Goal: Task Accomplishment & Management: Use online tool/utility

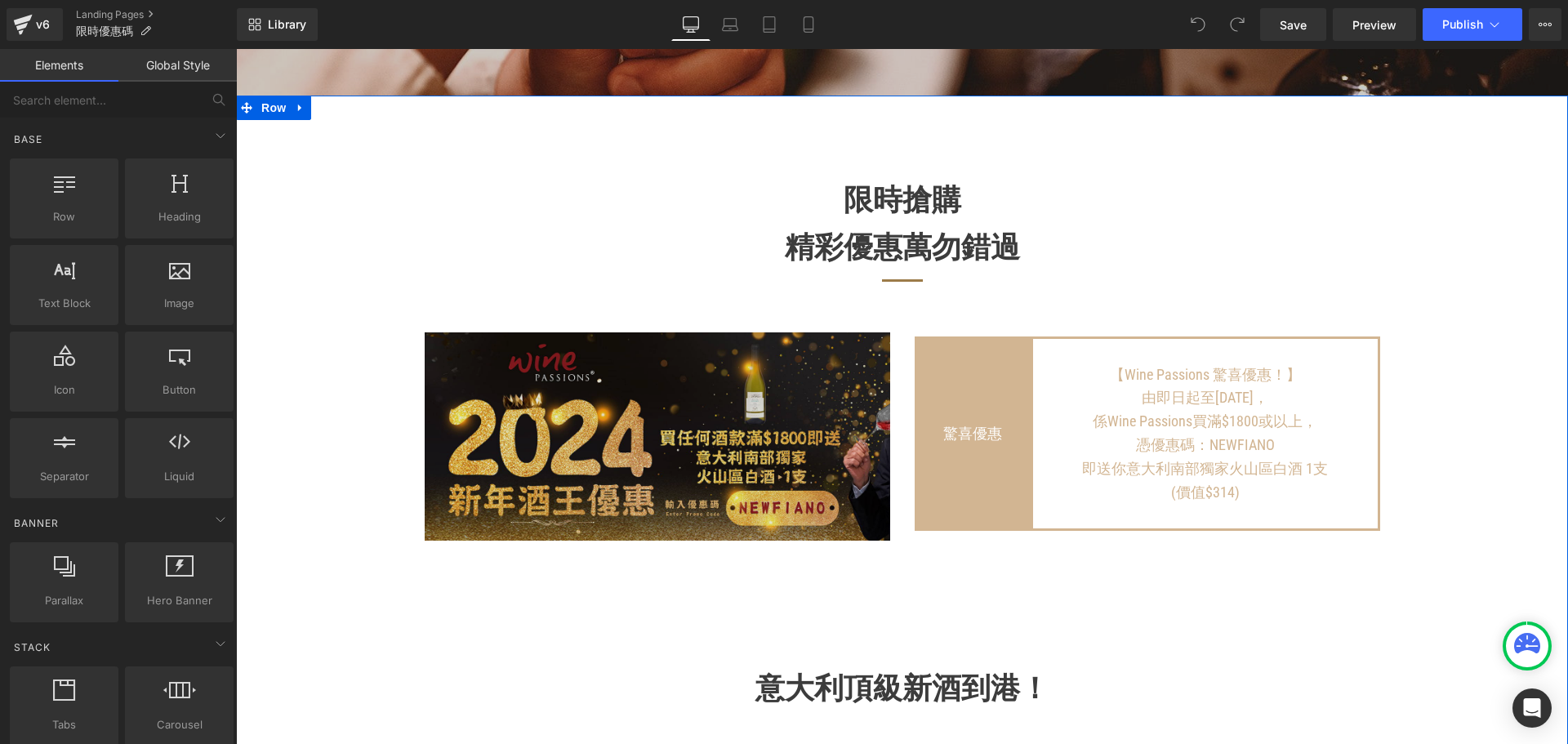
scroll to position [653, 0]
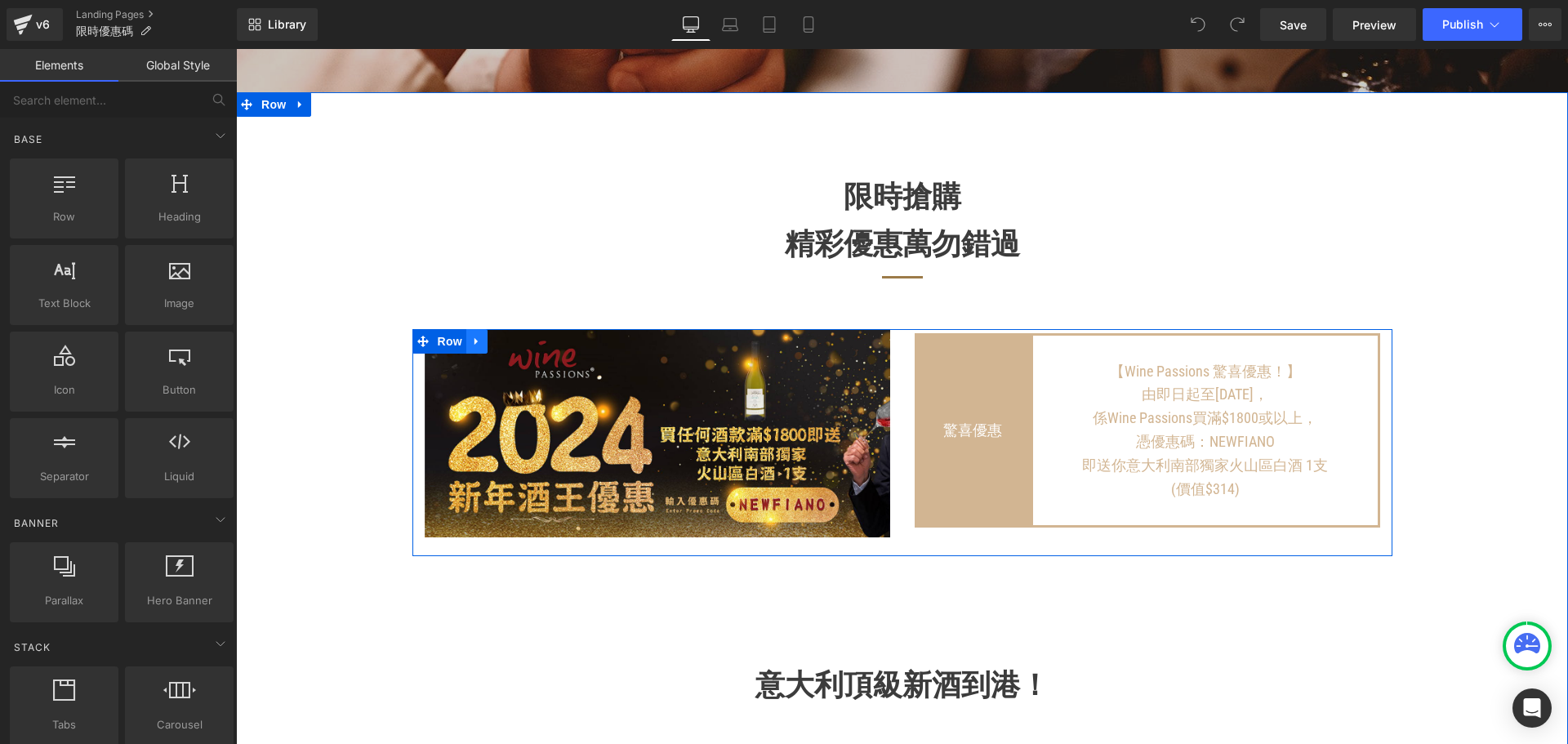
click at [472, 347] on icon at bounding box center [477, 341] width 12 height 12
click at [514, 346] on icon at bounding box center [519, 341] width 12 height 12
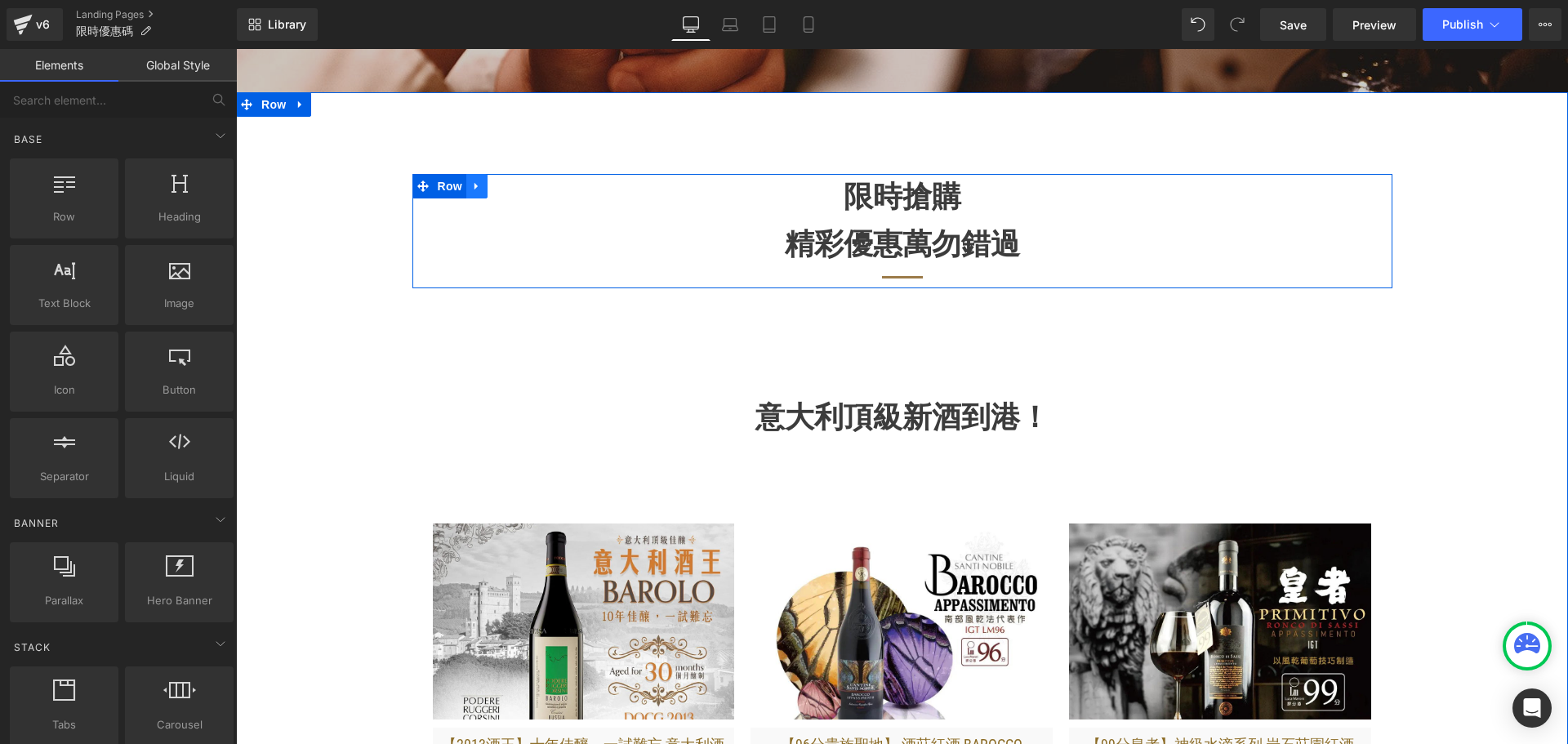
click at [474, 191] on icon at bounding box center [476, 187] width 4 height 7
click at [514, 191] on icon at bounding box center [519, 185] width 12 height 12
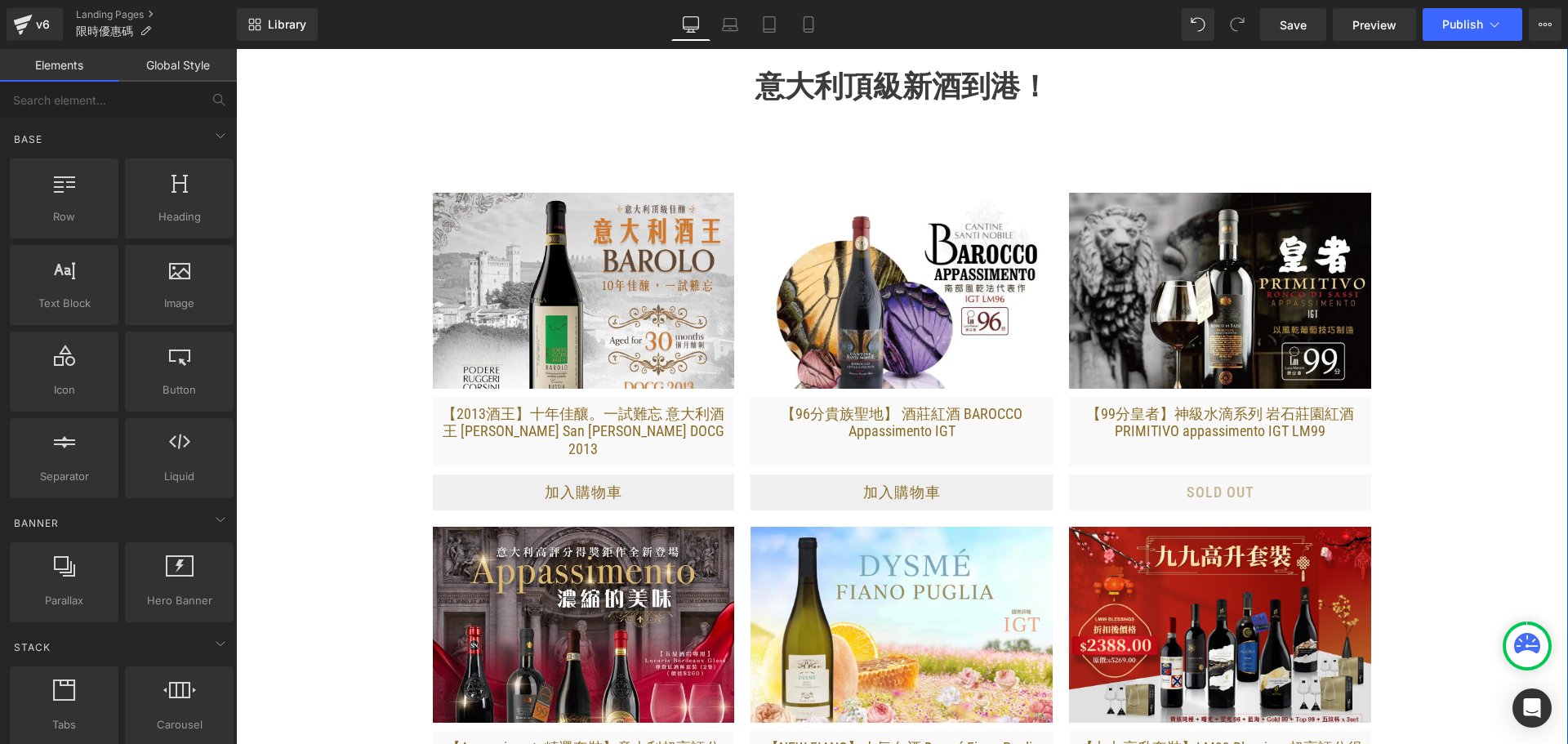
scroll to position [898, 0]
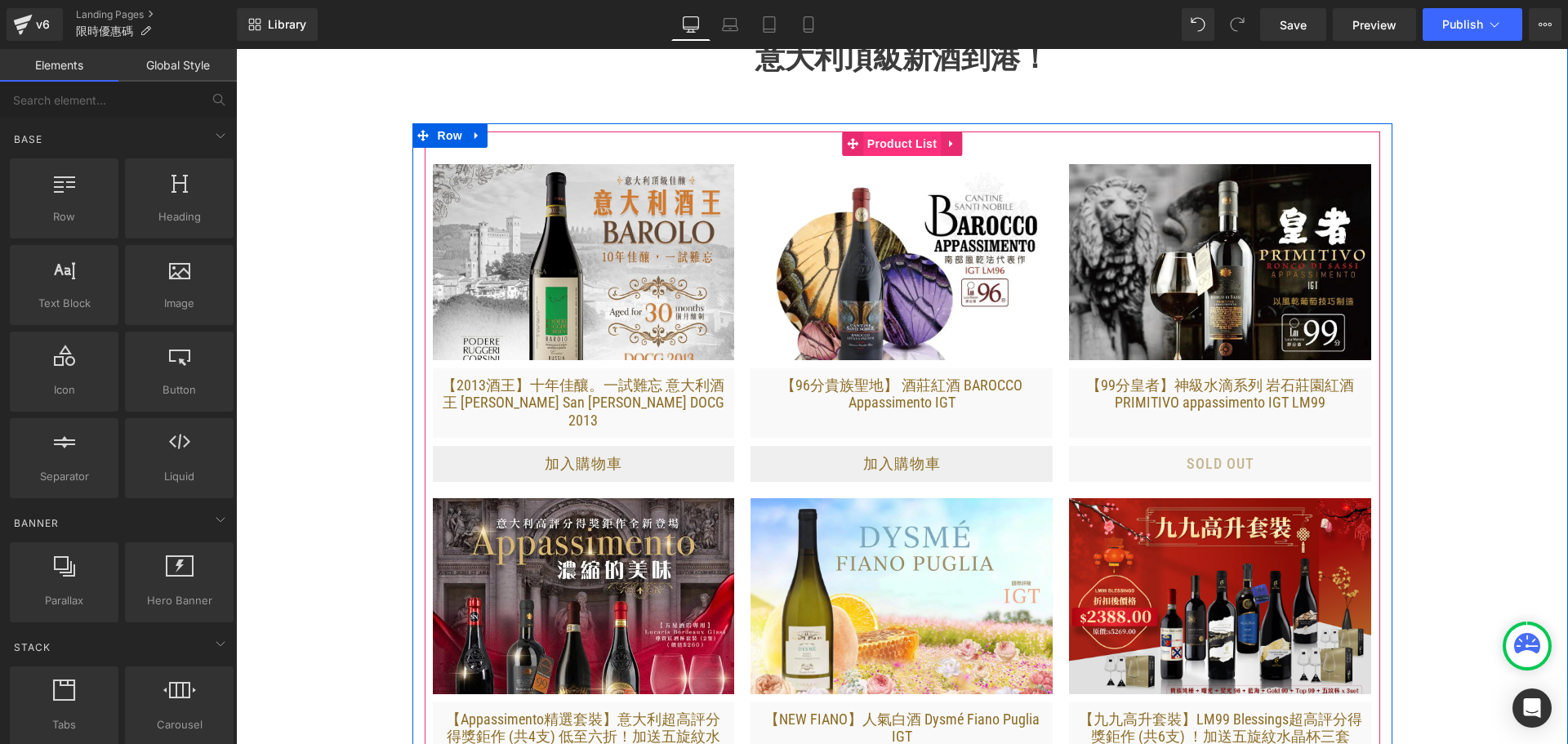
click at [877, 156] on span "Product List" at bounding box center [901, 143] width 78 height 25
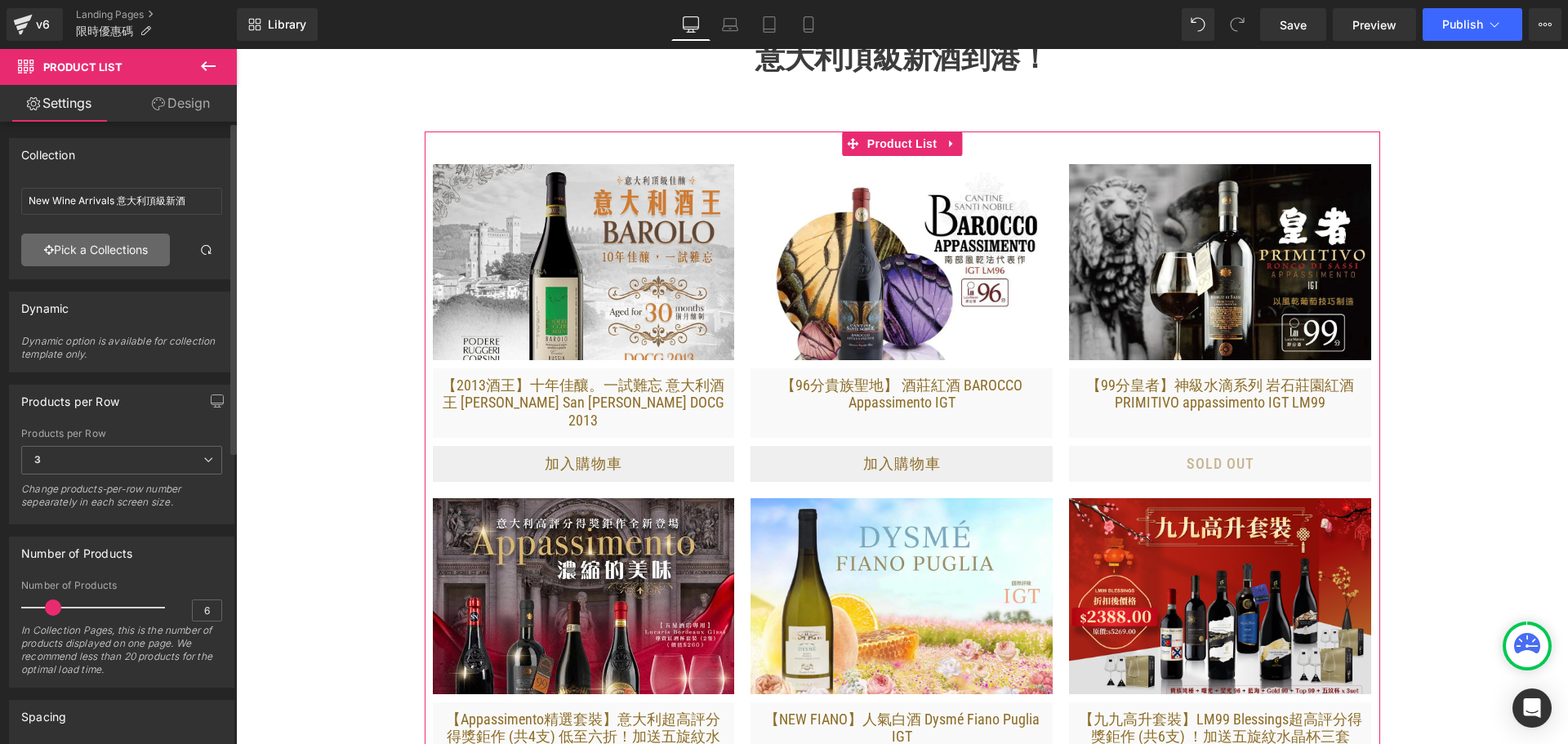
click at [99, 253] on link "Pick a Collections" at bounding box center [95, 250] width 149 height 33
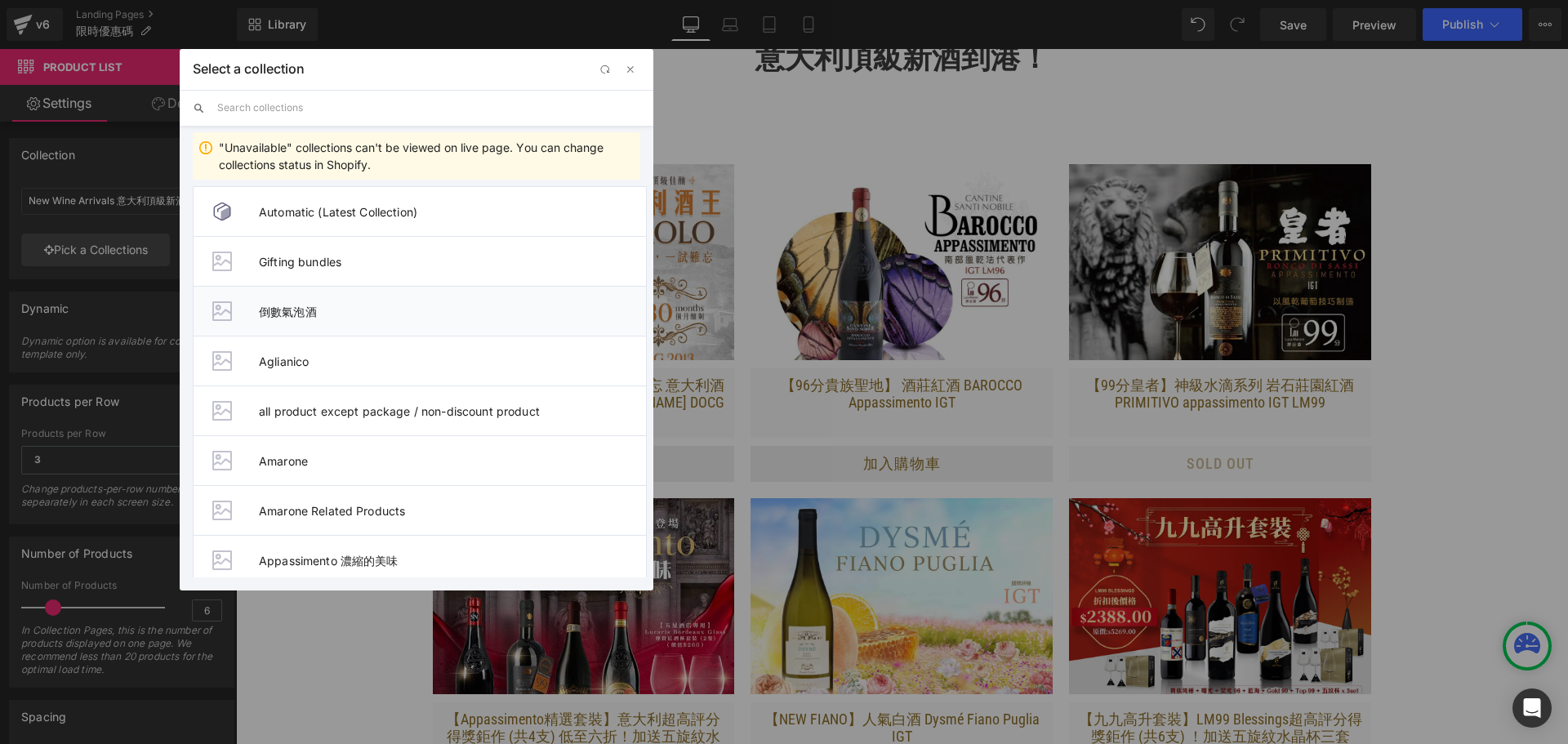
scroll to position [82, 0]
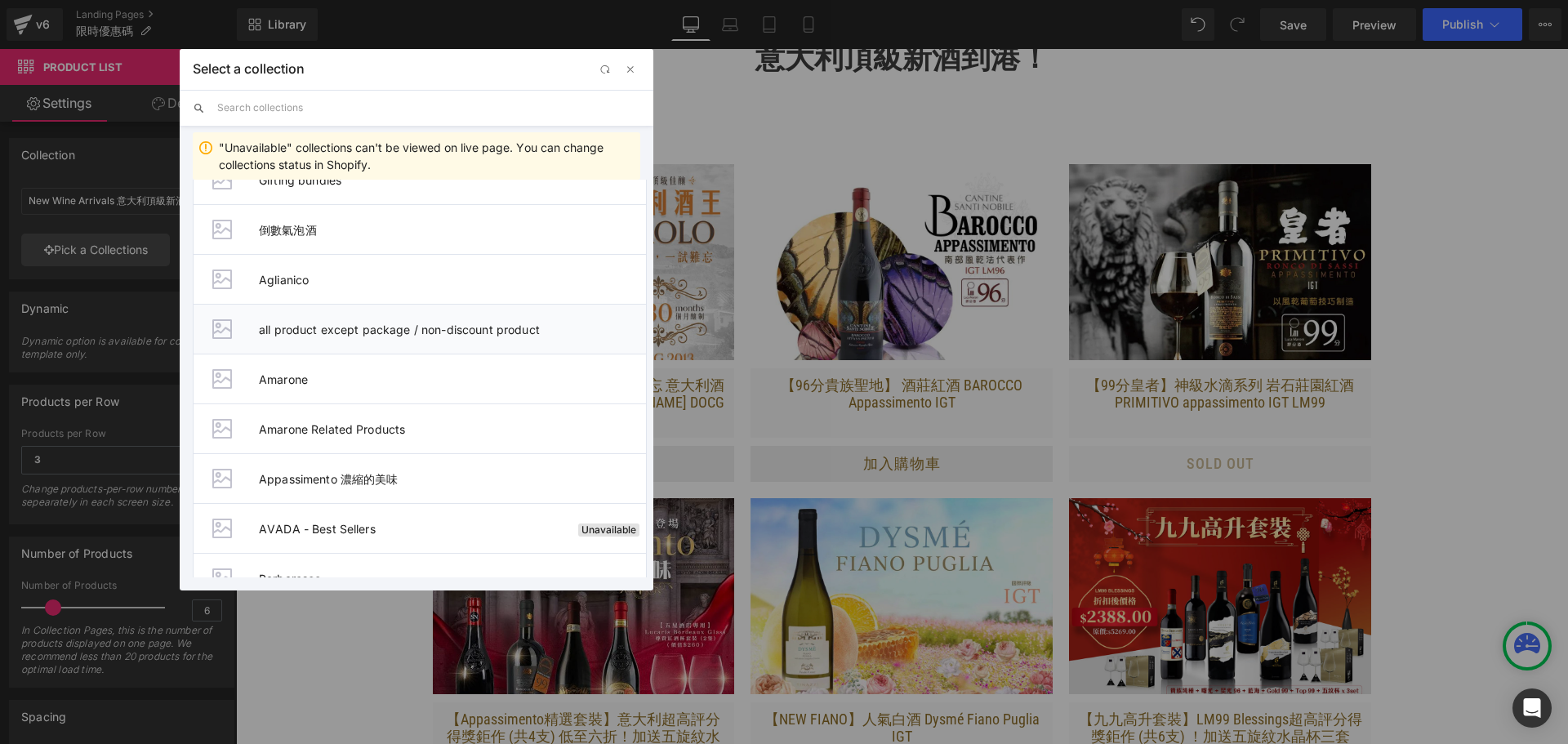
click at [448, 336] on li "all product except package / non-discount product" at bounding box center [420, 328] width 454 height 50
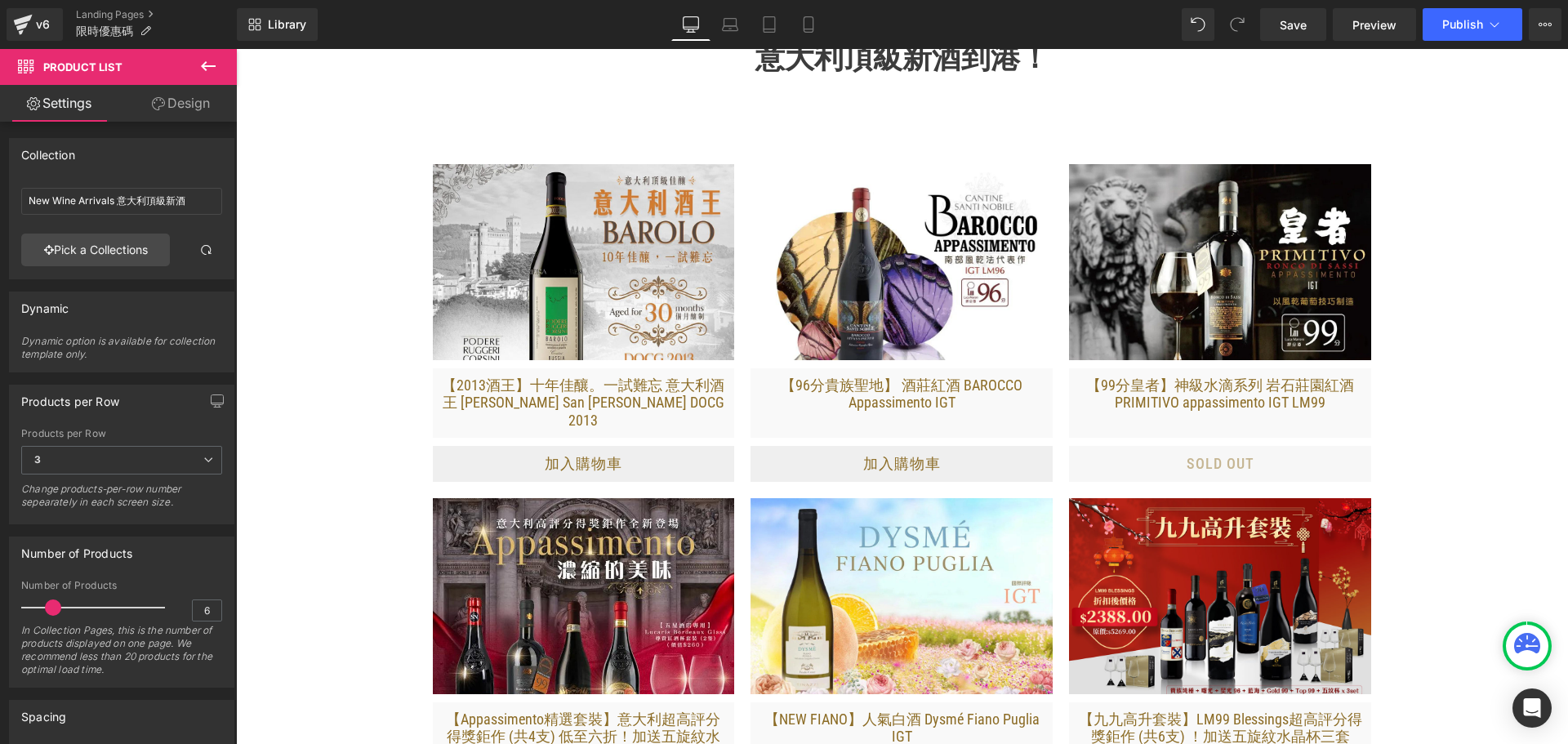
type input "all product except package / non-discount product"
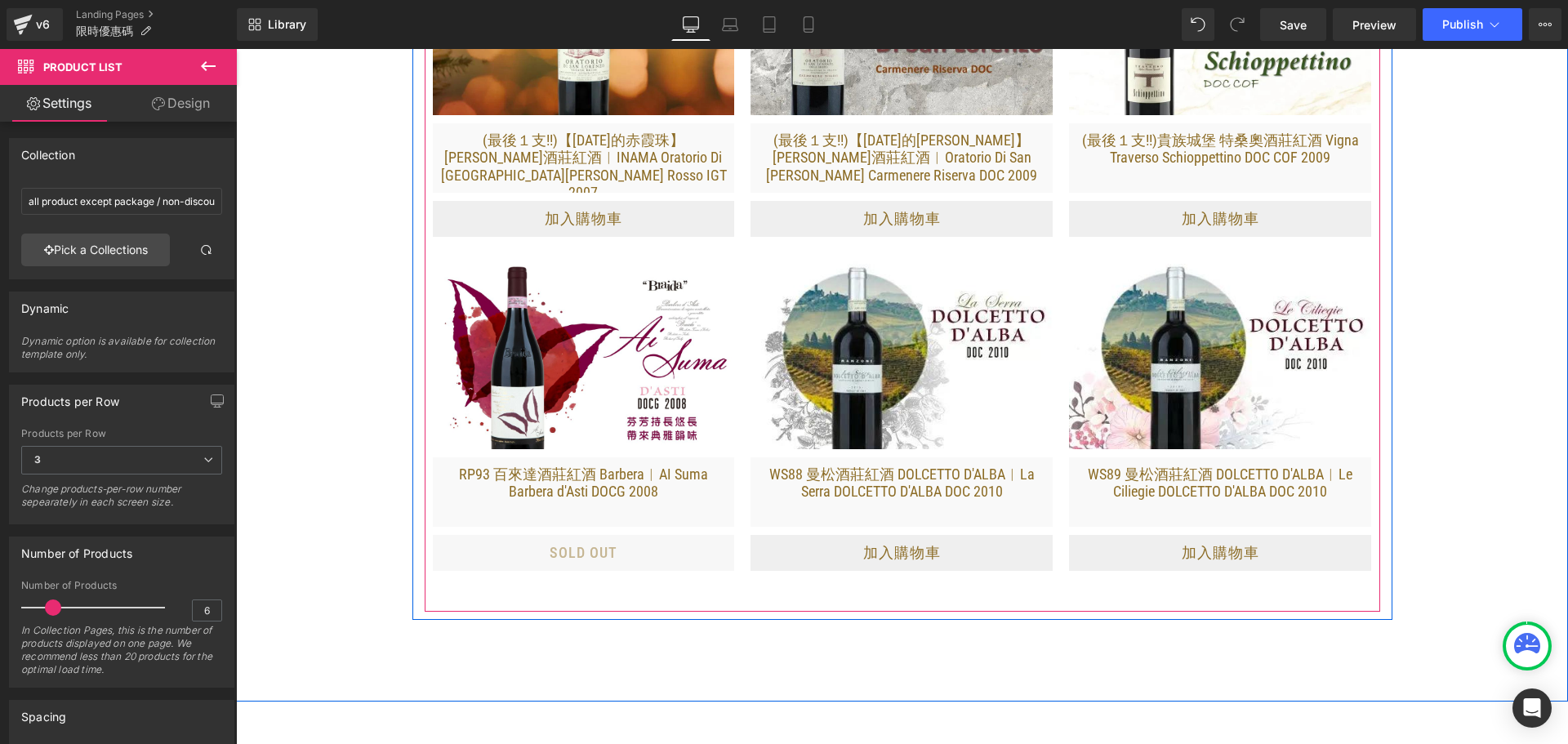
scroll to position [1061, 0]
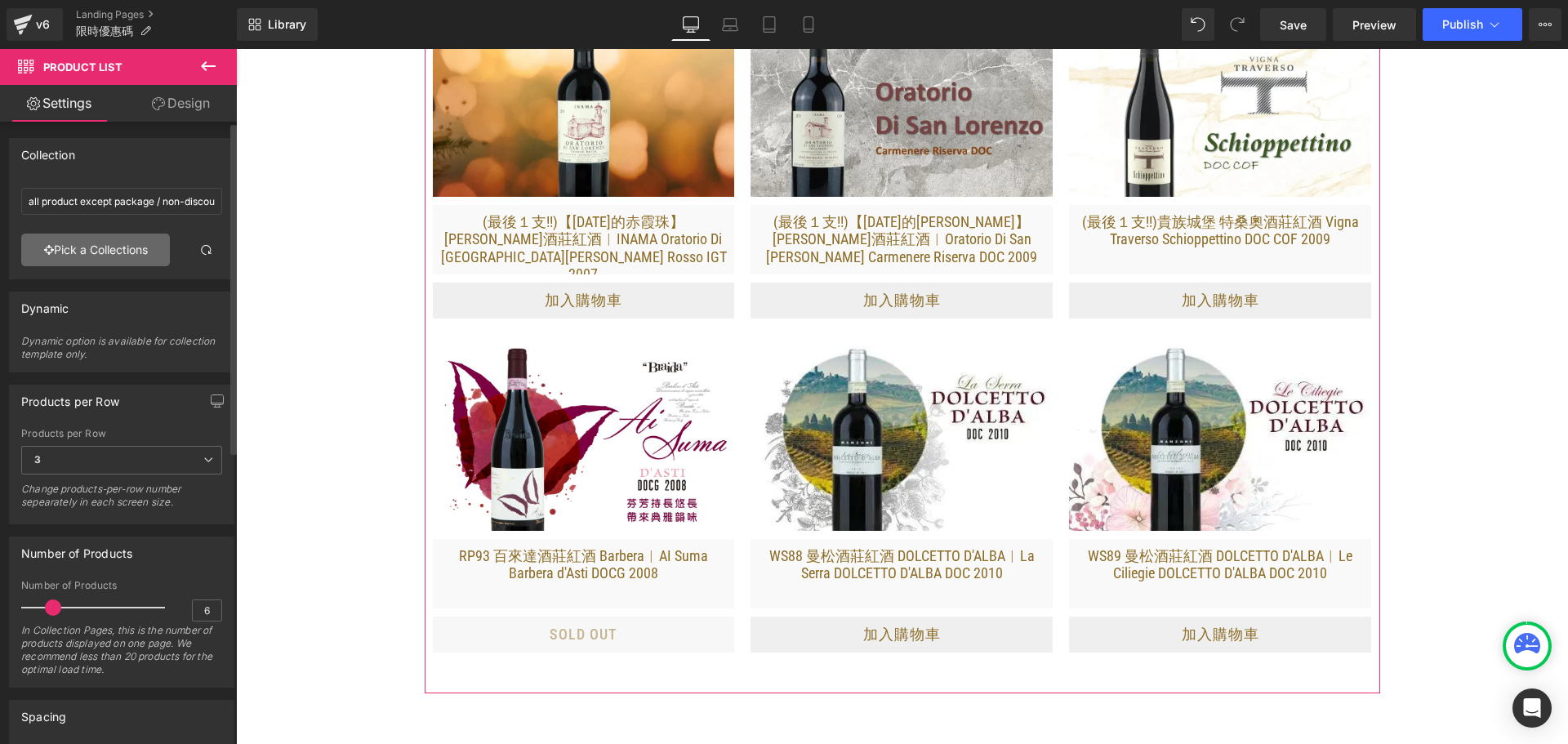
click at [118, 260] on link "Pick a Collections" at bounding box center [95, 250] width 149 height 33
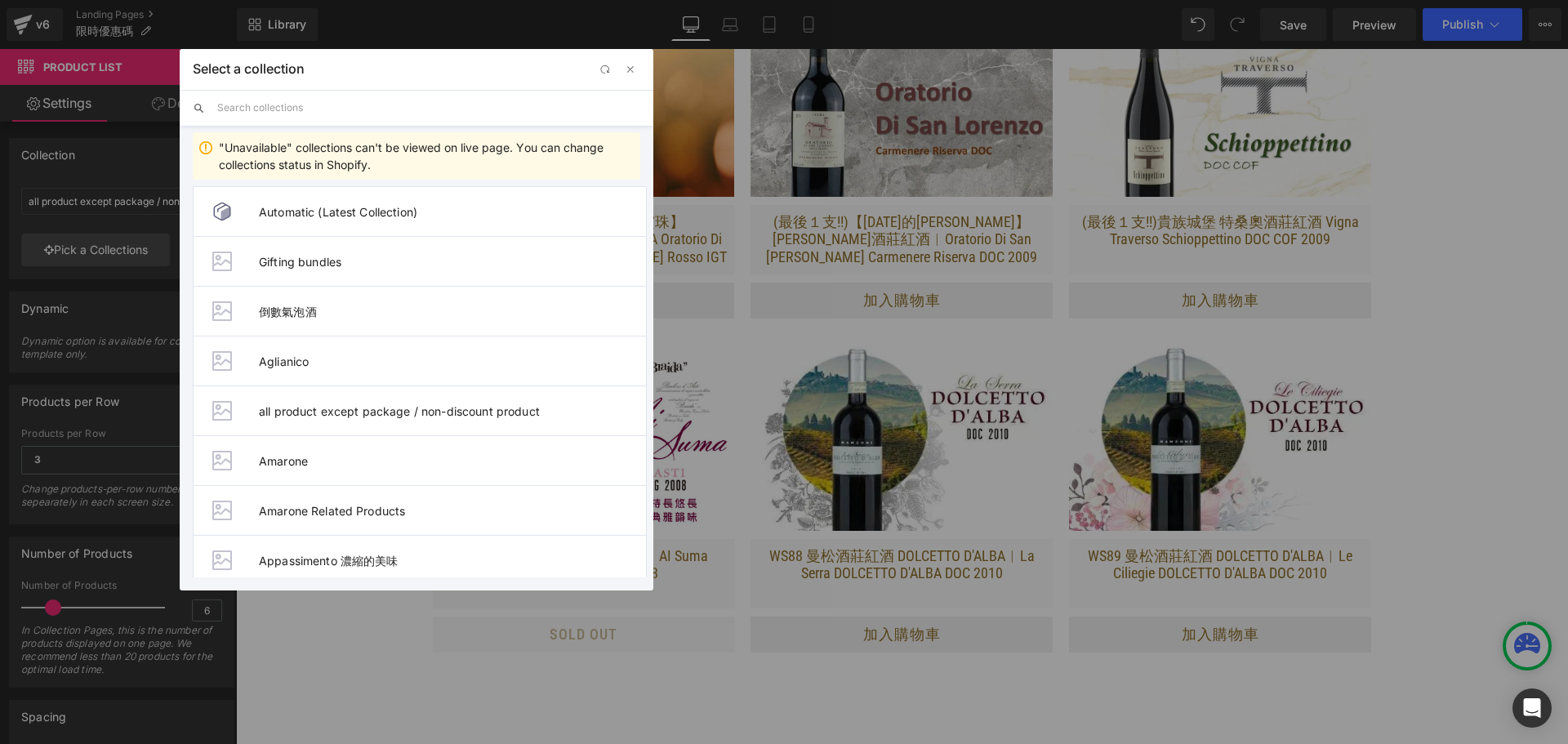
click at [113, 0] on div "Product List You are previewing how the will restyle your page. You can not edi…" at bounding box center [784, 0] width 1568 height 0
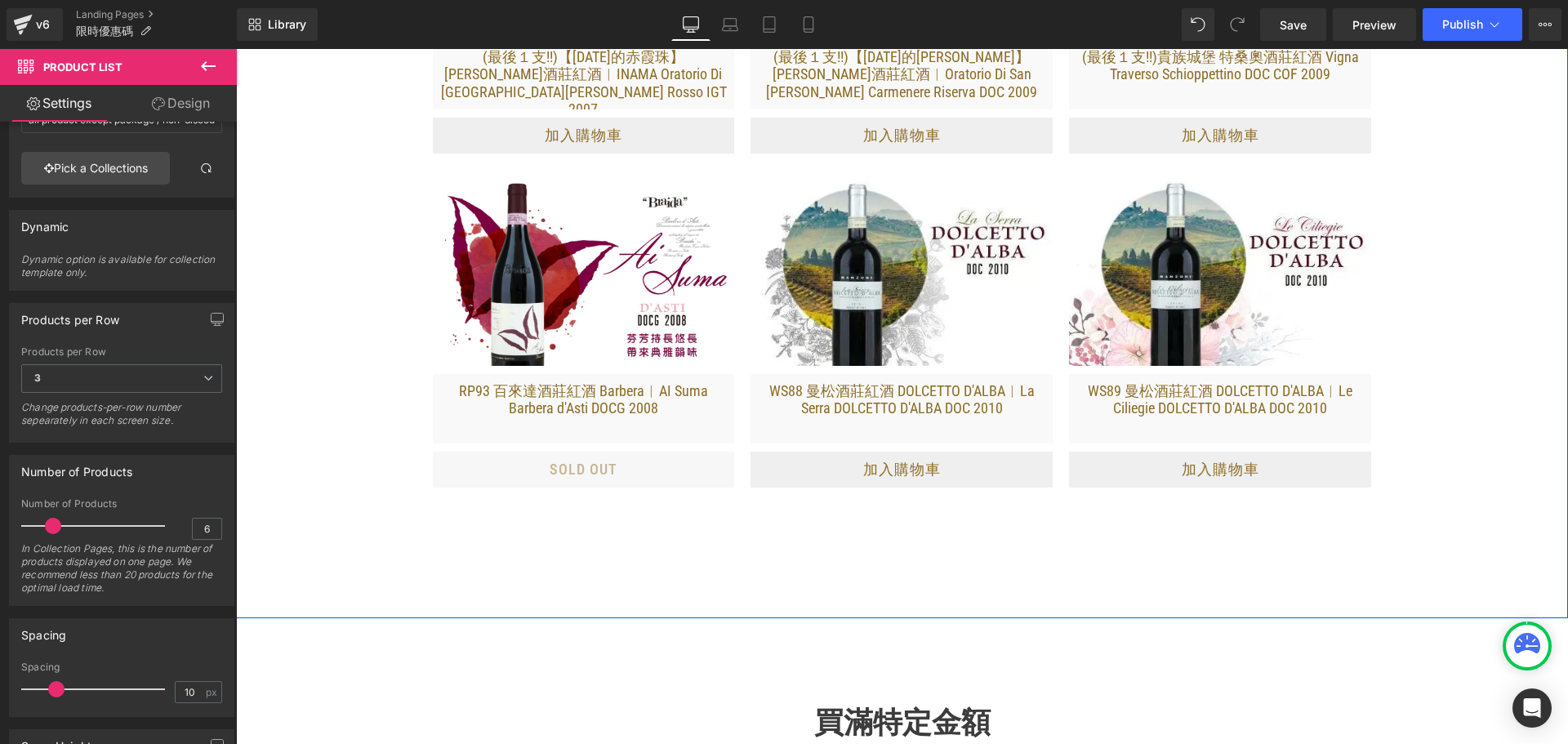
scroll to position [1224, 0]
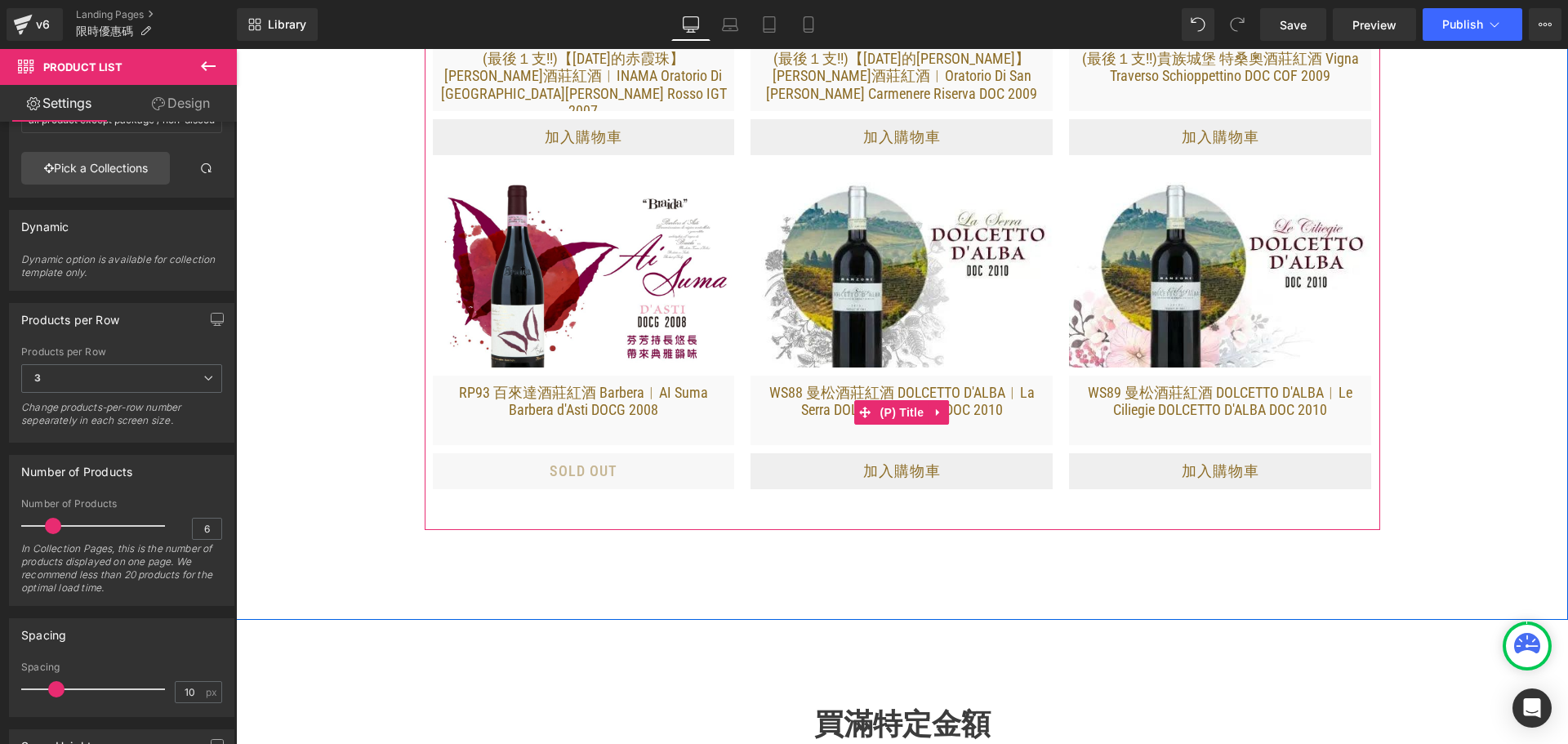
click at [751, 445] on link "WS88 曼松酒莊紅酒 DOLCETTO D'ALBA︱La Serra DOLCETTO D'ALBA DOC 2010" at bounding box center [901, 410] width 302 height 69
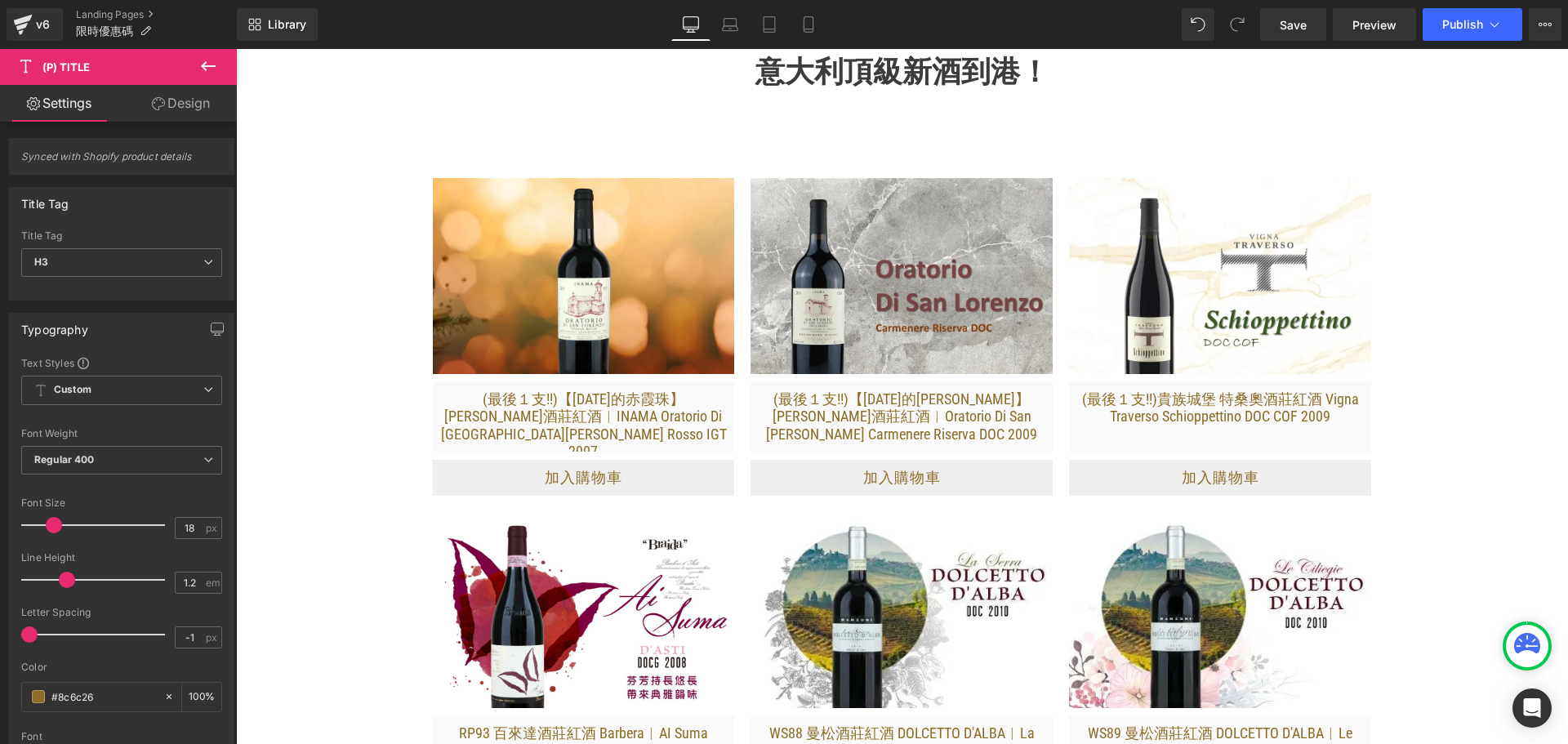
scroll to position [735, 0]
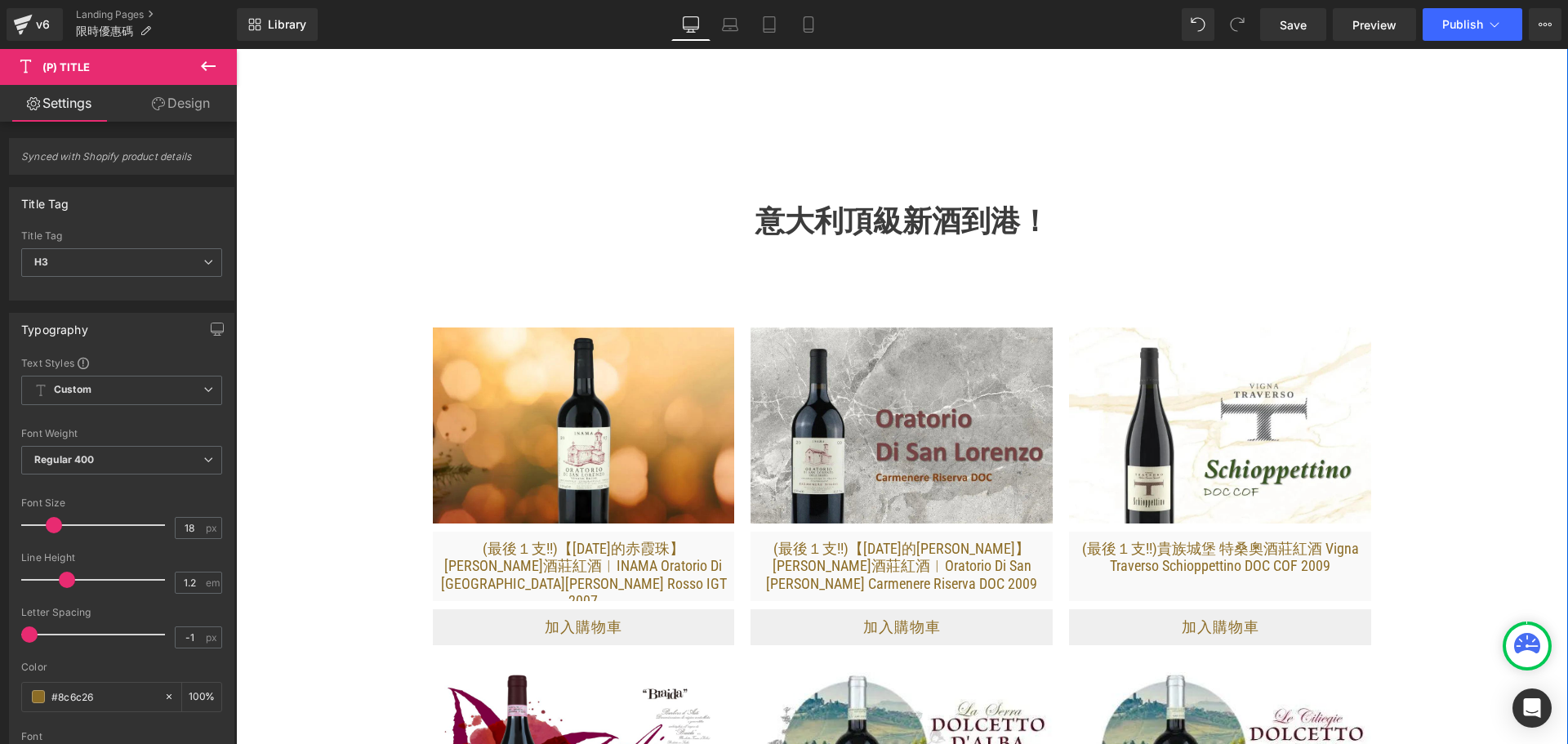
click at [601, 344] on img at bounding box center [583, 440] width 302 height 226
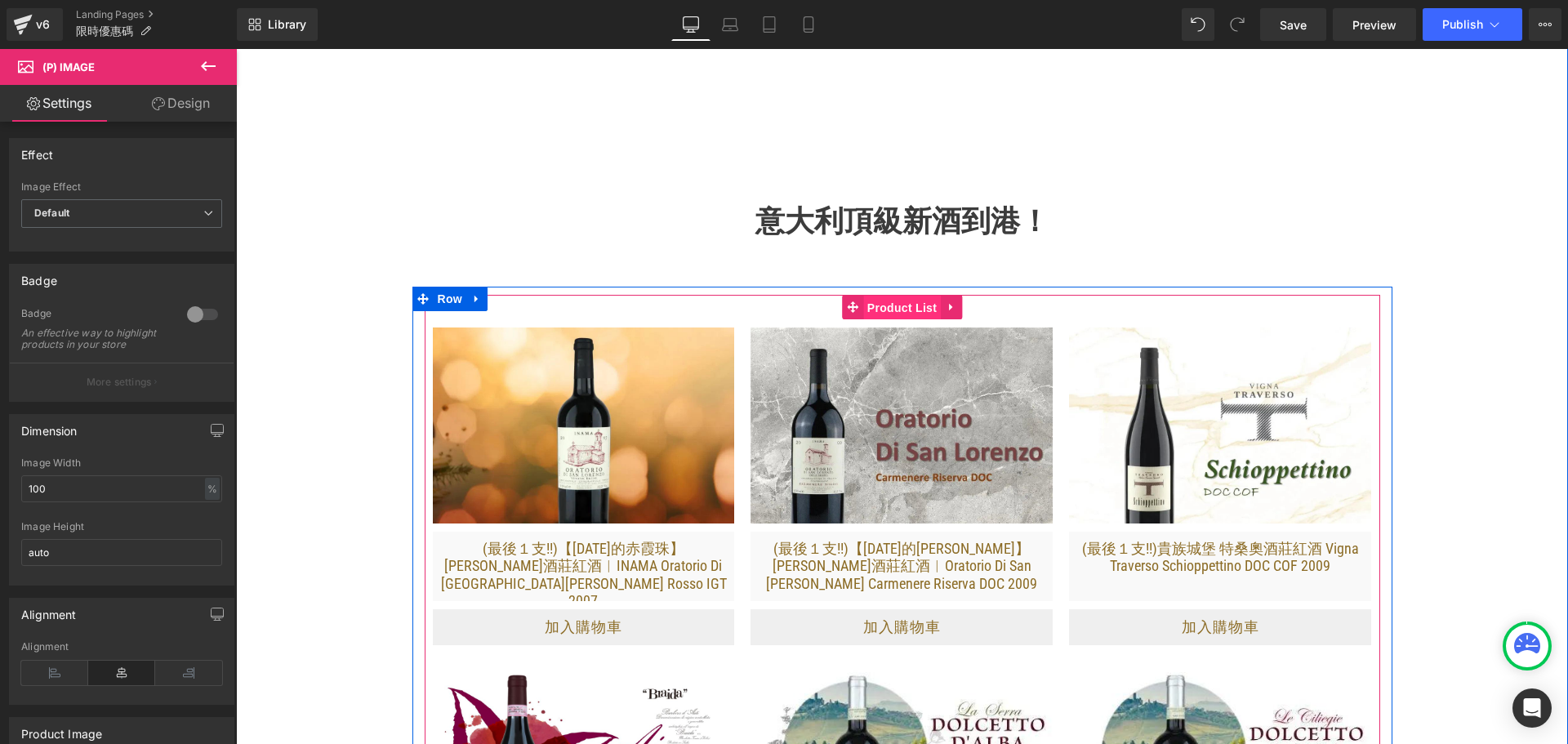
click at [870, 318] on span "Product List" at bounding box center [901, 307] width 78 height 25
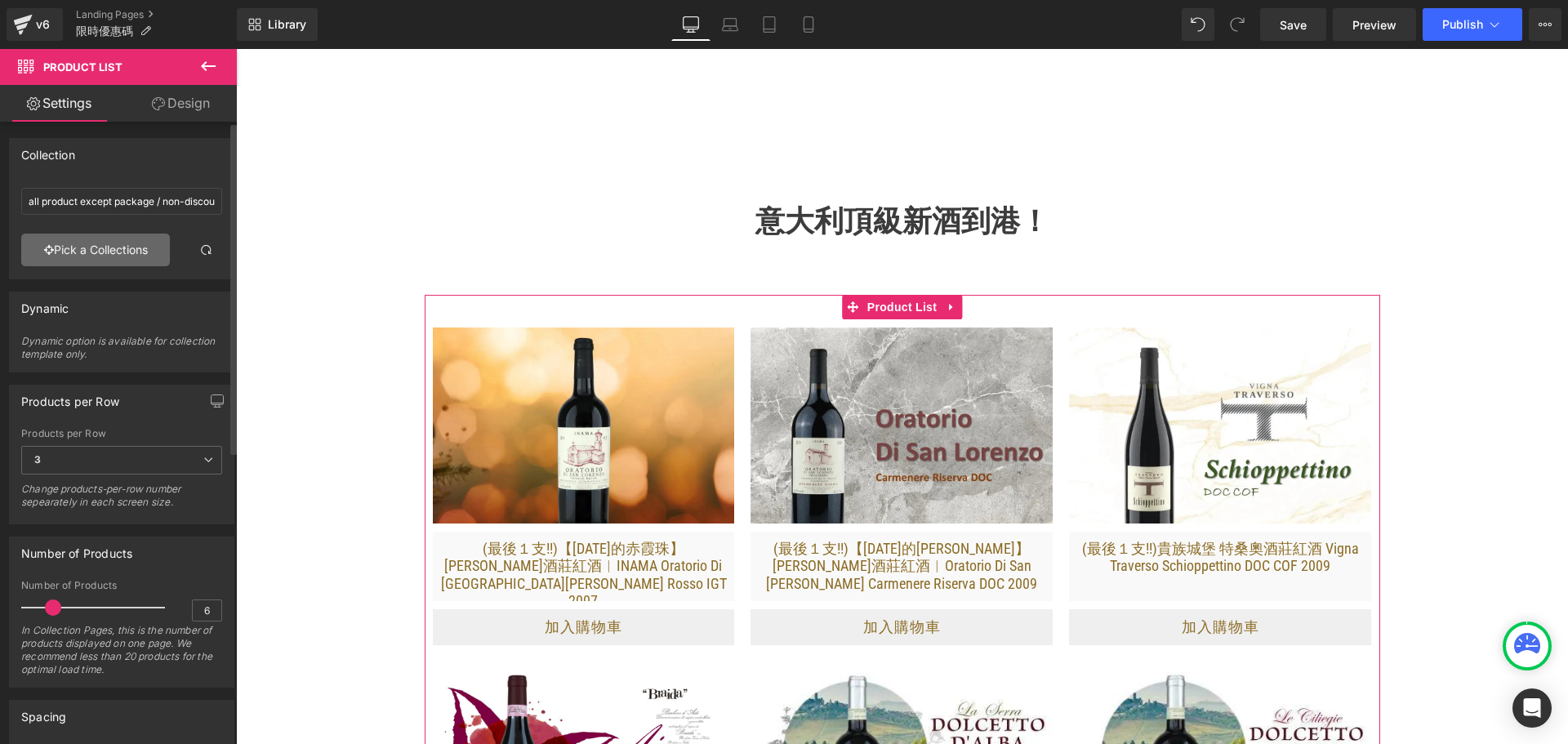
click at [130, 251] on link "Pick a Collections" at bounding box center [95, 250] width 149 height 33
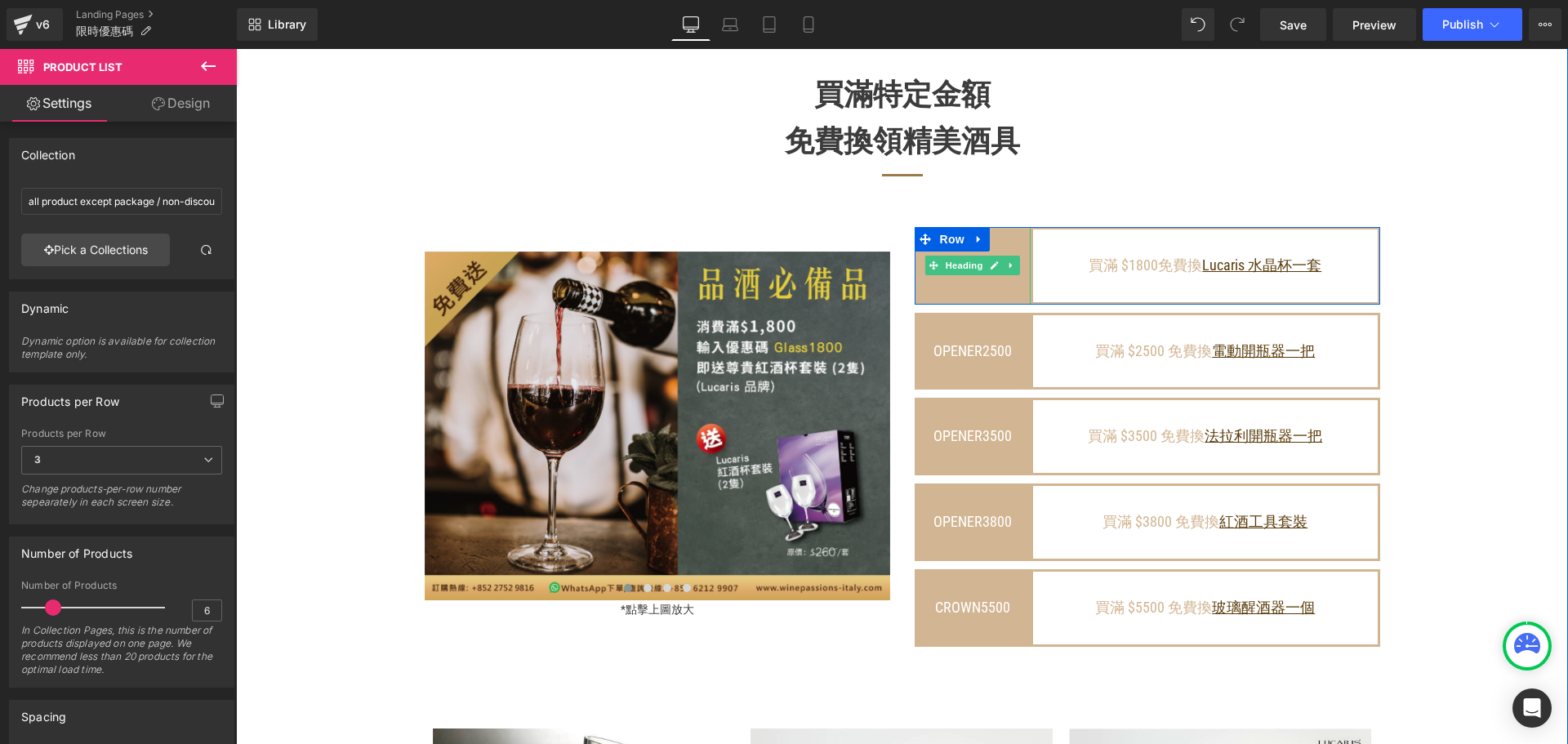
scroll to position [1877, 0]
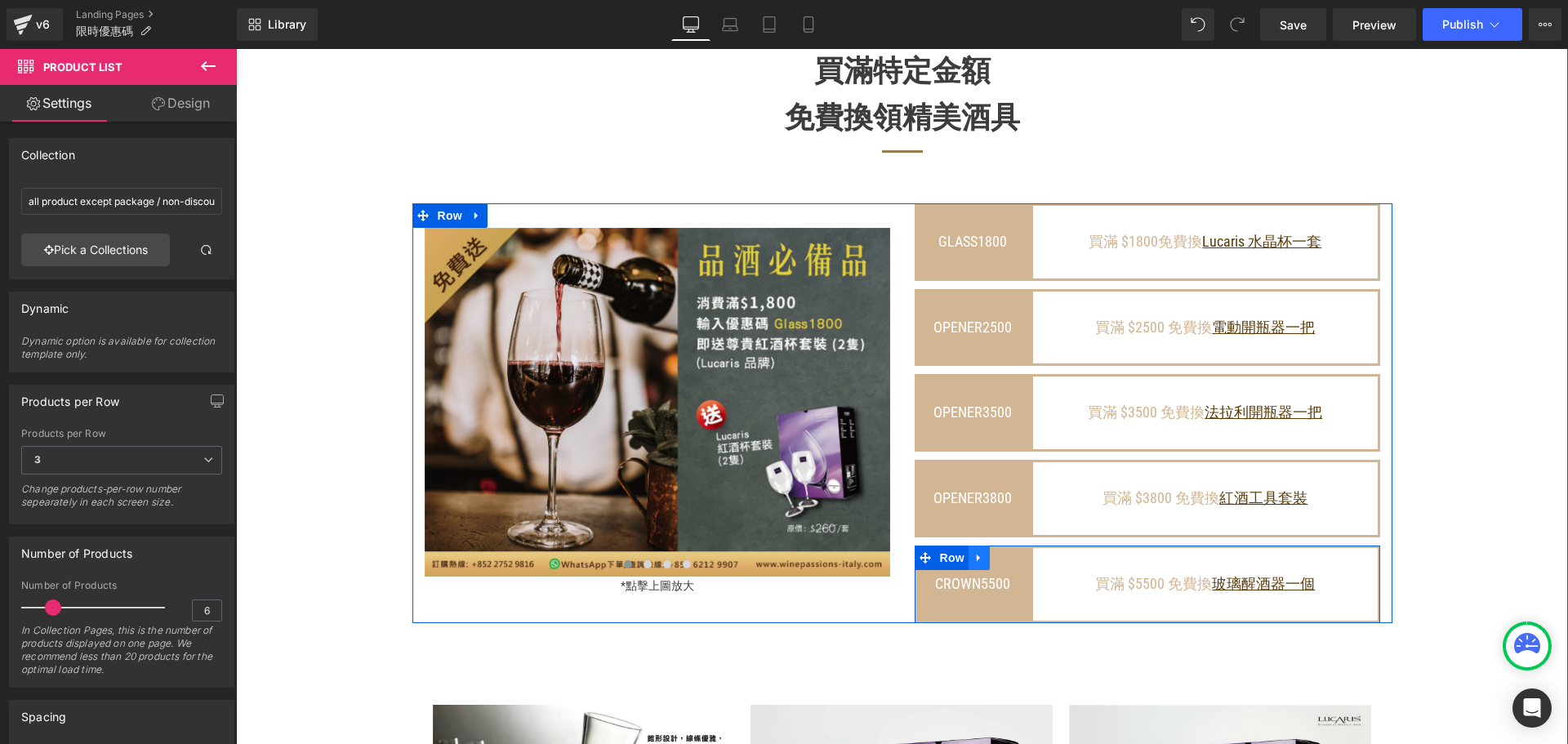
click at [976, 563] on icon at bounding box center [979, 556] width 12 height 12
click at [1018, 563] on icon at bounding box center [1022, 557] width 12 height 12
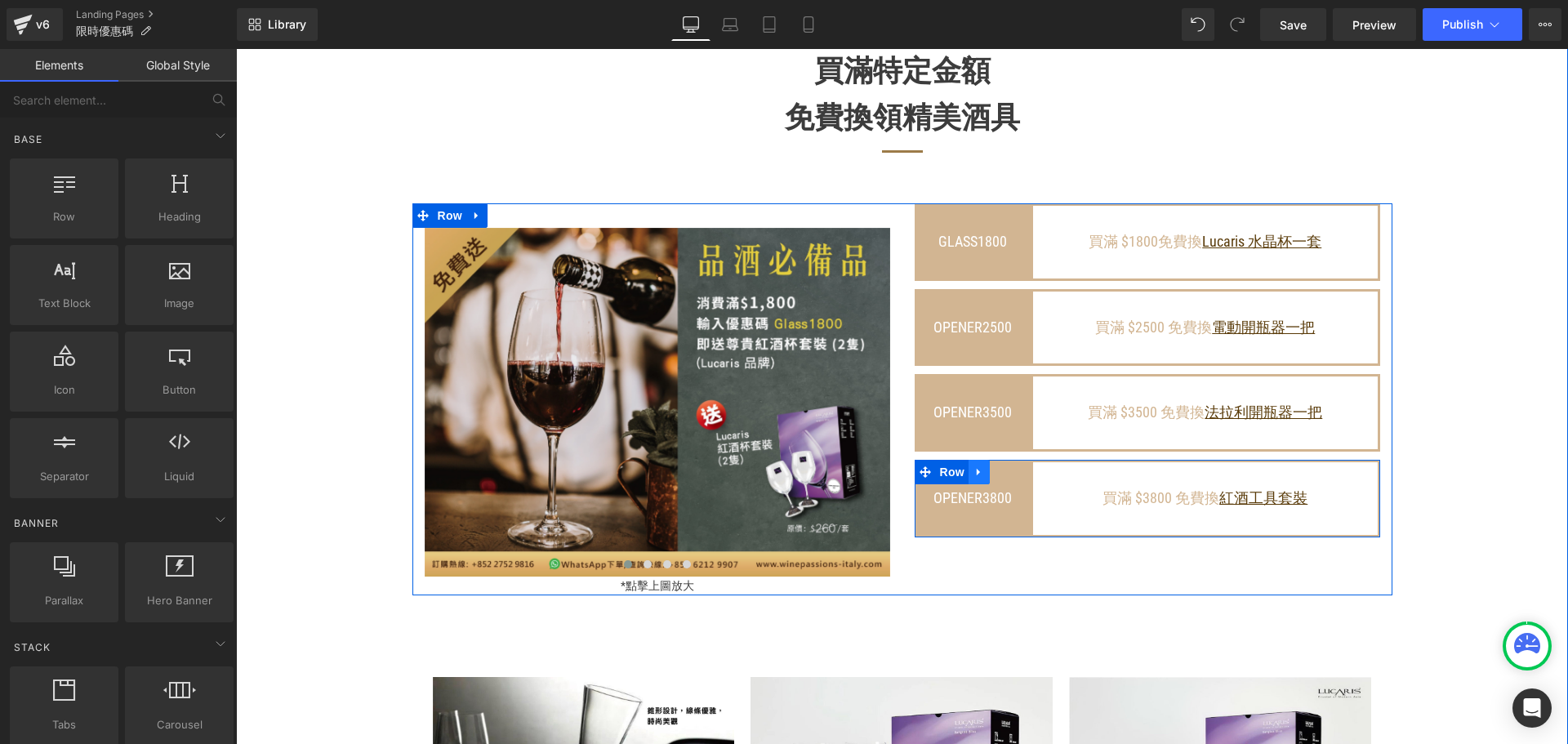
click at [975, 479] on icon at bounding box center [979, 471] width 12 height 12
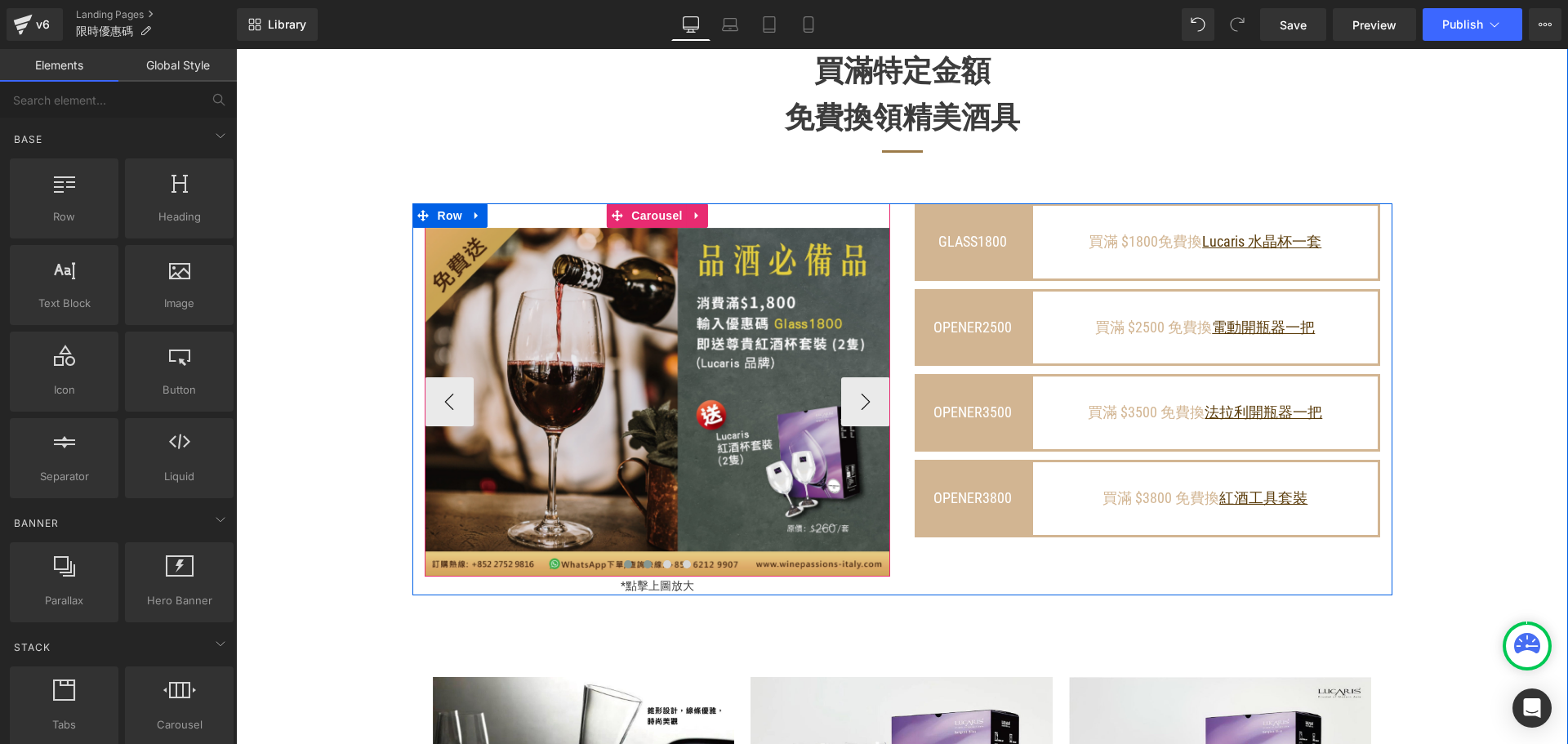
click at [643, 568] on span at bounding box center [647, 563] width 8 height 8
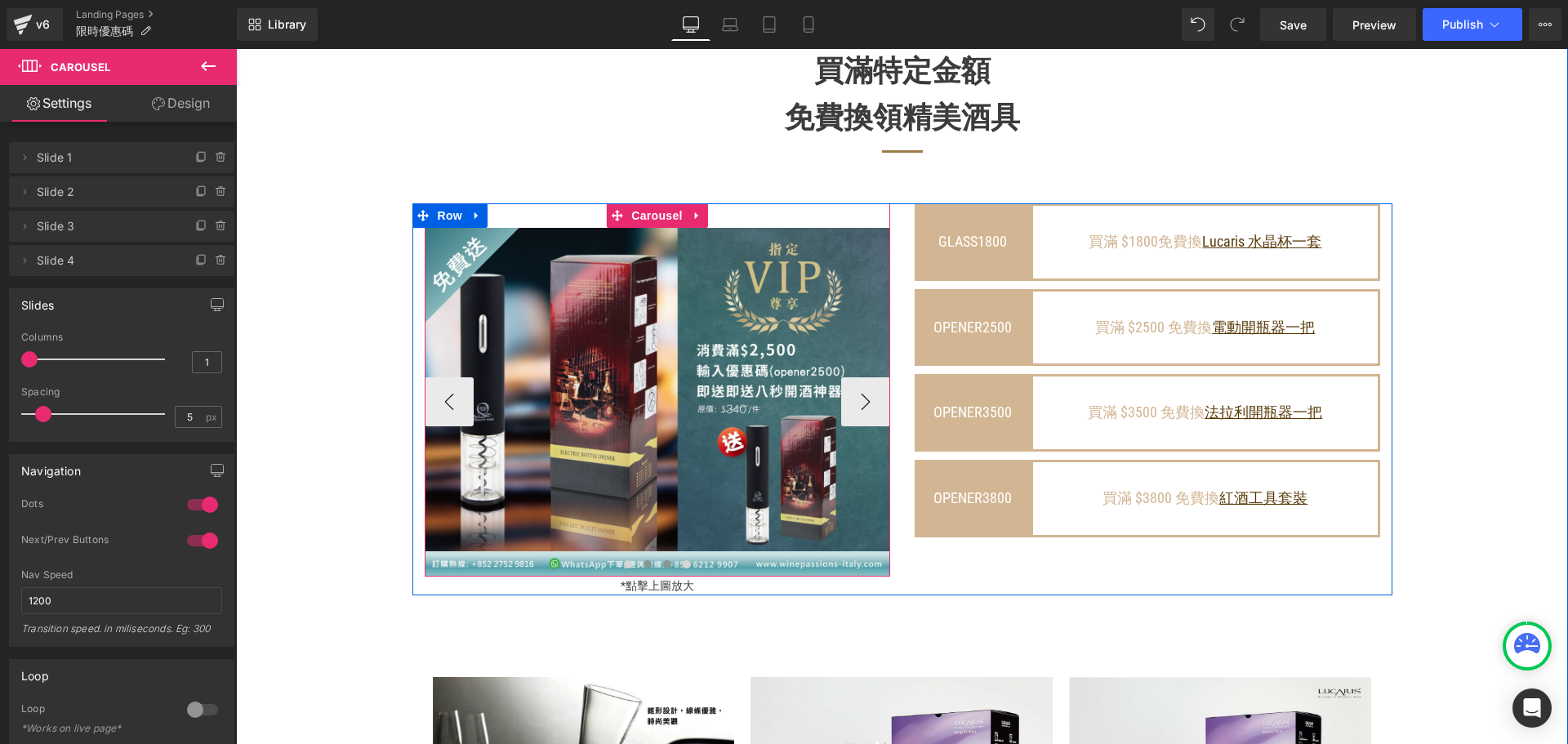
click at [666, 573] on button at bounding box center [667, 564] width 19 height 16
click at [663, 568] on span at bounding box center [667, 563] width 8 height 8
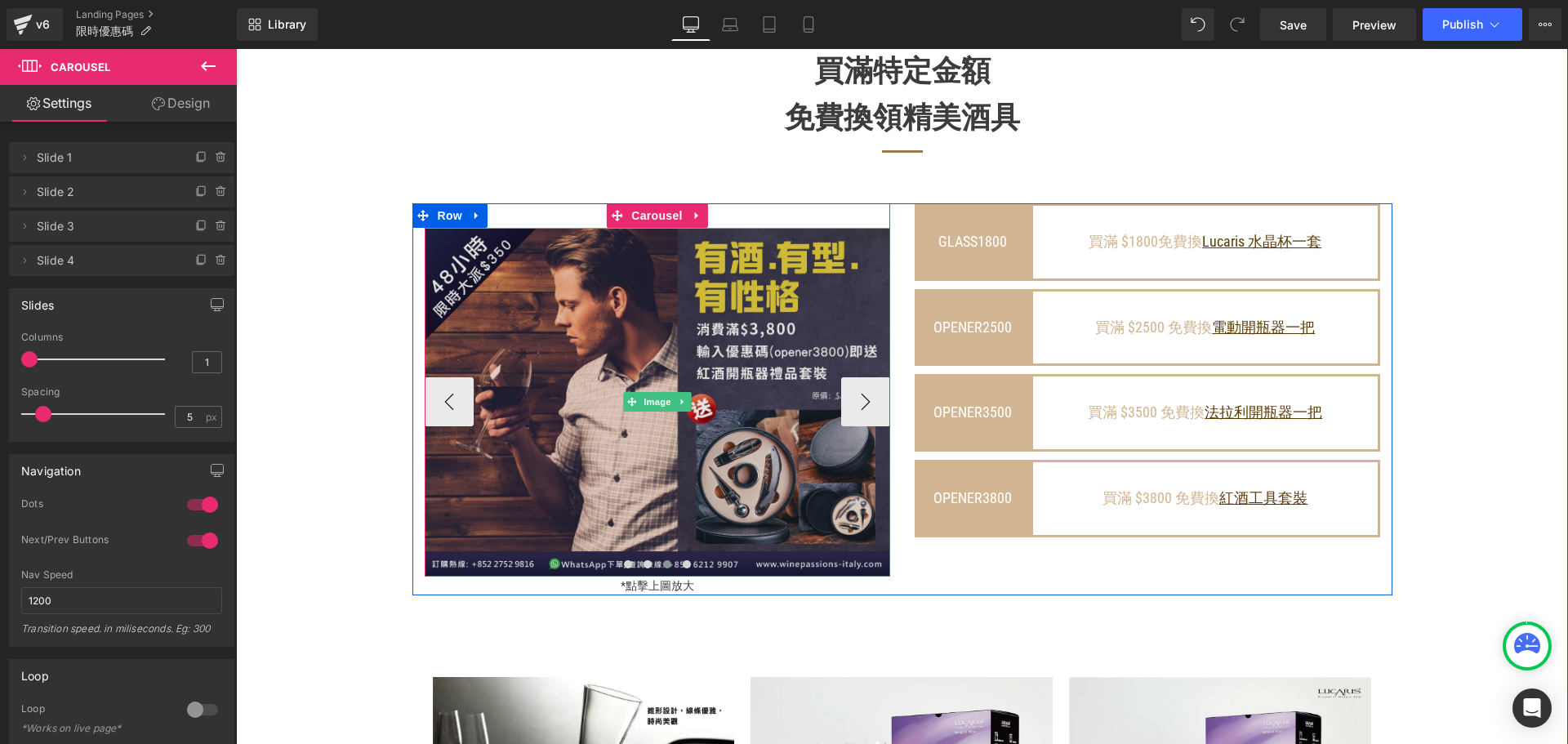
click at [663, 313] on img at bounding box center [658, 402] width 465 height 349
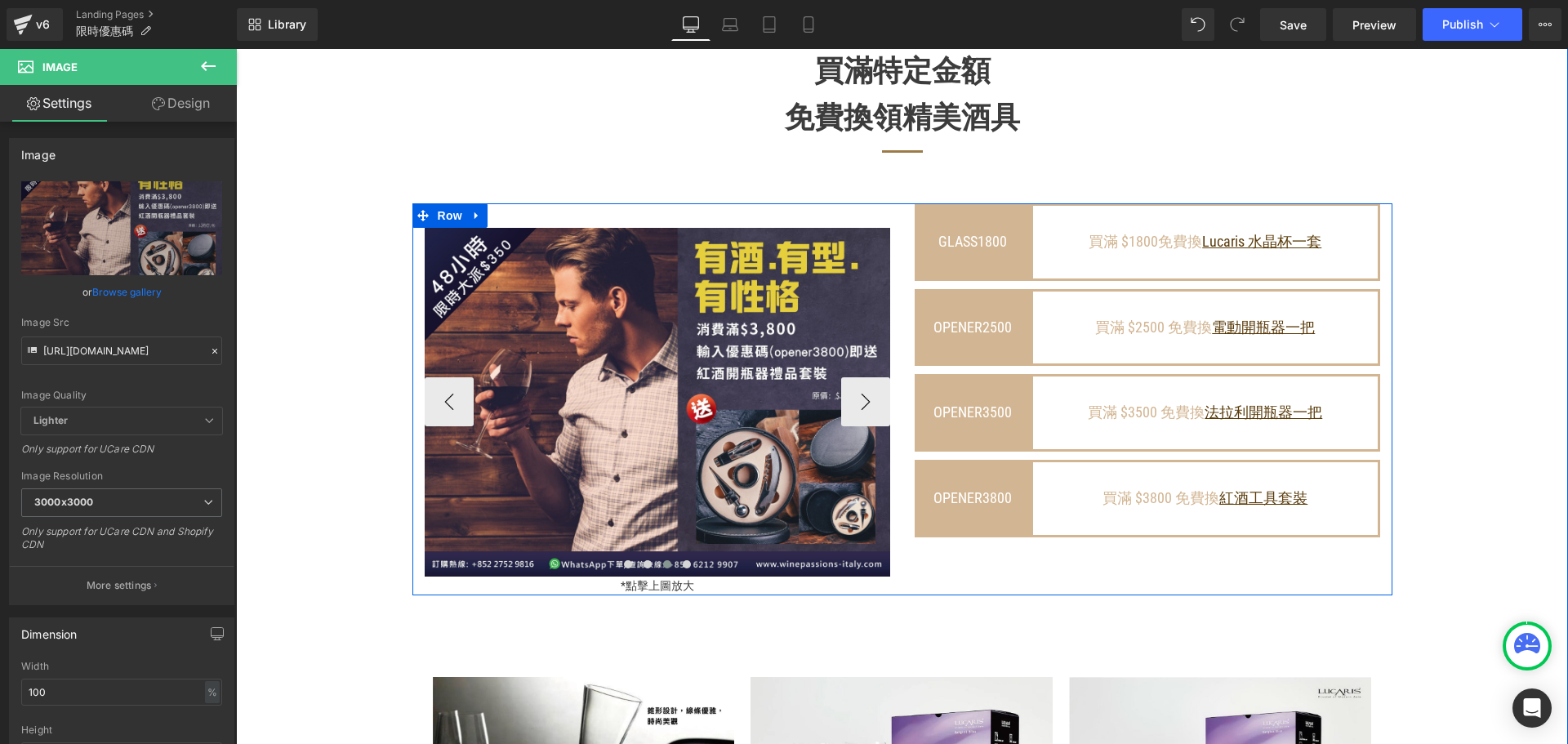
click at [634, 225] on span "Carousel" at bounding box center [658, 215] width 47 height 19
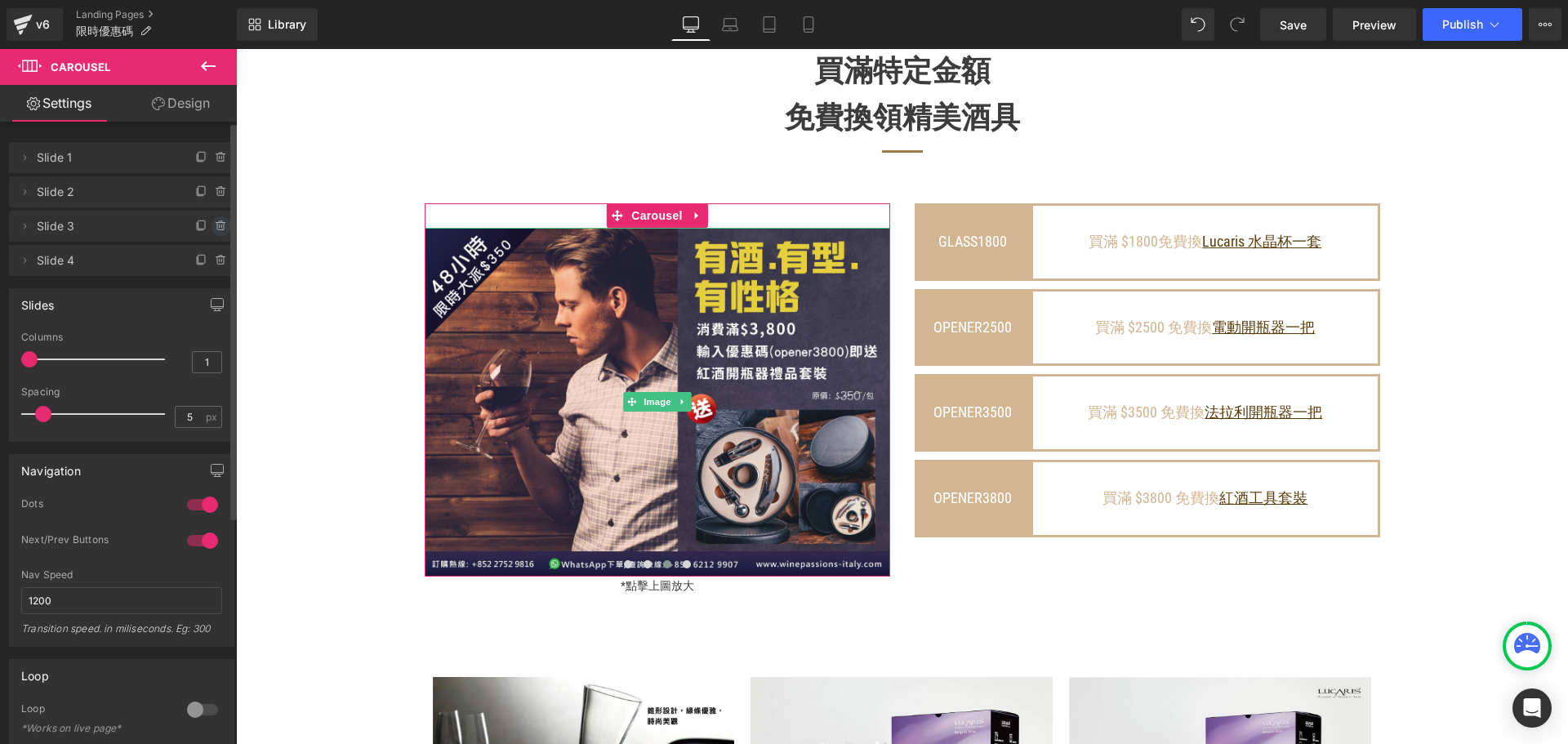
click at [214, 228] on icon at bounding box center [221, 226] width 13 height 13
click at [188, 225] on button "Delete" at bounding box center [203, 226] width 51 height 21
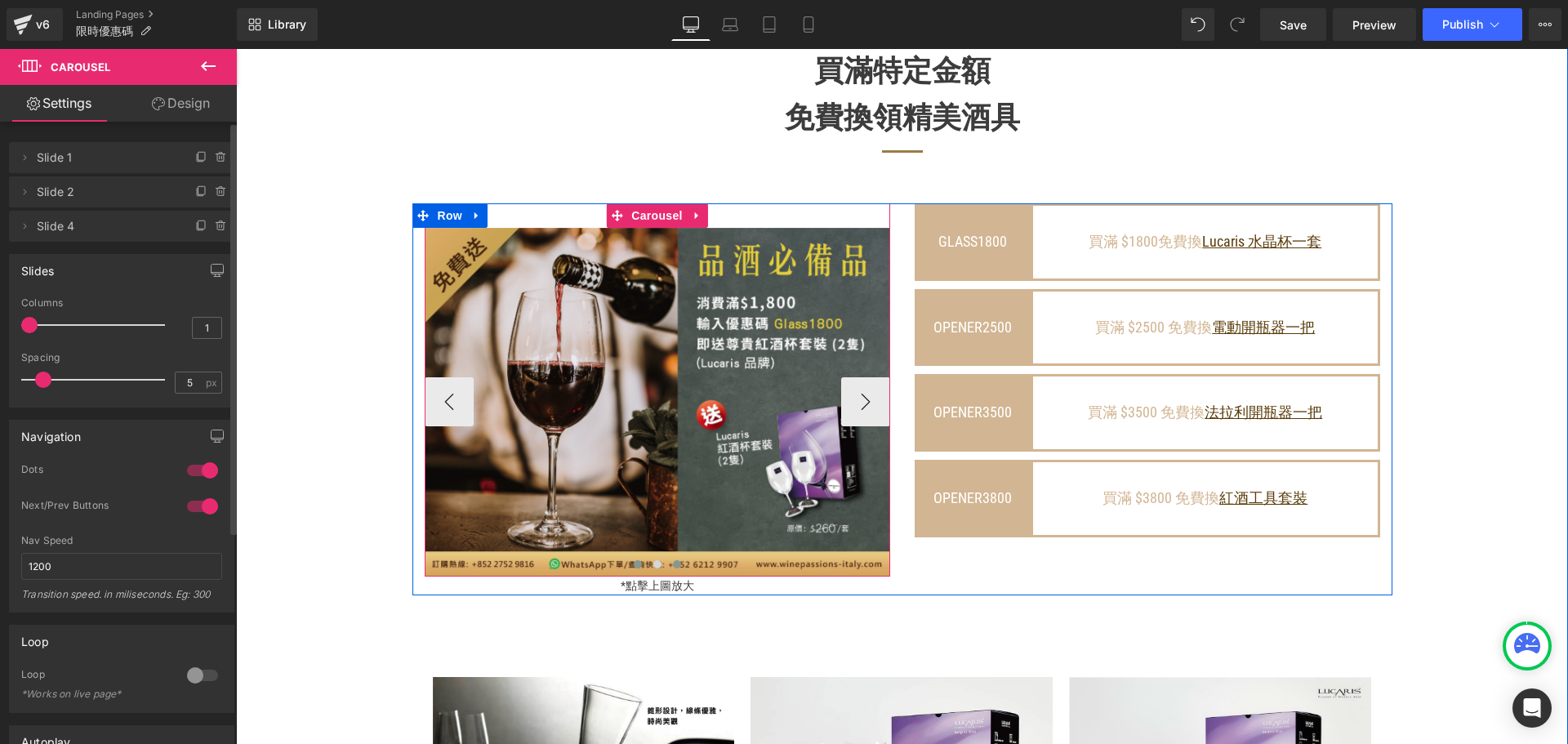
click at [673, 568] on span at bounding box center [677, 563] width 8 height 8
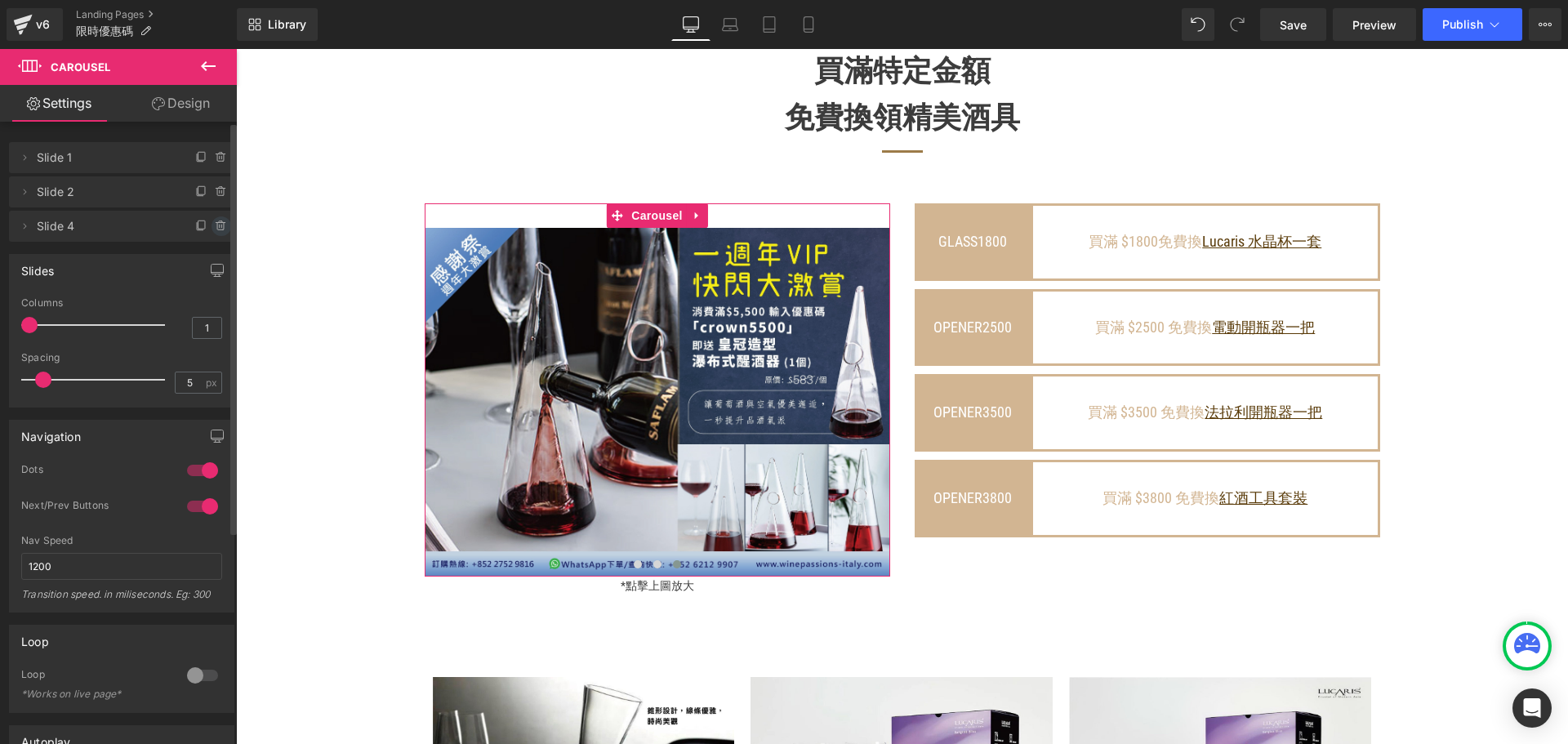
click at [217, 231] on icon at bounding box center [221, 226] width 13 height 13
click at [214, 232] on button "Delete" at bounding box center [203, 226] width 51 height 21
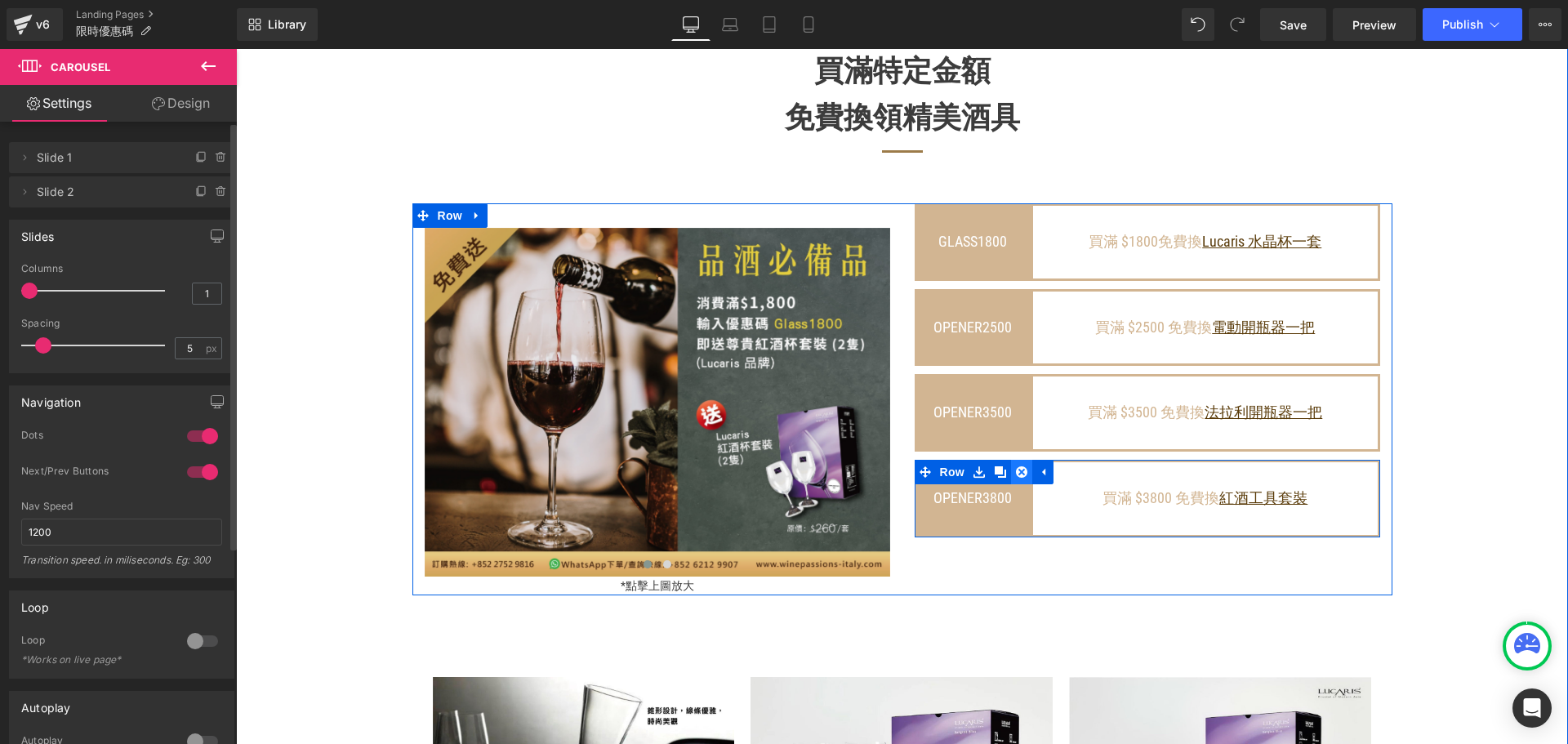
click at [1016, 478] on icon at bounding box center [1022, 471] width 12 height 12
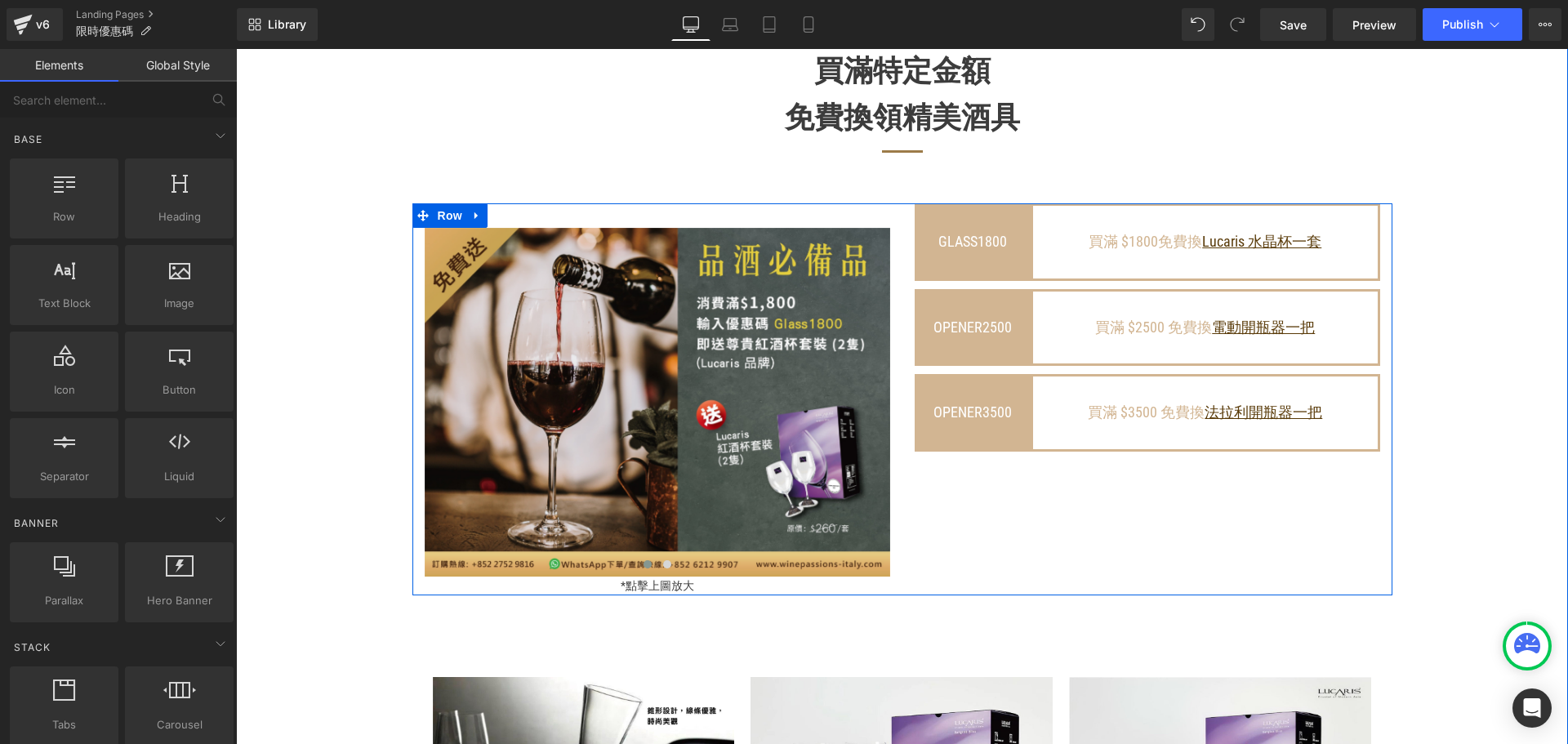
click at [902, 395] on div "GLASS1800 Heading 買滿 $1800免費換 Lucaris 水晶杯一套 Text Block Row OPENER2500 Heading 買…" at bounding box center [1147, 327] width 490 height 248
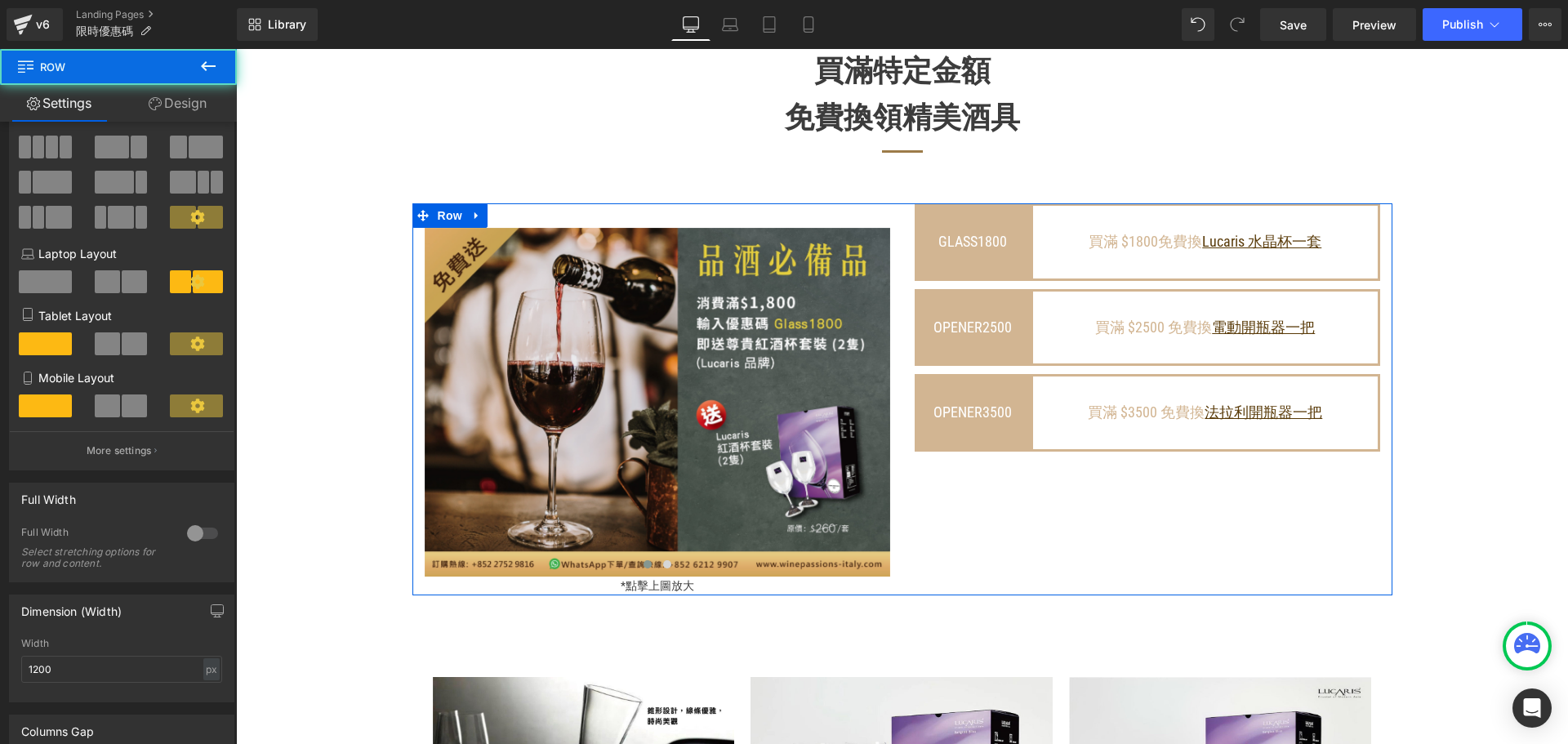
scroll to position [326, 0]
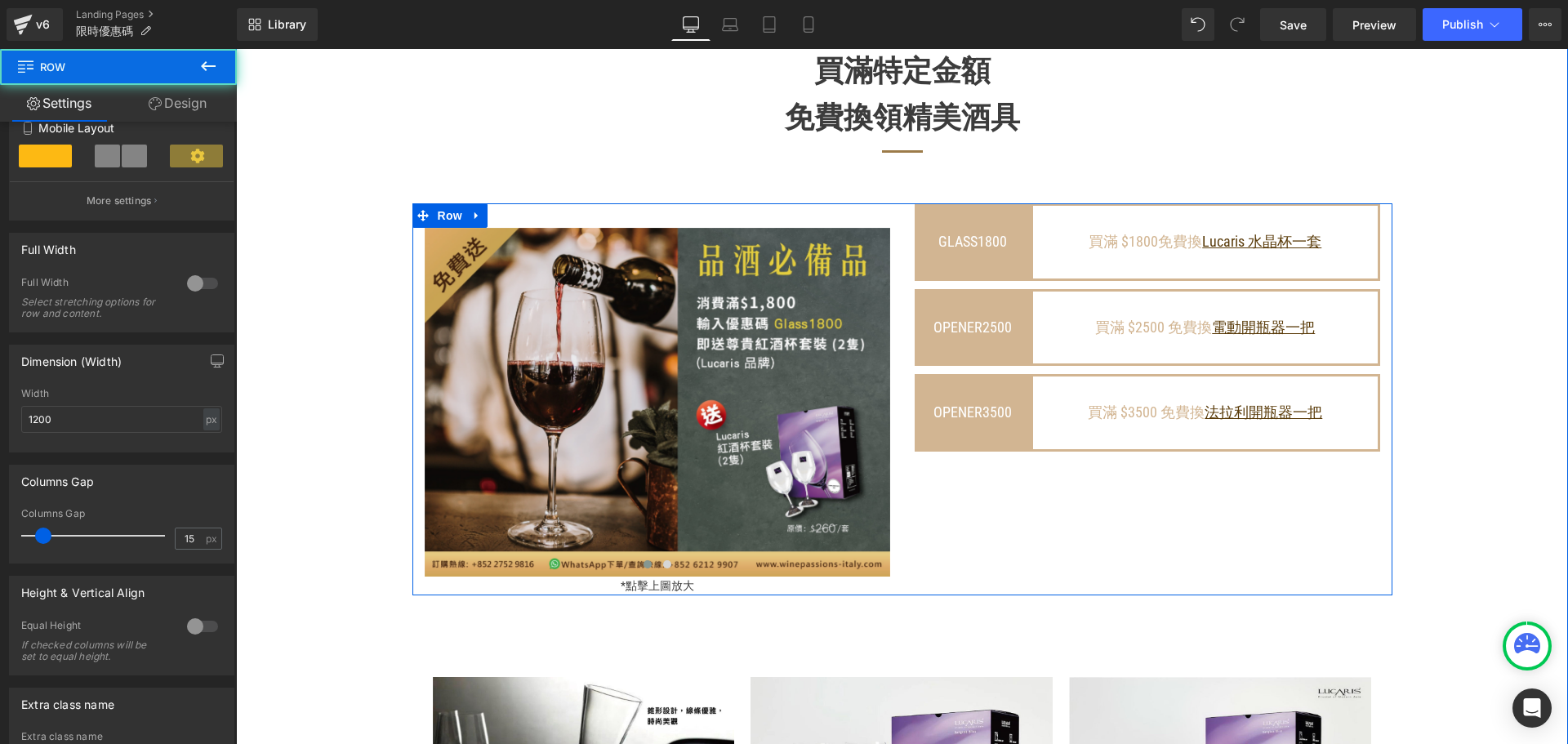
click at [1003, 386] on div "GLASS1800 Heading 買滿 $1800免費換 Lucaris 水晶杯一套 Text Block Row OPENER2500 Heading 買…" at bounding box center [1147, 327] width 490 height 248
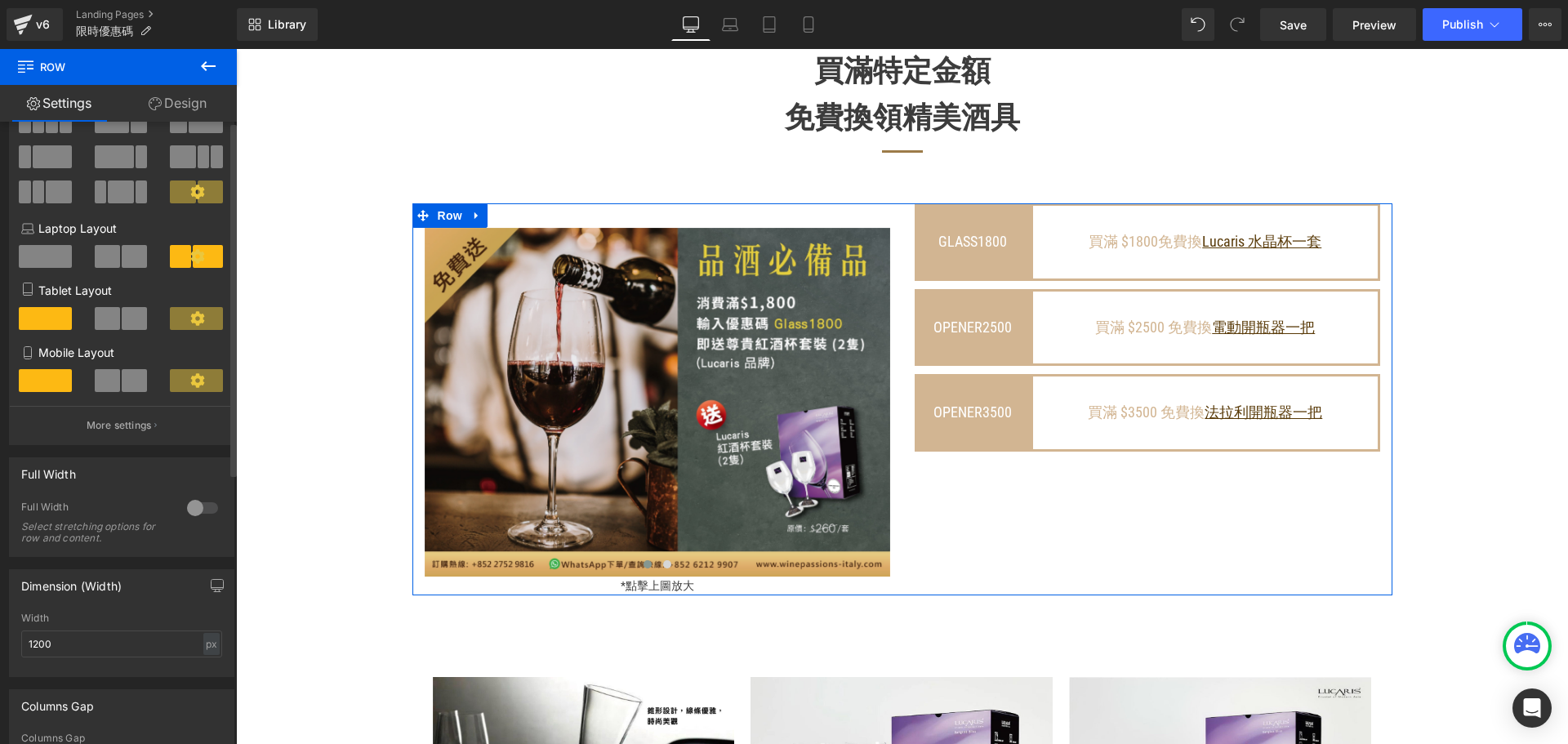
scroll to position [0, 0]
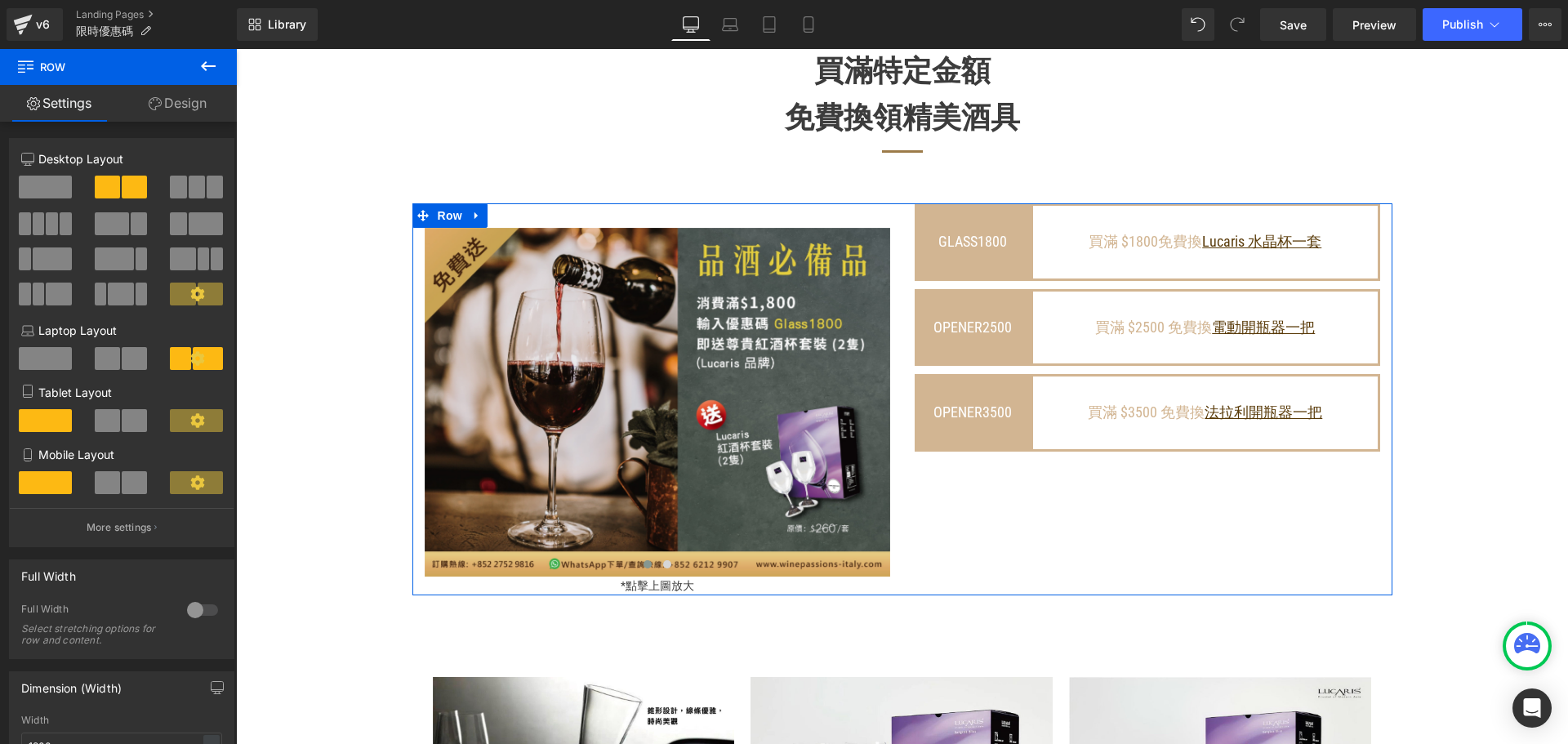
click at [189, 98] on link "Design" at bounding box center [178, 103] width 119 height 36
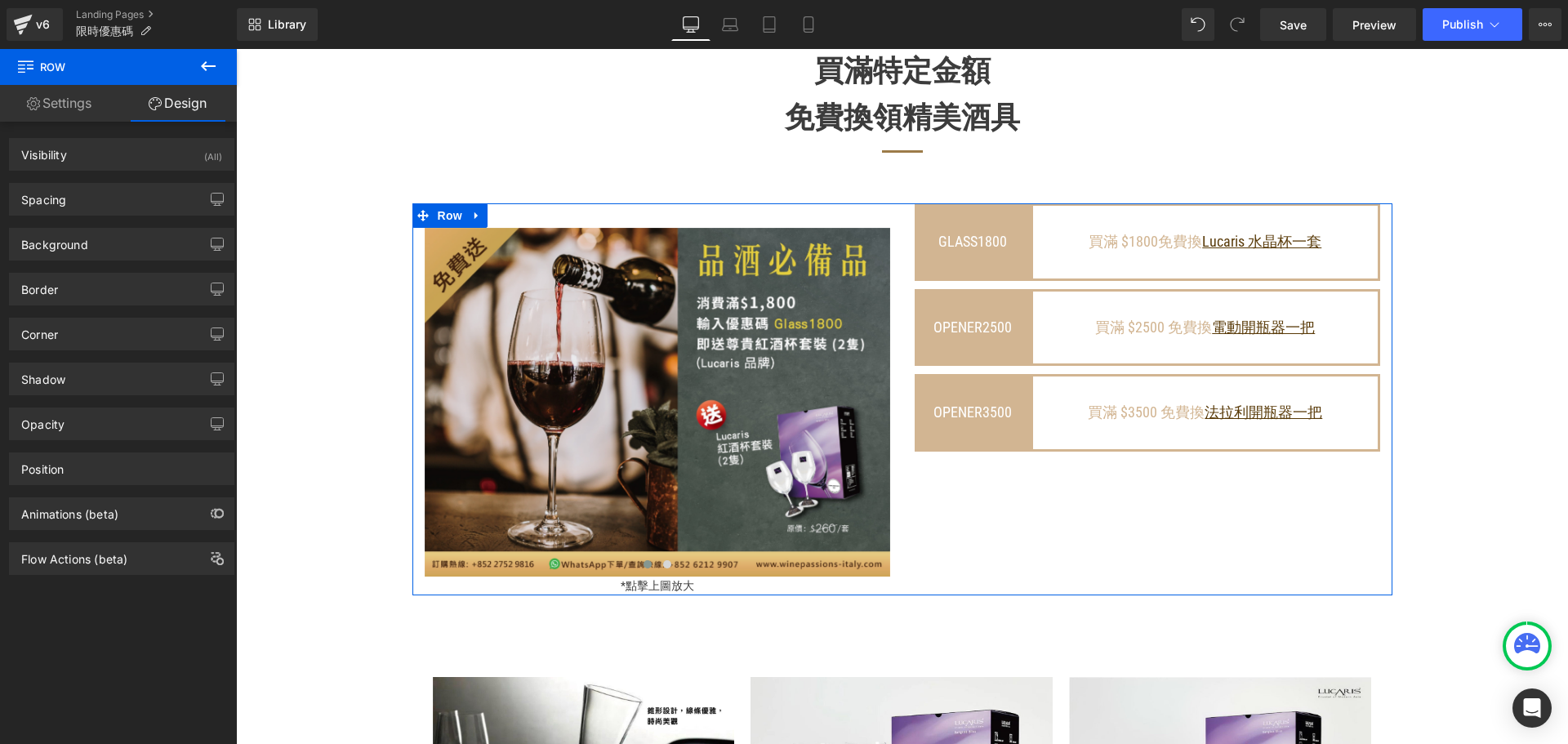
click at [61, 101] on link "Settings" at bounding box center [59, 103] width 119 height 36
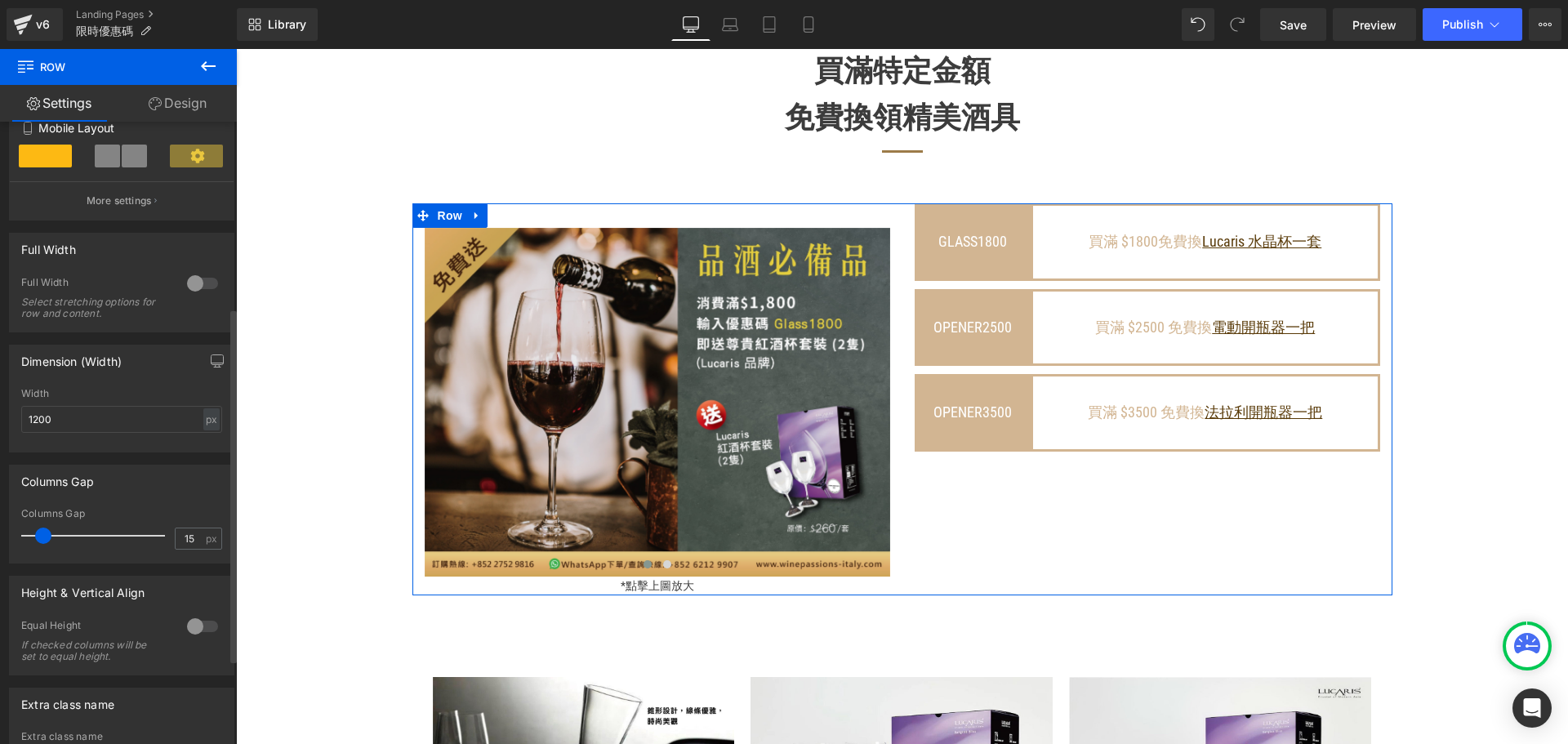
scroll to position [476, 0]
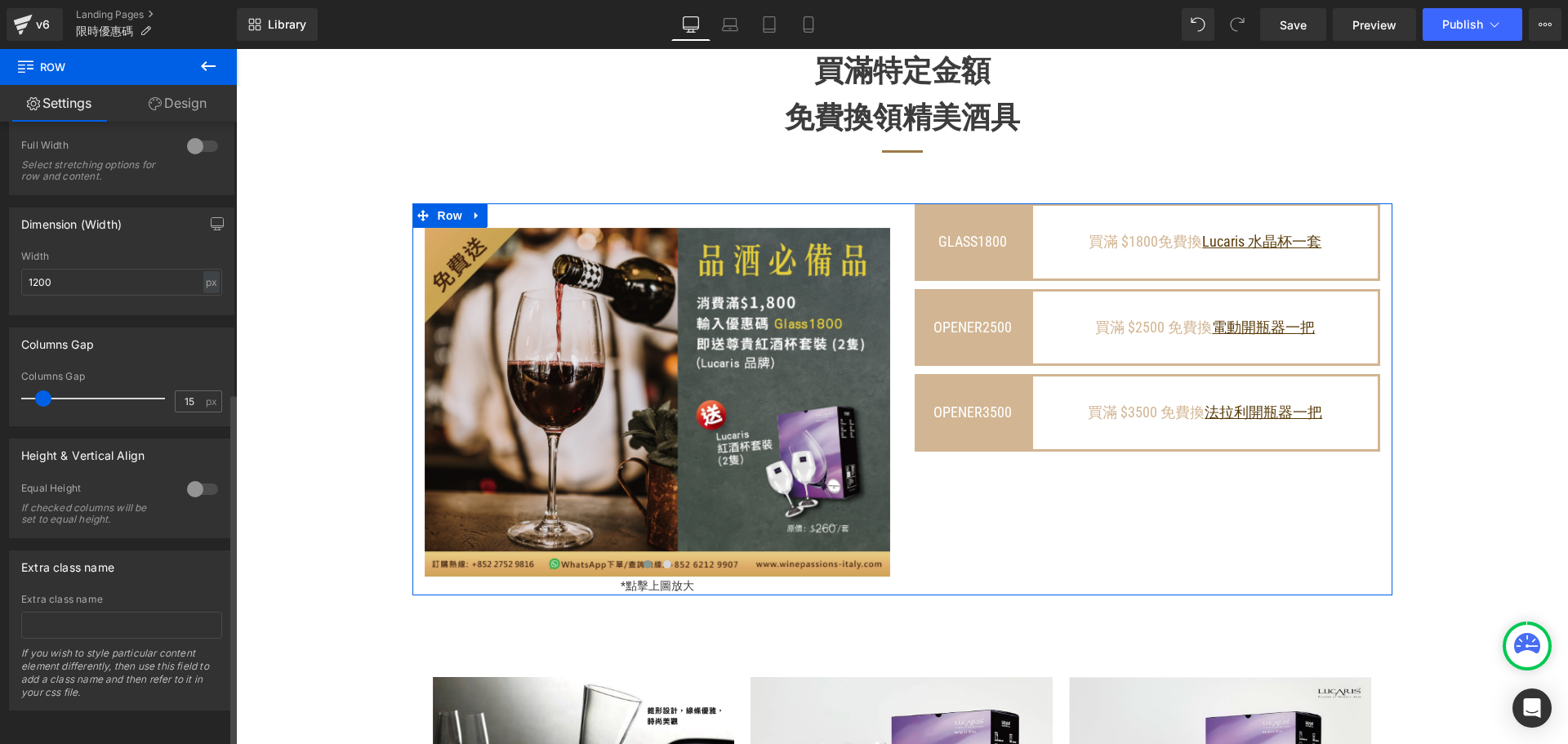
click at [183, 480] on div at bounding box center [202, 489] width 39 height 26
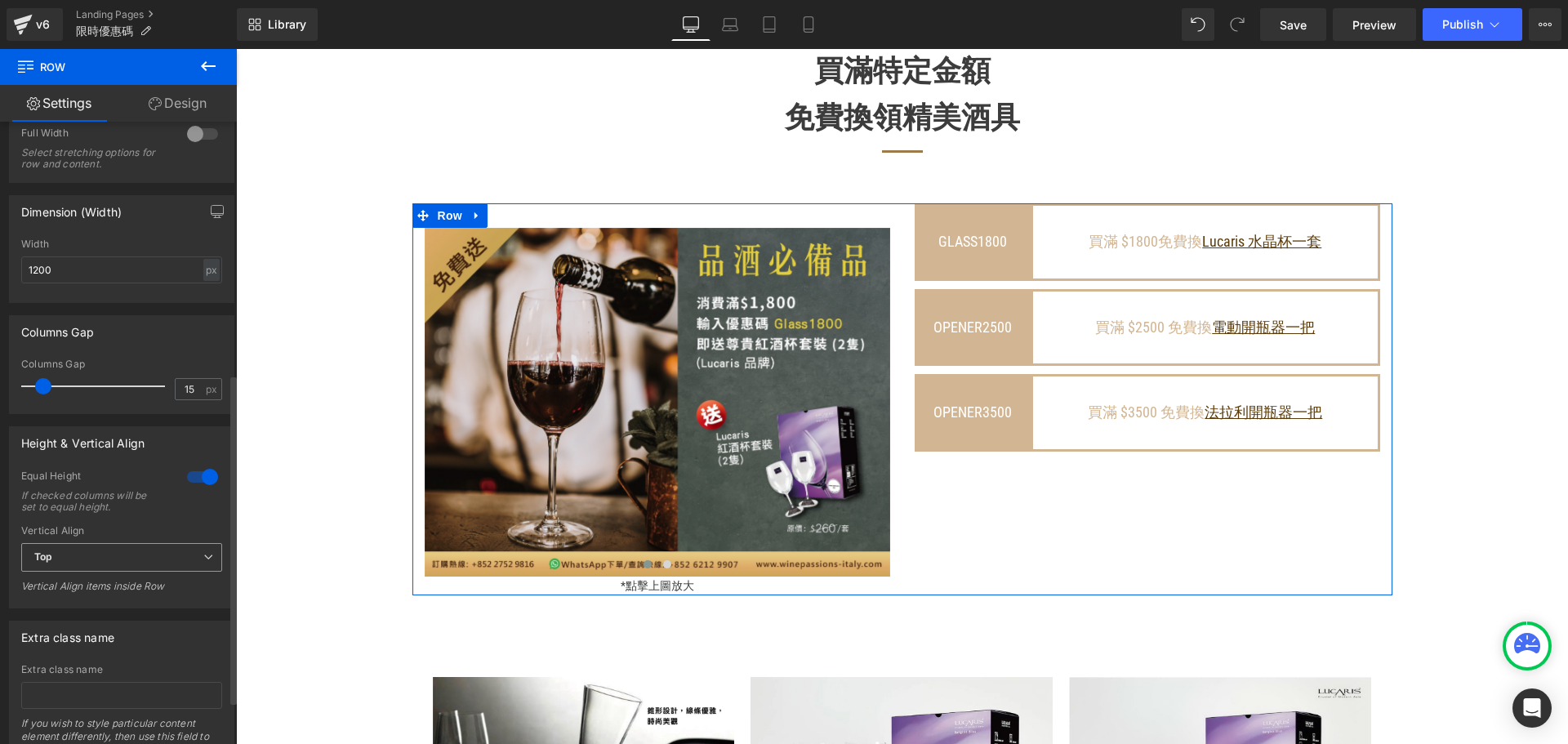
click at [175, 548] on span "Top" at bounding box center [121, 556] width 201 height 28
click at [137, 604] on li "Middle" at bounding box center [118, 610] width 194 height 25
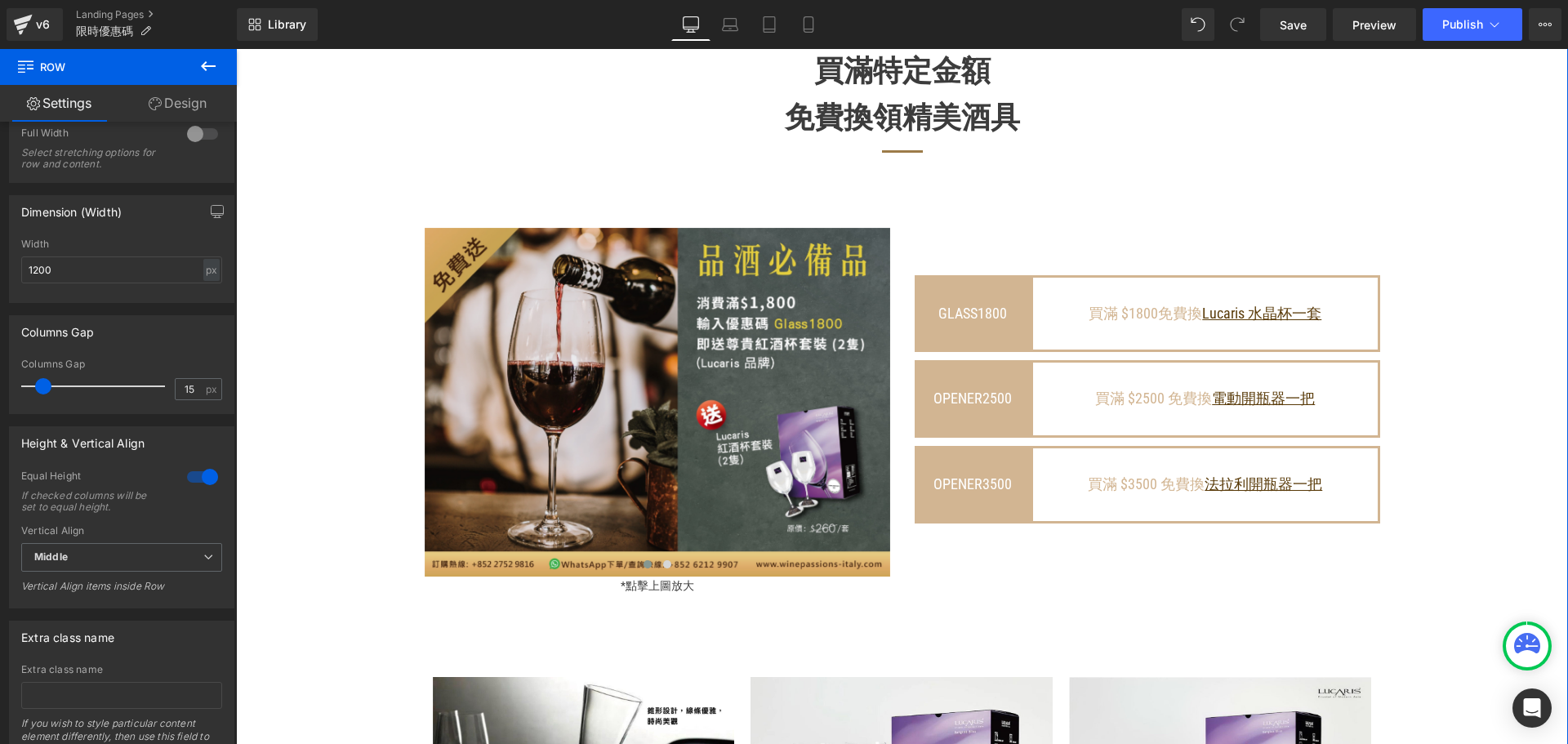
click at [1479, 346] on div "買滿特定金額 免費換領精美酒具 Heading Separator Row Image Image ‹ › Carousel *點擊上圖放大 Text Blo…" at bounding box center [902, 712] width 1332 height 1328
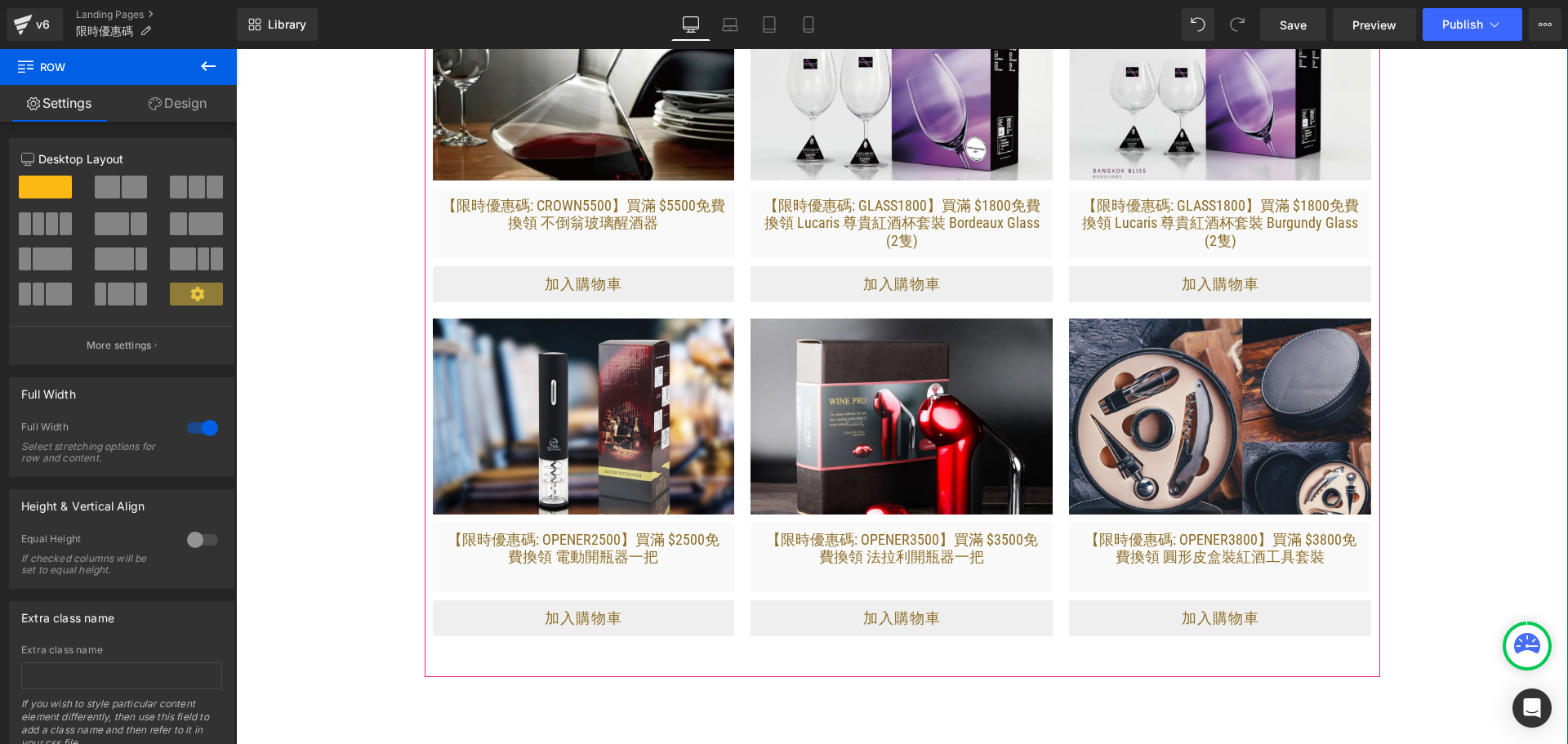
scroll to position [2530, 0]
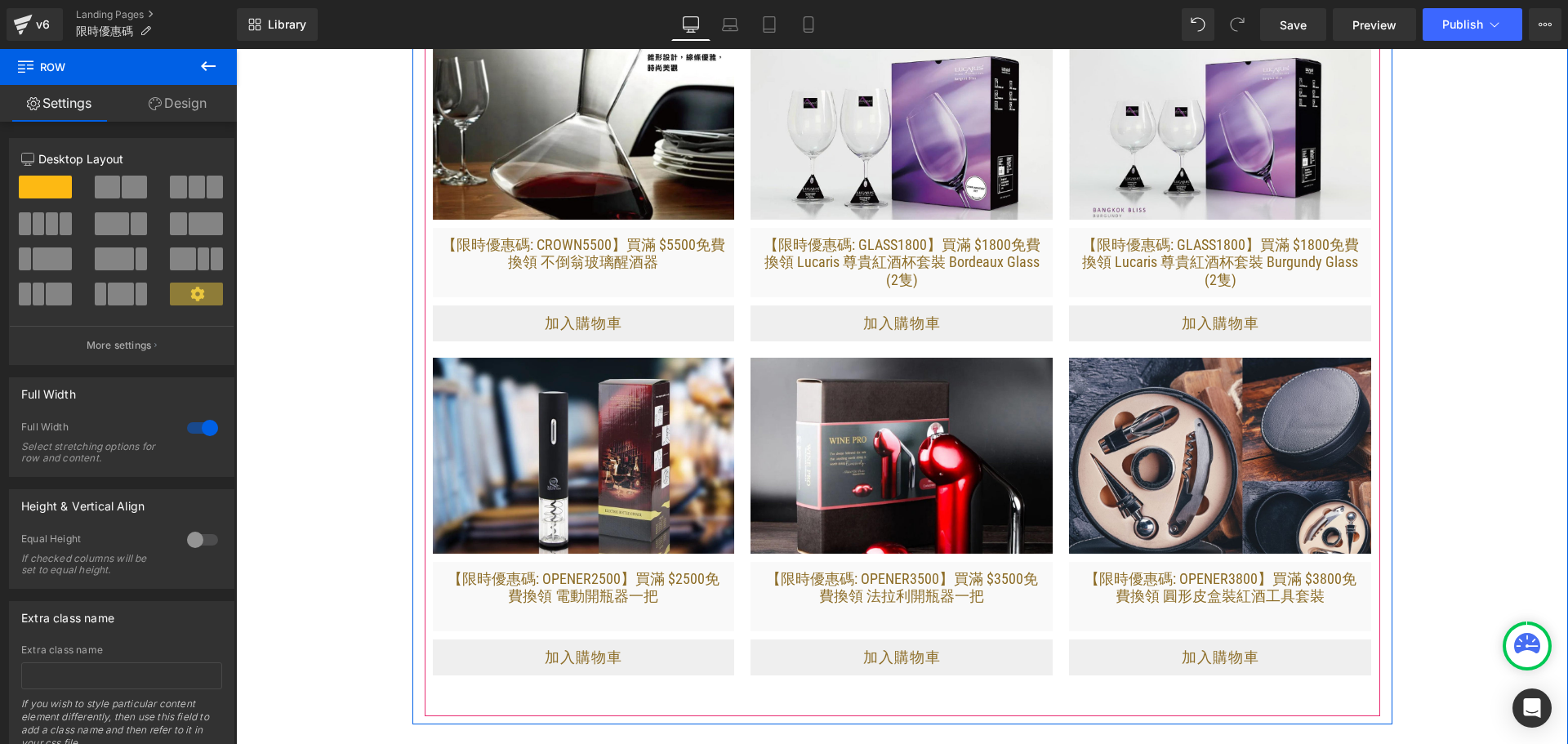
click at [1061, 396] on div "Sale Off" at bounding box center [1220, 516] width 318 height 334
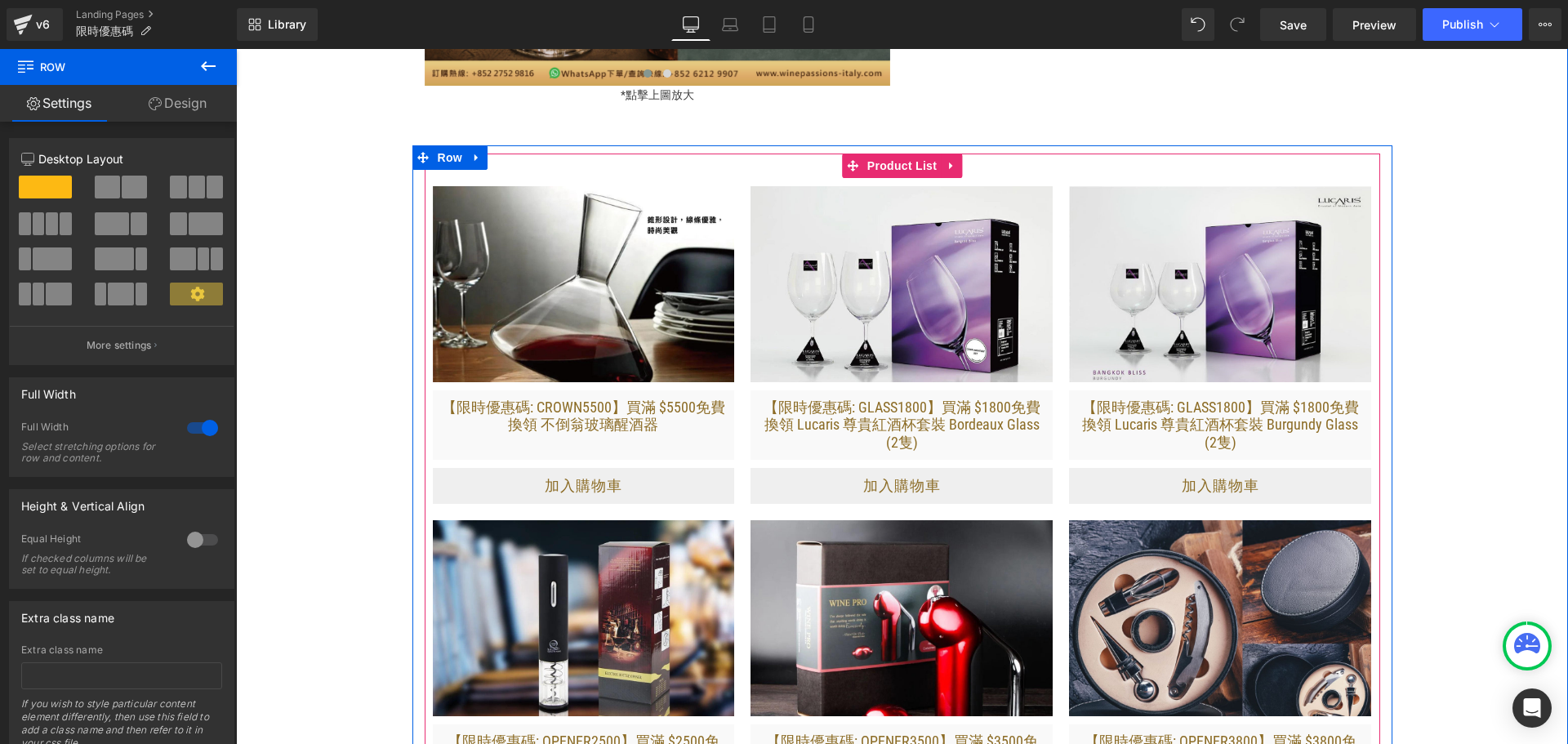
scroll to position [2367, 0]
click at [879, 179] on span "Product List" at bounding box center [901, 166] width 78 height 25
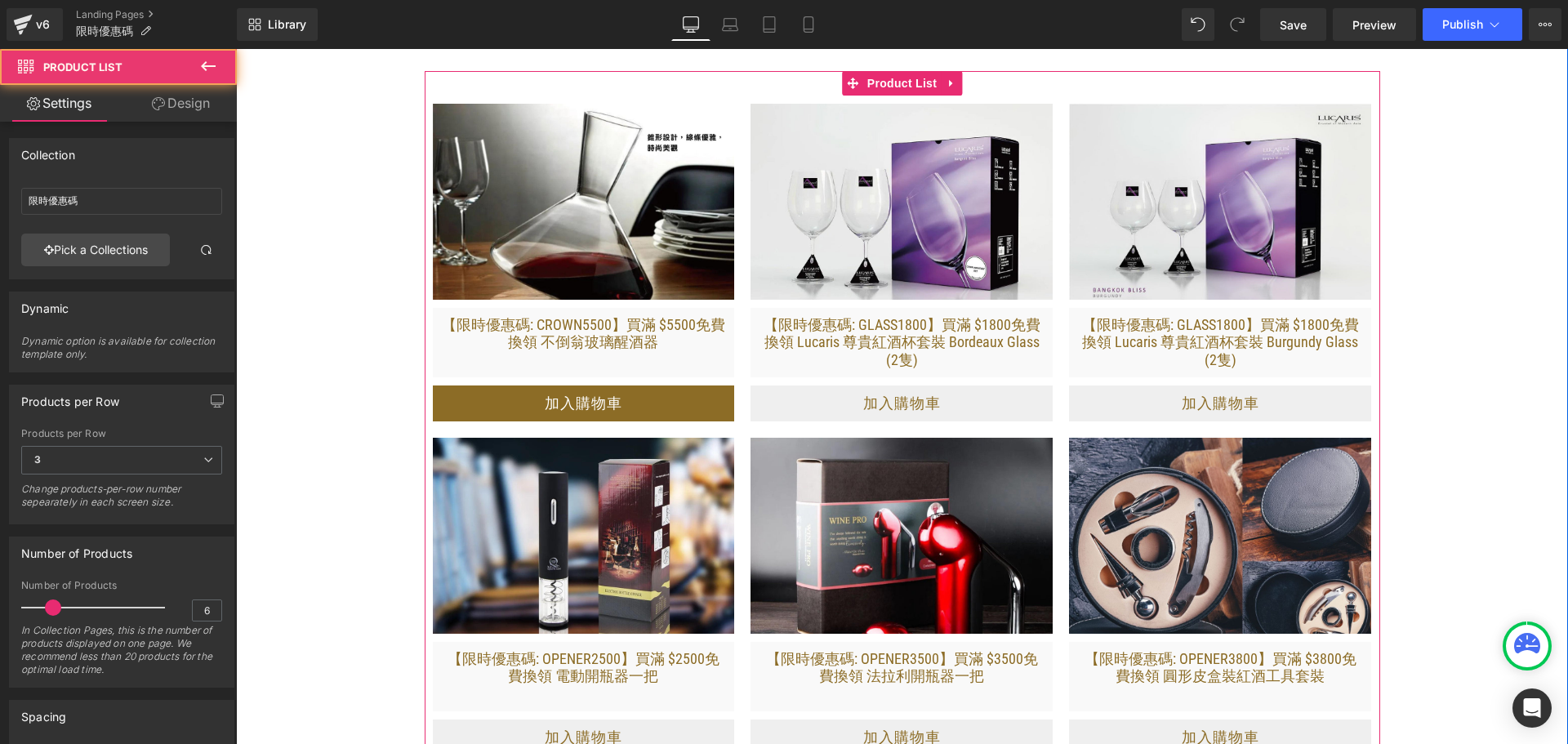
scroll to position [2530, 0]
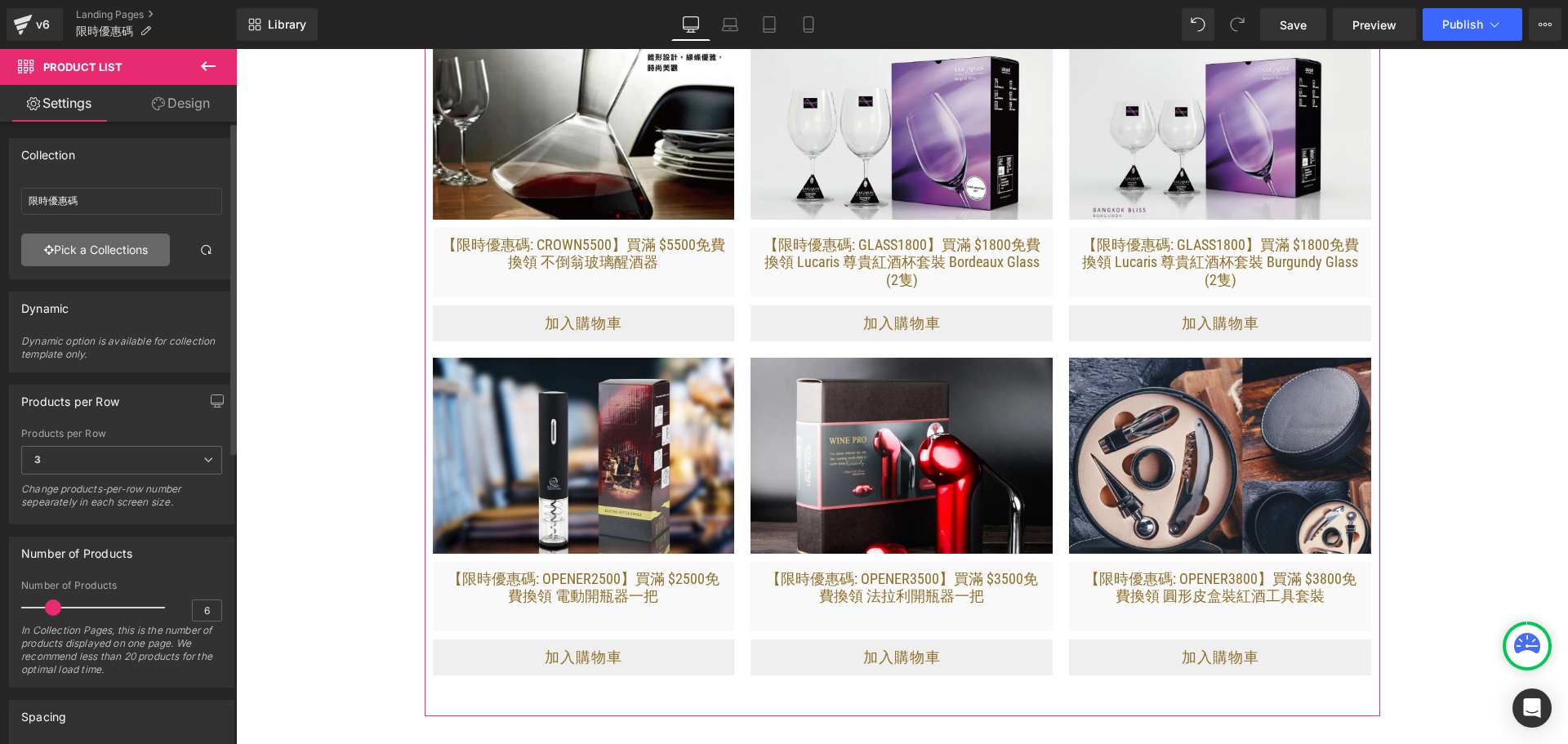
click at [100, 246] on link "Pick a Collections" at bounding box center [95, 250] width 149 height 33
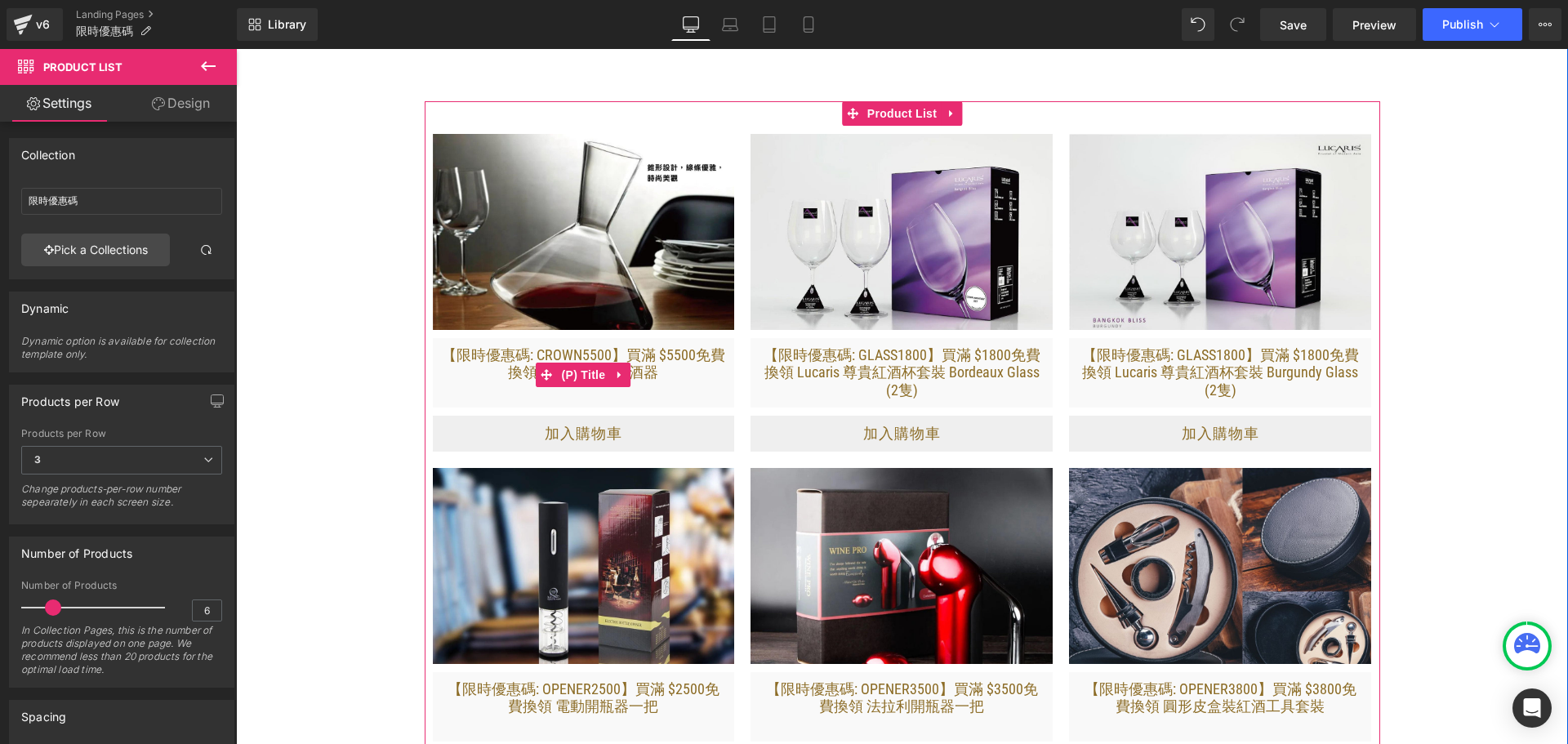
scroll to position [2449, 0]
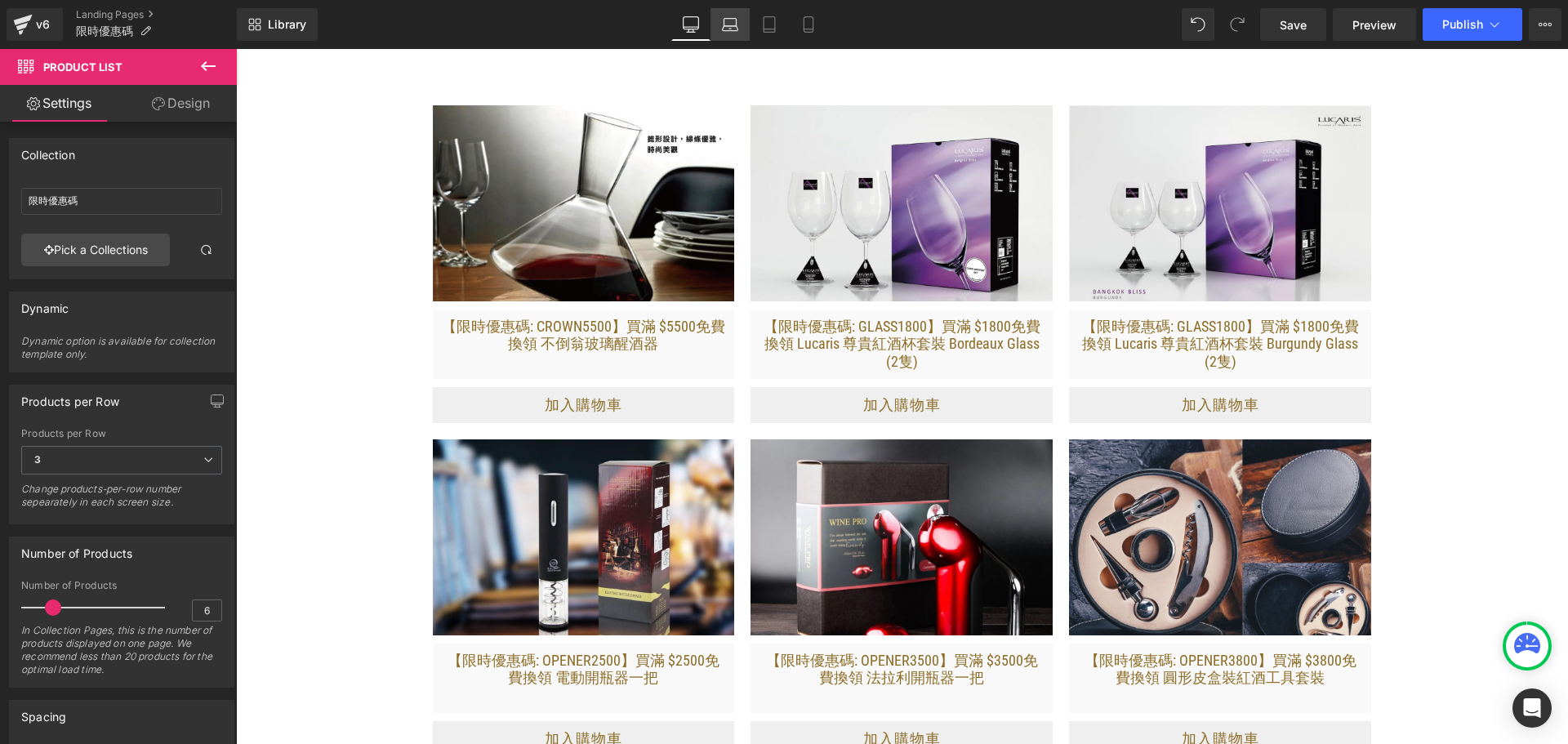
click at [732, 26] on icon at bounding box center [730, 25] width 16 height 16
type input "200"
type input "80"
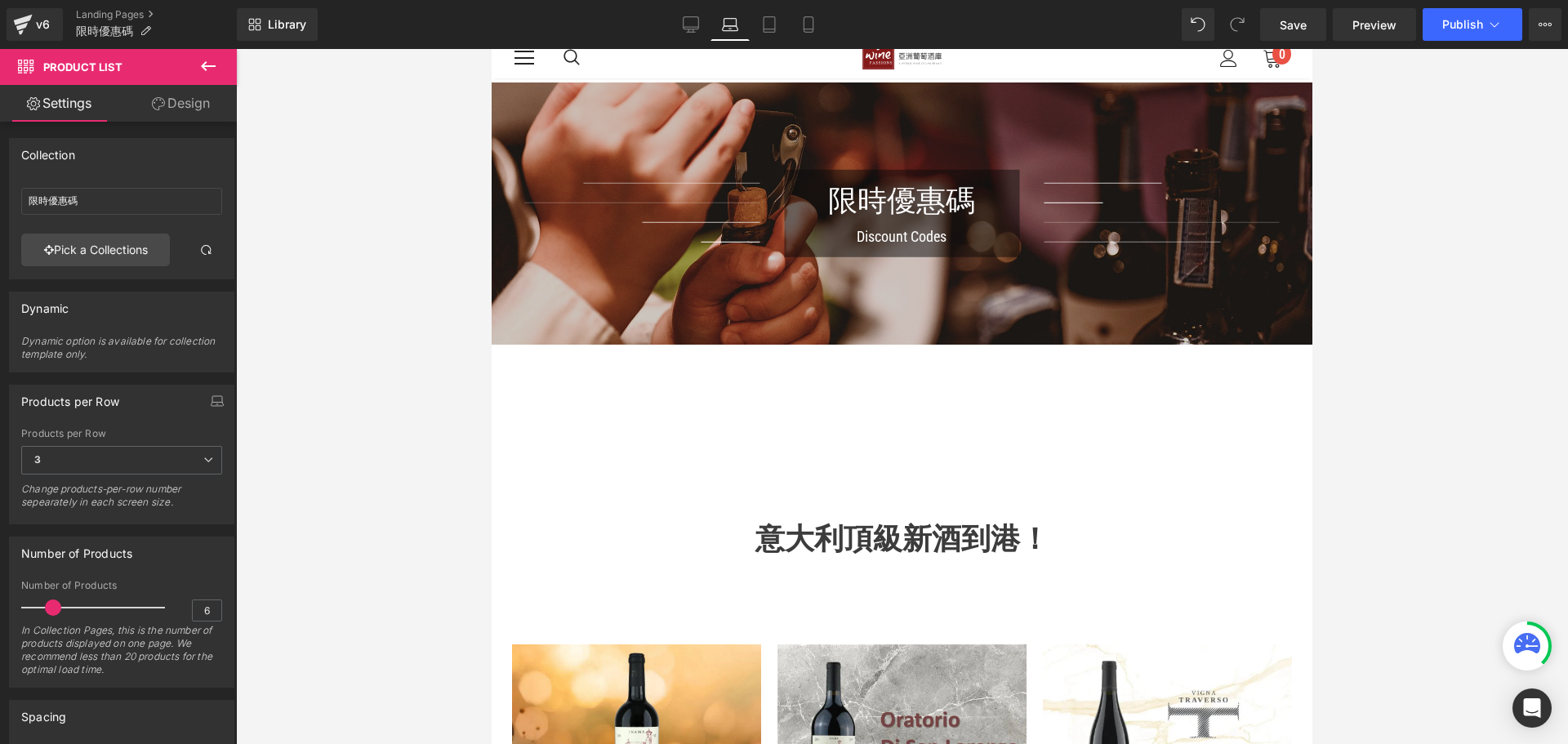
scroll to position [0, 0]
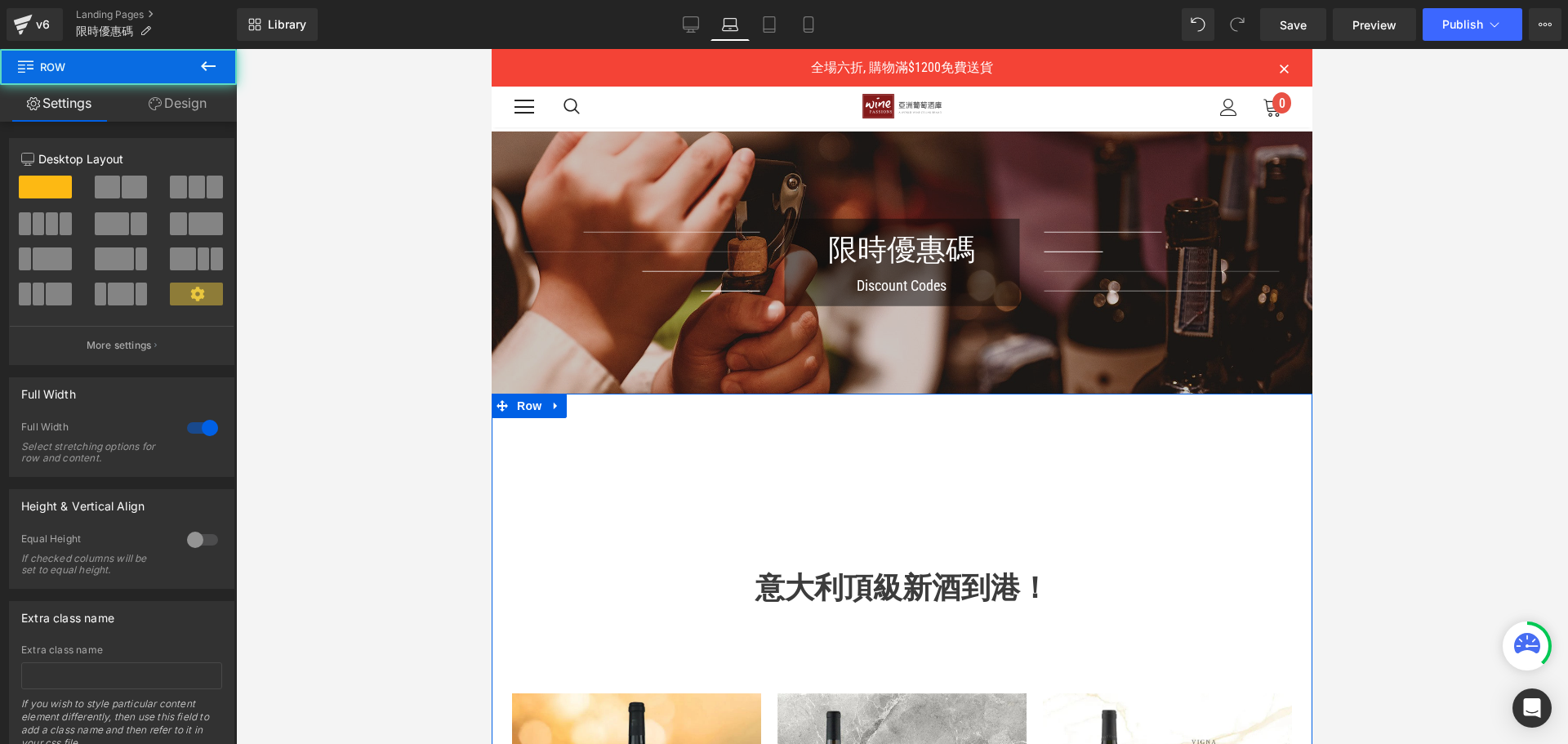
click at [151, 99] on icon at bounding box center [155, 104] width 13 height 13
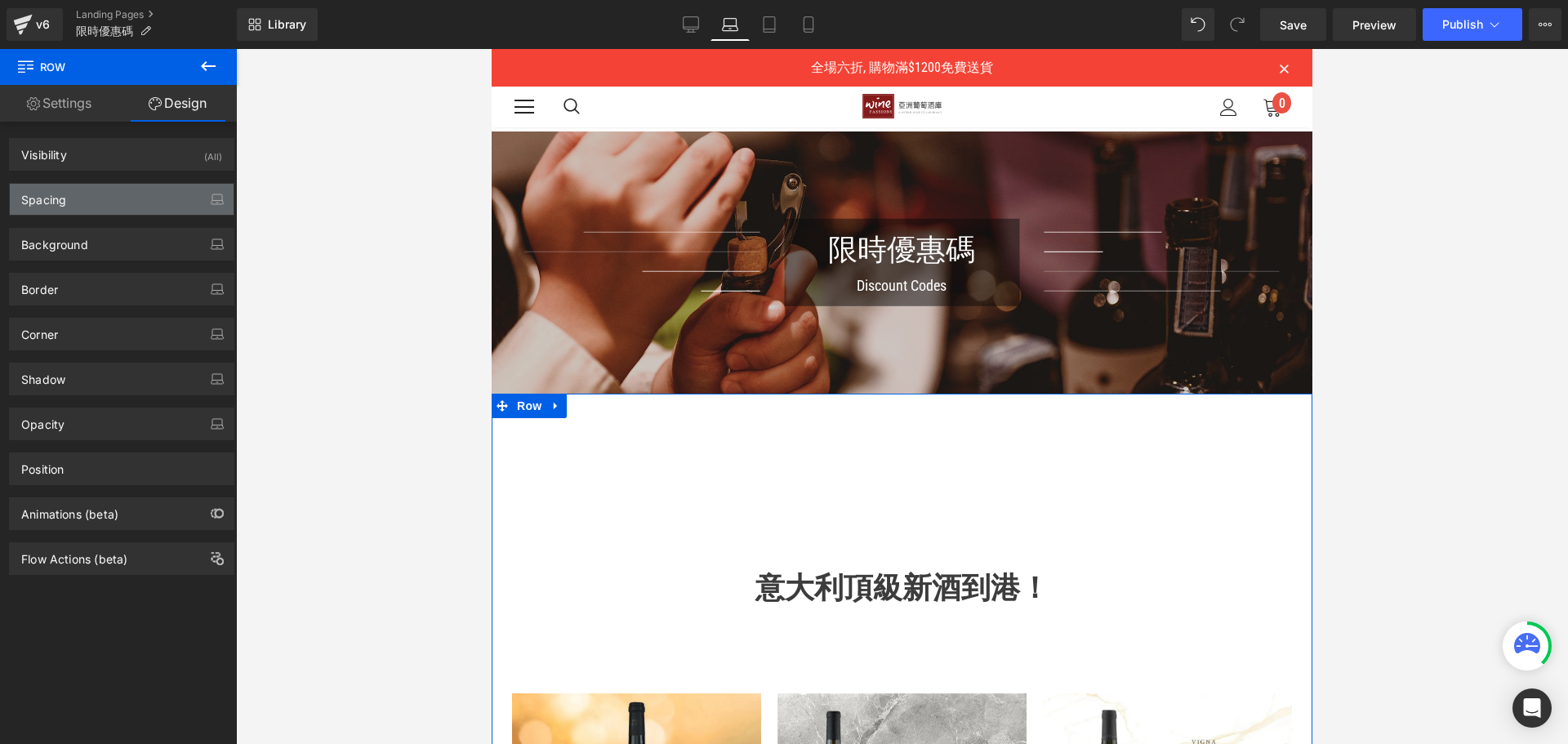
type input "0"
type input "80"
type input "0"
type input "80"
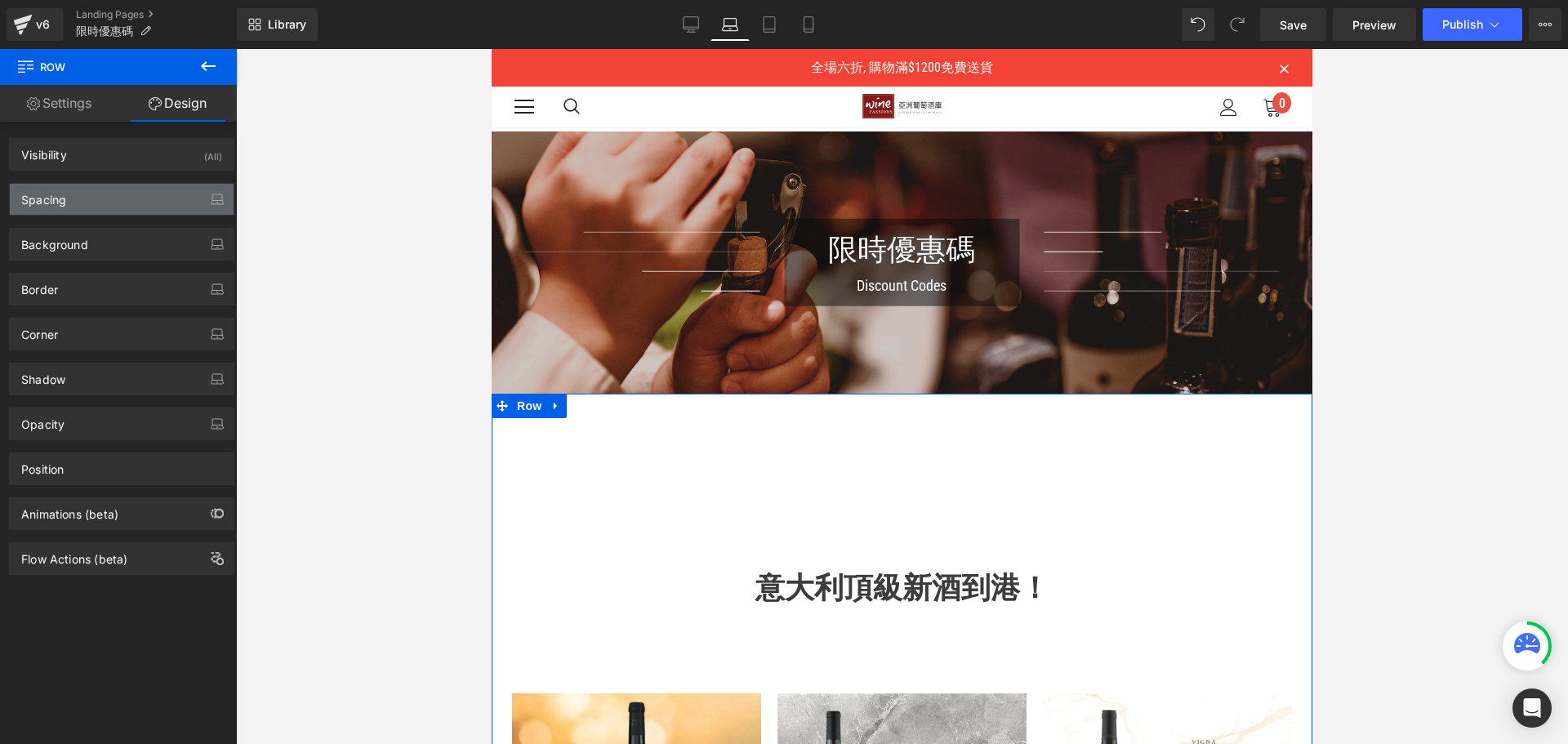
type input "0"
click at [105, 198] on div "Spacing" at bounding box center [121, 199] width 223 height 31
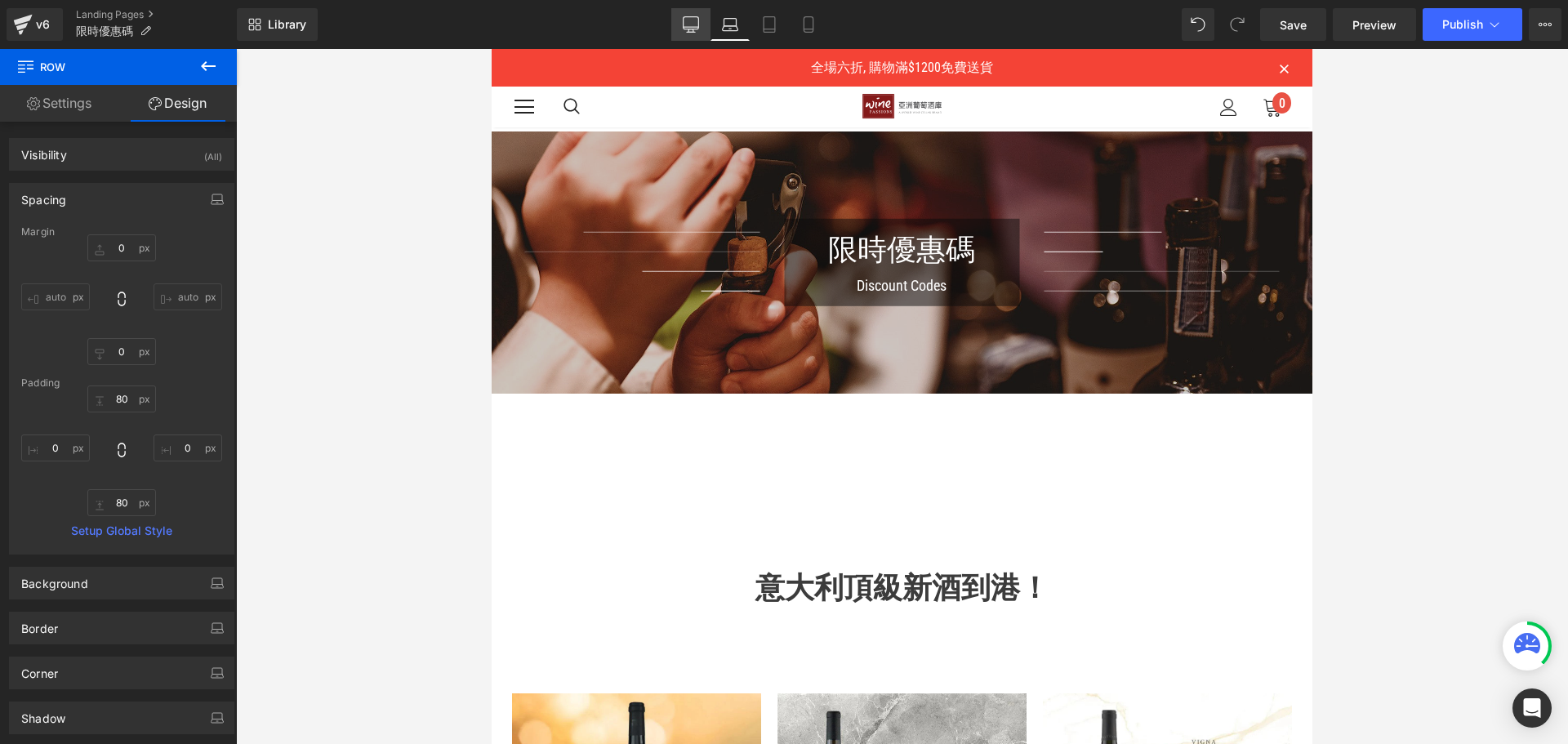
click at [706, 35] on link "Desktop" at bounding box center [691, 25] width 39 height 33
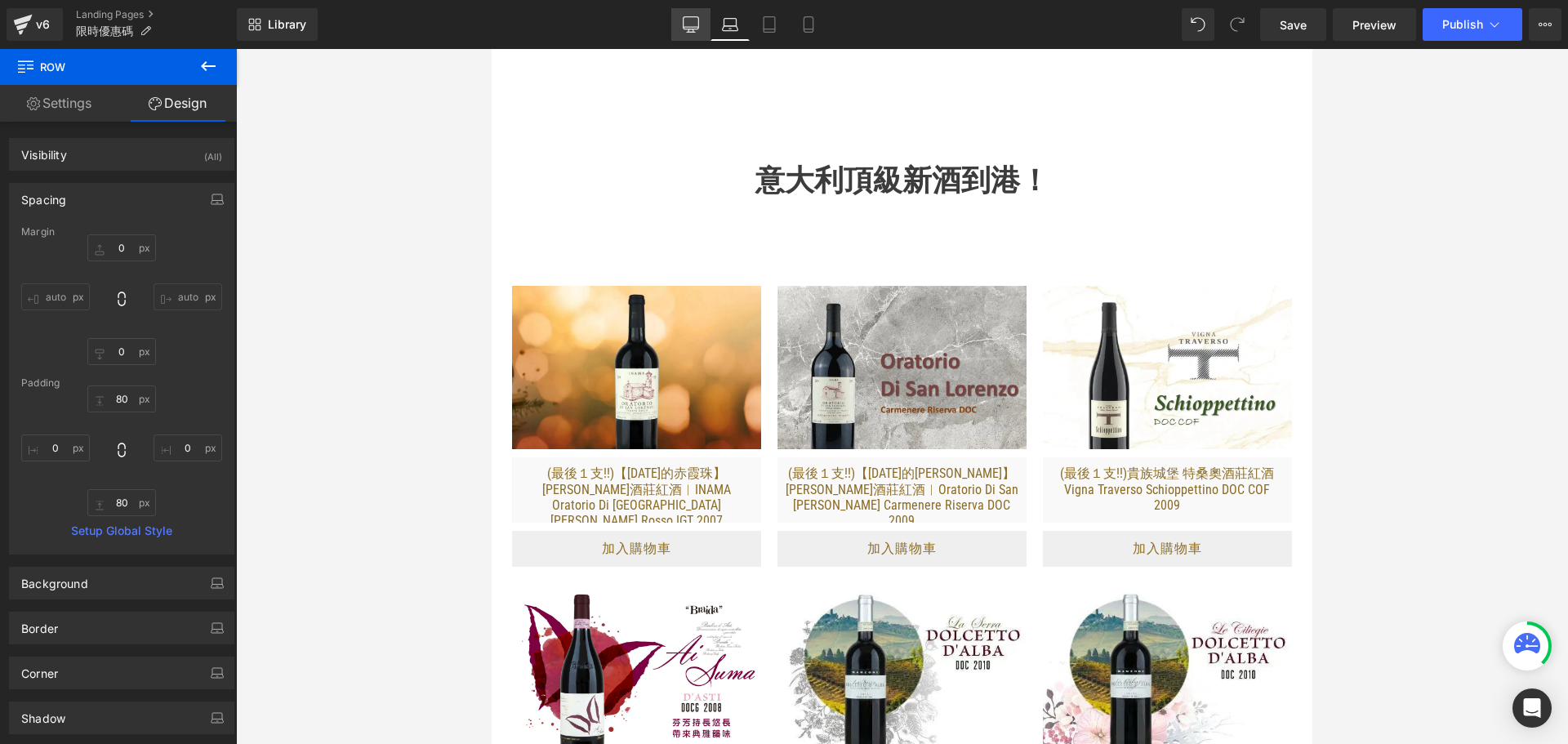
type input "0"
type input "100"
type input "0"
type input "100"
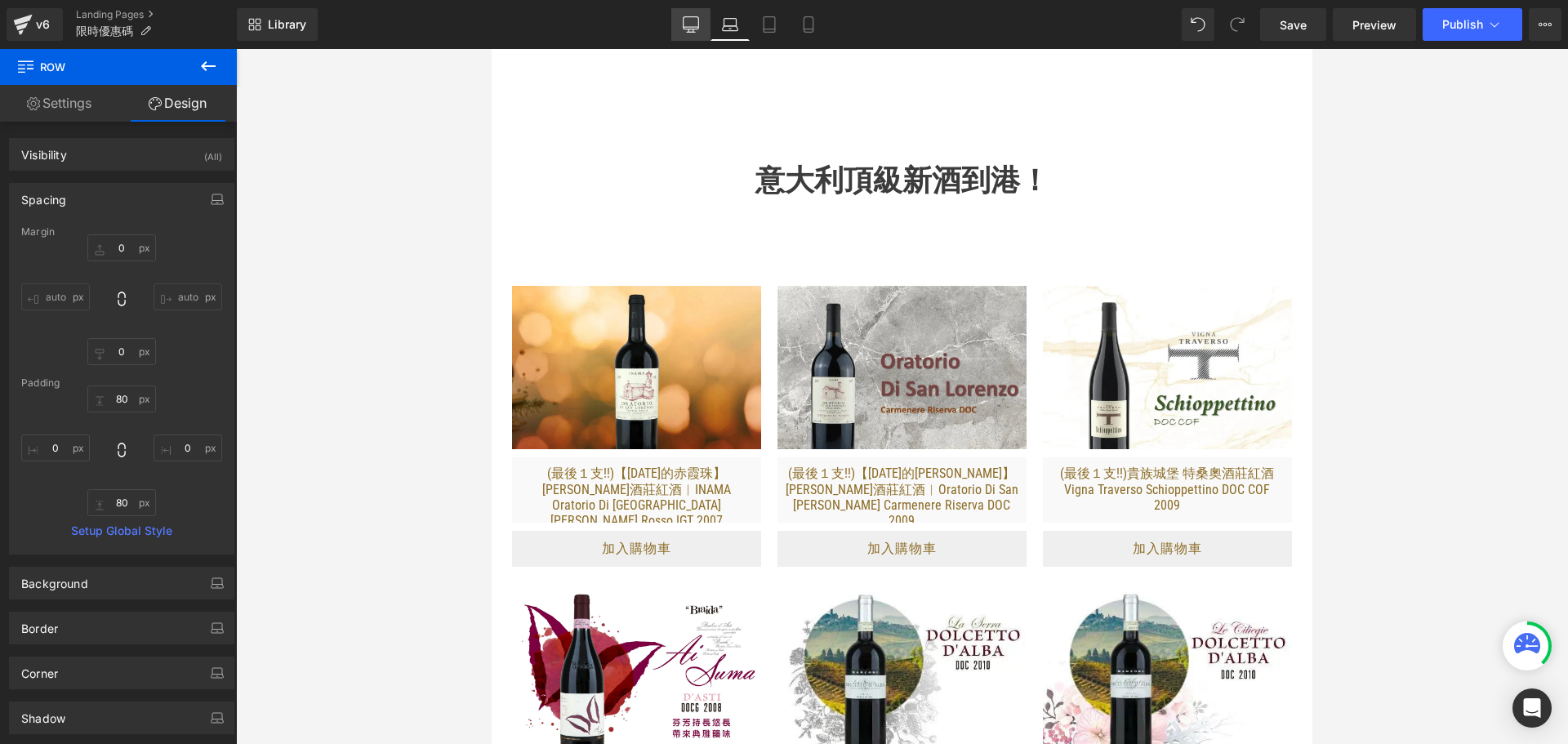
type input "0"
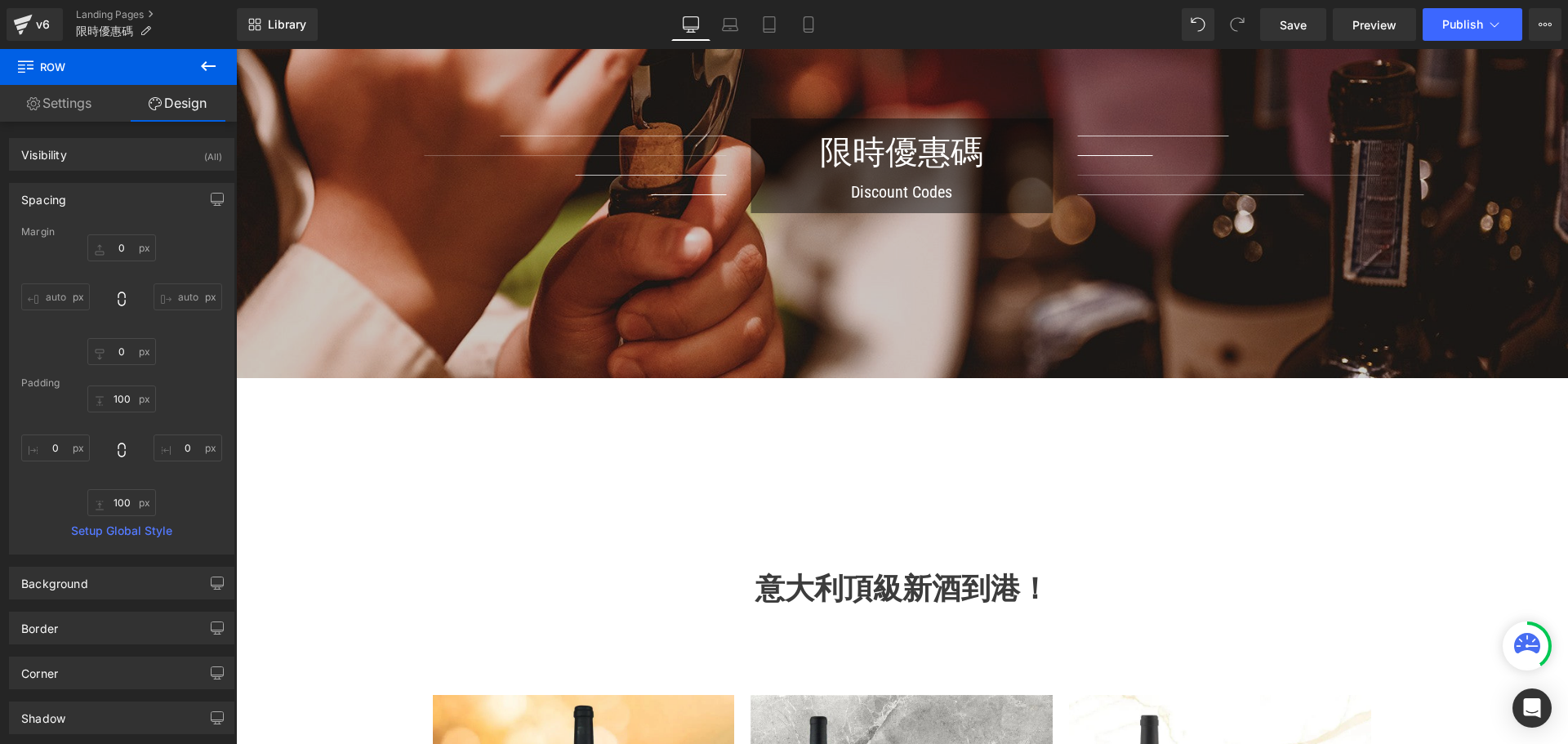
scroll to position [368, 0]
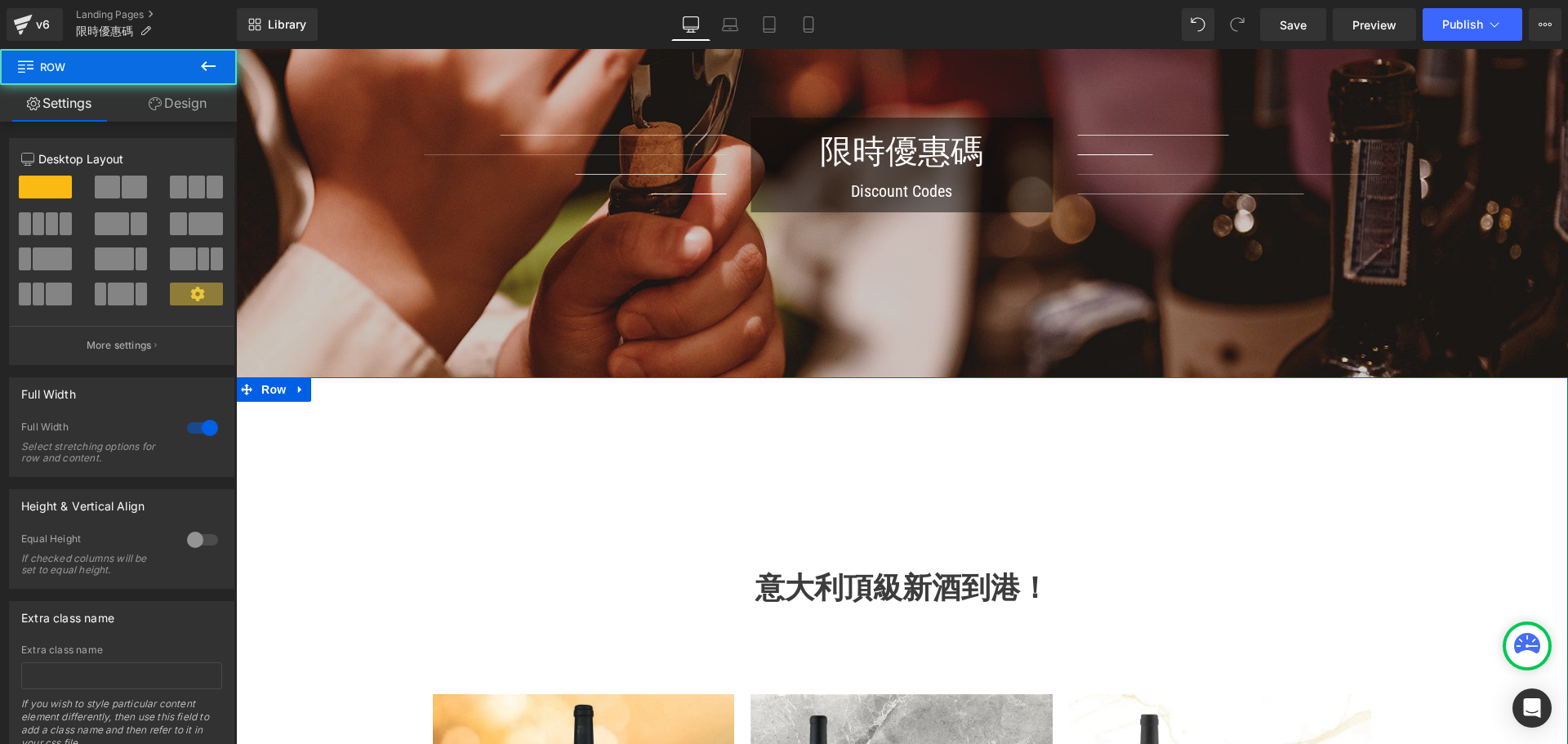
click at [192, 112] on link "Design" at bounding box center [178, 103] width 119 height 36
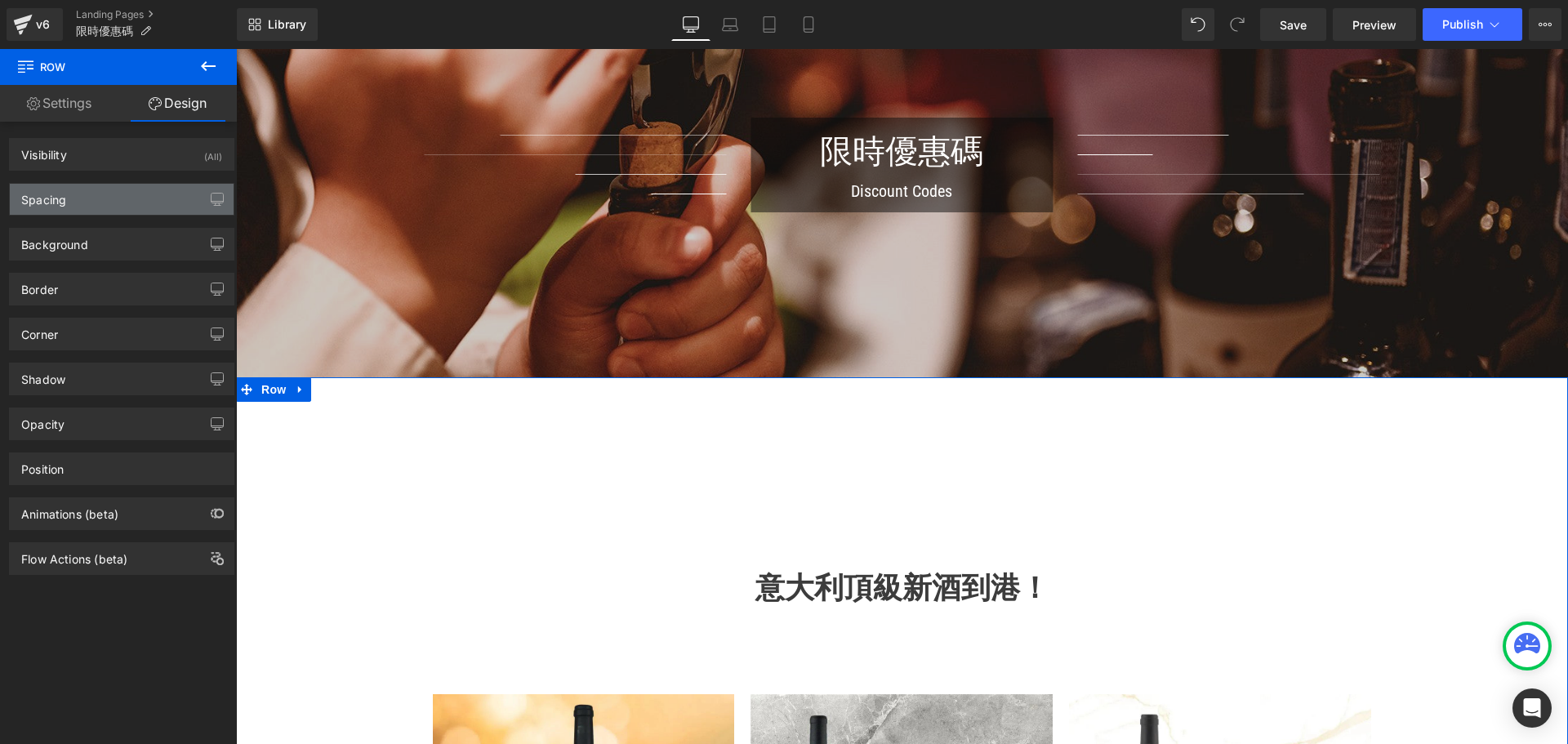
type input "0"
type input "100"
type input "0"
type input "100"
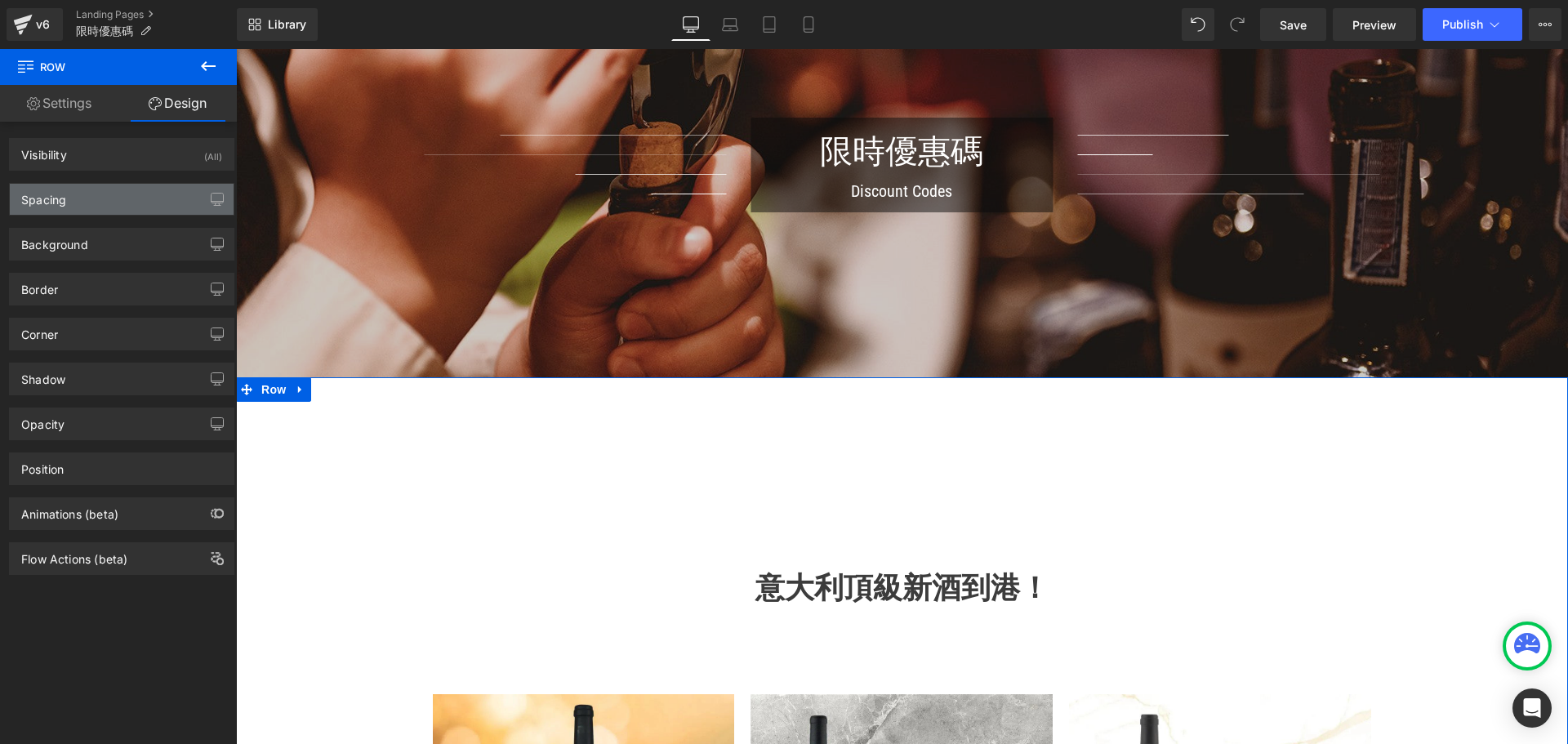
type input "0"
click at [138, 181] on div "Spacing [GEOGRAPHIC_DATA] 0px 0 auto auto 0px 0 auto auto [GEOGRAPHIC_DATA] 100…" at bounding box center [122, 192] width 244 height 45
click at [135, 198] on div "Spacing" at bounding box center [121, 199] width 223 height 31
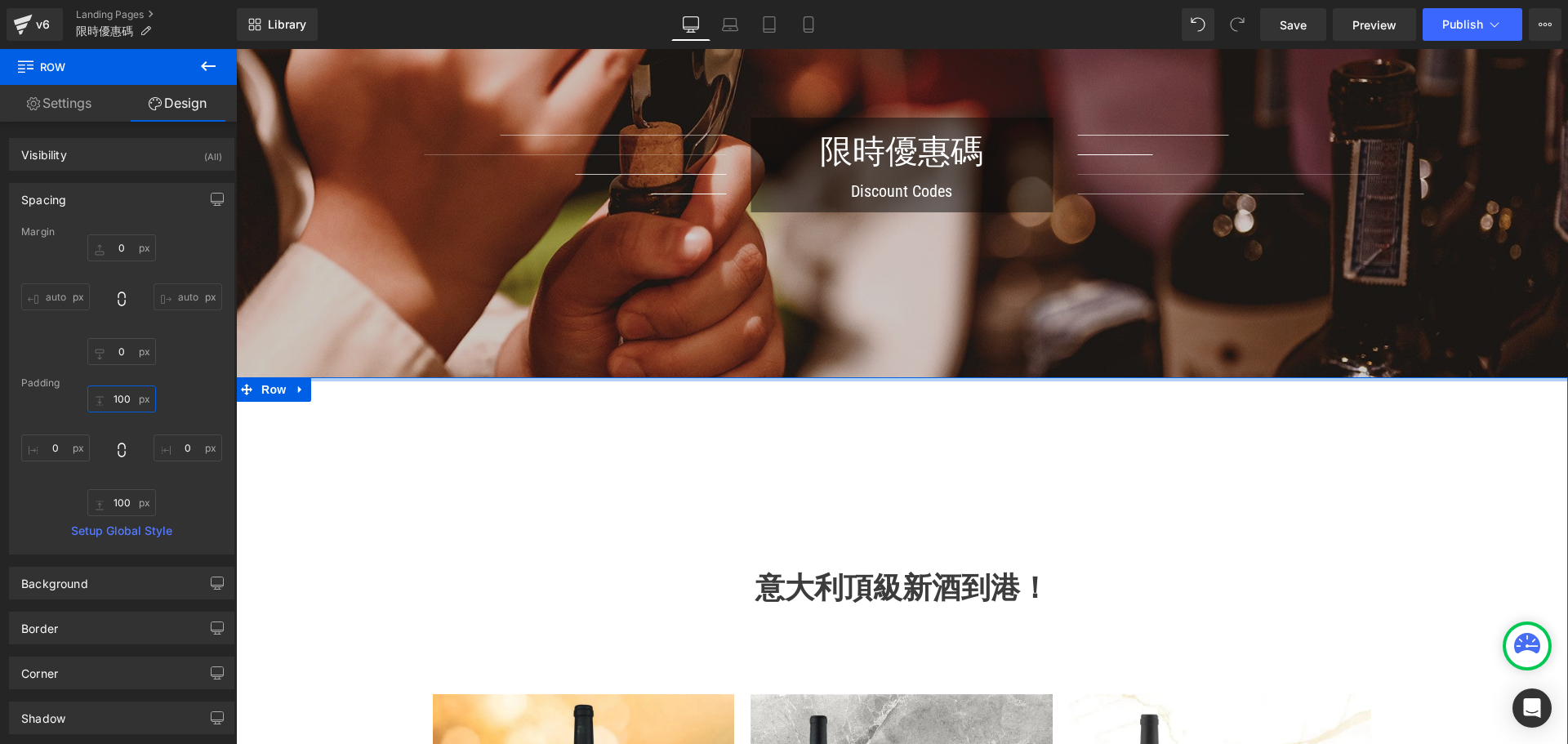
click at [113, 392] on input "100" at bounding box center [121, 399] width 68 height 27
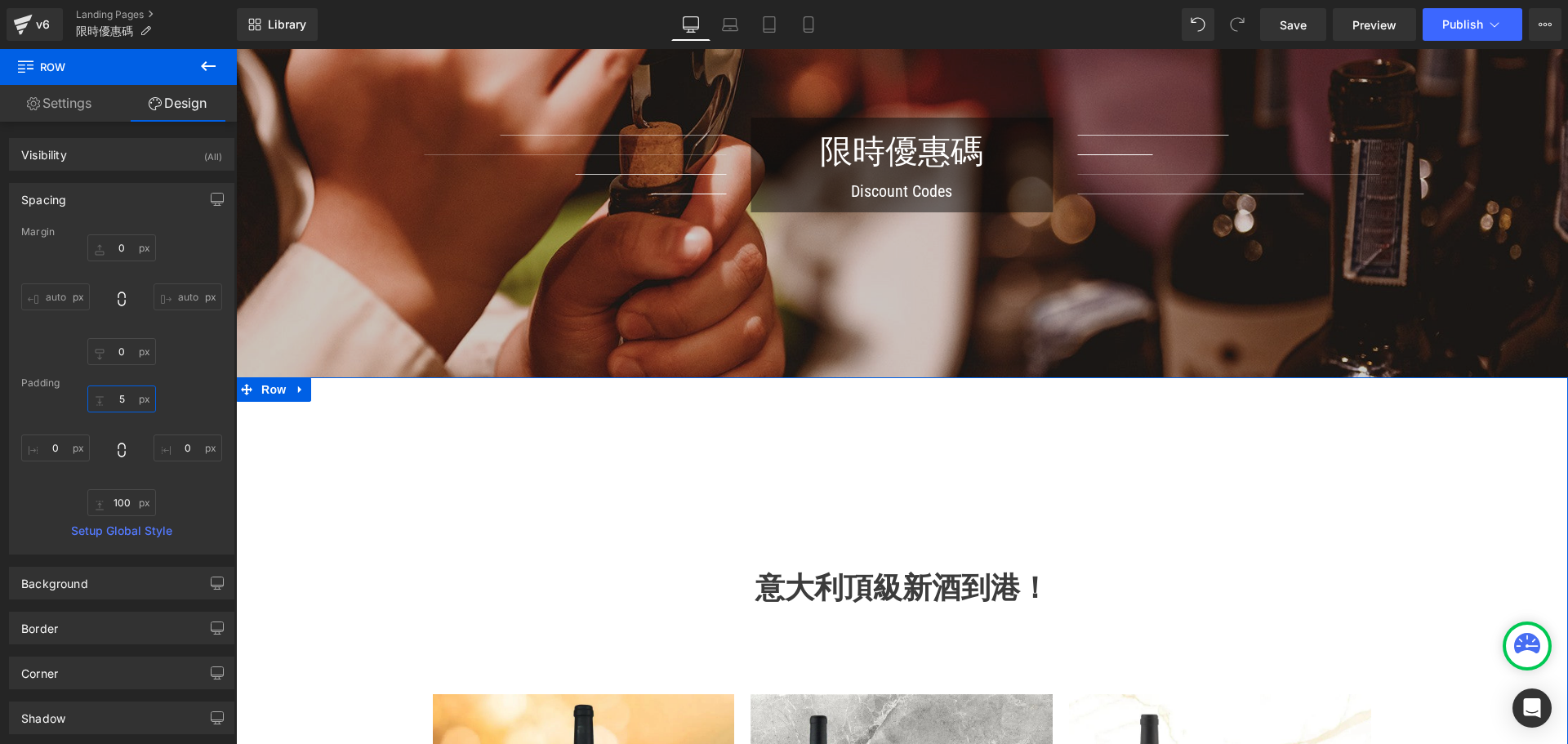
type input "50"
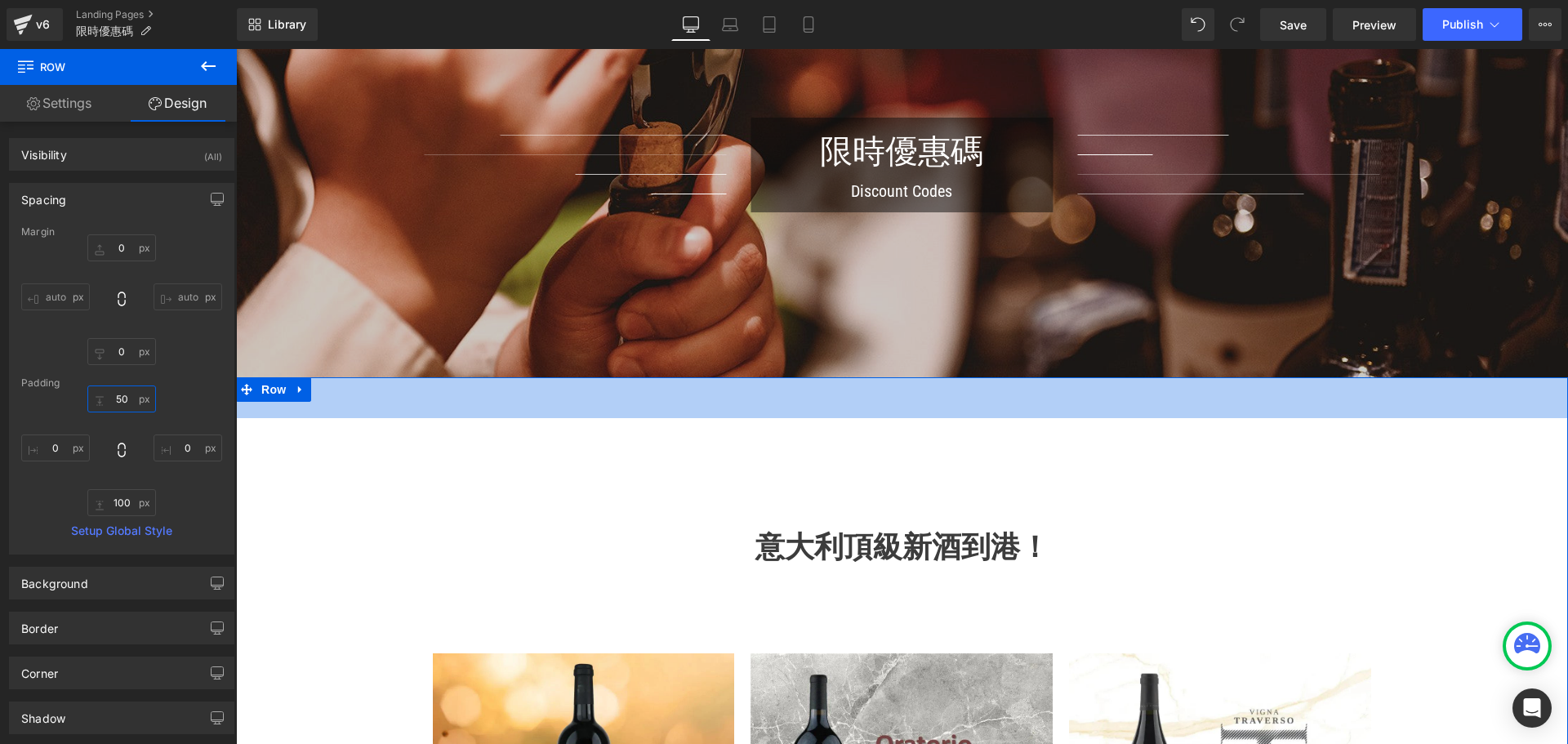
click at [115, 397] on input "50" at bounding box center [121, 399] width 68 height 27
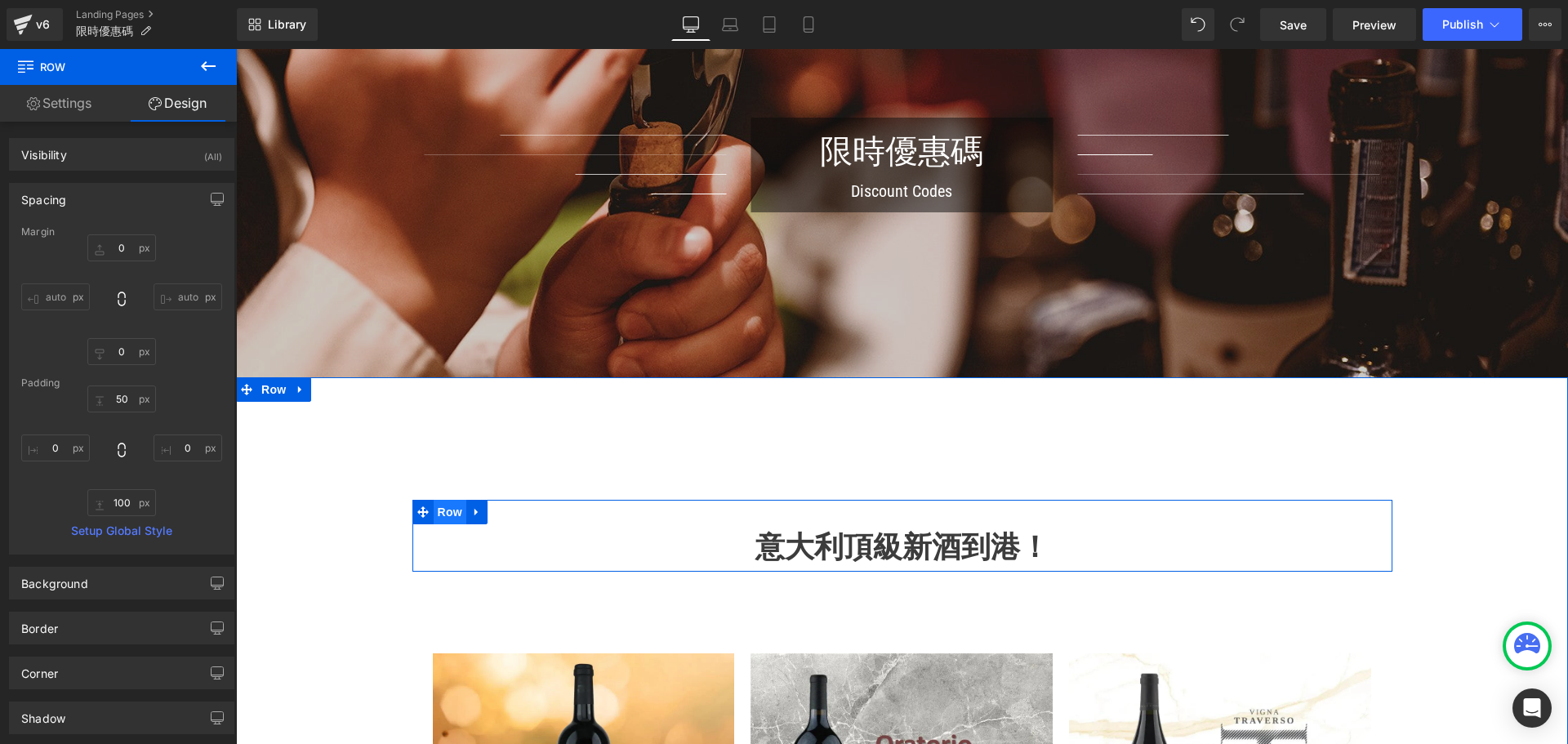
click at [444, 524] on span "Row" at bounding box center [450, 512] width 33 height 25
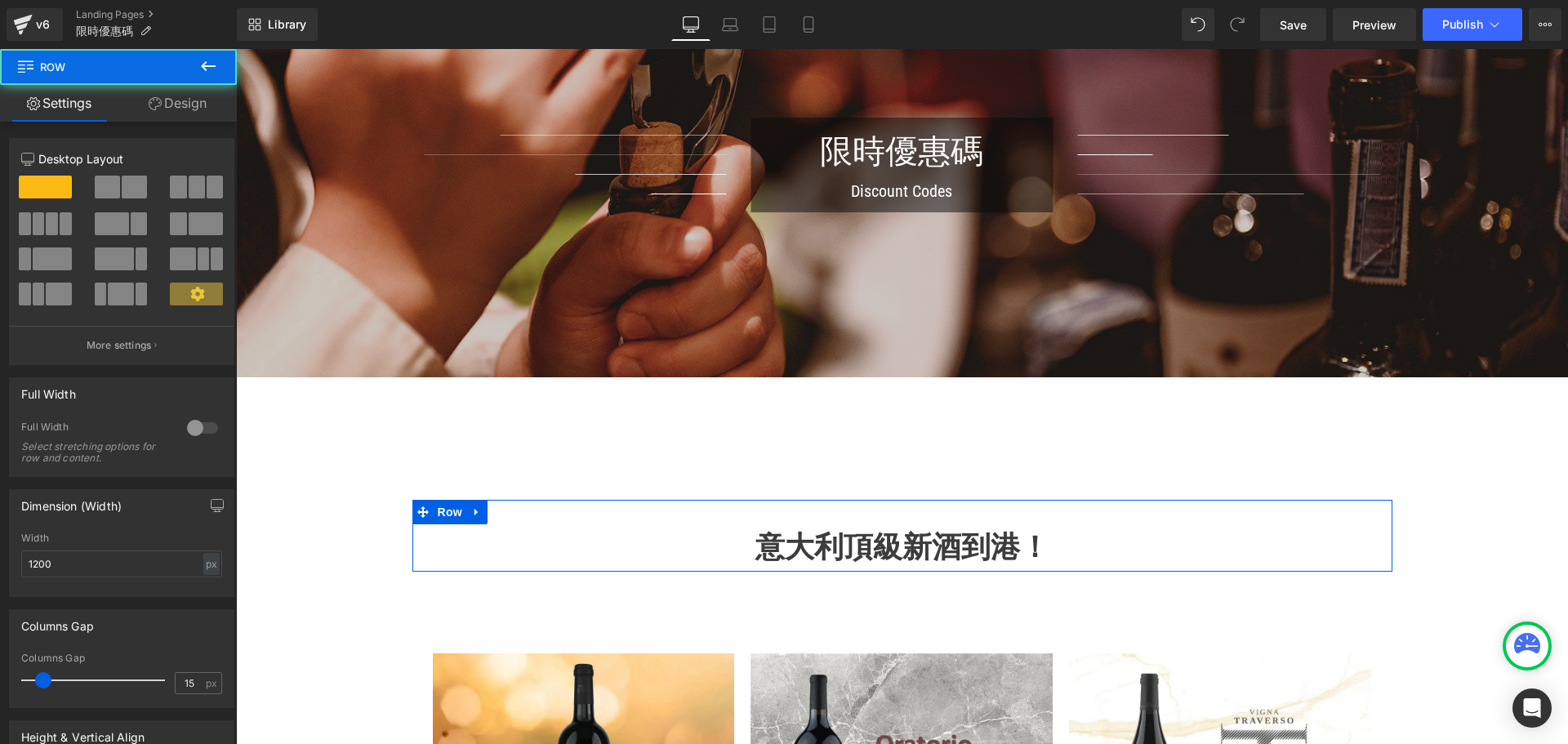
click at [187, 117] on link "Design" at bounding box center [178, 103] width 119 height 36
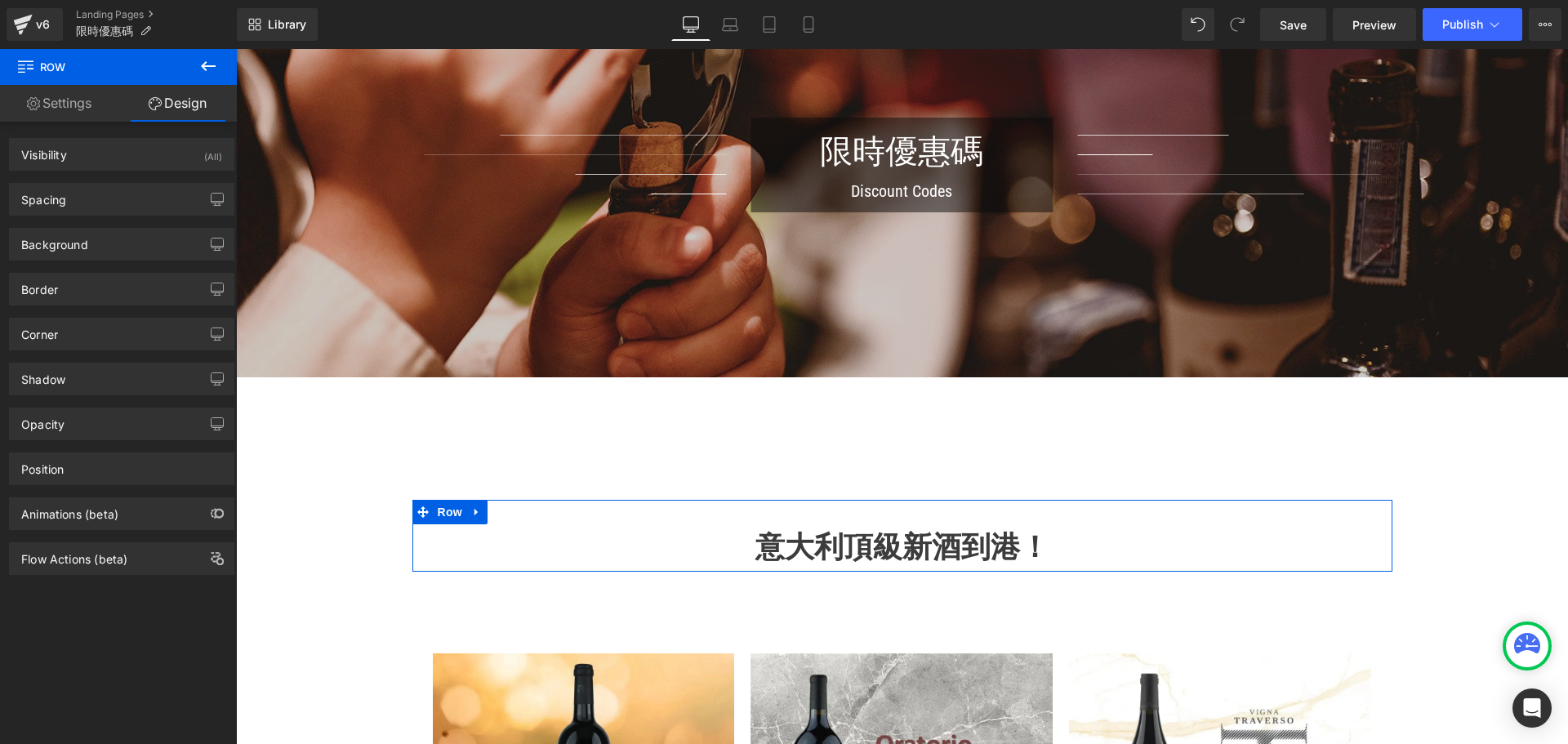
type input "100"
type input "0"
type input "30"
type input "0"
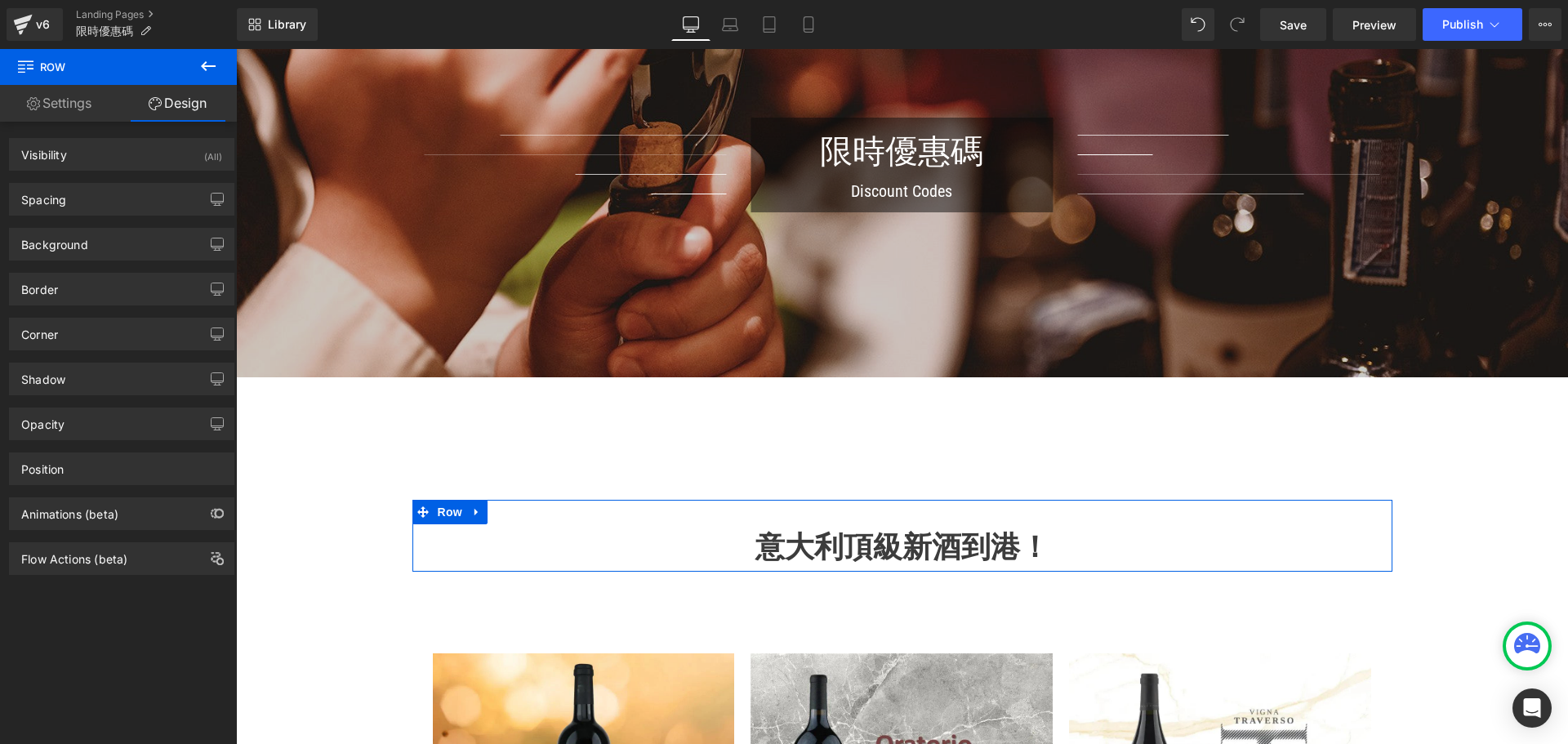
type input "0"
click at [138, 205] on div "Spacing" at bounding box center [121, 199] width 223 height 31
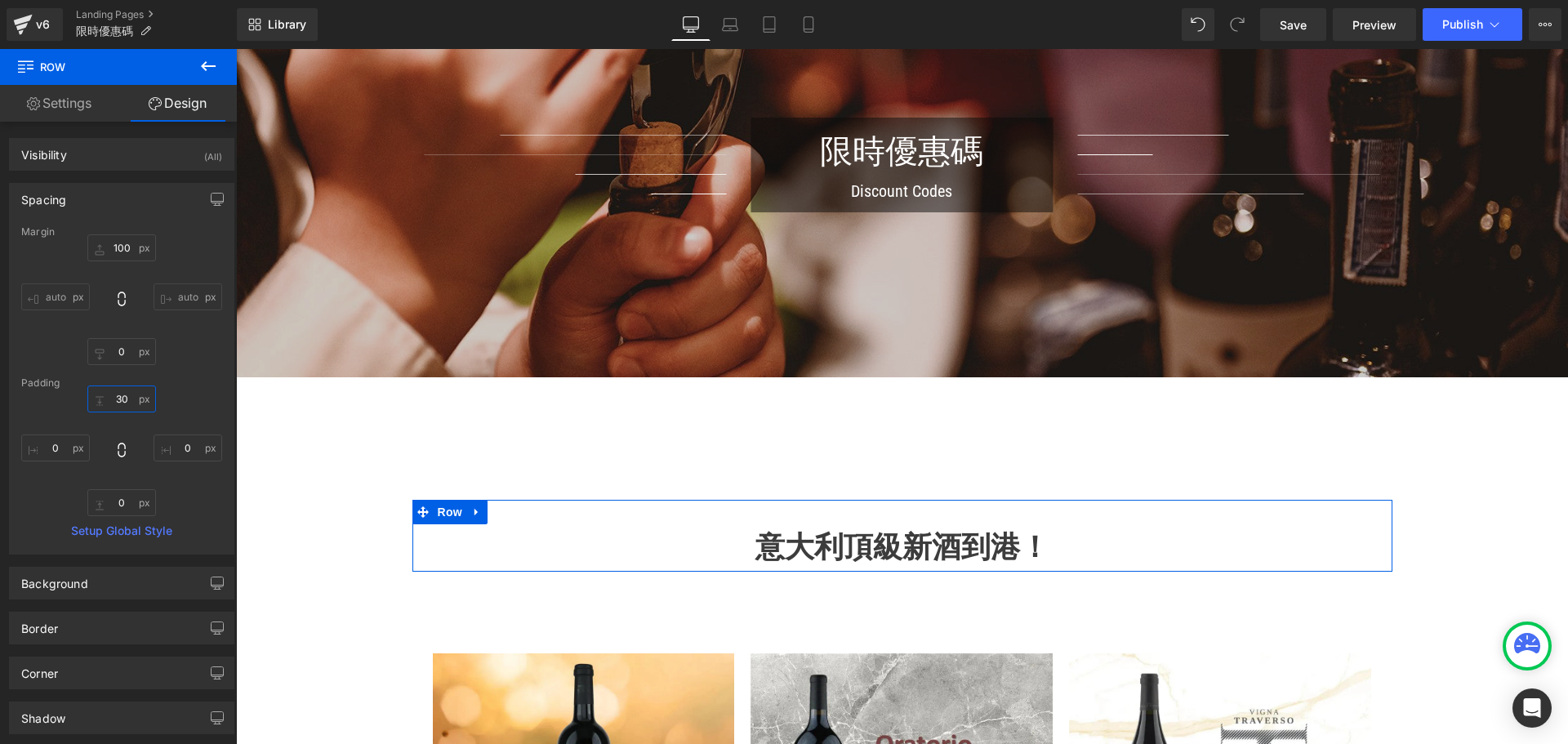
click at [129, 398] on input "30" at bounding box center [121, 399] width 68 height 27
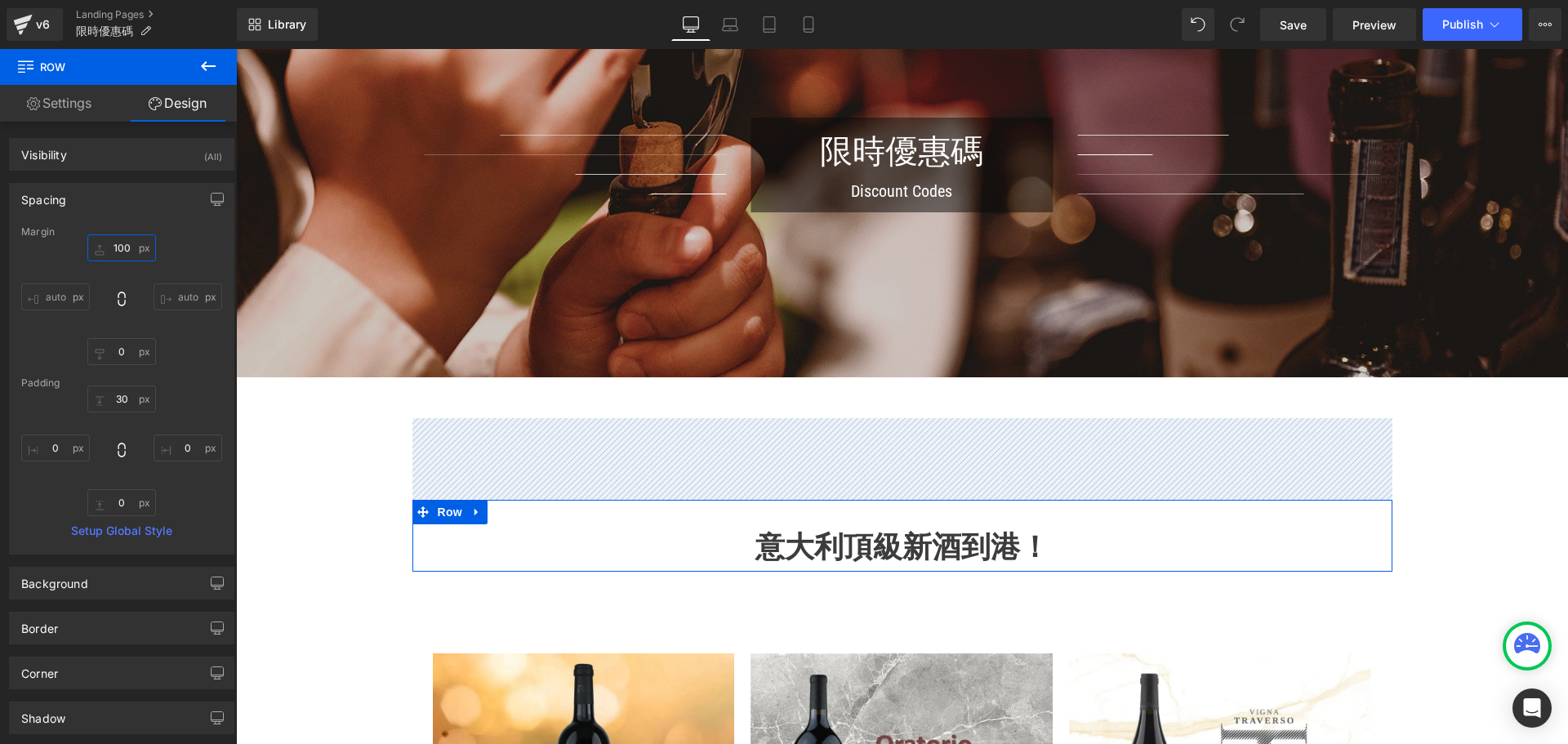
click at [119, 258] on input "100" at bounding box center [121, 248] width 68 height 27
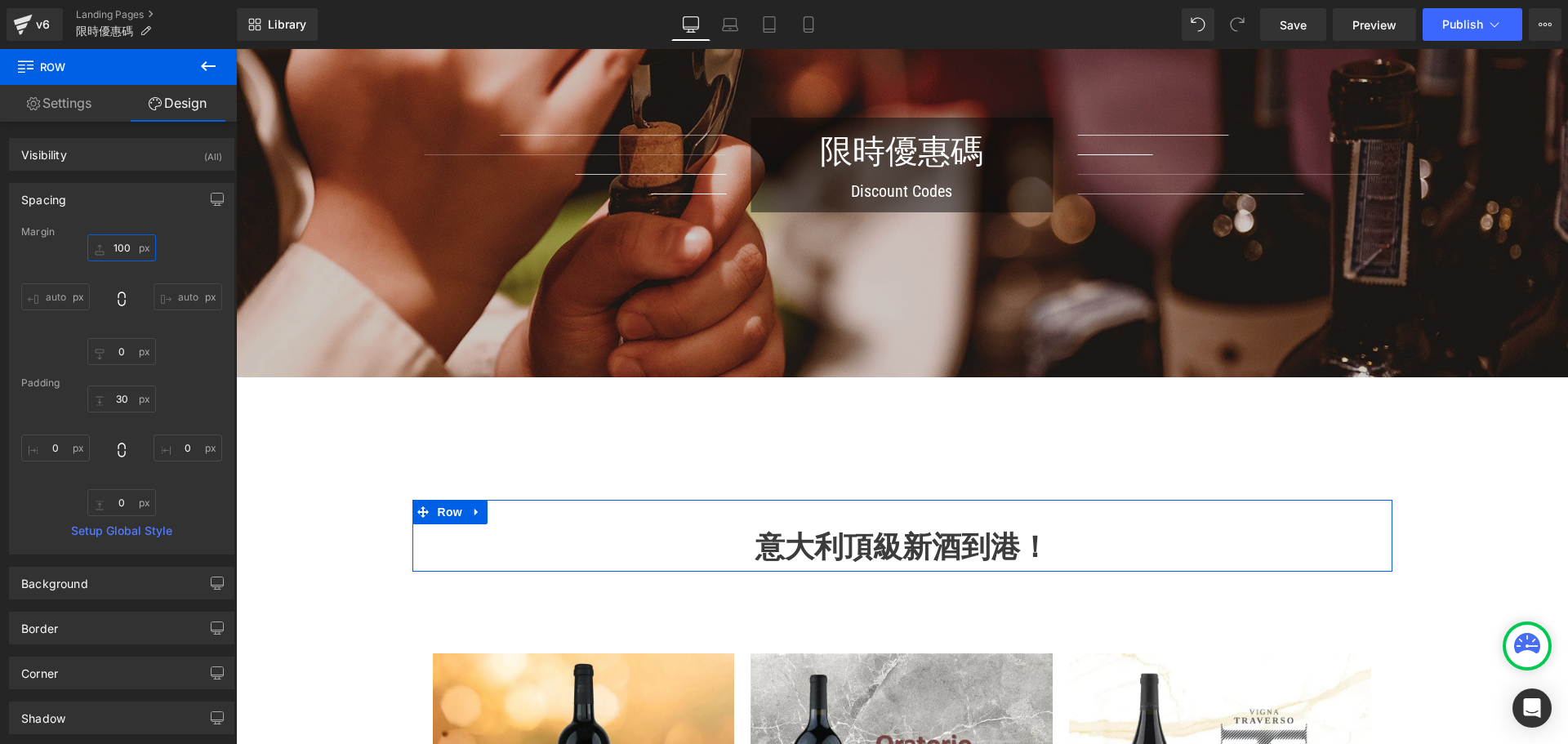
click at [120, 253] on input "100" at bounding box center [121, 248] width 68 height 27
click at [123, 249] on input "100" at bounding box center [121, 248] width 68 height 27
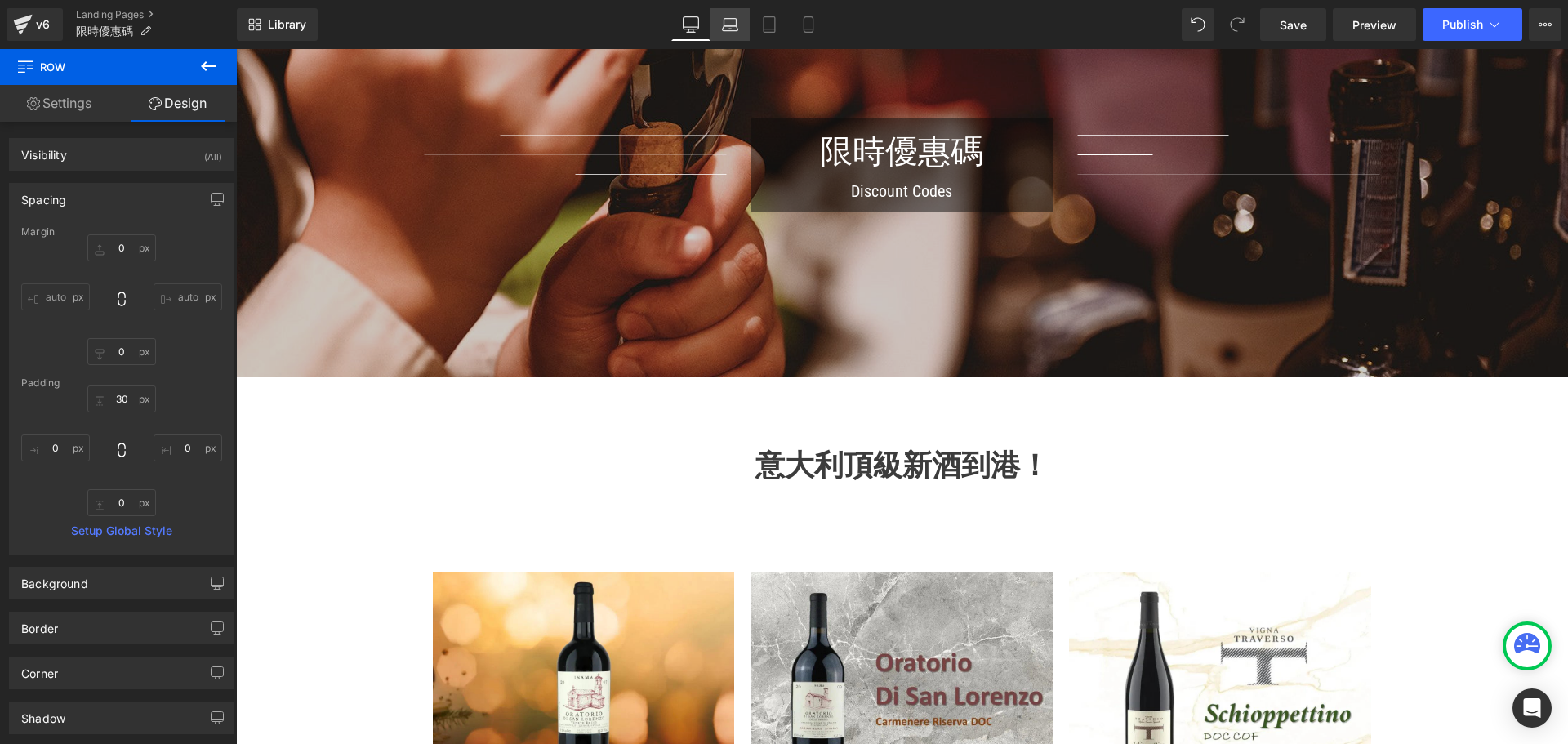
click at [738, 29] on icon at bounding box center [730, 28] width 16 height 5
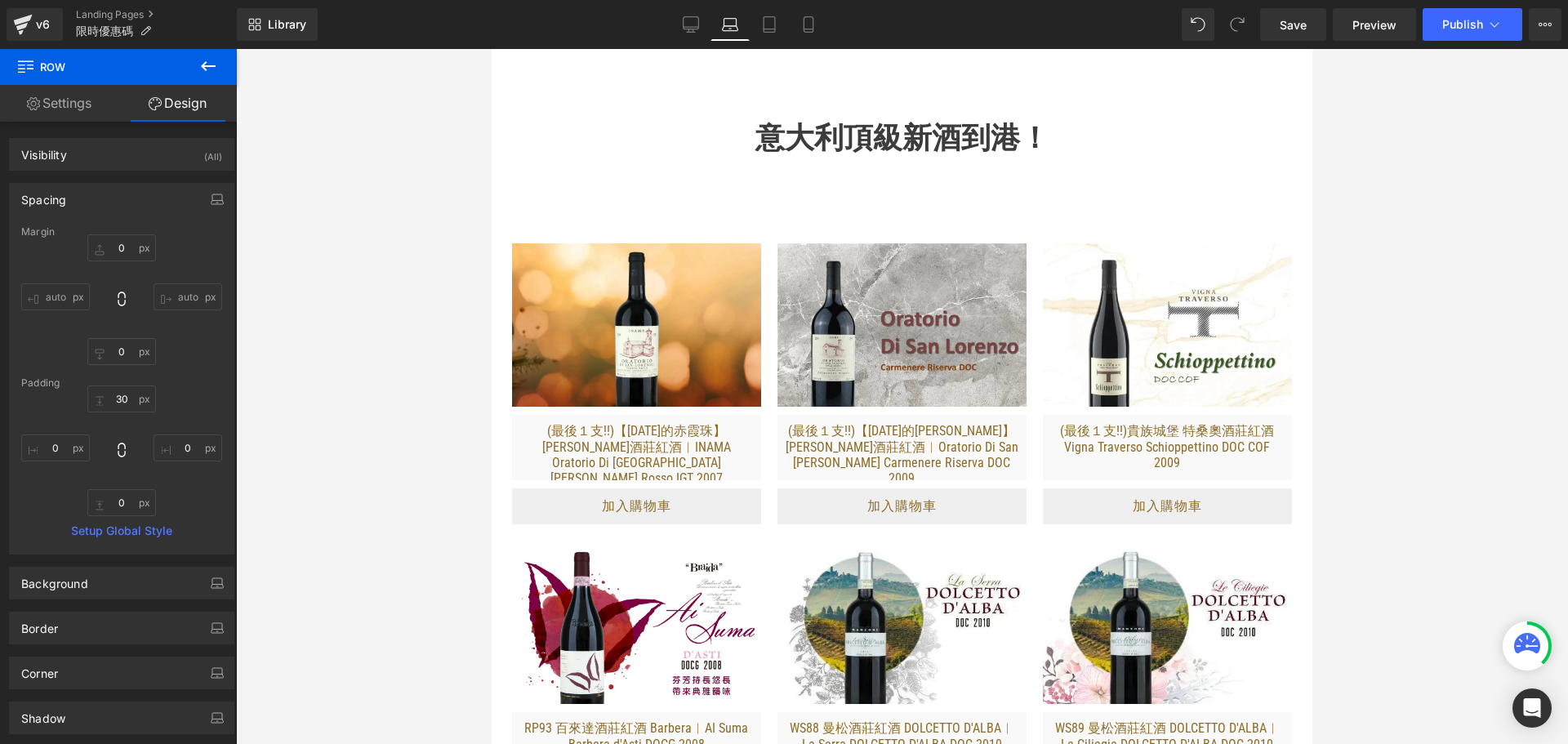
type input "0"
type input "30"
type input "0"
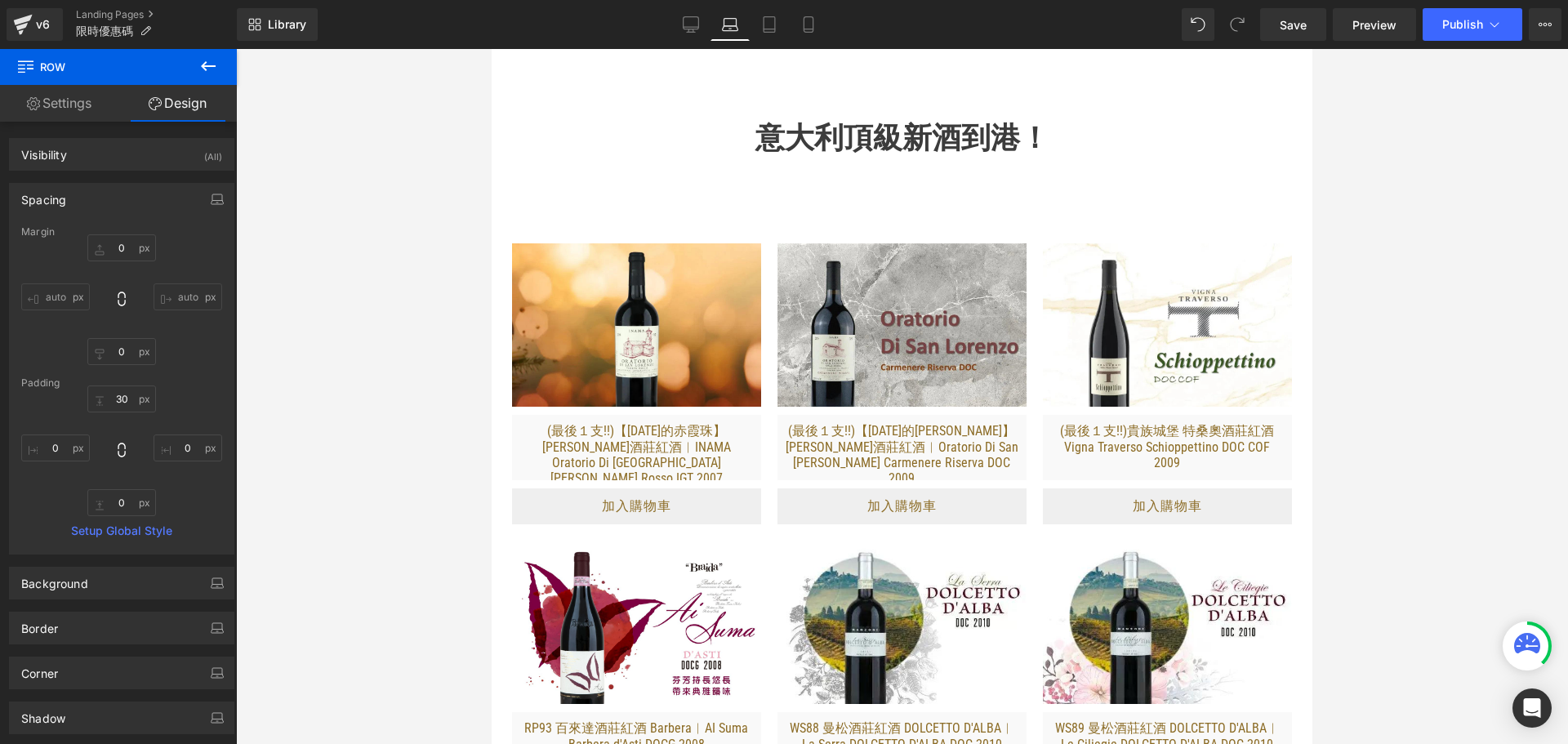
type input "0"
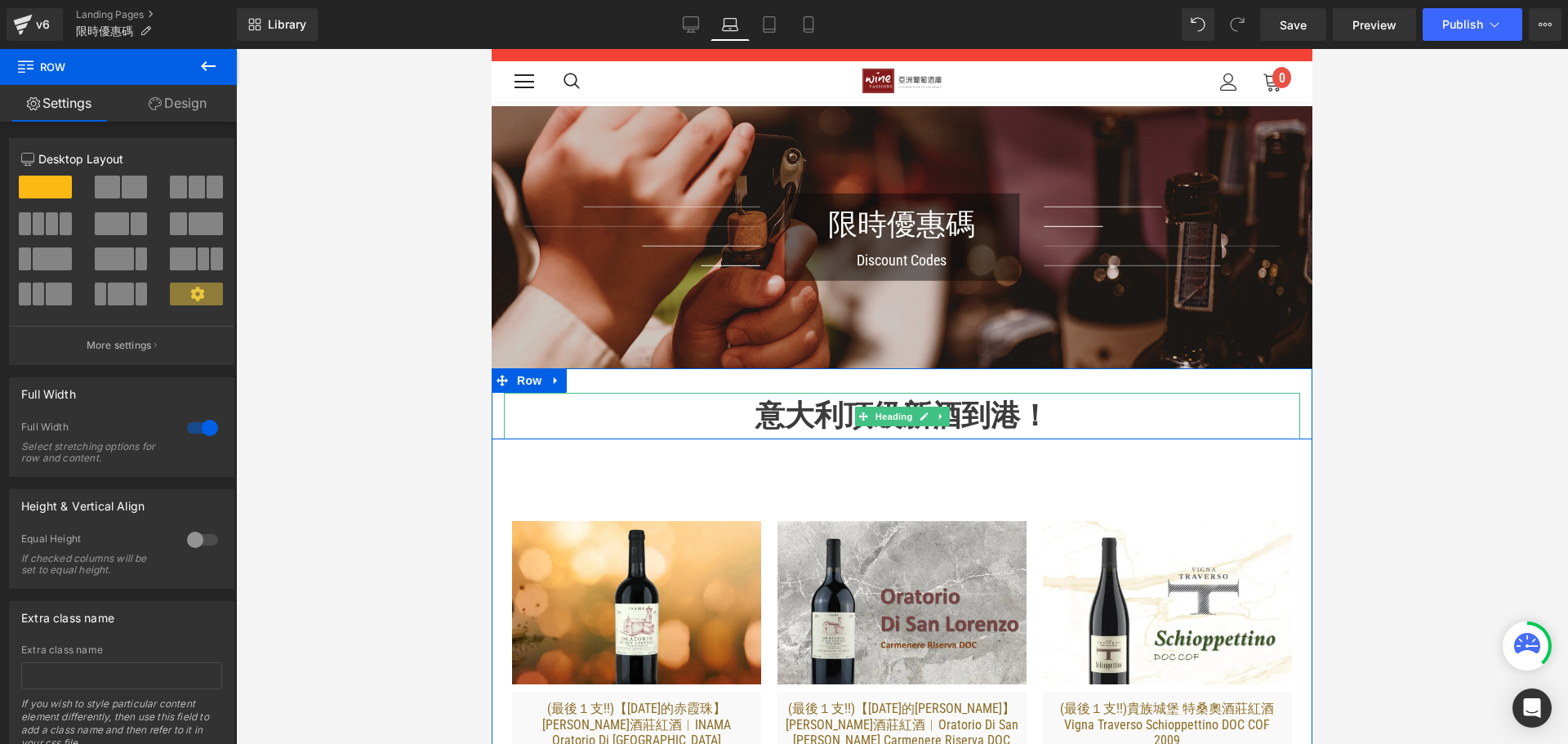
drag, startPoint x: 866, startPoint y: 427, endPoint x: 875, endPoint y: 402, distance: 26.6
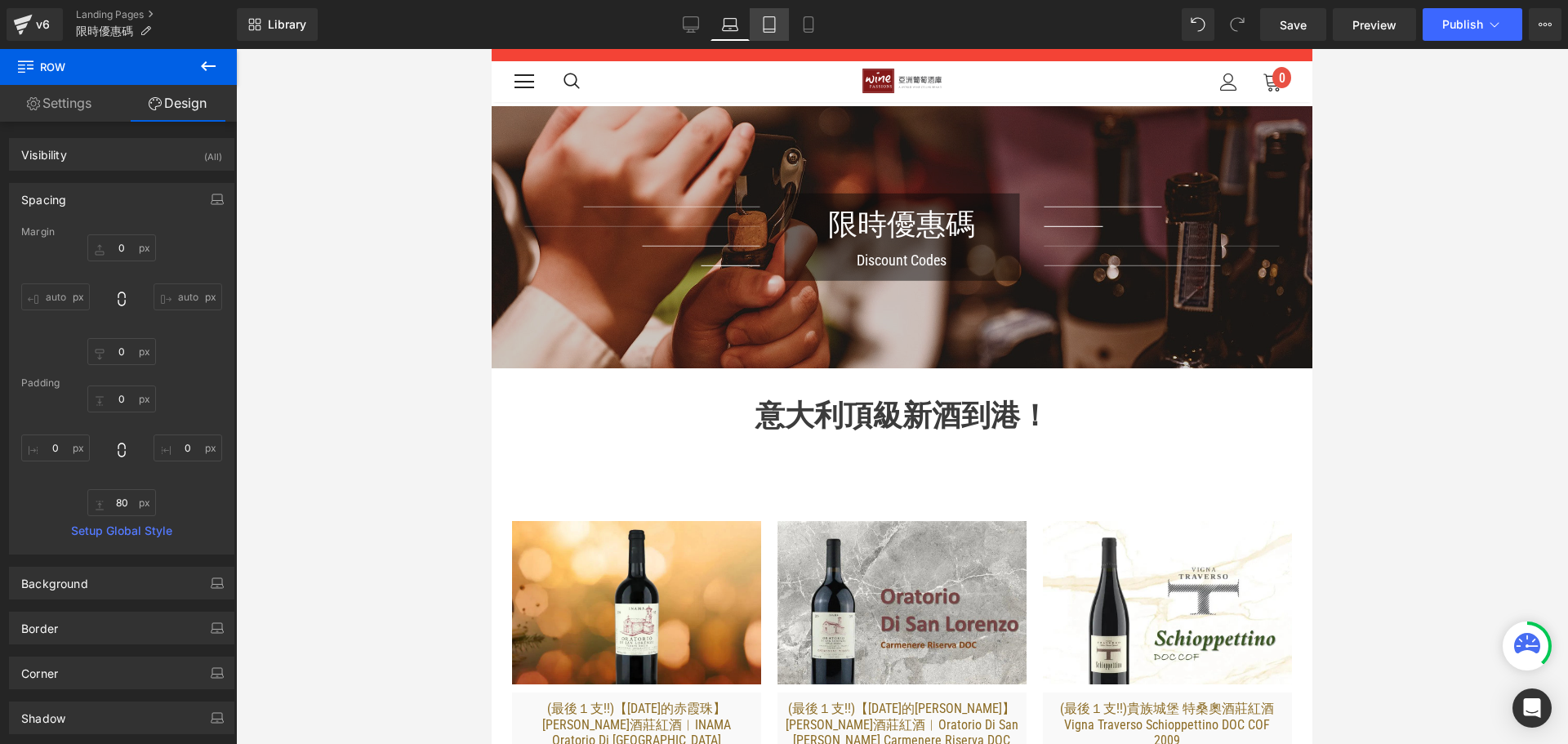
click at [769, 36] on link "Tablet" at bounding box center [769, 25] width 39 height 33
type input "0"
type input "50"
type input "0"
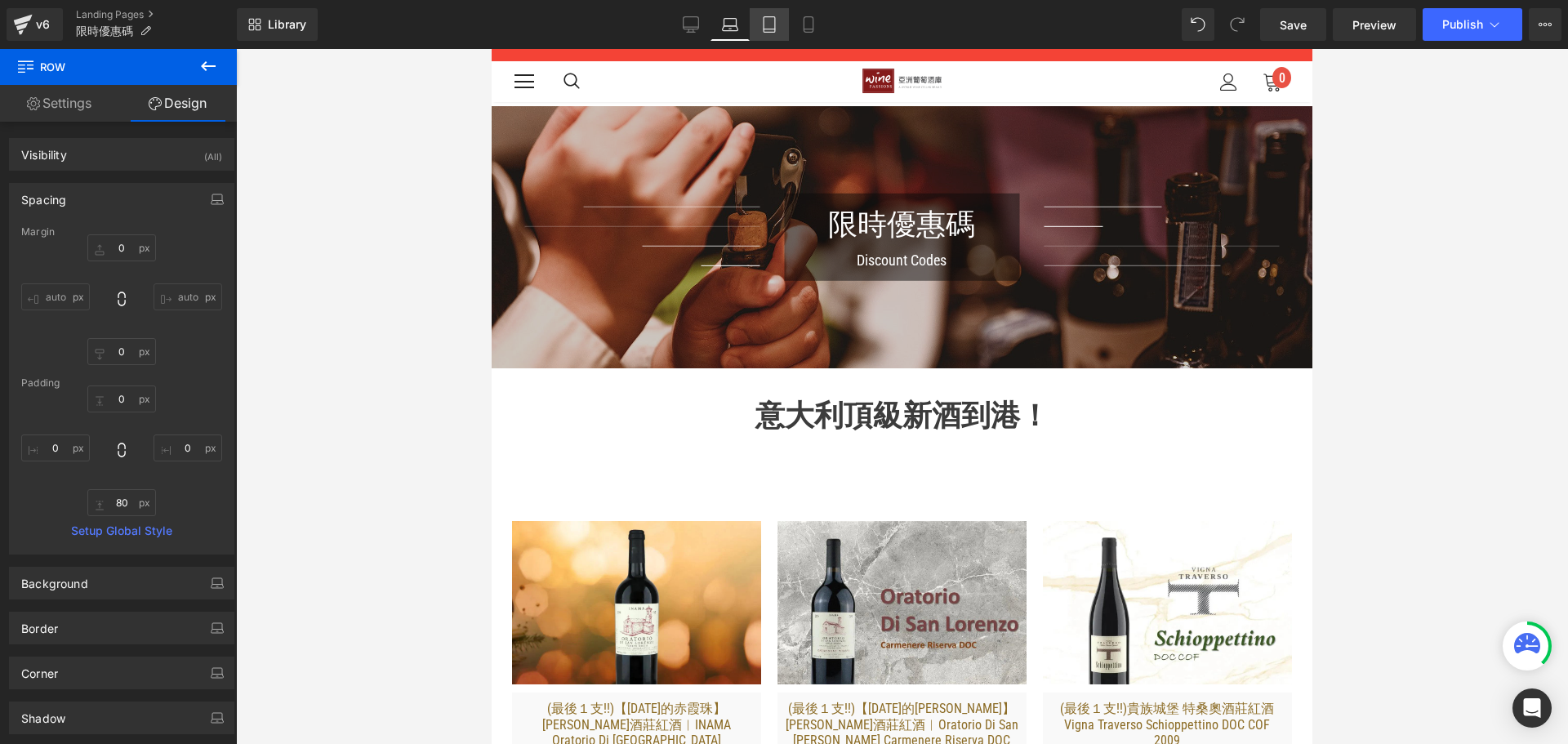
type input "50"
type input "0"
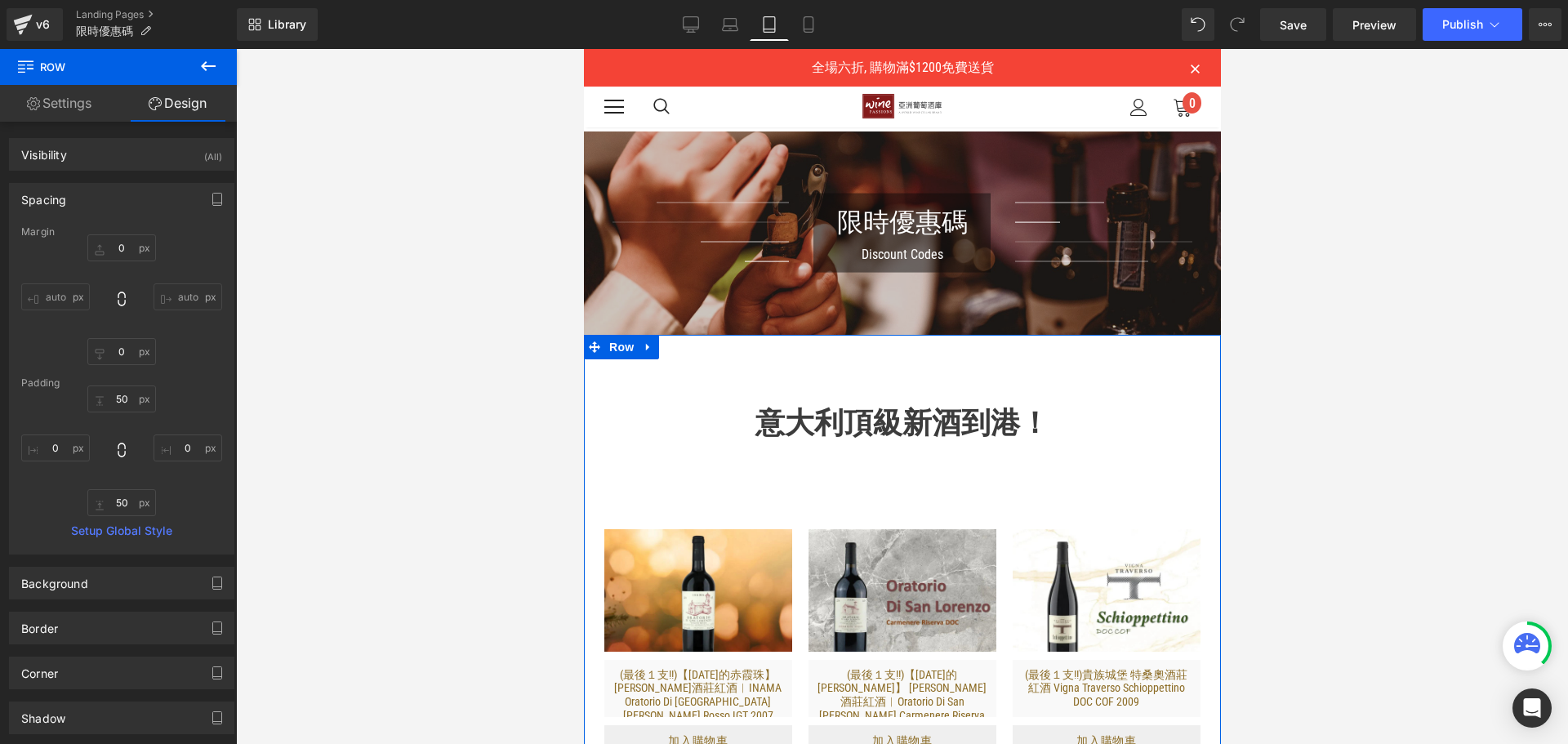
click at [810, 362] on div "意大利頂級新酒到港！ Heading Row Sale Off (P) Image (最後１支!!)【[DATE]的赤霞珠】 [PERSON_NAME]酒莊紅…" at bounding box center [901, 711] width 637 height 754
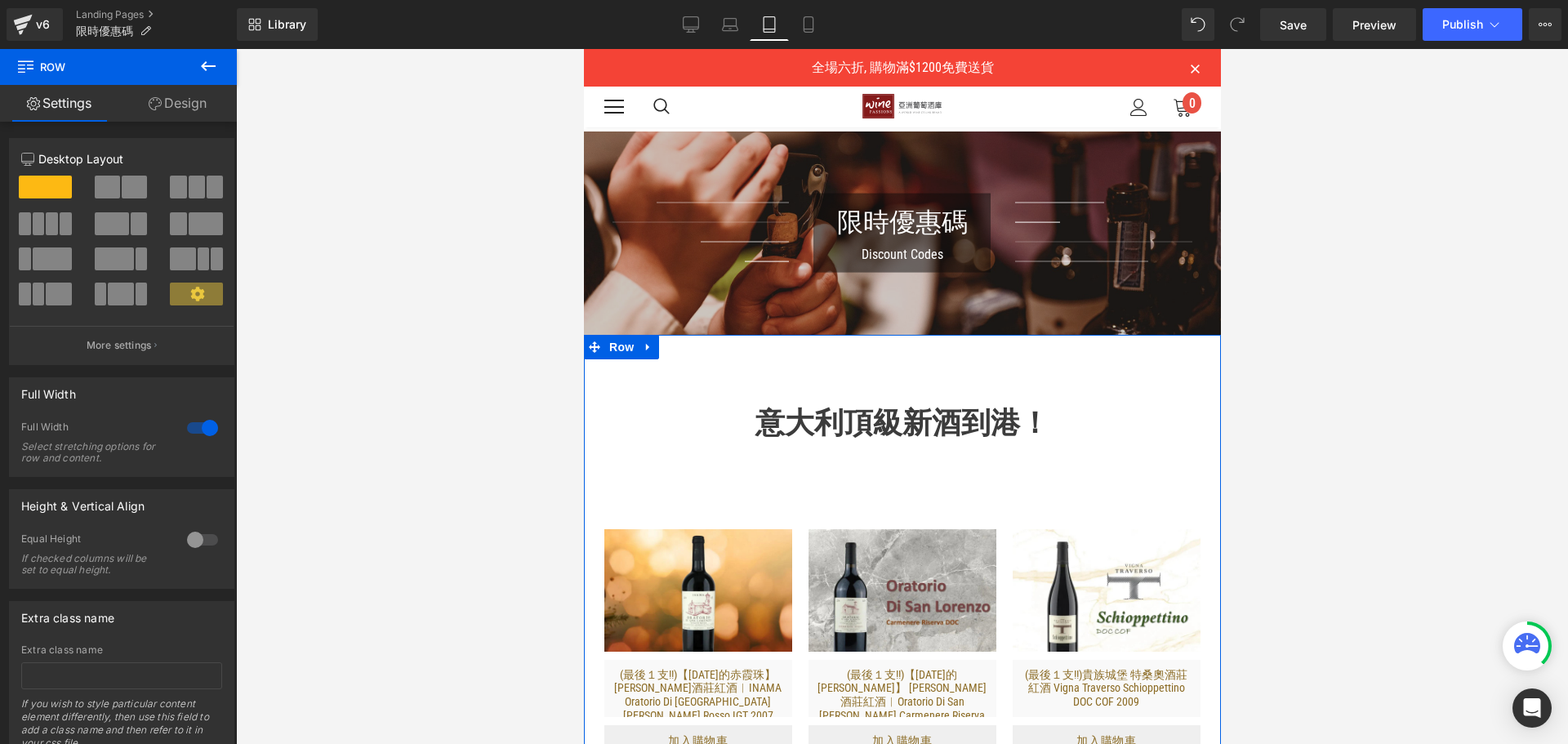
click at [193, 113] on link "Design" at bounding box center [178, 103] width 119 height 36
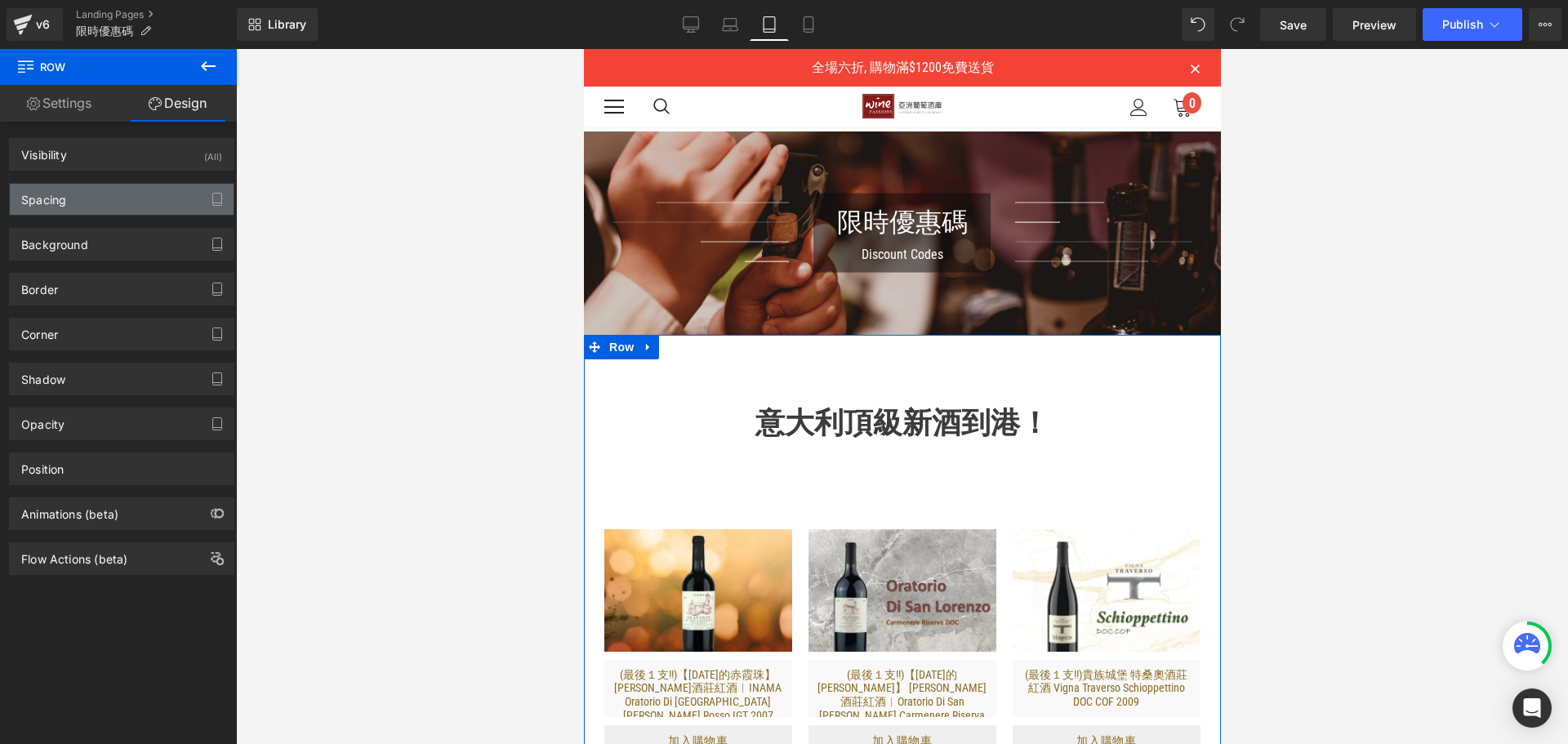
click at [130, 194] on div "Spacing" at bounding box center [121, 199] width 223 height 31
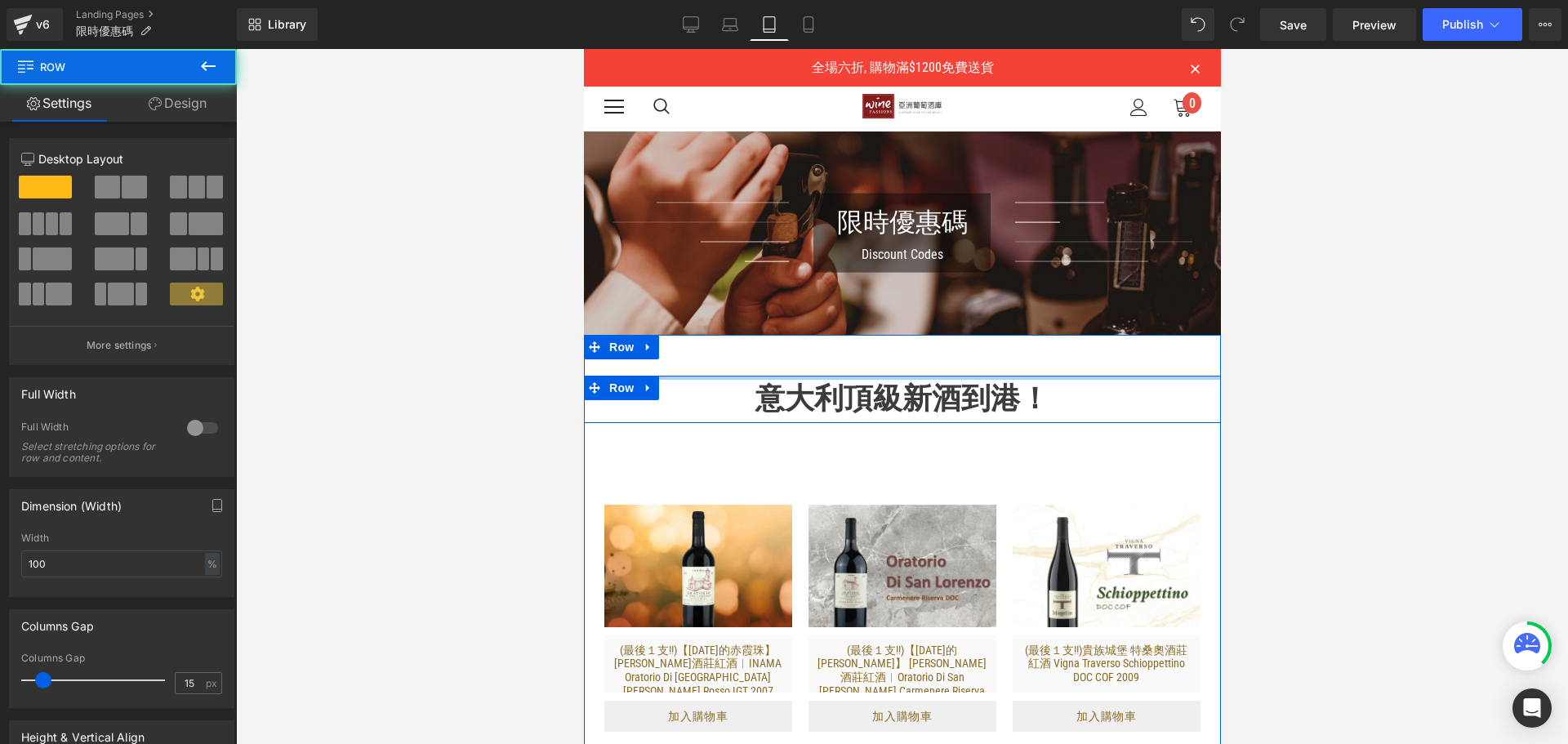
drag, startPoint x: 789, startPoint y: 395, endPoint x: 798, endPoint y: 346, distance: 49.8
click at [798, 346] on div "意大利頂級新酒到港！ Heading Row Sale Off (P) Image (最後１支!!)【[DATE]的赤霞珠】 [PERSON_NAME]酒莊紅…" at bounding box center [901, 699] width 637 height 729
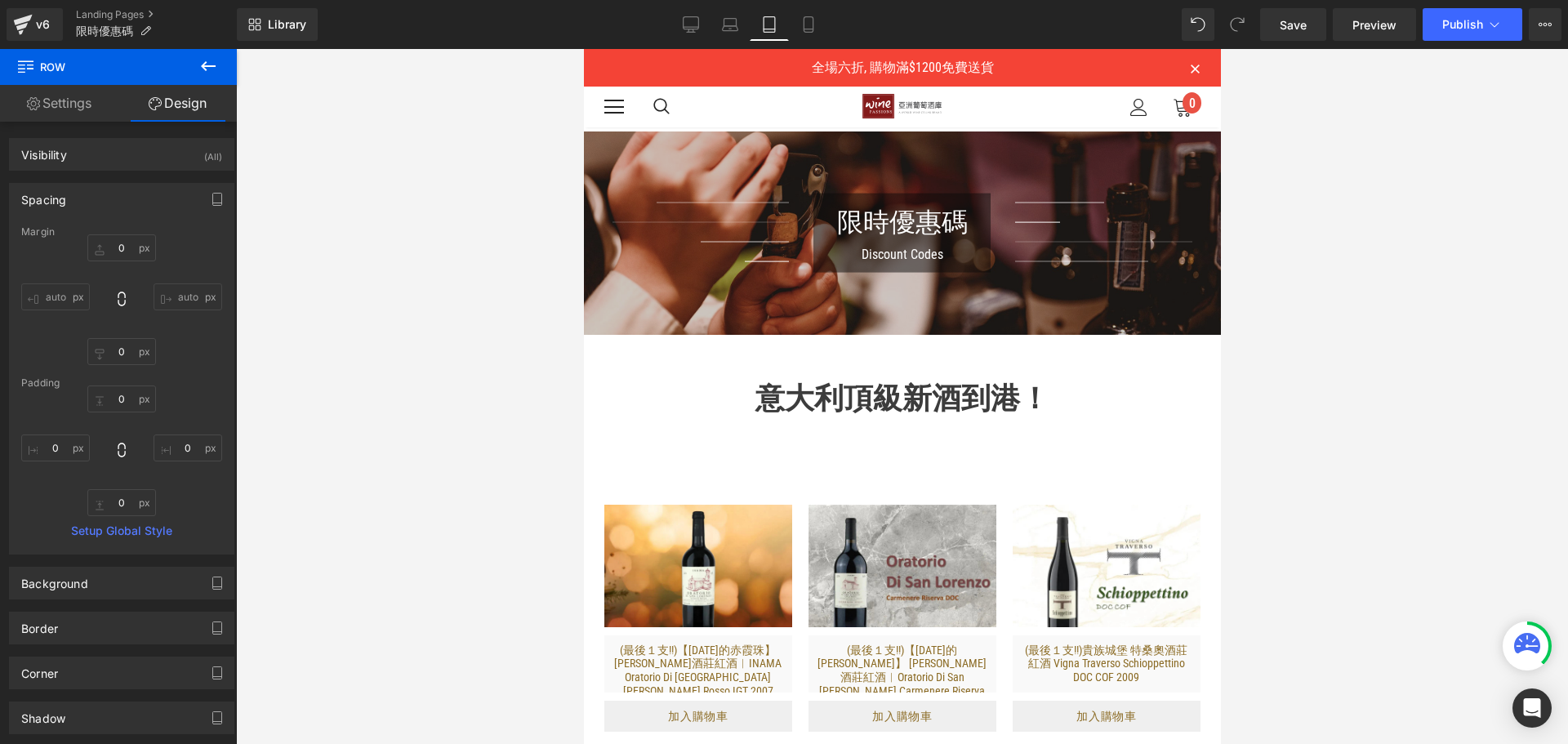
click at [1469, 425] on div at bounding box center [902, 397] width 1332 height 695
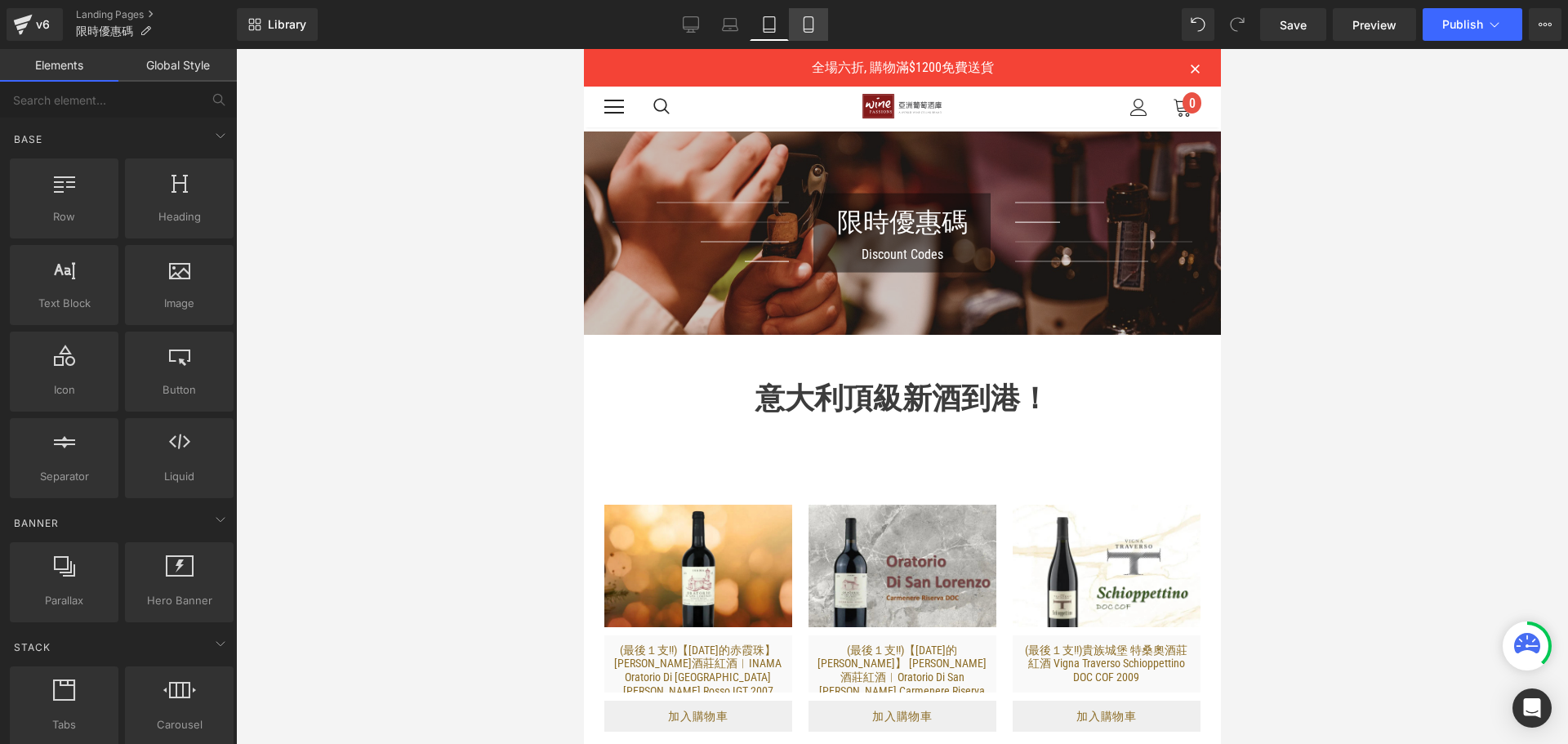
click at [810, 24] on icon at bounding box center [808, 25] width 16 height 16
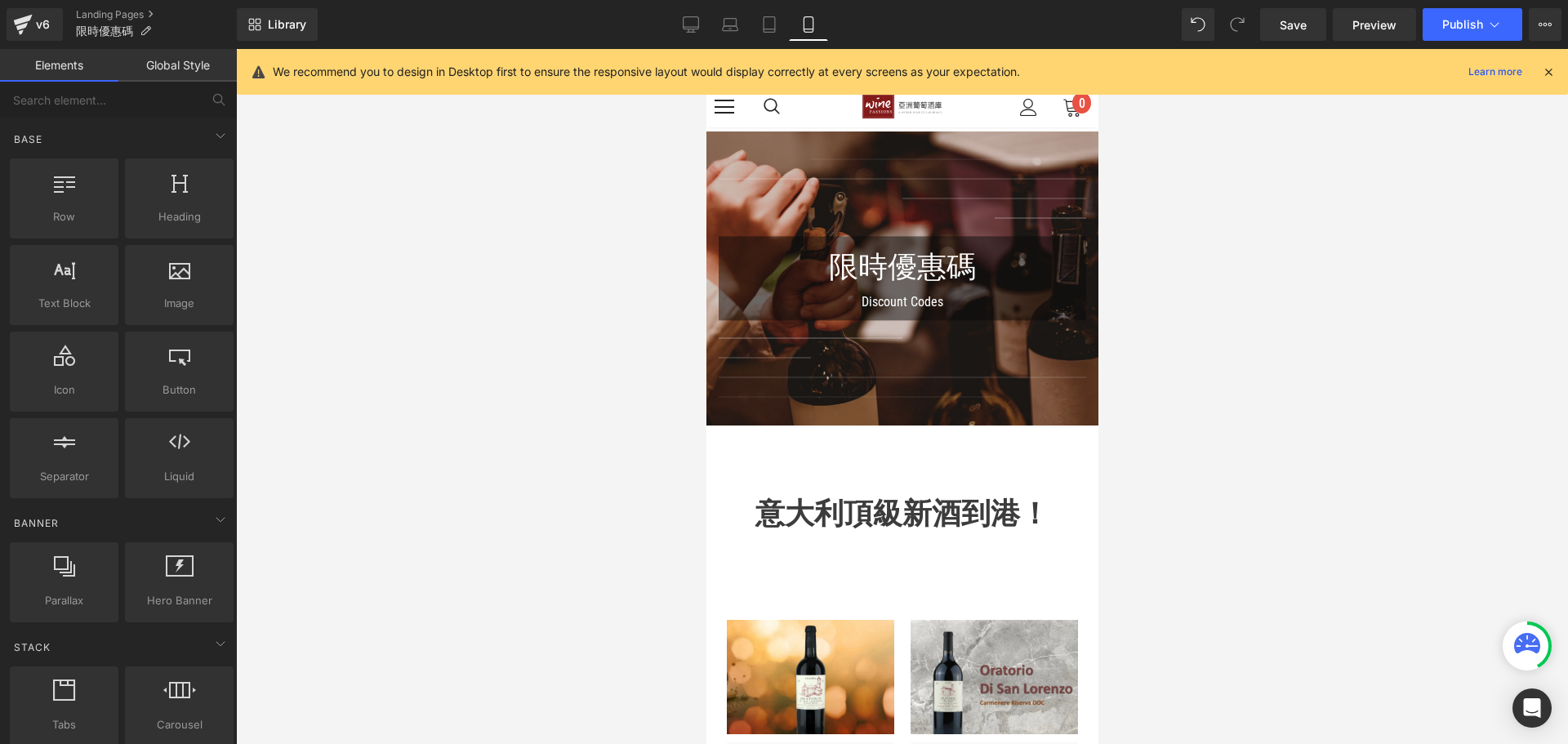
click at [849, 466] on div "意大利頂級新酒到港！ Heading Row" at bounding box center [901, 501] width 392 height 72
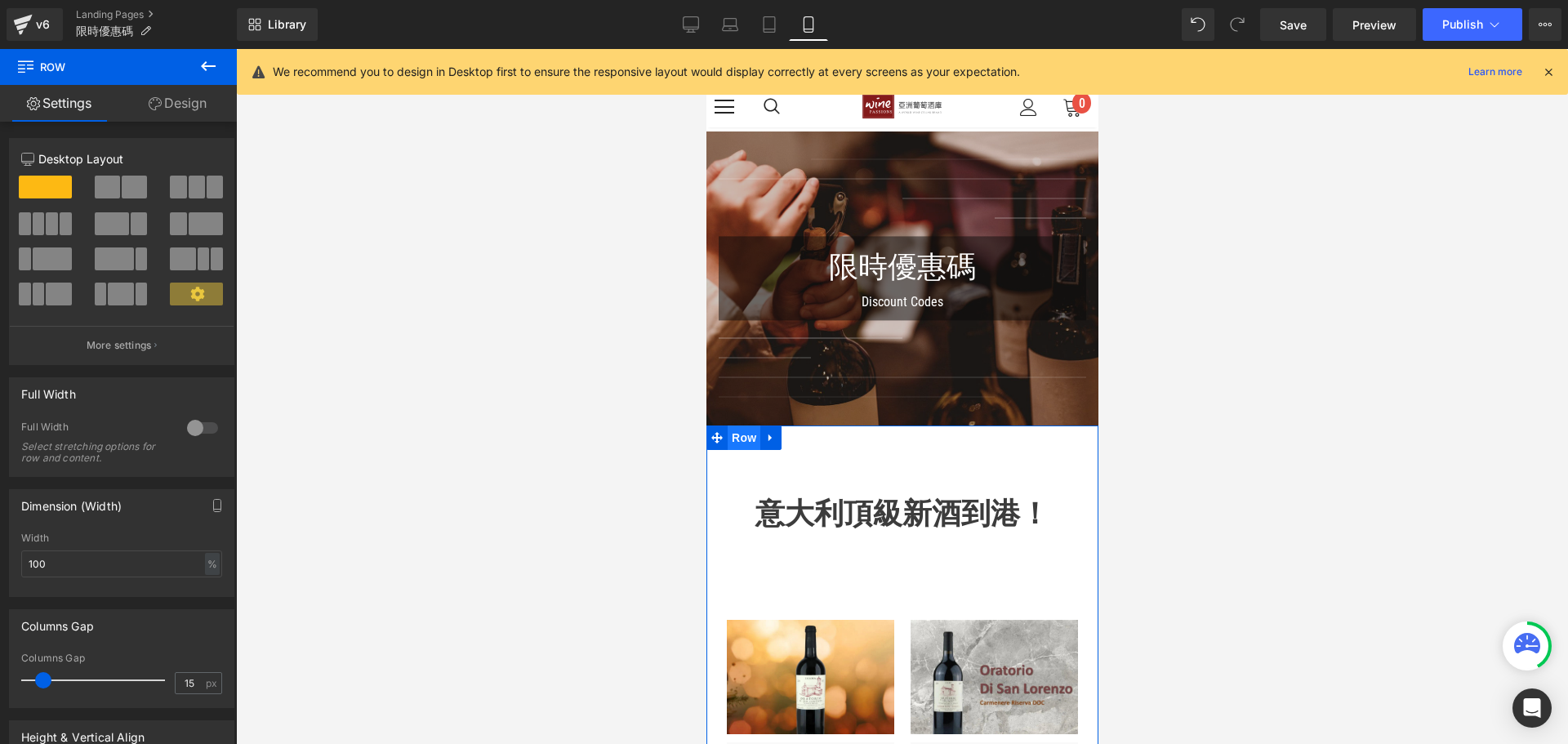
click at [737, 441] on span "Row" at bounding box center [743, 437] width 33 height 25
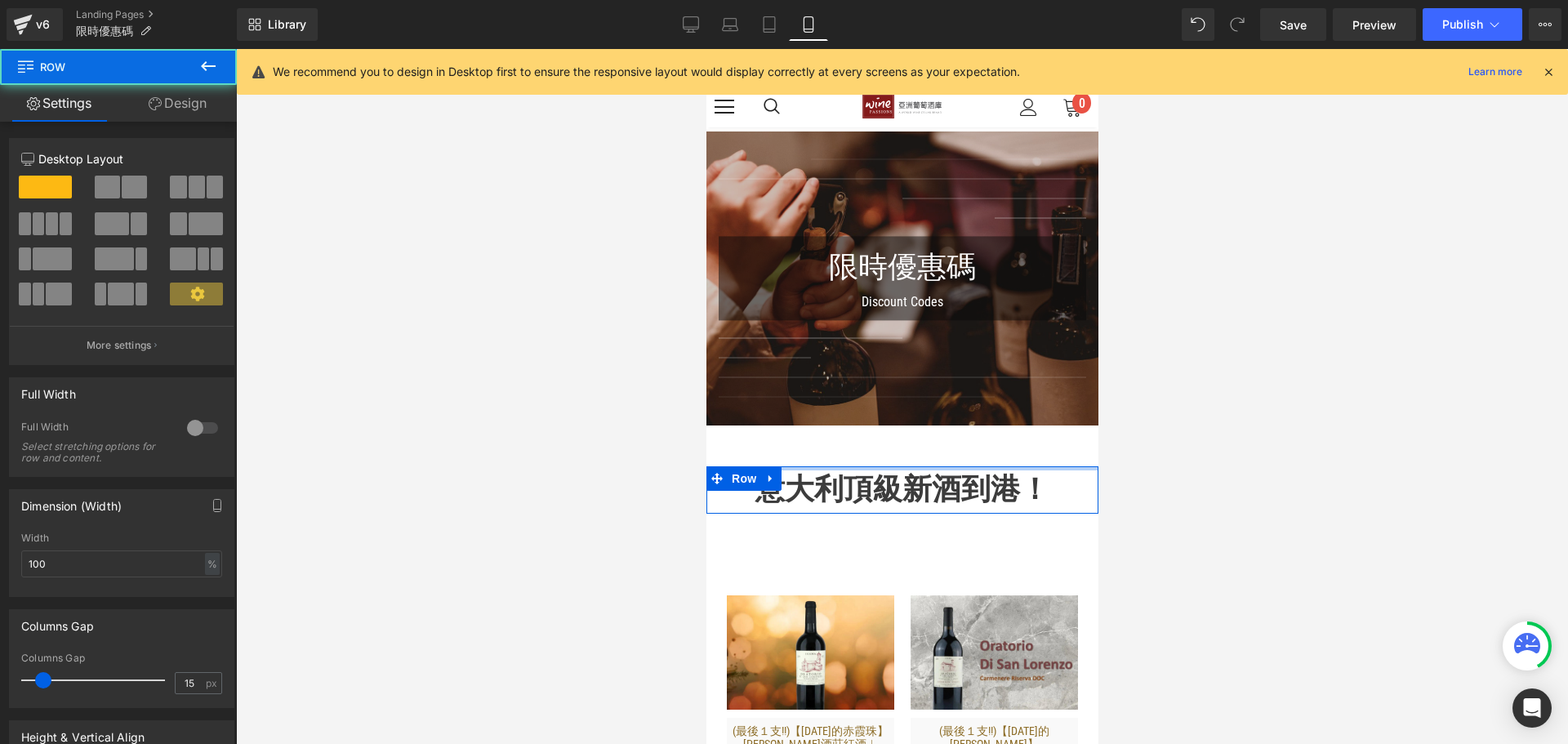
click at [1299, 383] on div at bounding box center [902, 397] width 1332 height 695
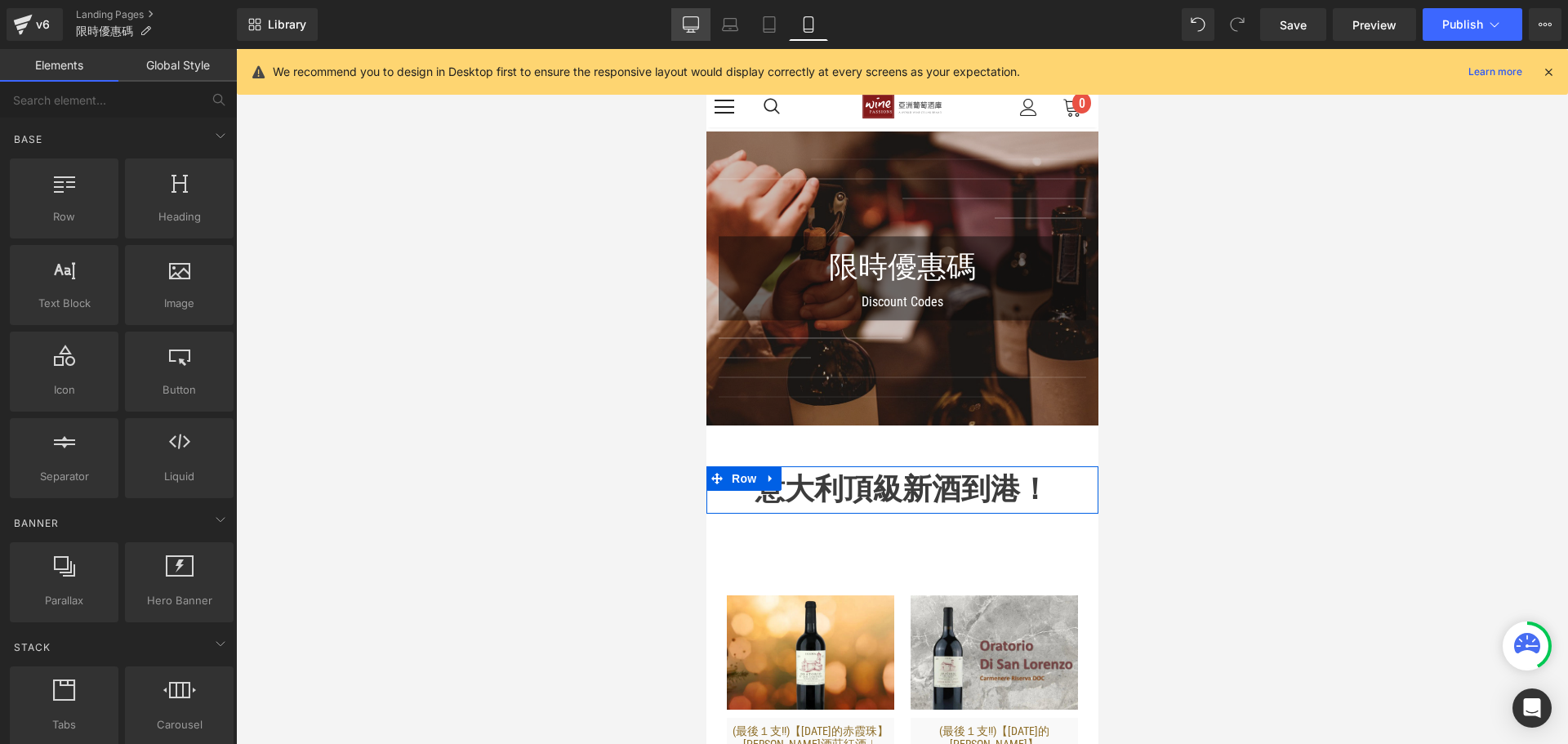
click at [696, 19] on icon at bounding box center [691, 25] width 16 height 16
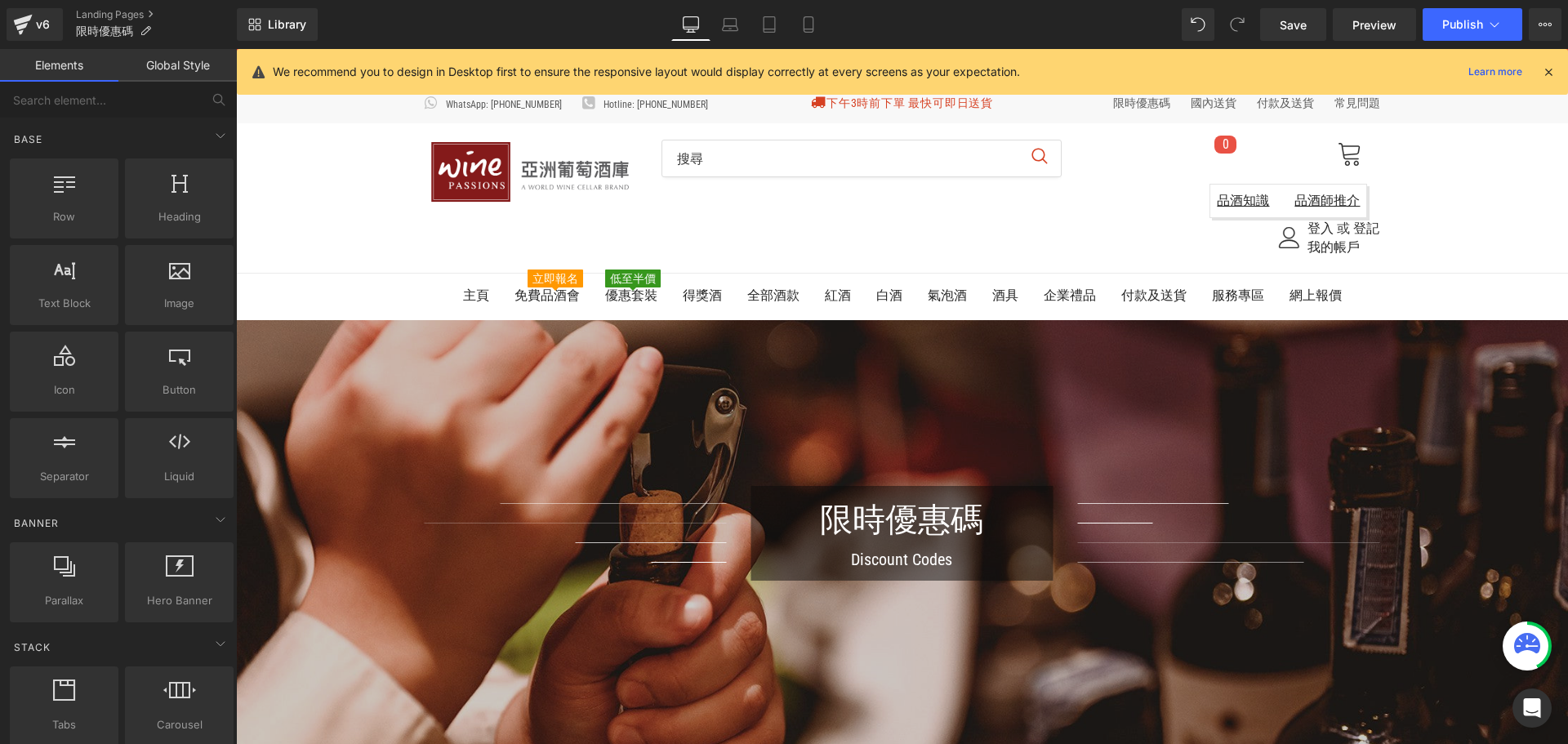
scroll to position [283, 0]
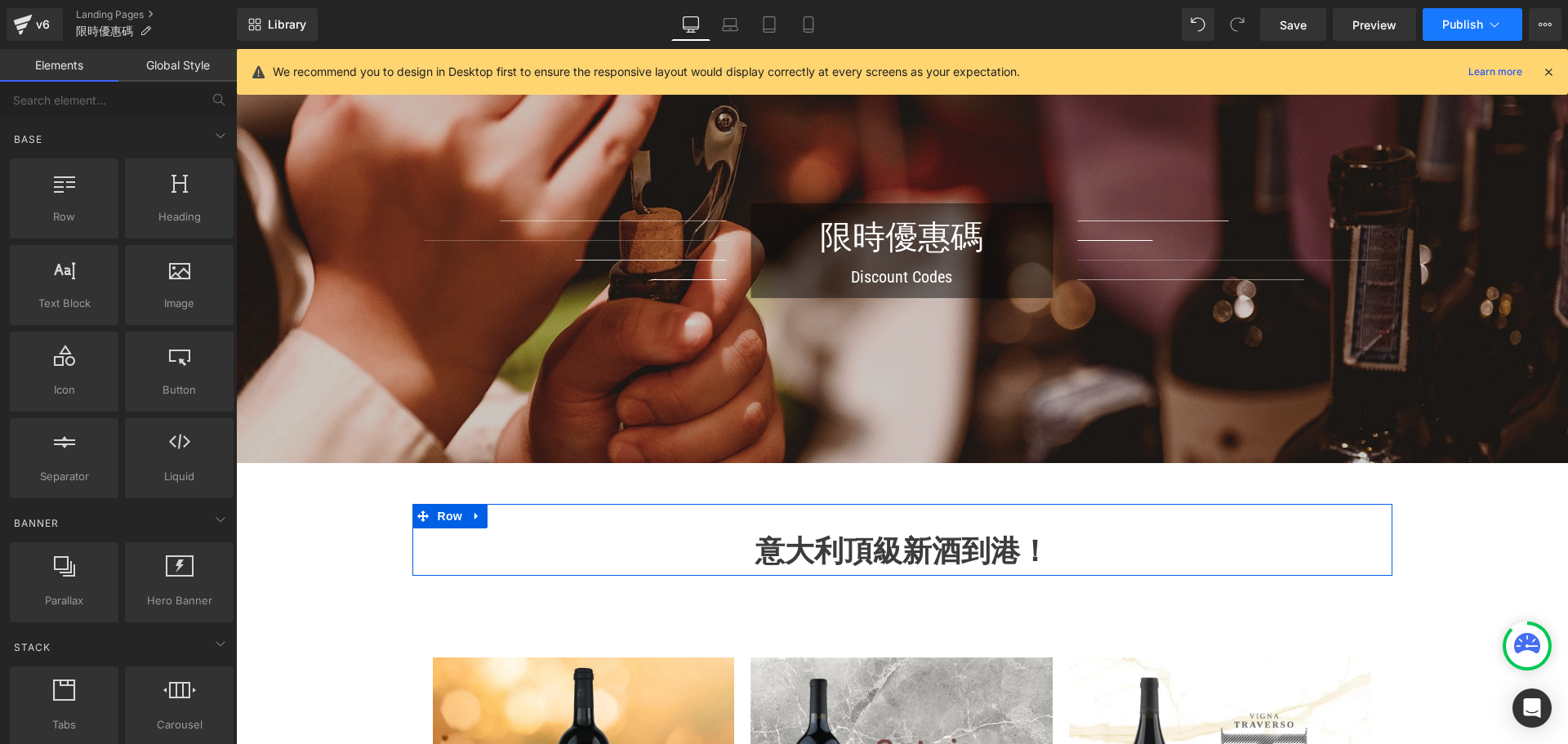
click at [1471, 13] on button "Publish" at bounding box center [1472, 25] width 99 height 33
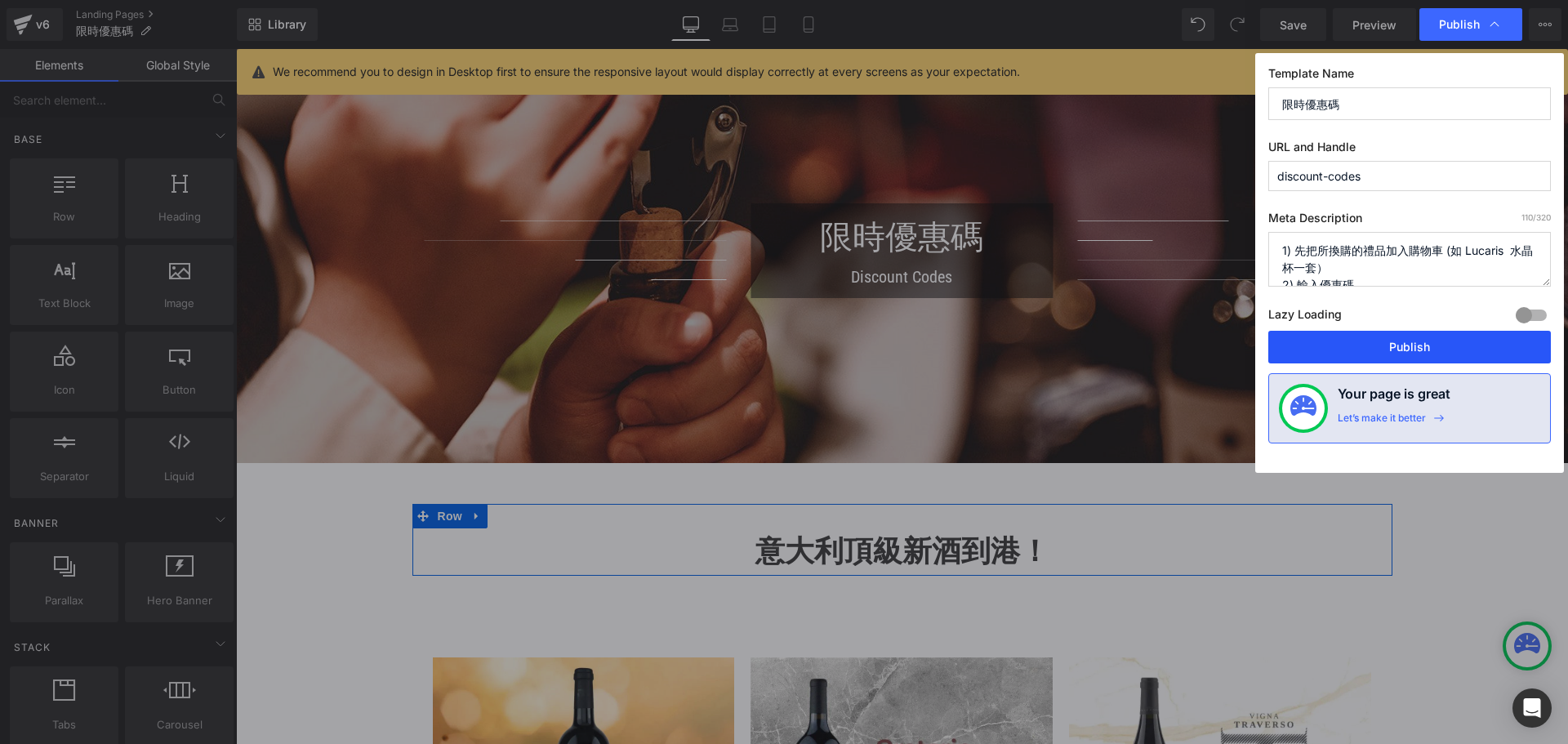
click at [1362, 347] on button "Publish" at bounding box center [1409, 347] width 283 height 33
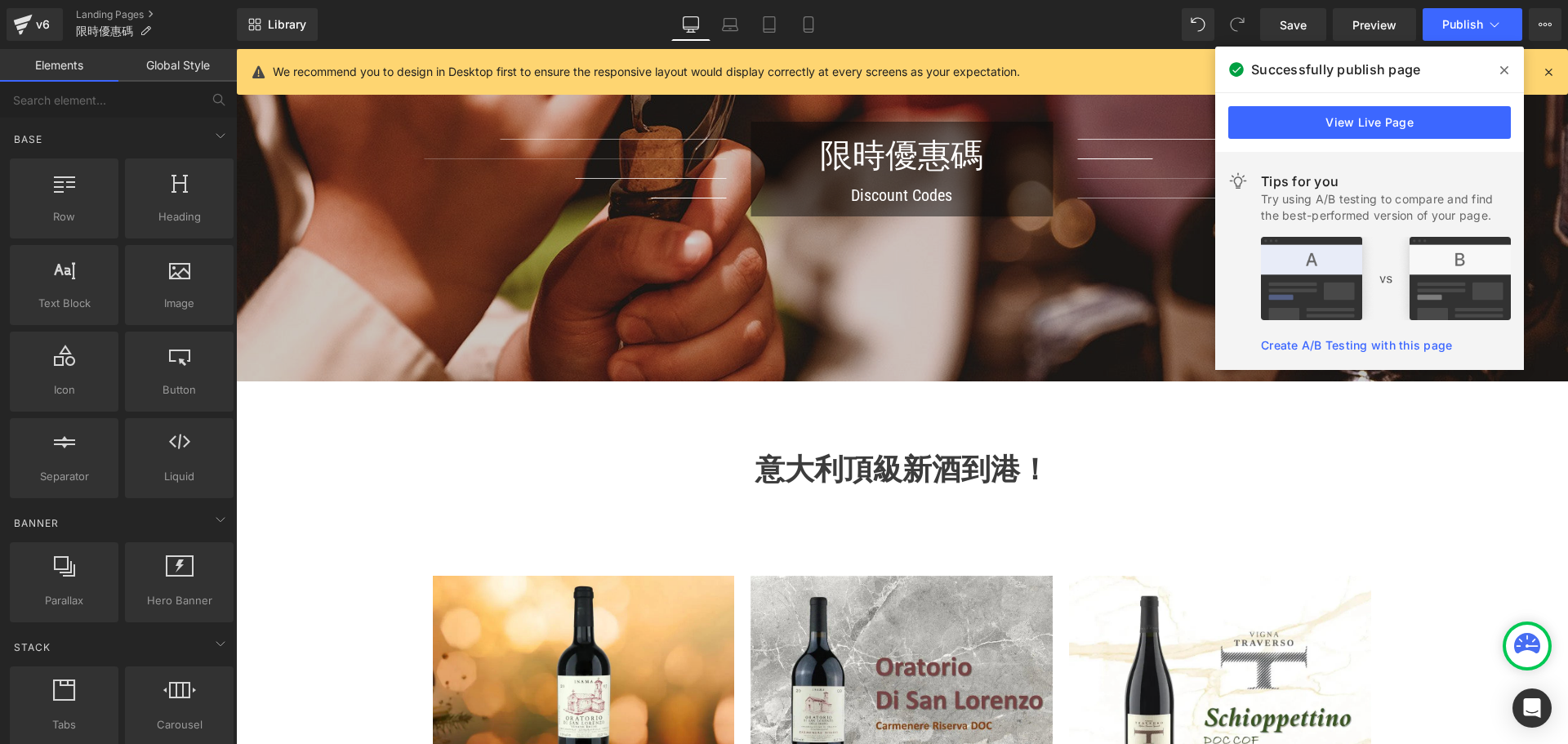
scroll to position [853, 0]
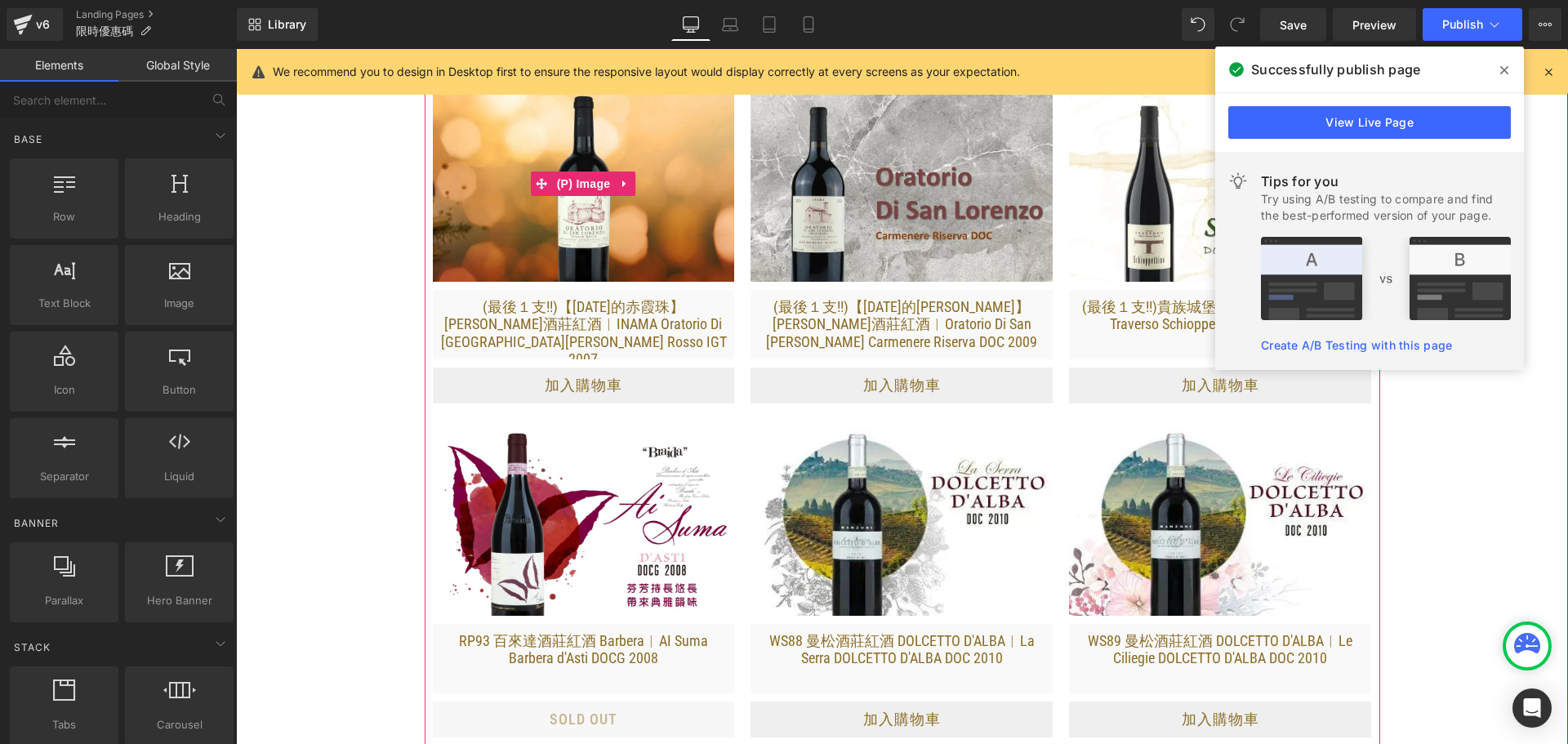
click at [650, 245] on img at bounding box center [583, 199] width 302 height 226
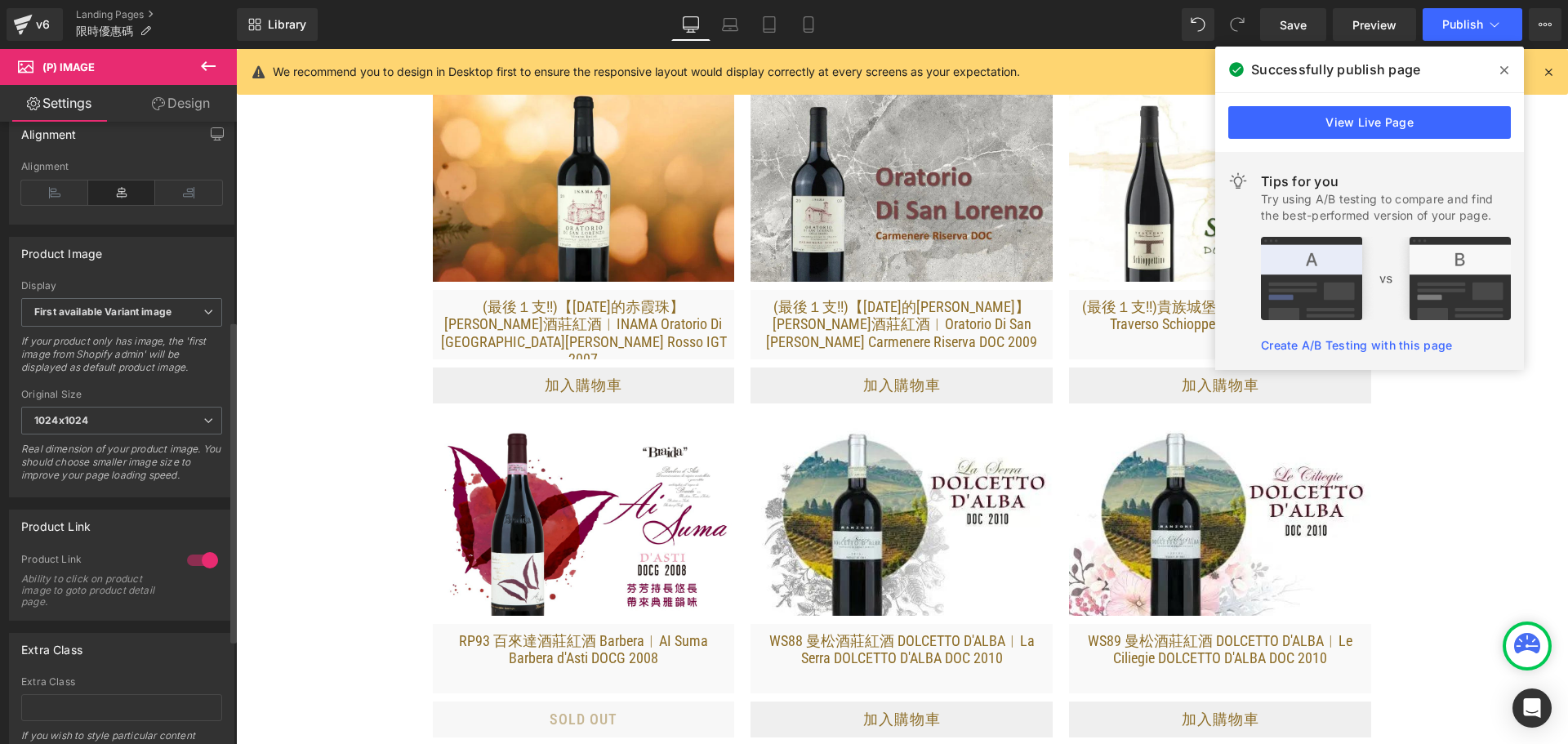
scroll to position [490, 0]
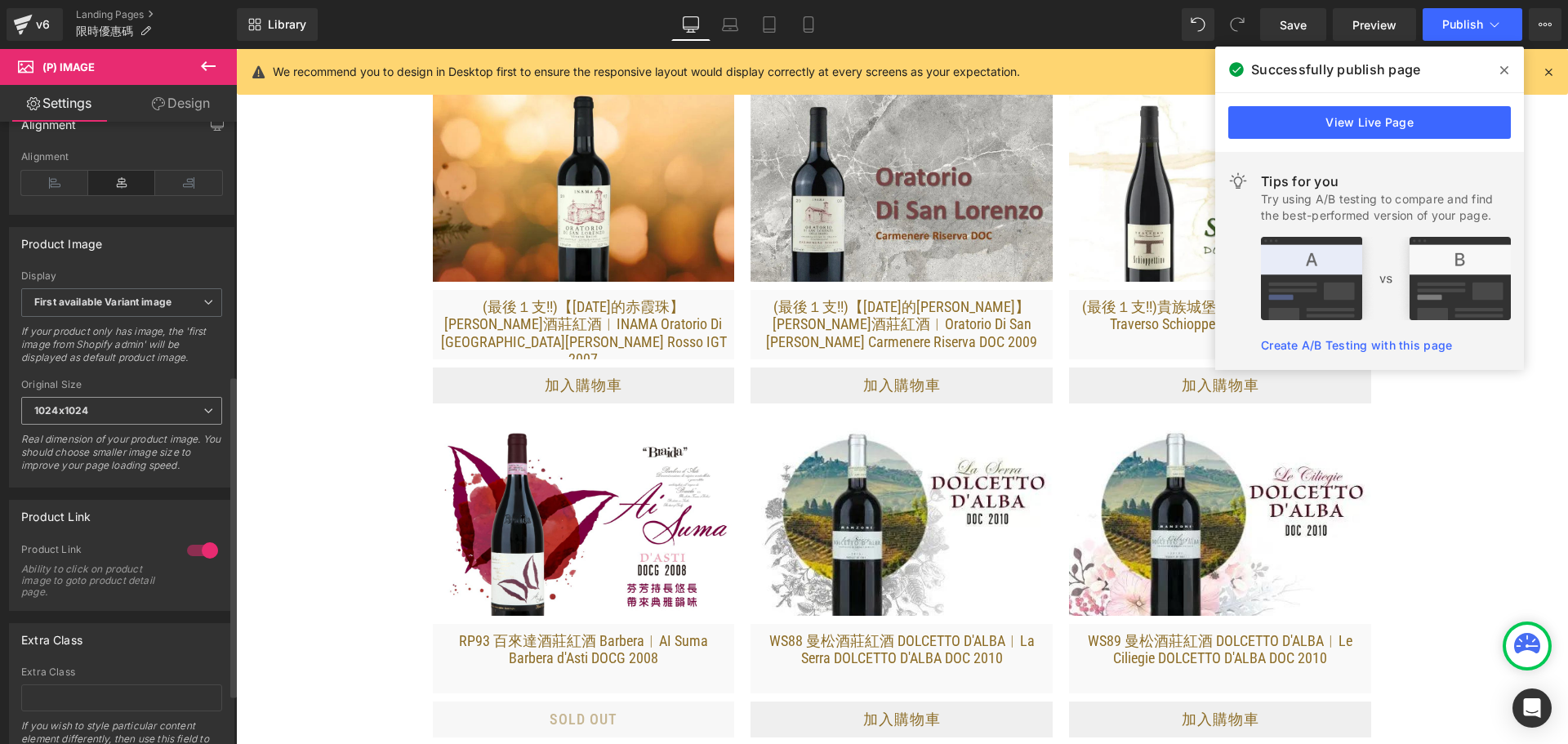
click at [174, 414] on span "1024x1024" at bounding box center [121, 410] width 201 height 28
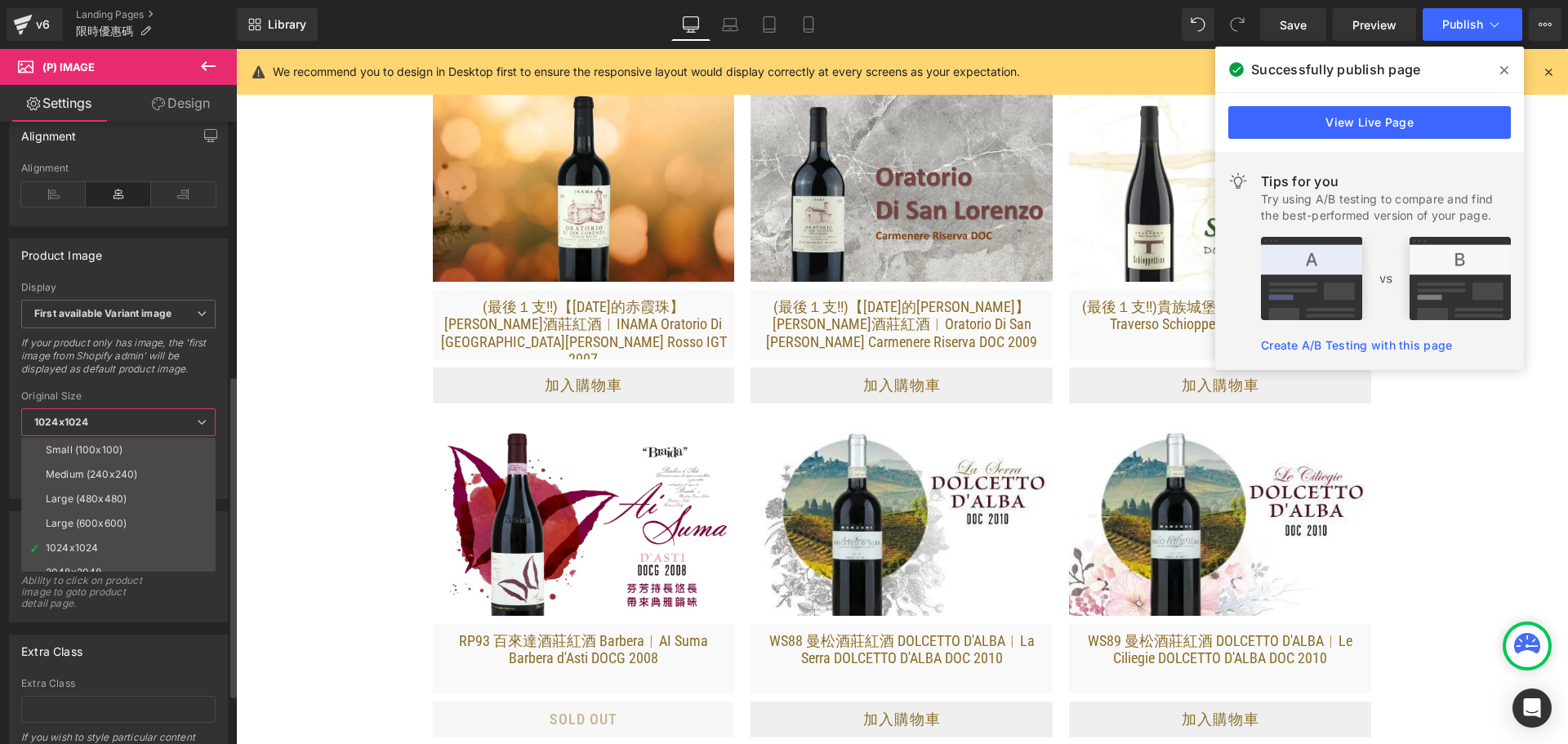
click at [168, 393] on div "Original Size" at bounding box center [118, 396] width 194 height 12
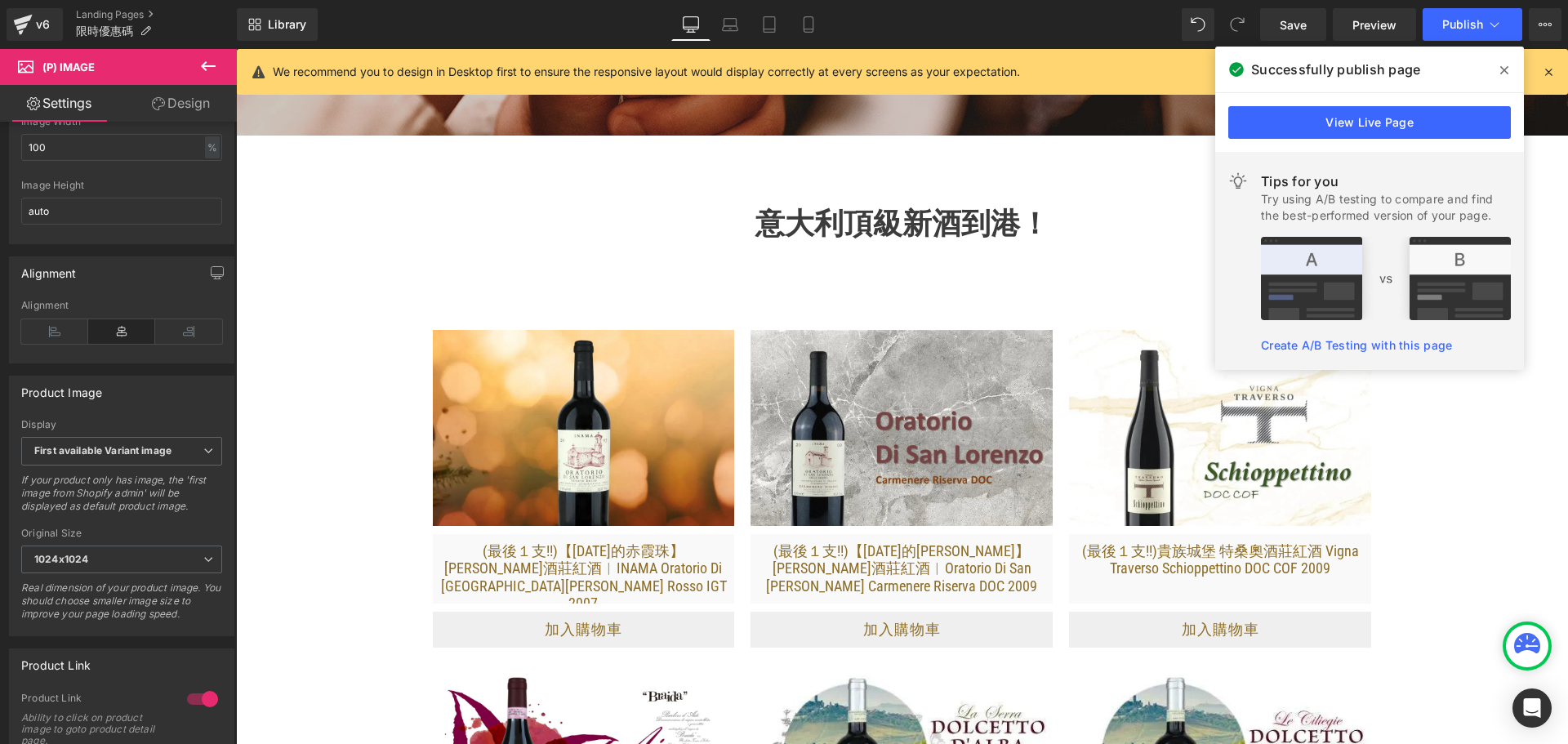
scroll to position [609, 0]
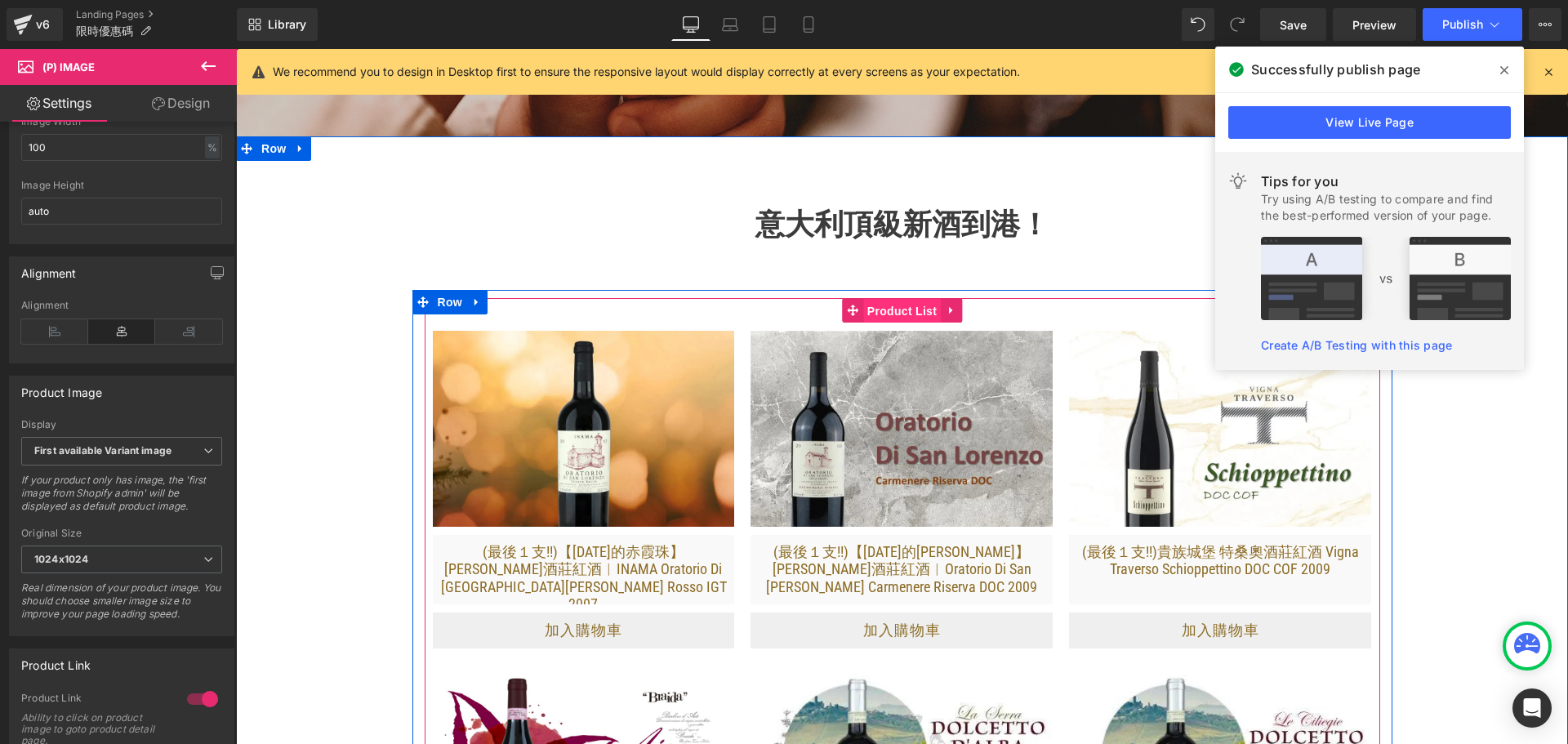
click at [887, 324] on span "Product List" at bounding box center [901, 311] width 78 height 25
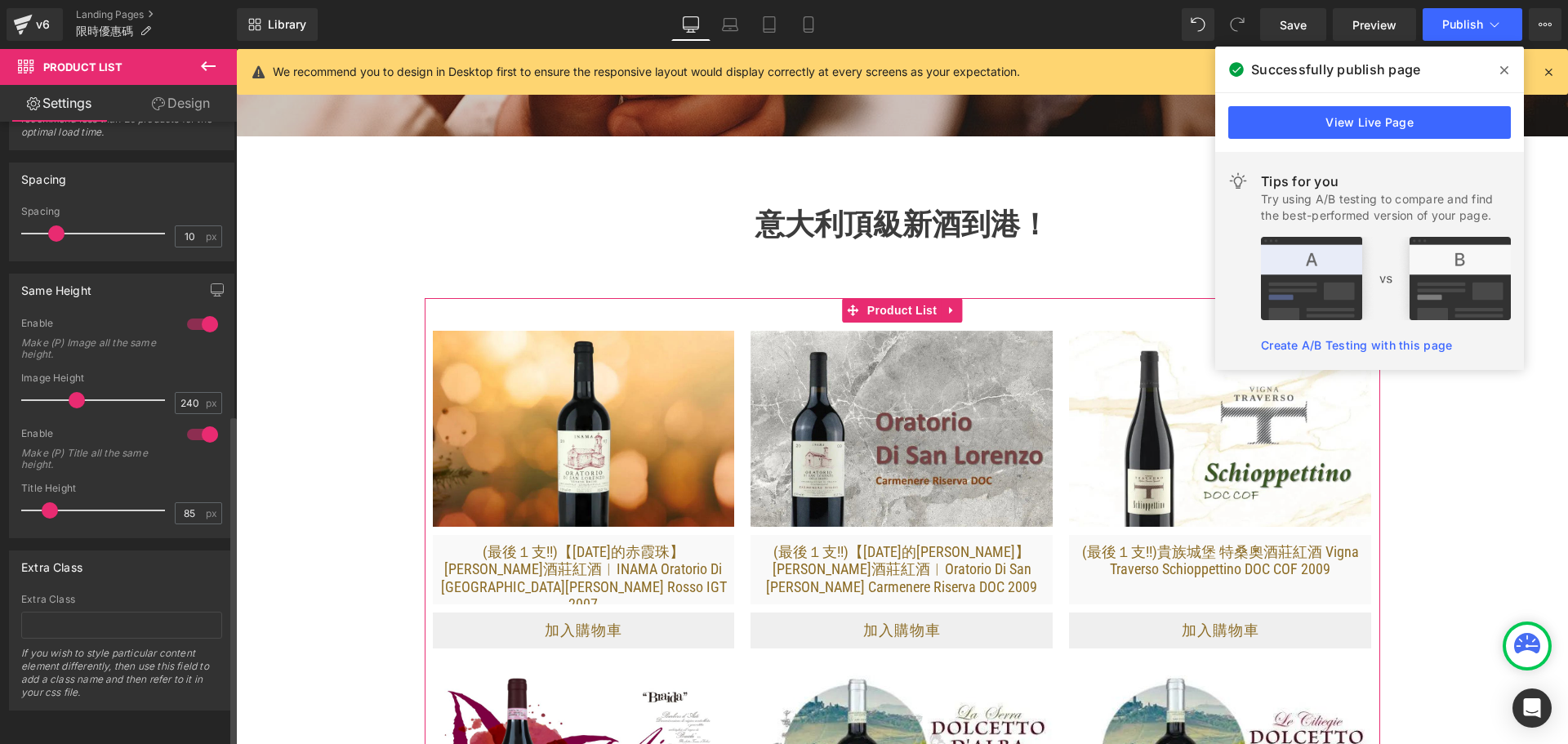
scroll to position [549, 0]
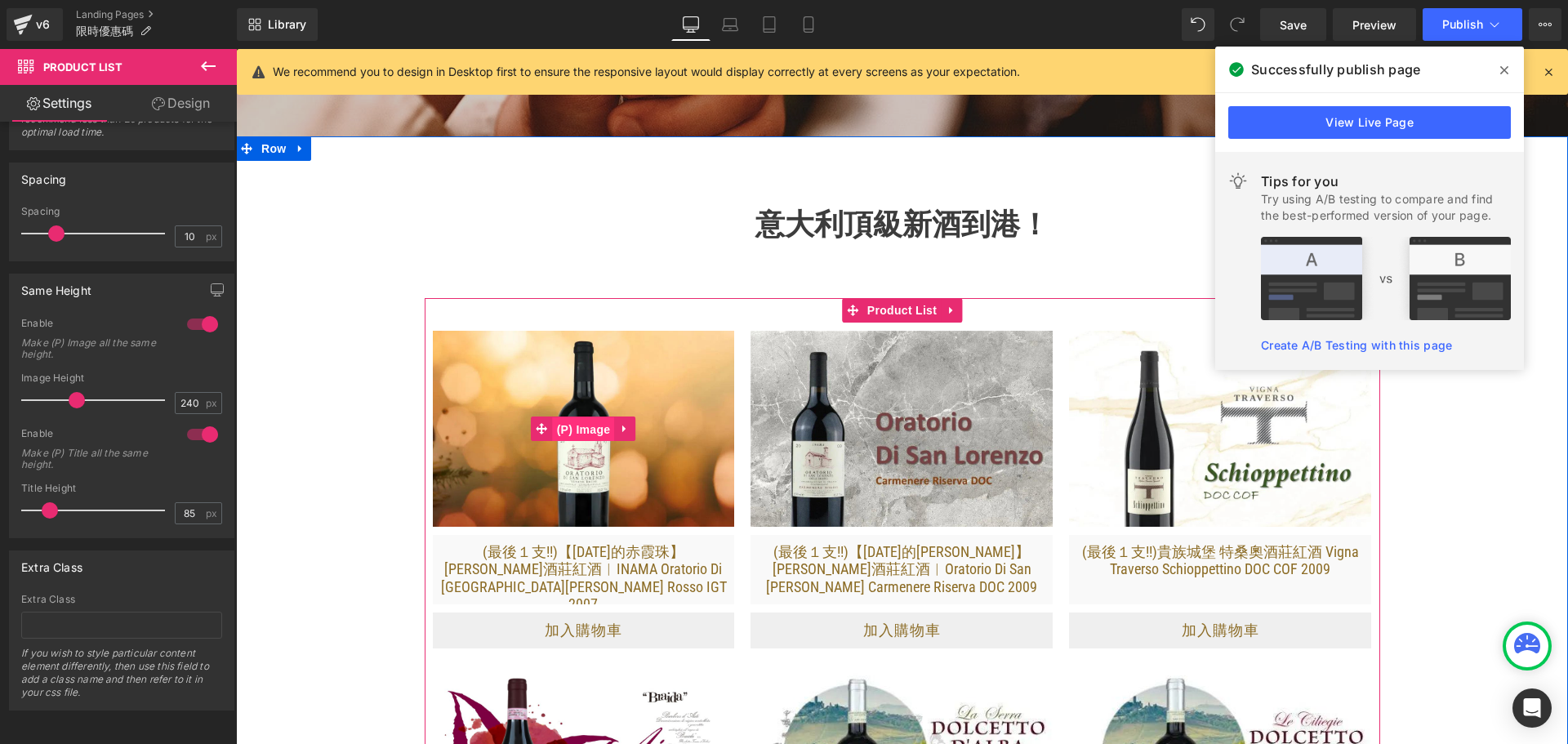
click at [575, 441] on span "(P) Image" at bounding box center [584, 429] width 62 height 25
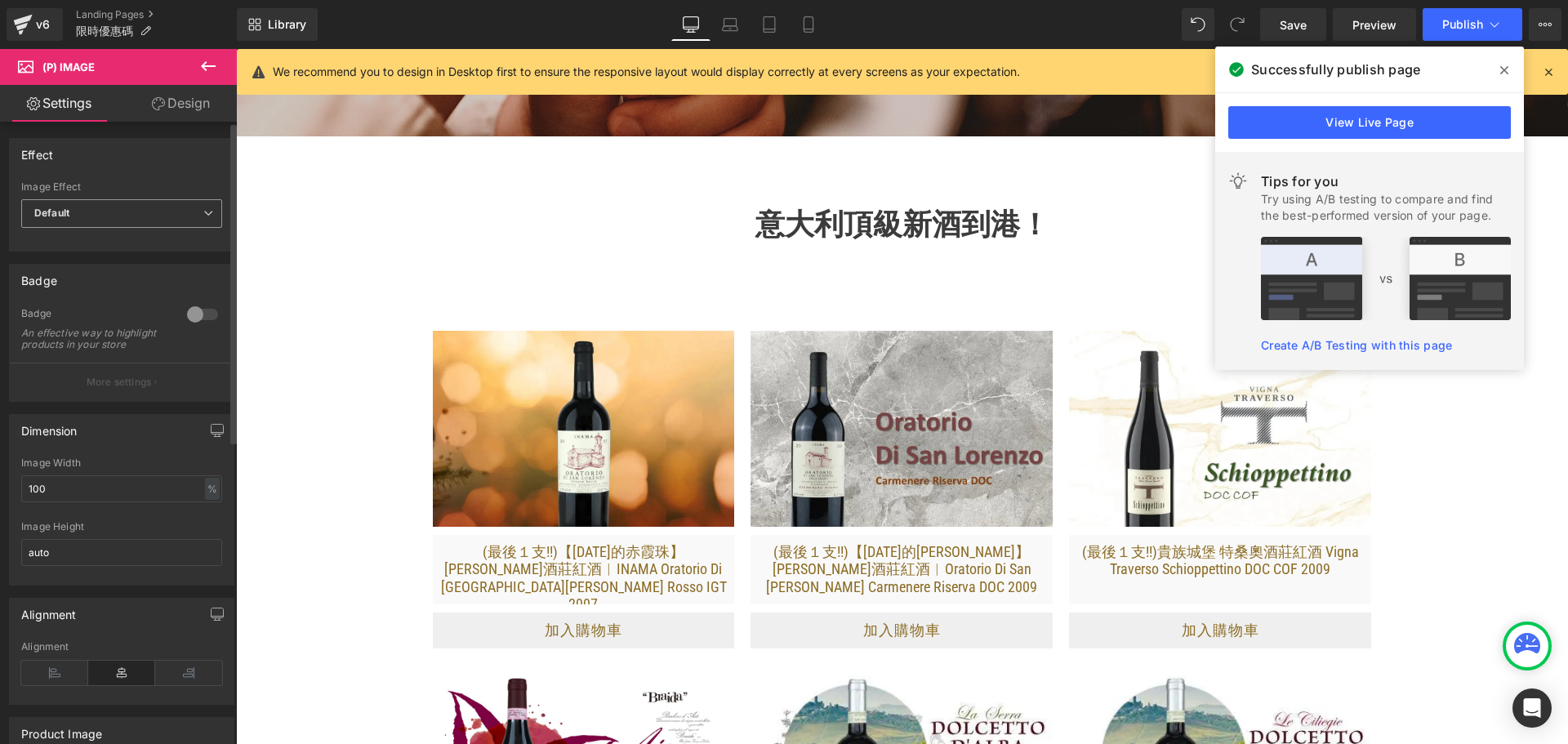
click at [169, 212] on span "Default" at bounding box center [121, 212] width 201 height 28
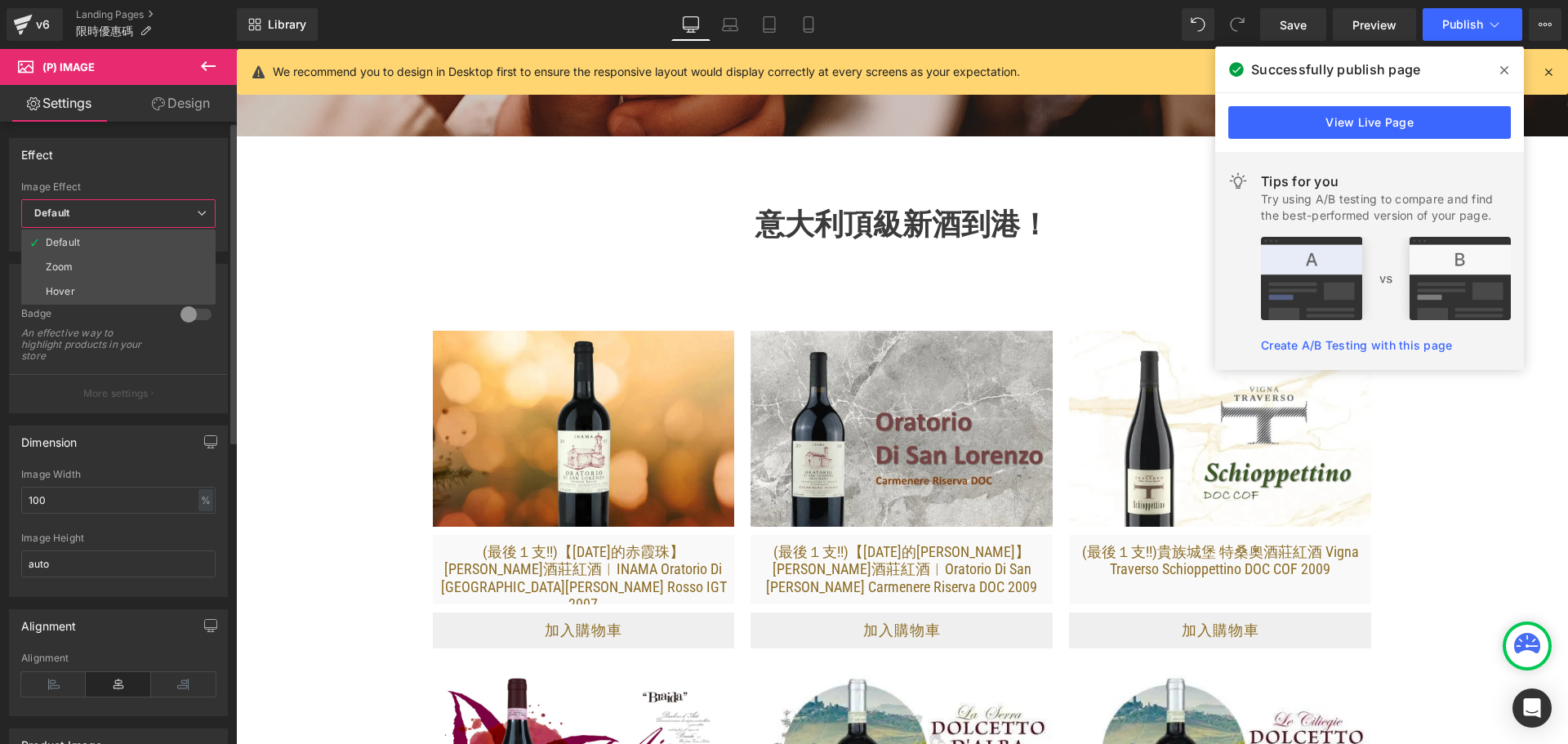
click at [169, 212] on span "Default" at bounding box center [118, 212] width 194 height 28
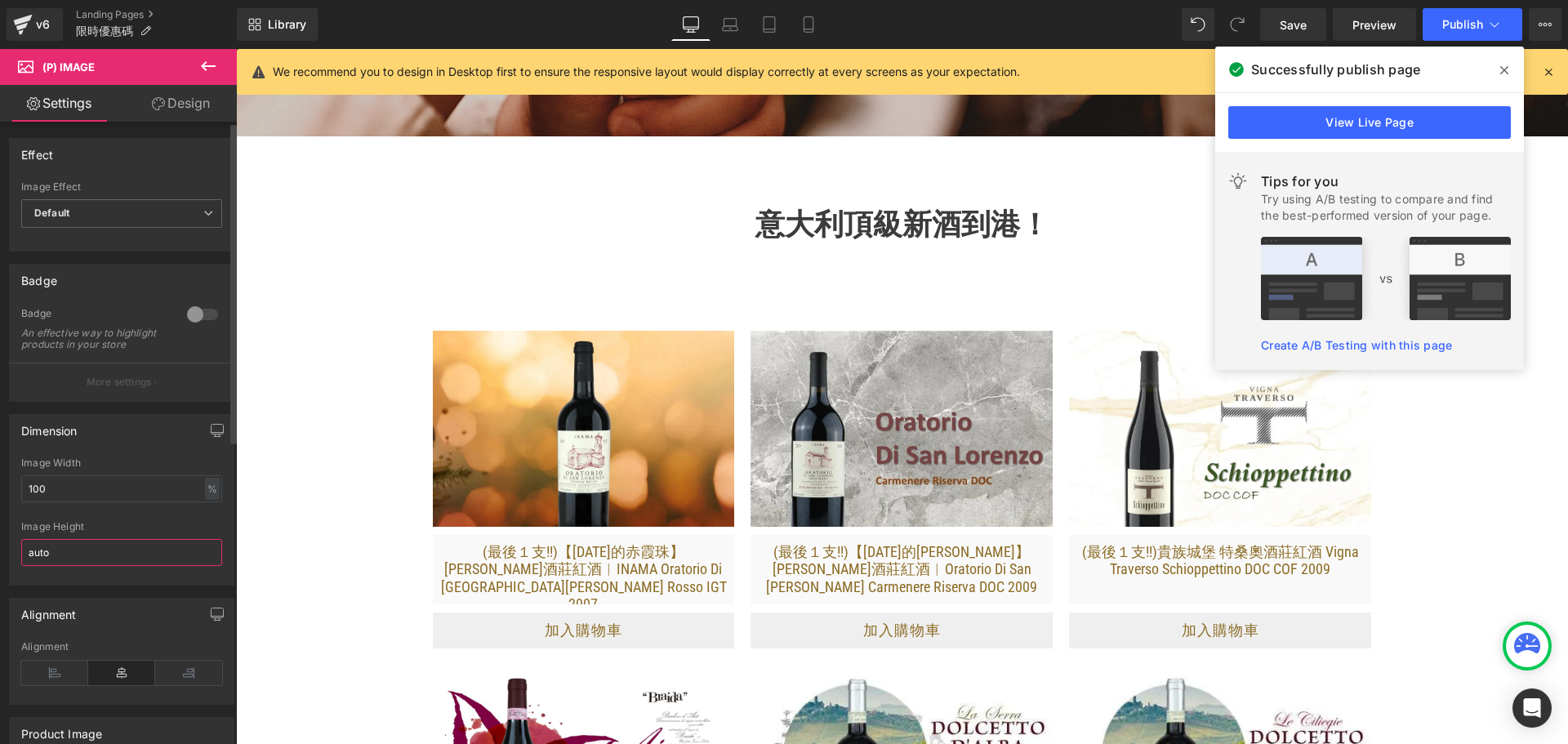
click at [132, 565] on input "auto" at bounding box center [121, 553] width 201 height 27
click at [205, 500] on div "%" at bounding box center [213, 489] width 15 height 22
click at [201, 526] on li "%" at bounding box center [211, 514] width 20 height 24
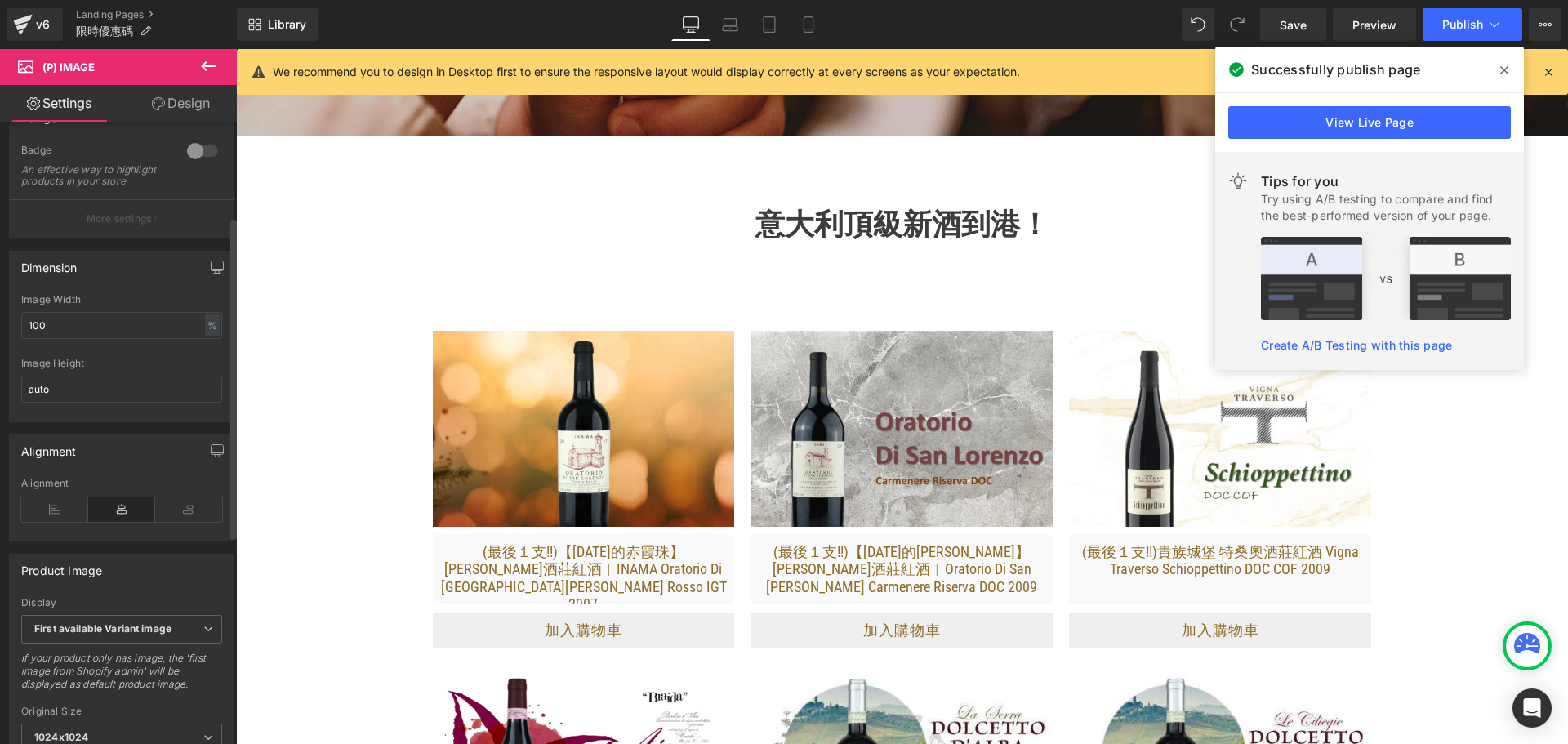
scroll to position [326, 0]
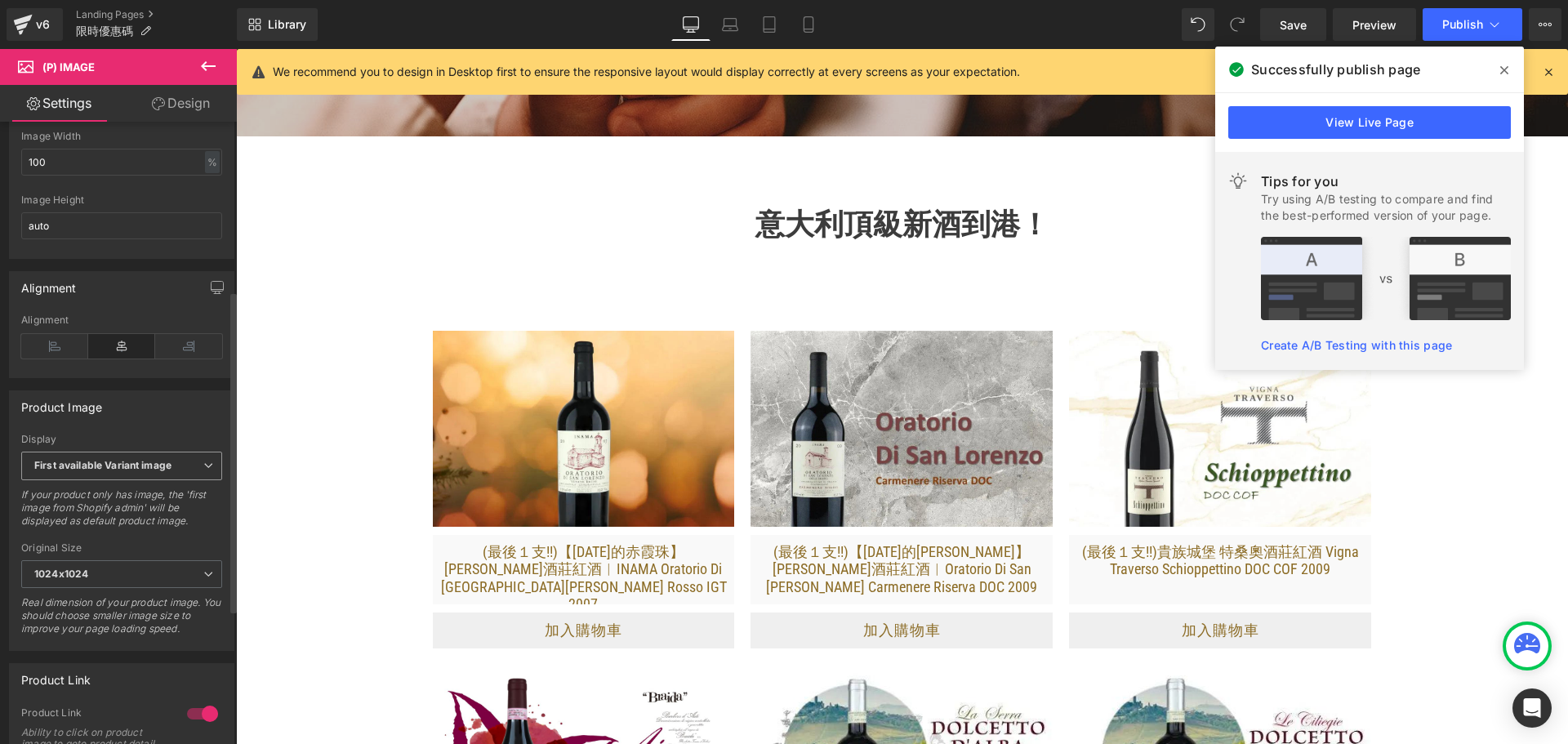
click at [132, 480] on span "First available Variant image" at bounding box center [121, 465] width 201 height 28
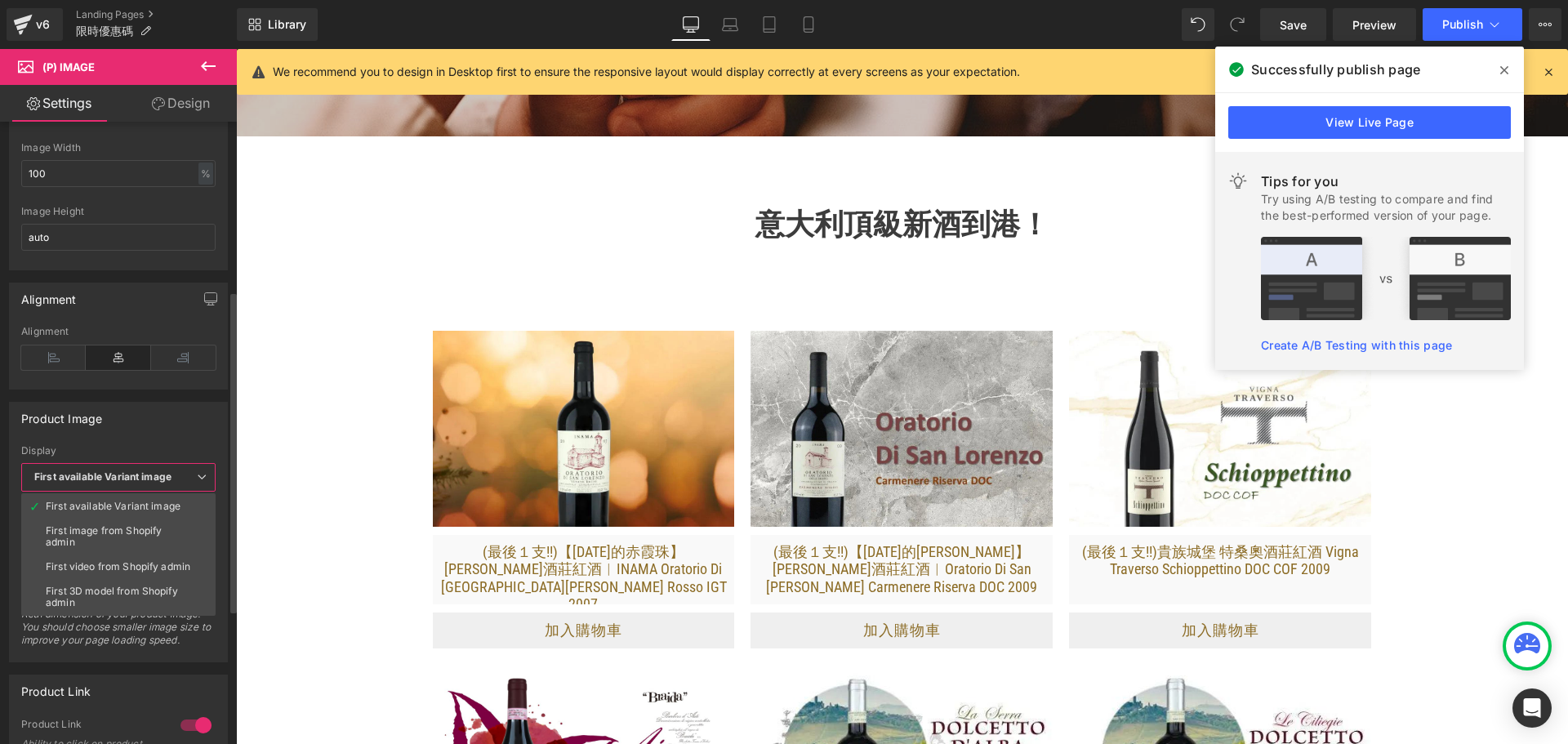
click at [147, 443] on div "Product Image First available Variant image First image from Shopify admin Firs…" at bounding box center [119, 532] width 219 height 261
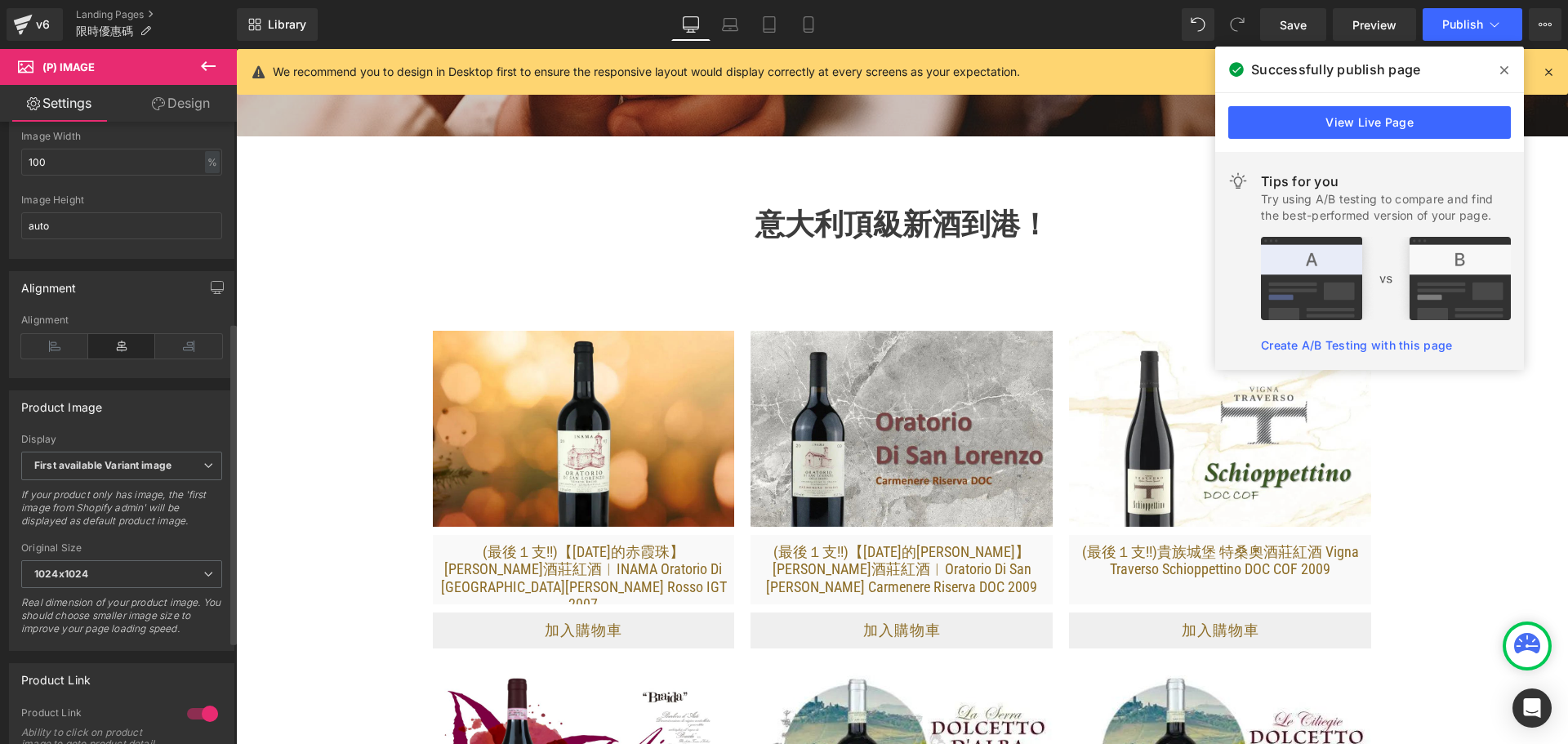
scroll to position [490, 0]
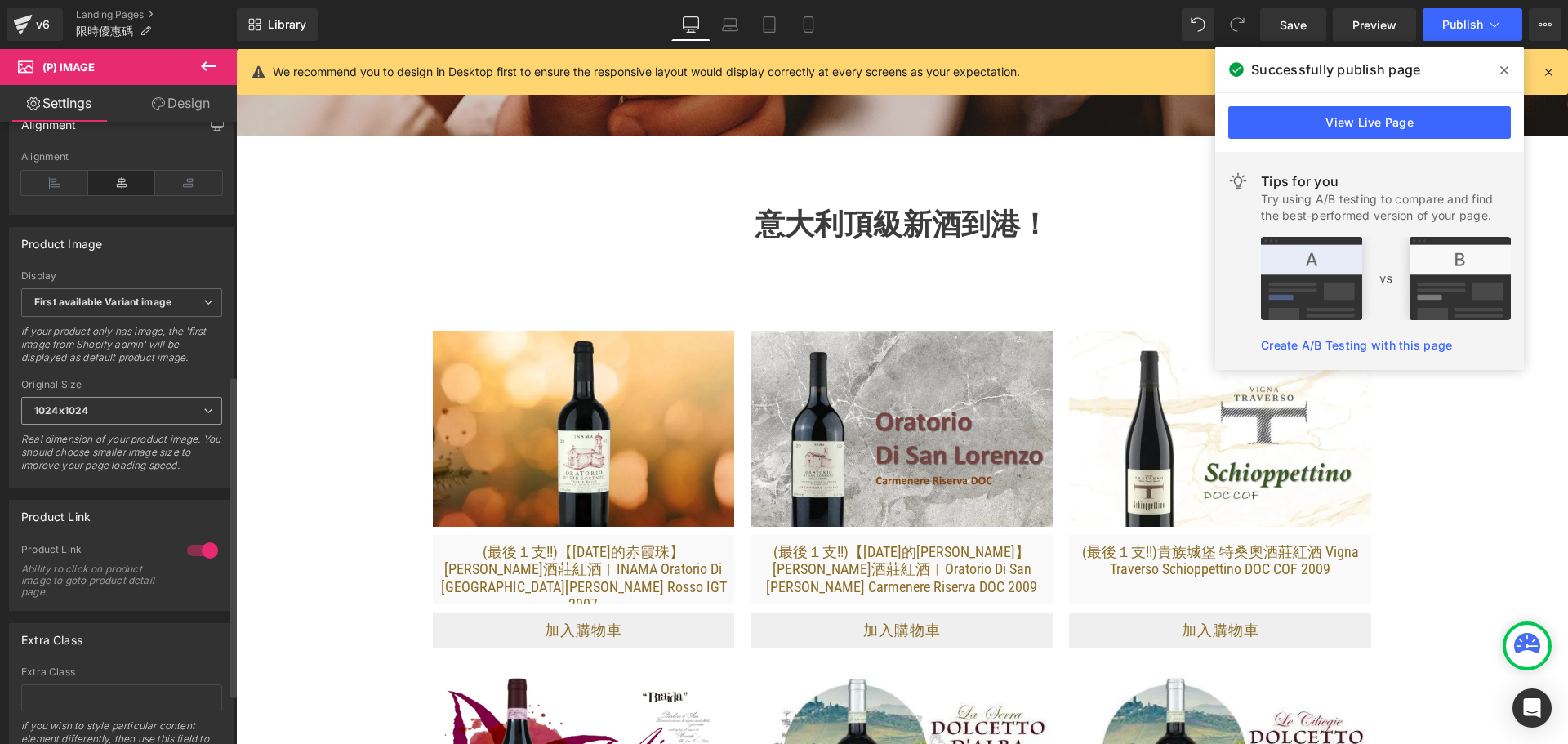
click at [135, 409] on span "1024x1024" at bounding box center [121, 410] width 201 height 28
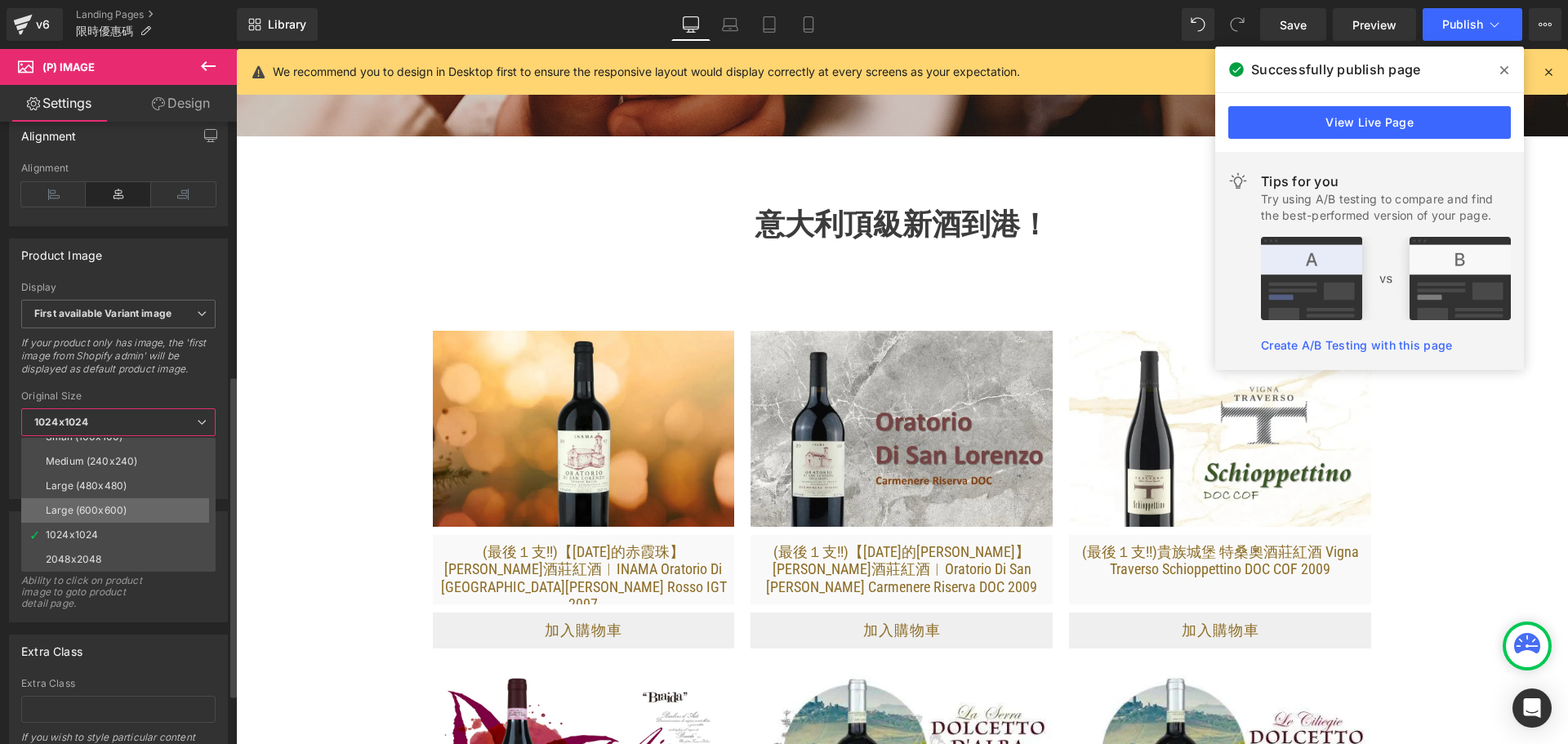
scroll to position [0, 0]
click at [137, 455] on li "Small (100x100)" at bounding box center [121, 450] width 202 height 25
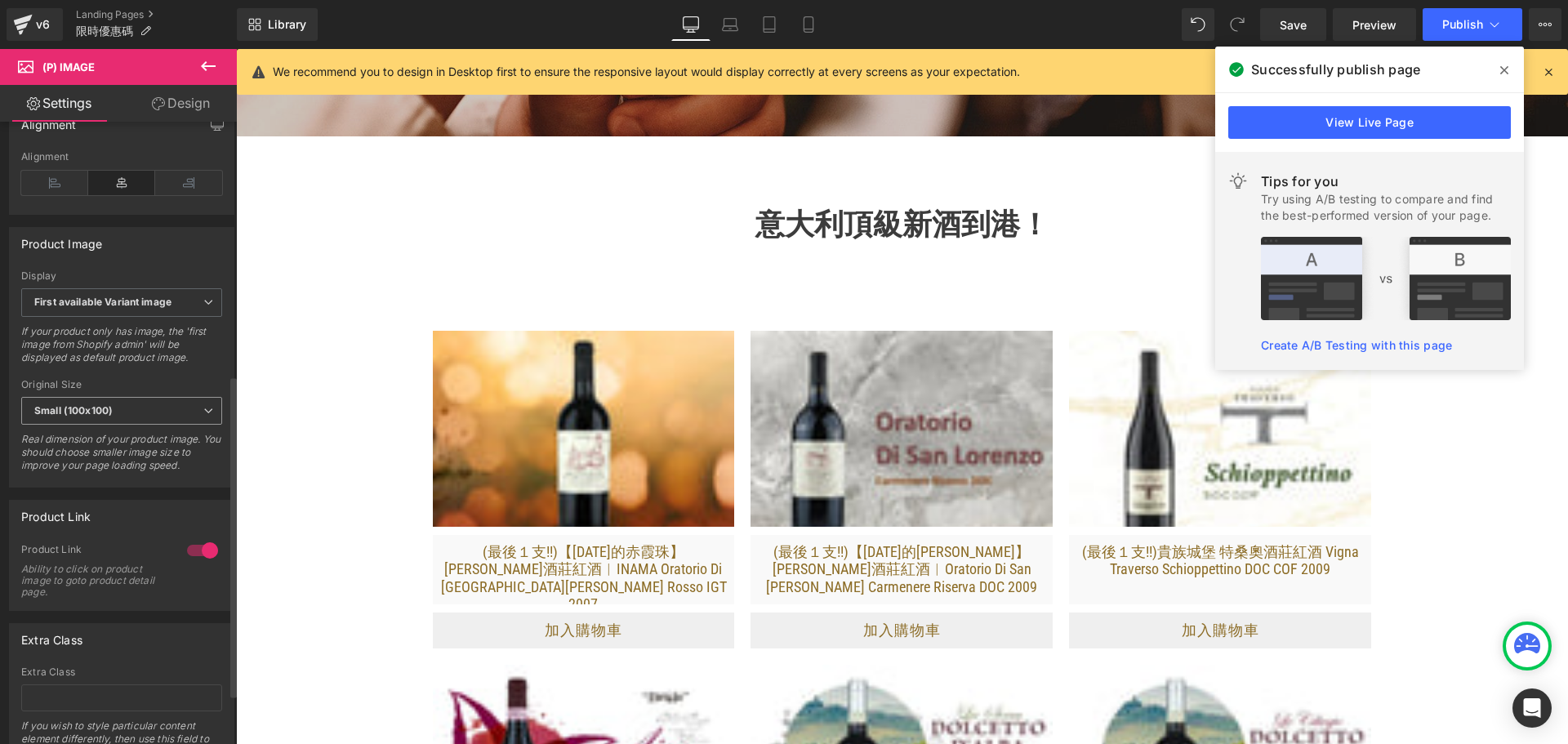
click at [136, 425] on span "Small (100x100)" at bounding box center [121, 410] width 201 height 28
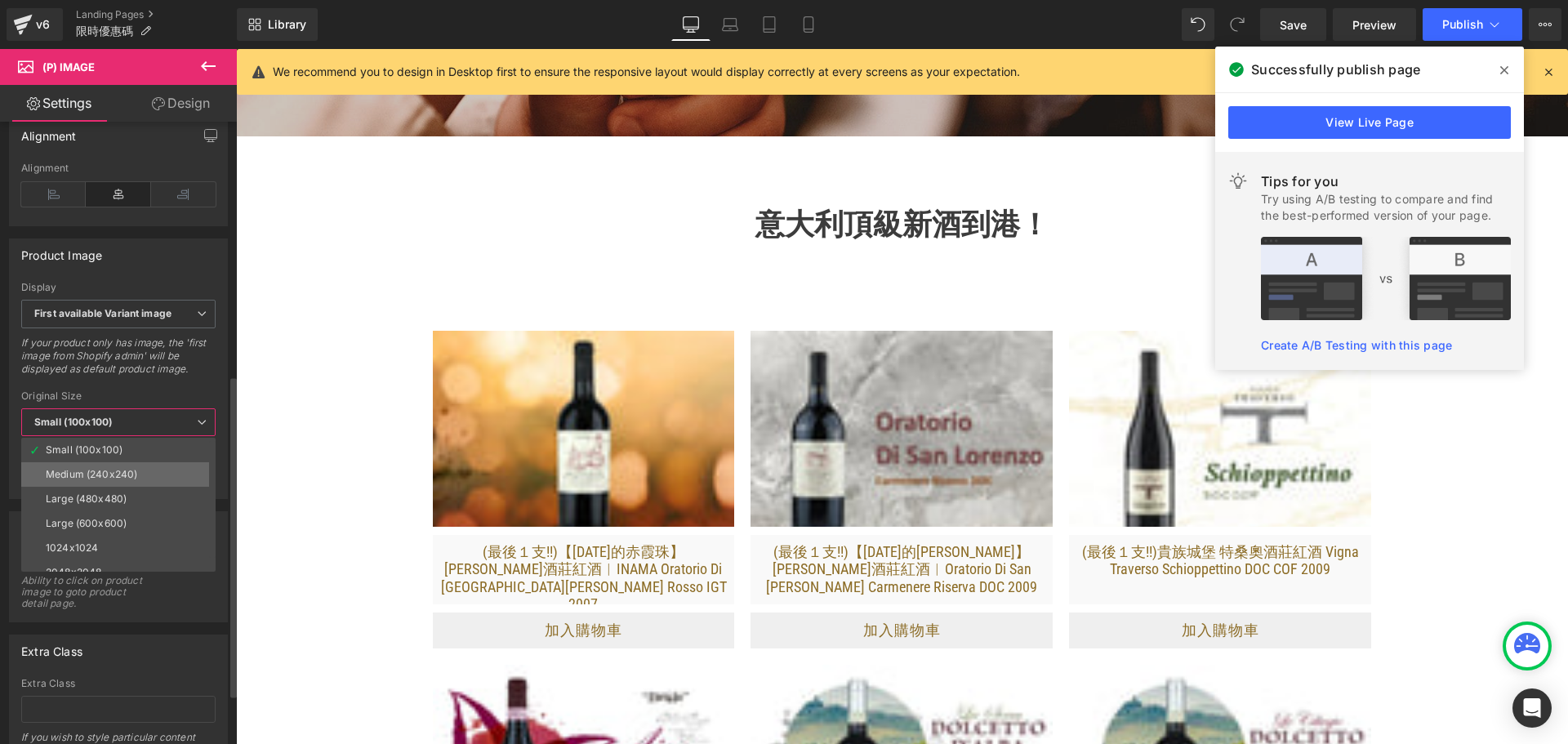
click at [132, 478] on div "Medium (240x240)" at bounding box center [91, 474] width 91 height 12
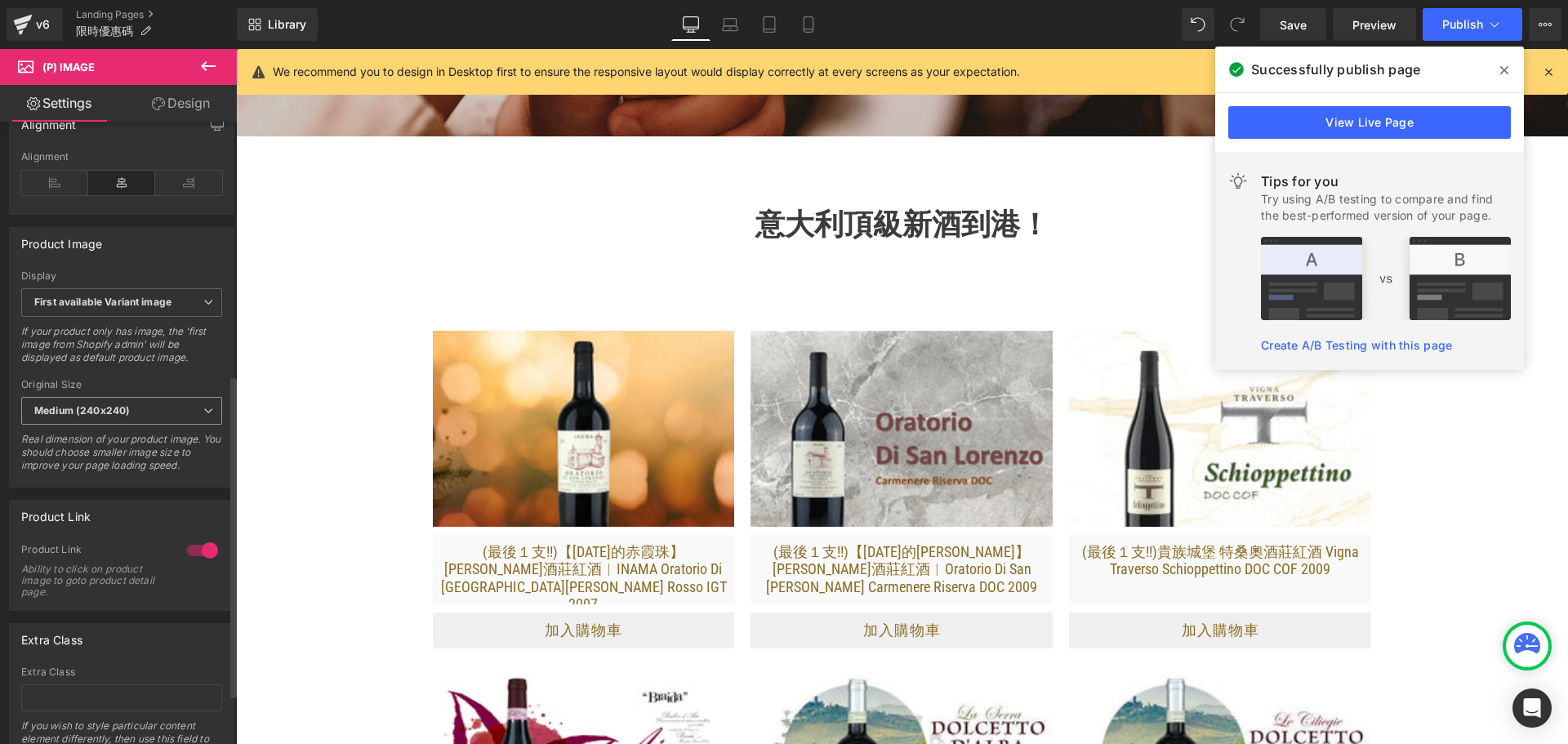
click at [133, 425] on span "Medium (240x240)" at bounding box center [121, 410] width 201 height 28
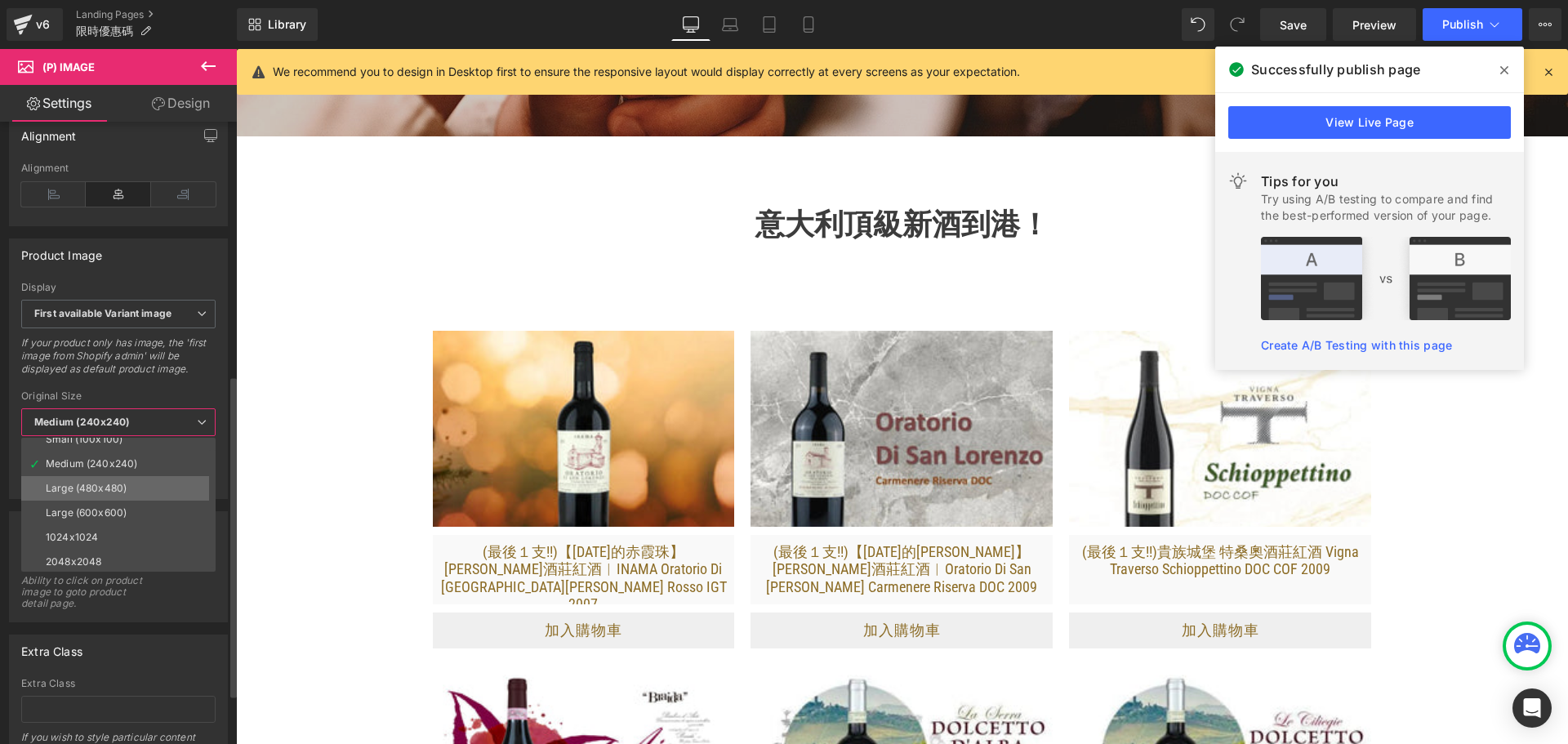
scroll to position [13, 0]
click at [121, 532] on li "1024x1024" at bounding box center [121, 534] width 202 height 25
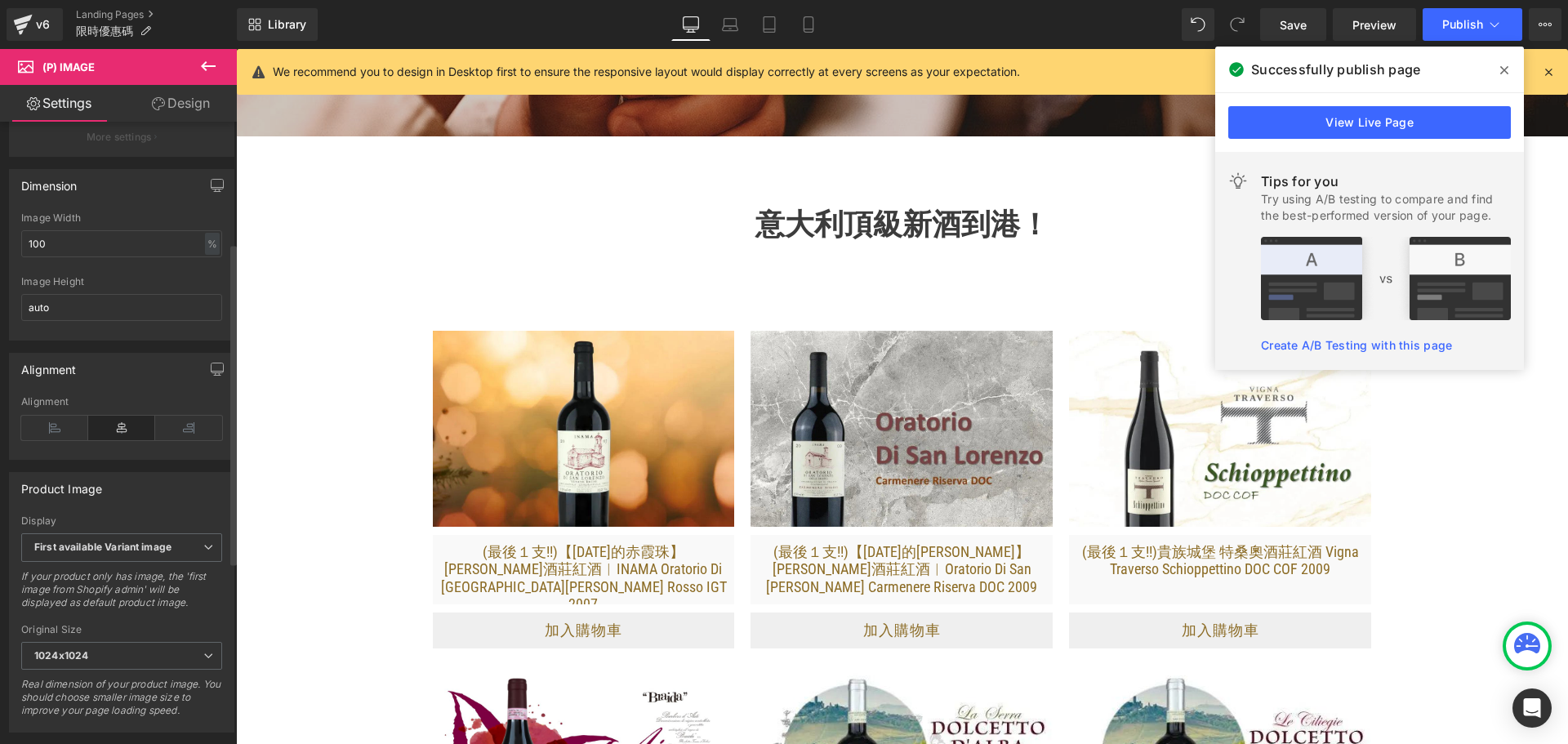
scroll to position [163, 0]
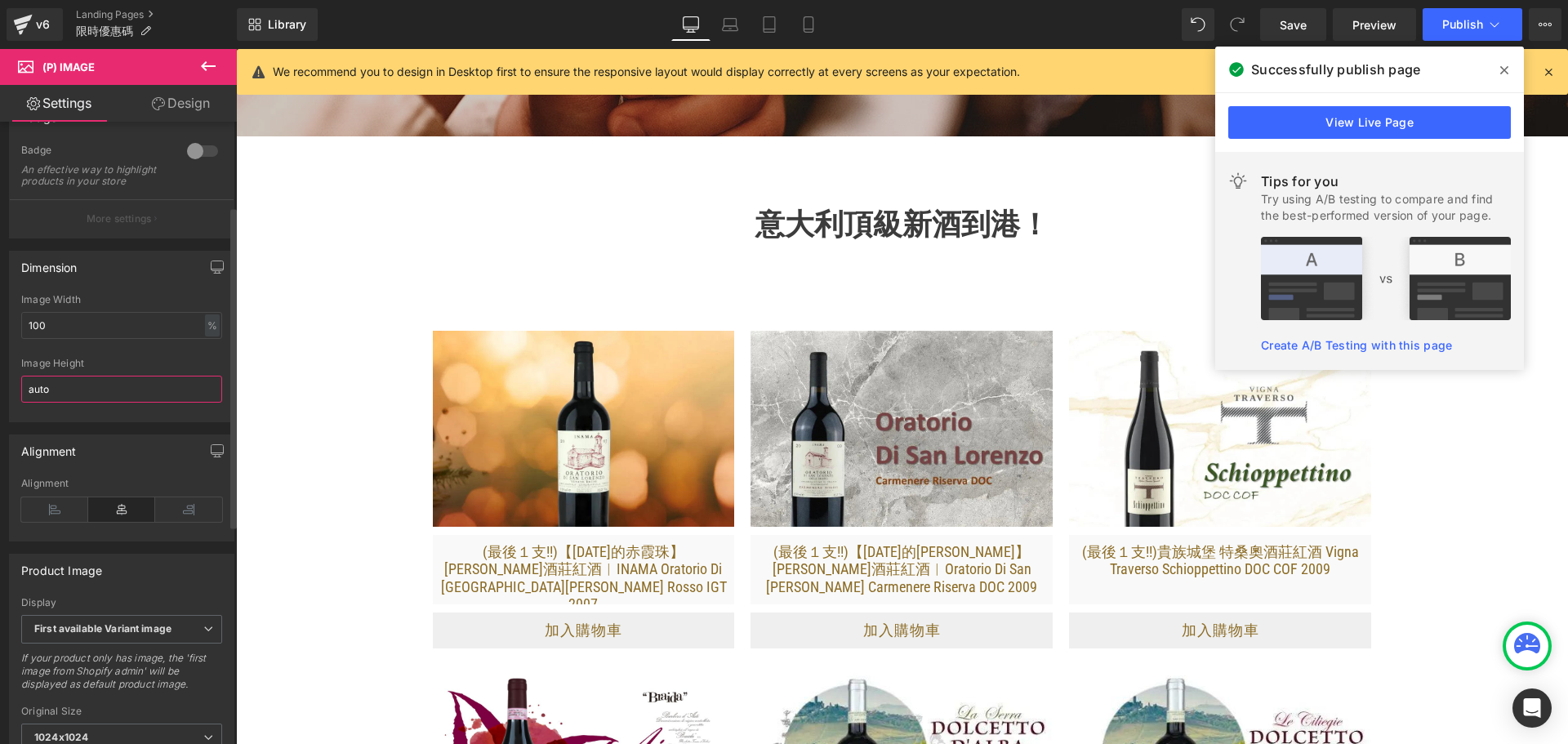
click at [73, 402] on input "auto" at bounding box center [121, 389] width 201 height 27
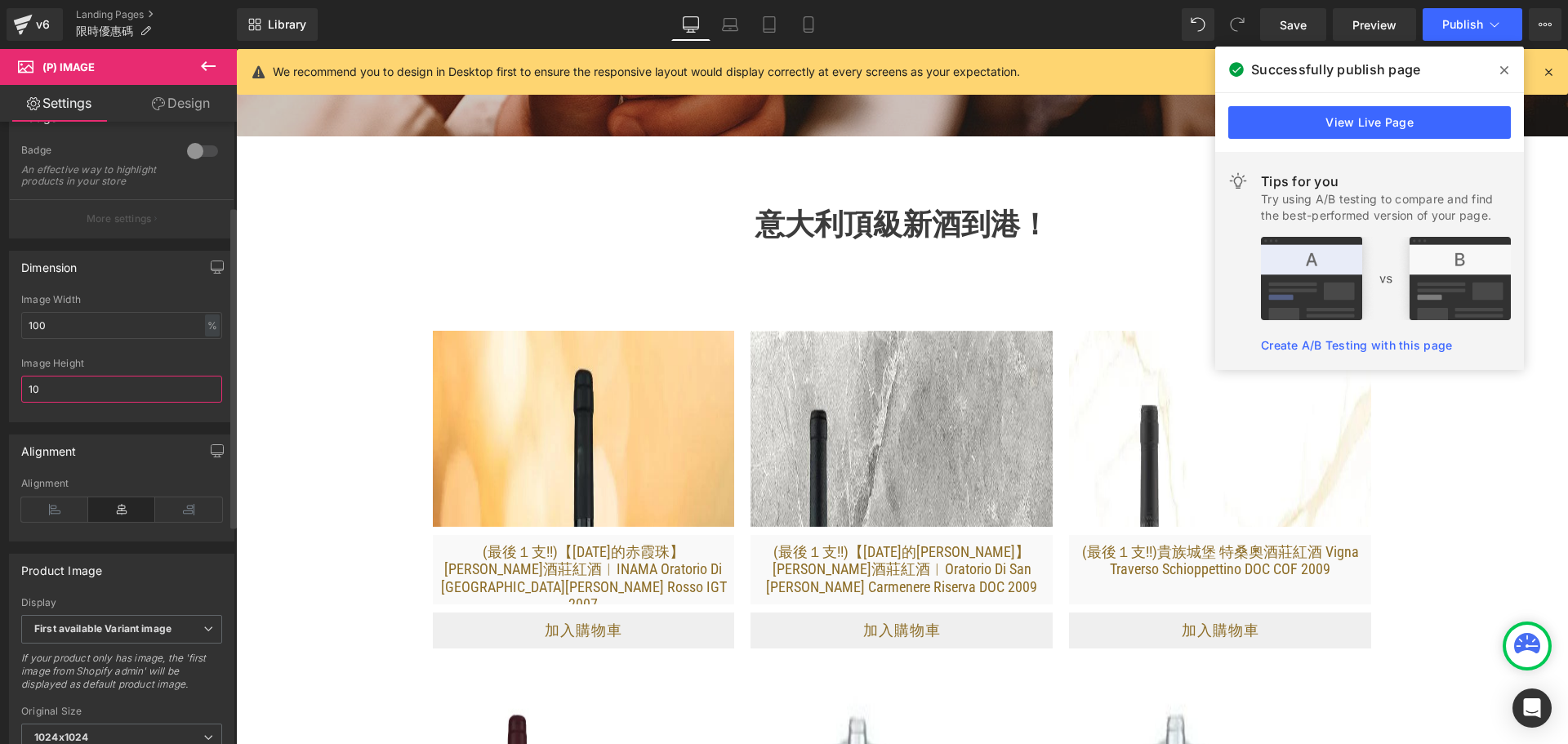
type input "1"
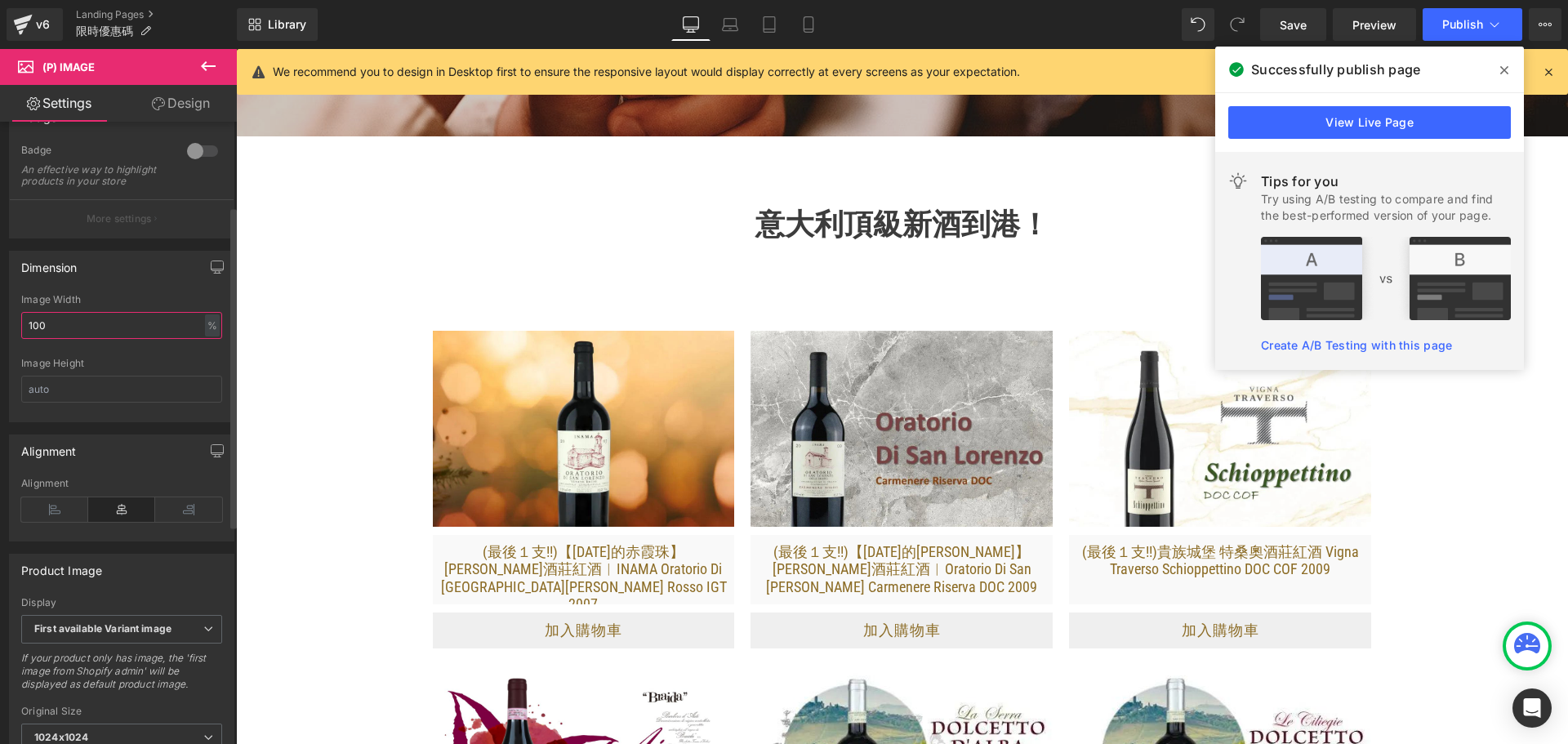
click at [103, 337] on input "100" at bounding box center [121, 326] width 201 height 27
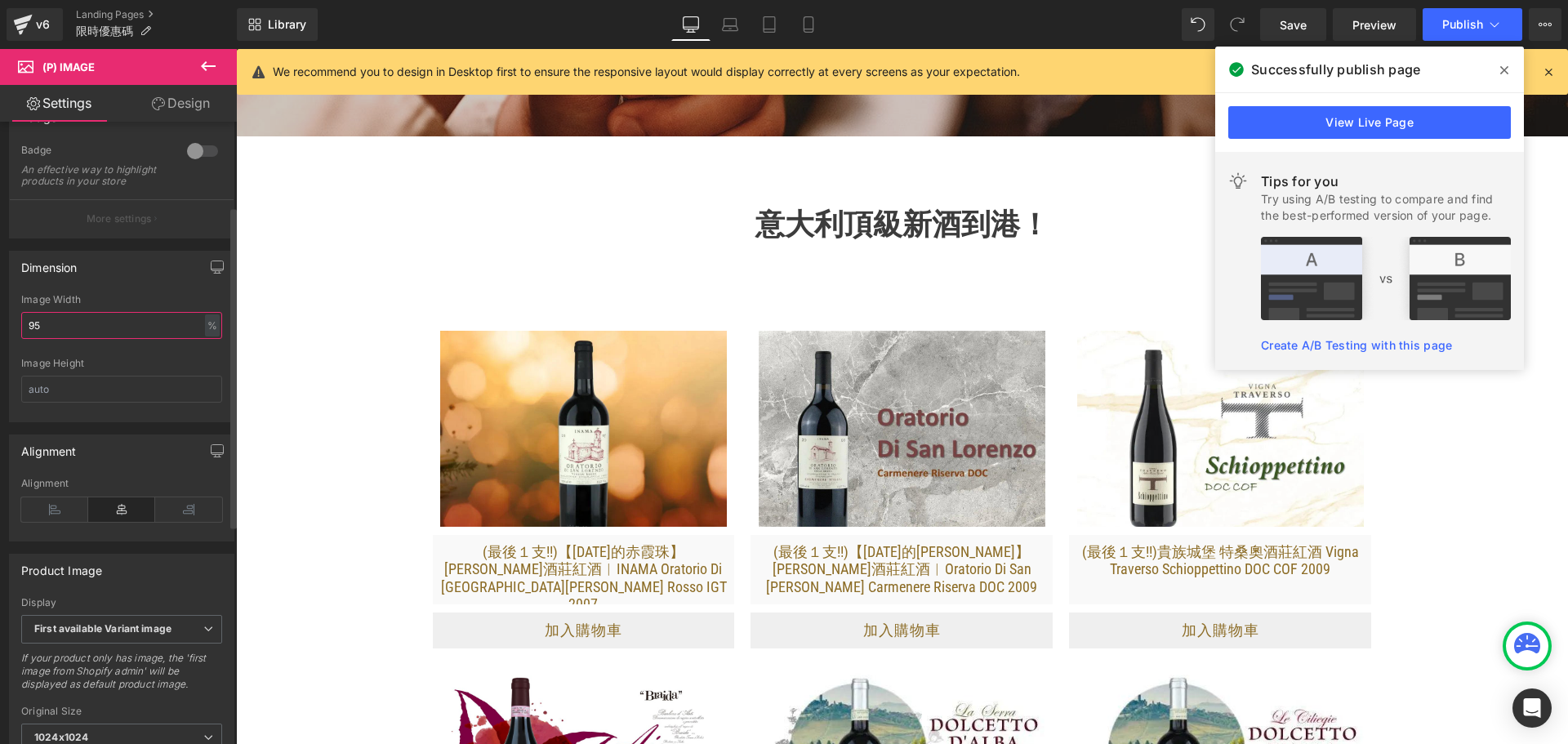
click at [103, 337] on input "95" at bounding box center [121, 326] width 201 height 27
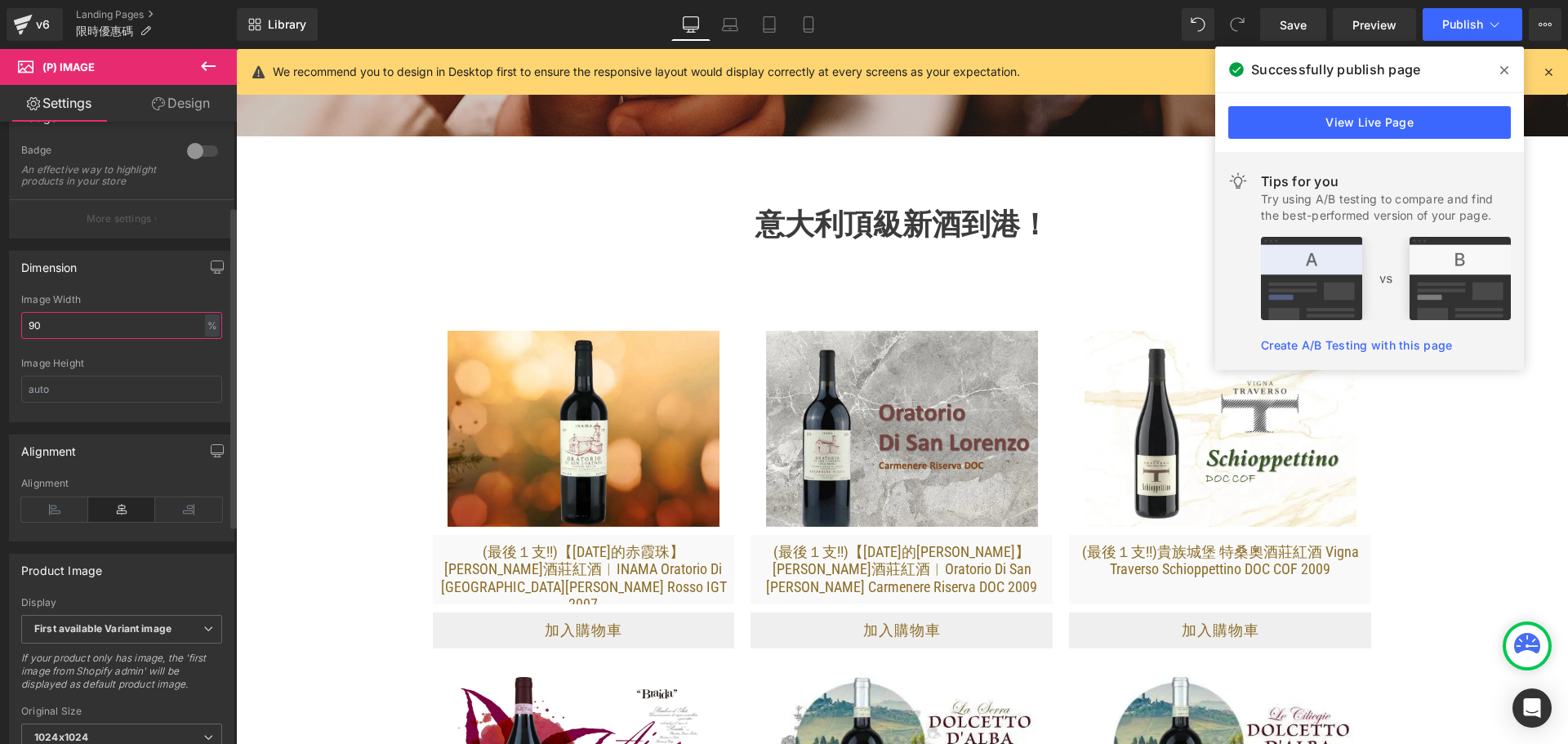
click at [103, 337] on input "90" at bounding box center [121, 326] width 201 height 27
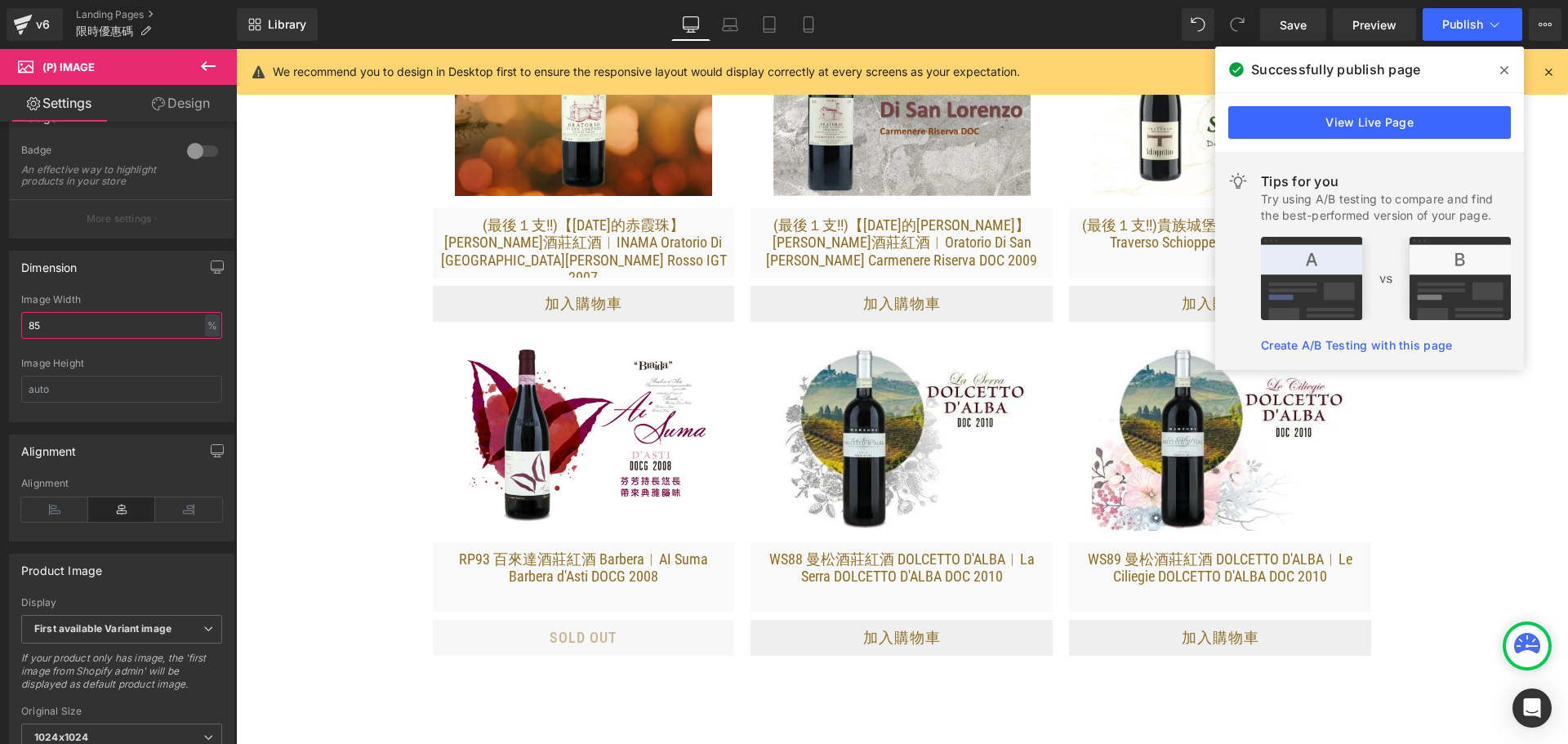
scroll to position [446, 0]
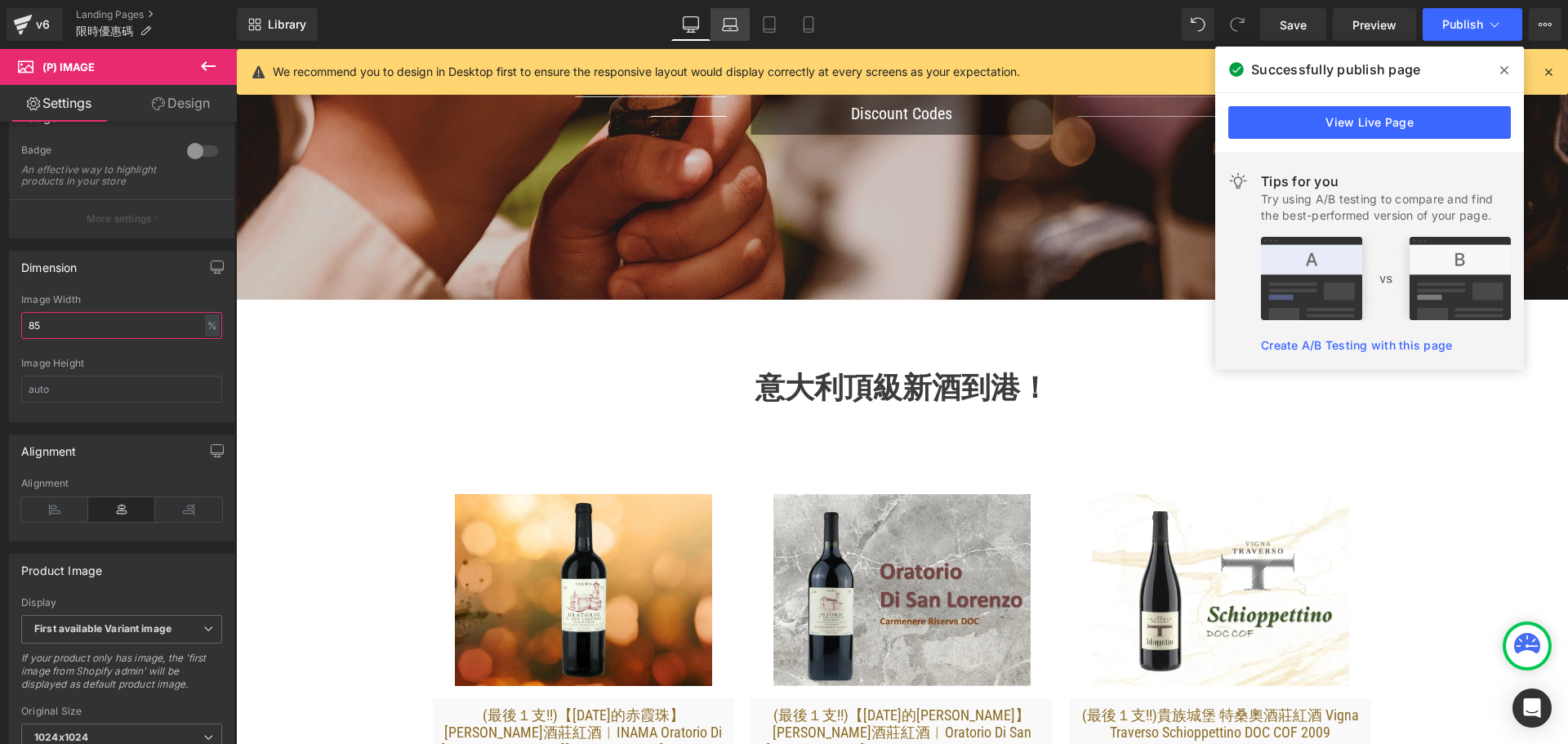
type input "85"
click at [736, 26] on icon at bounding box center [730, 25] width 16 height 16
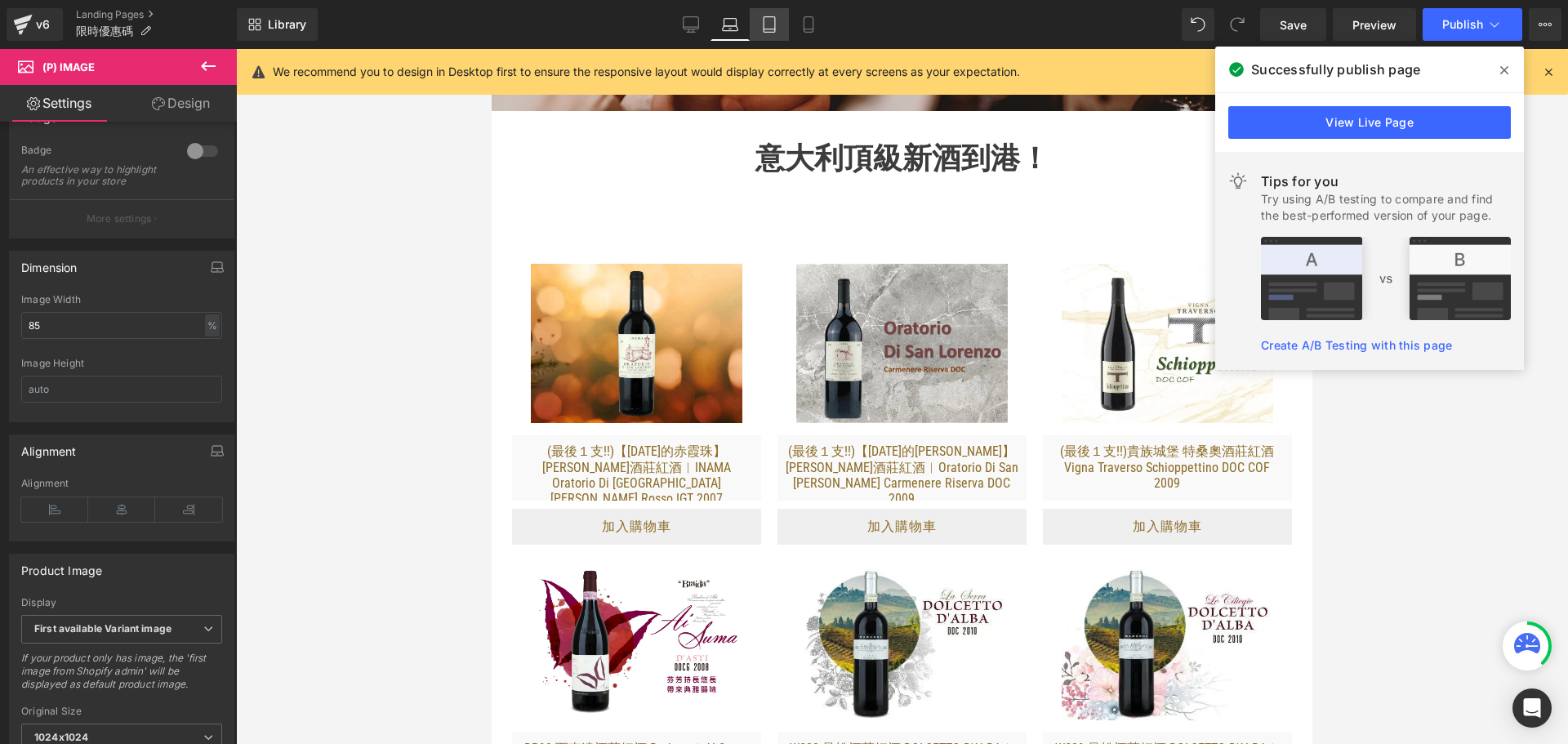
drag, startPoint x: 784, startPoint y: 26, endPoint x: 240, endPoint y: 307, distance: 612.3
click at [784, 26] on link "Tablet" at bounding box center [769, 25] width 39 height 33
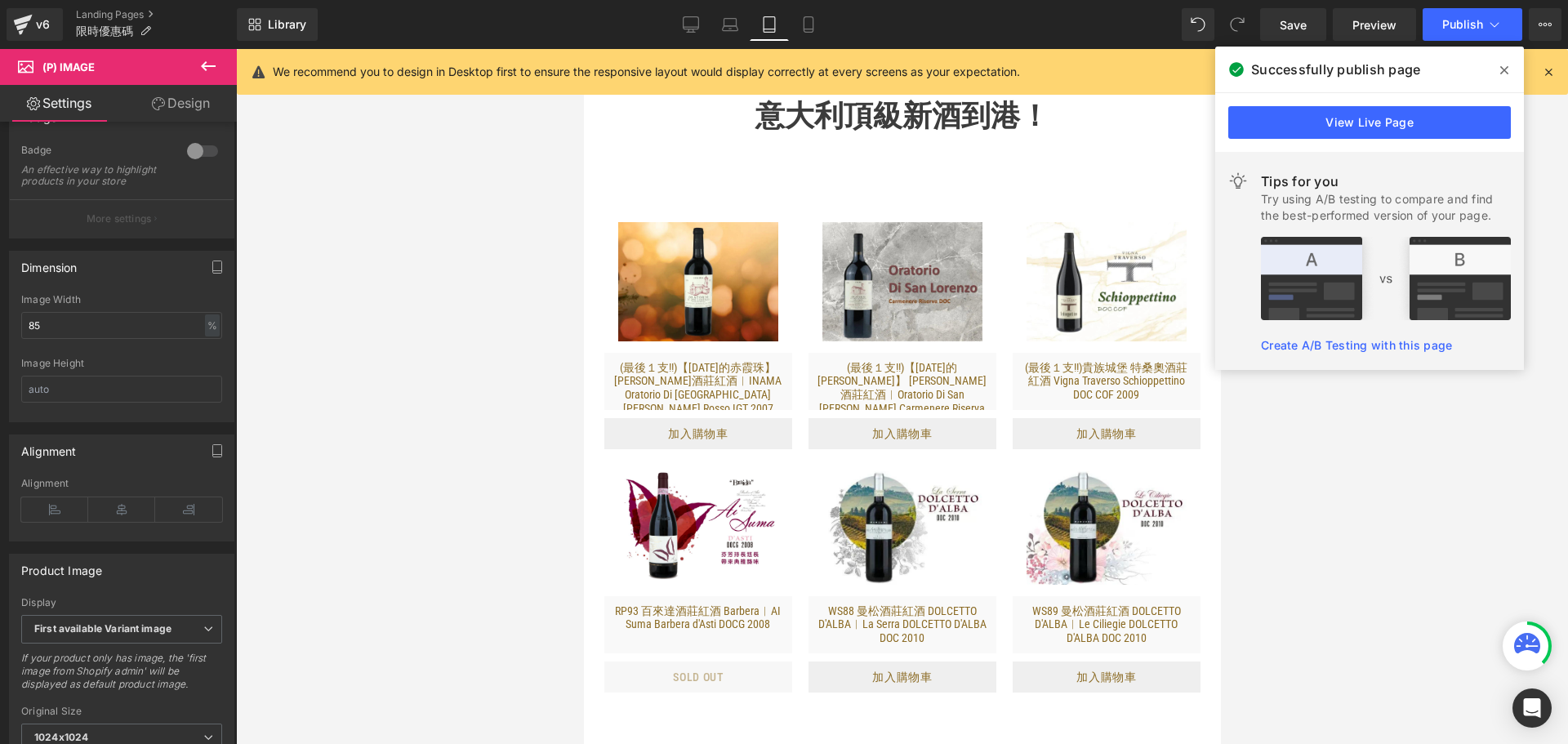
scroll to position [240, 0]
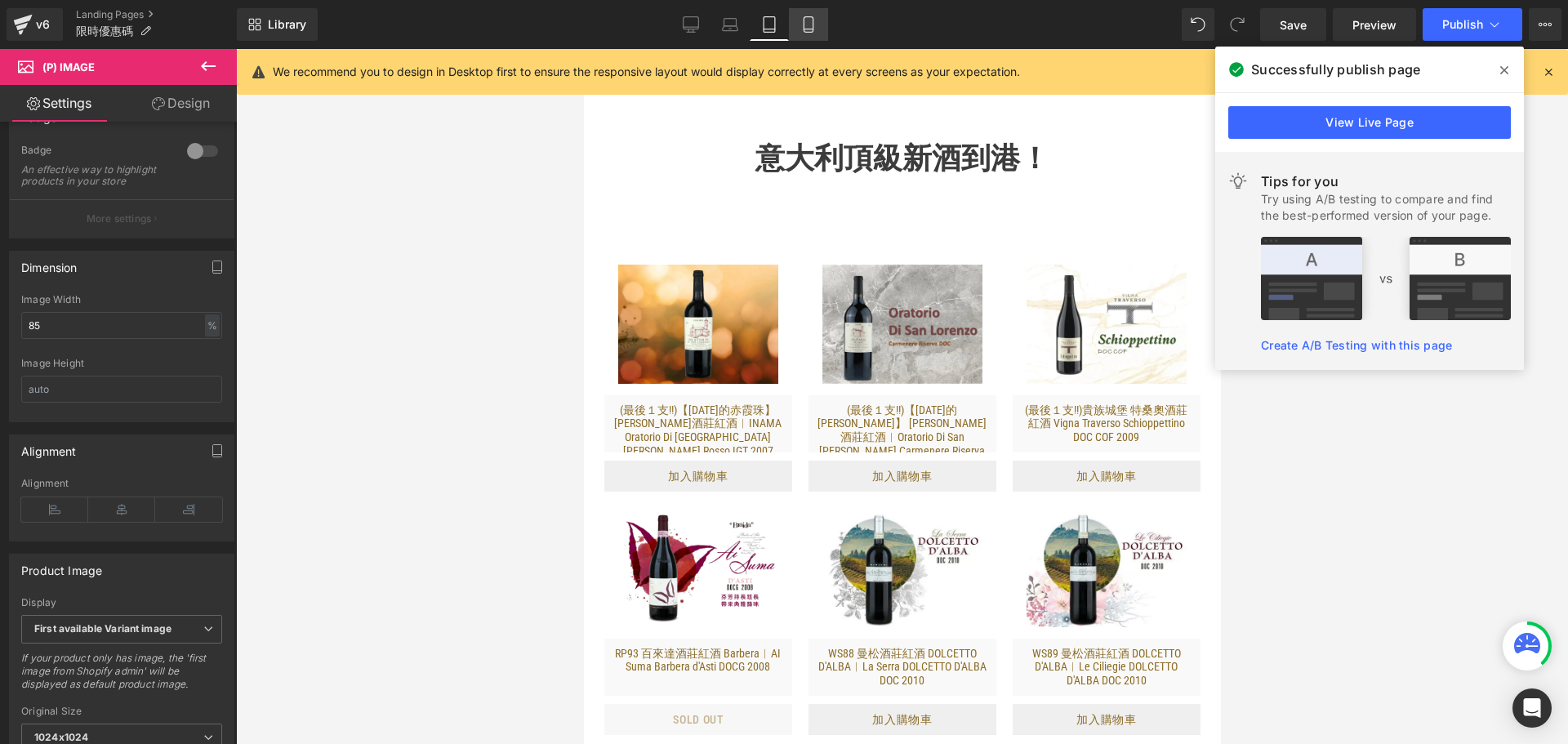
click at [806, 26] on icon at bounding box center [808, 25] width 16 height 16
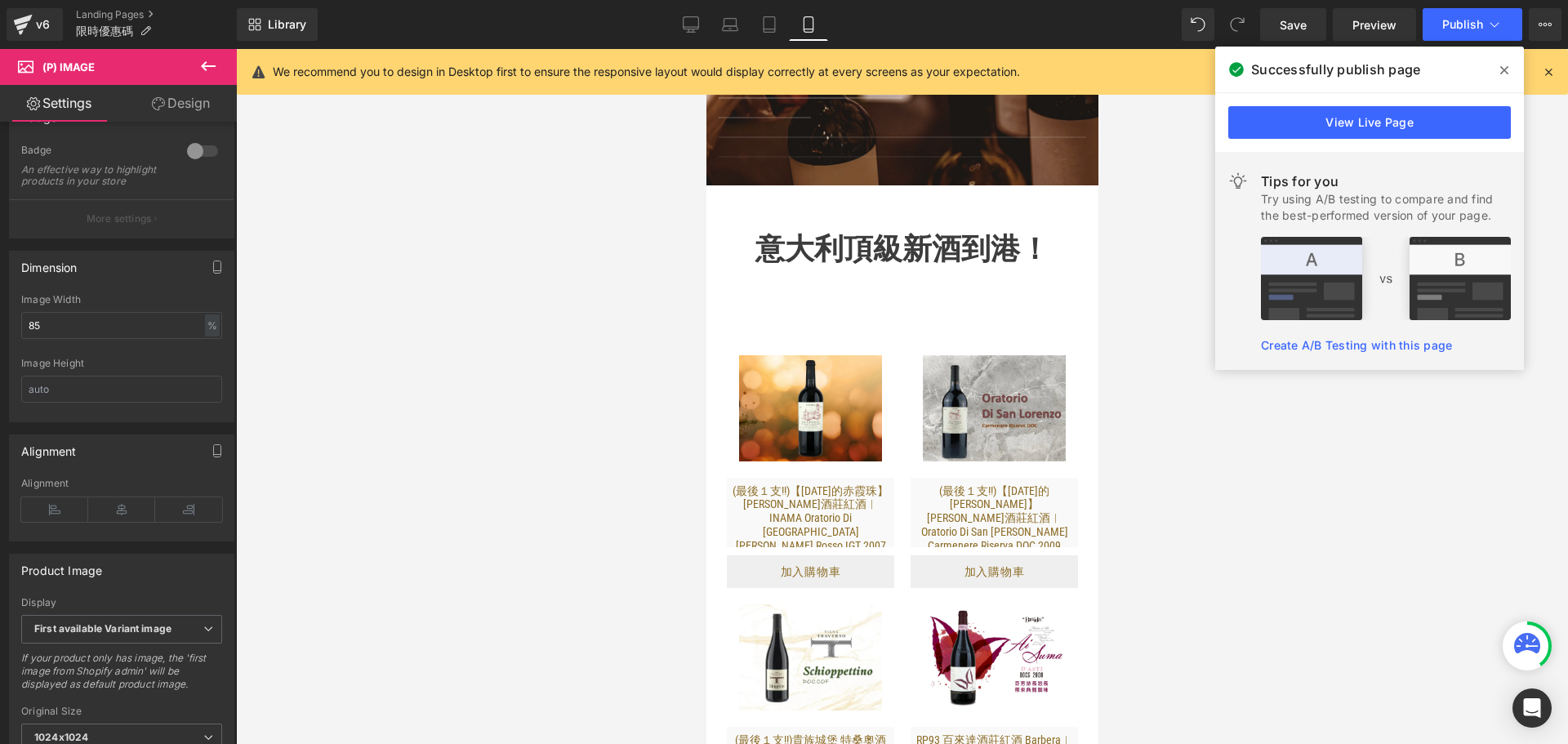
scroll to position [245, 0]
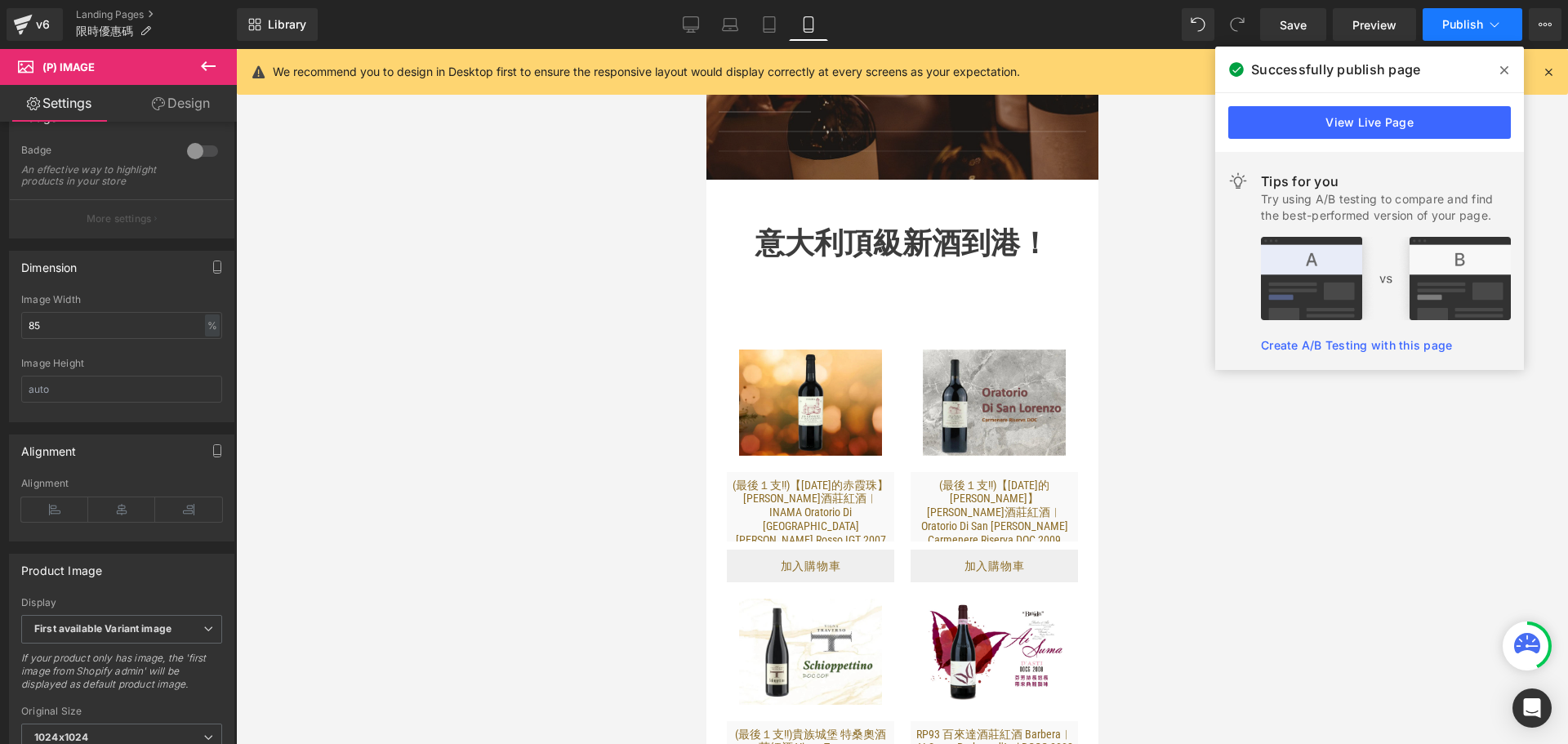
click at [1459, 26] on span "Publish" at bounding box center [1462, 25] width 41 height 13
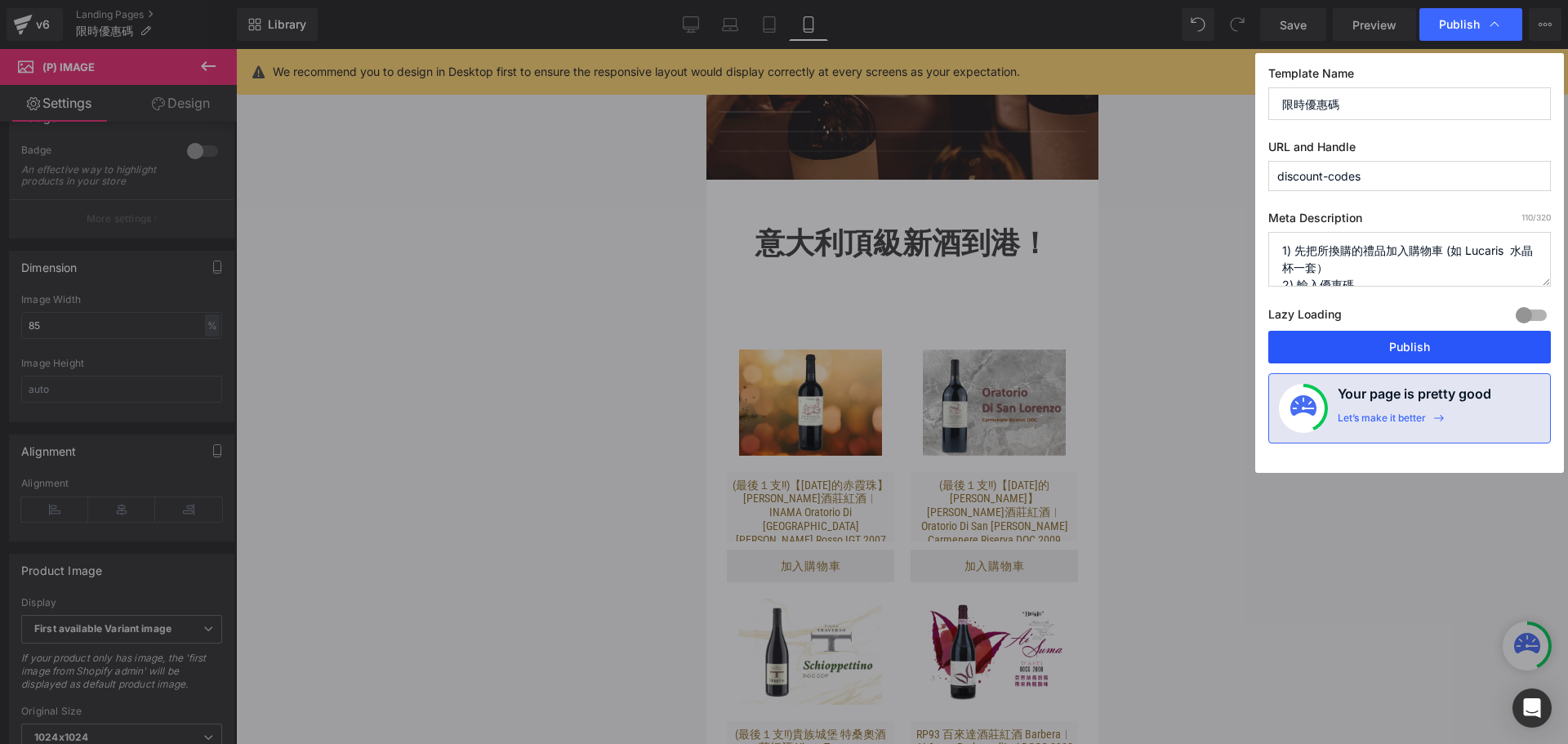
click at [1380, 338] on button "Publish" at bounding box center [1409, 347] width 283 height 33
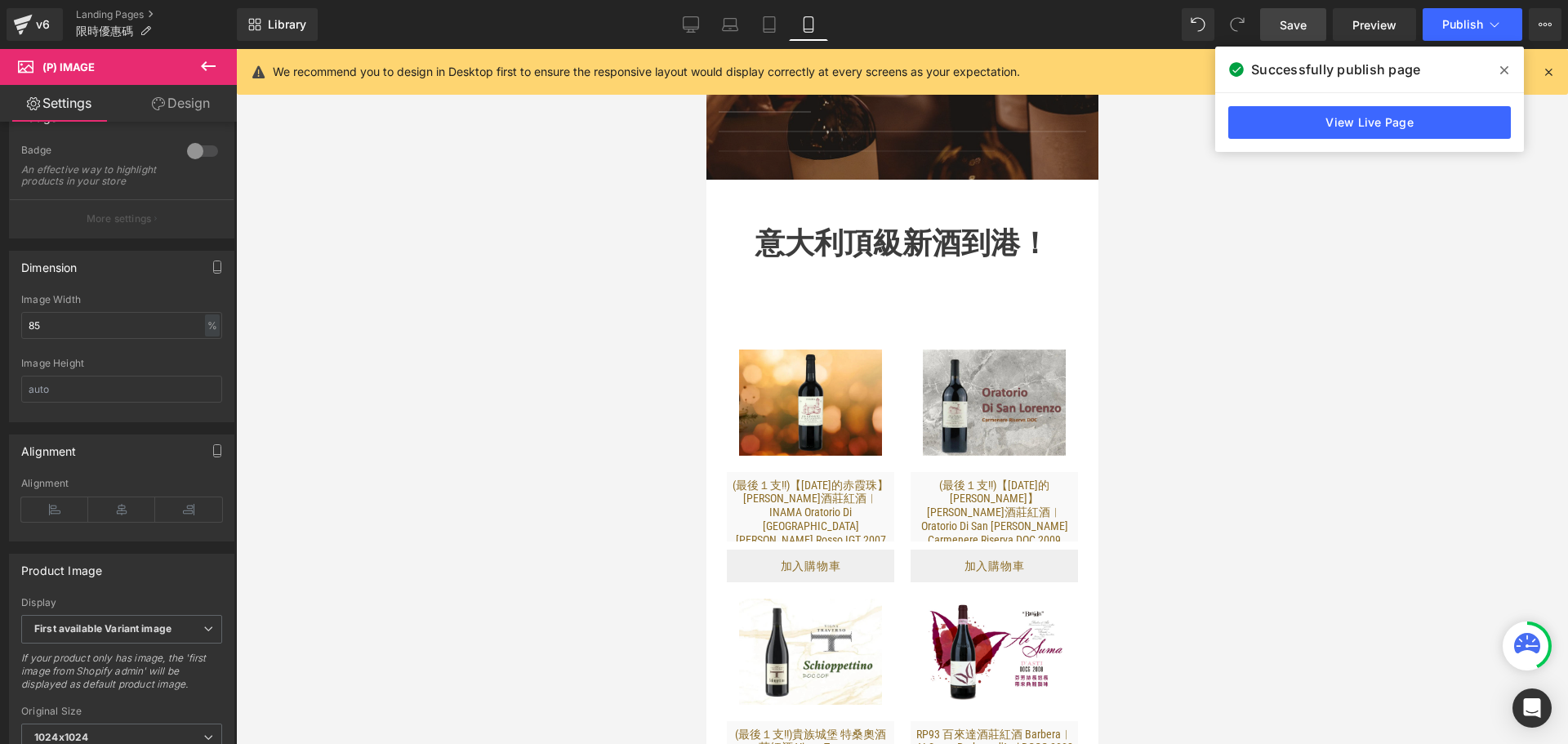
click at [1290, 19] on span "Save" at bounding box center [1293, 25] width 27 height 17
